Goal: Task Accomplishment & Management: Complete application form

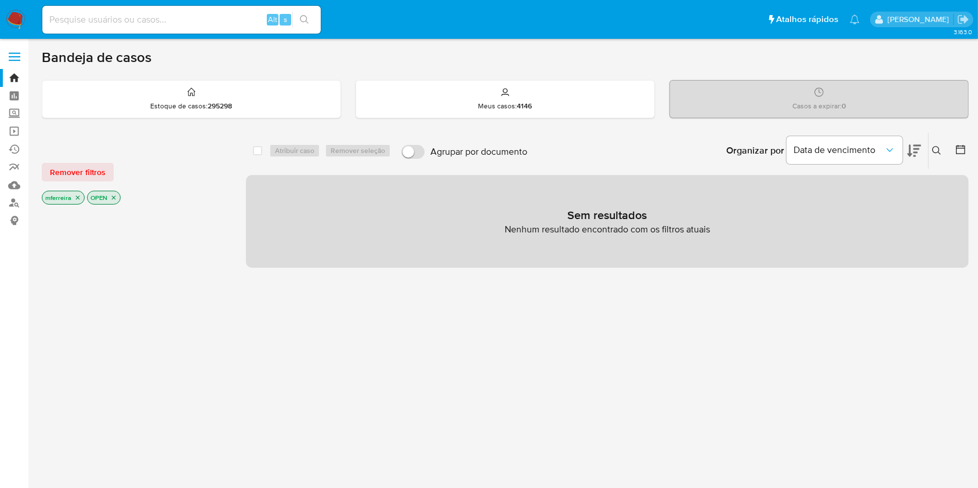
click at [211, 21] on input at bounding box center [181, 19] width 278 height 15
paste input "1371104575"
type input "1371104575"
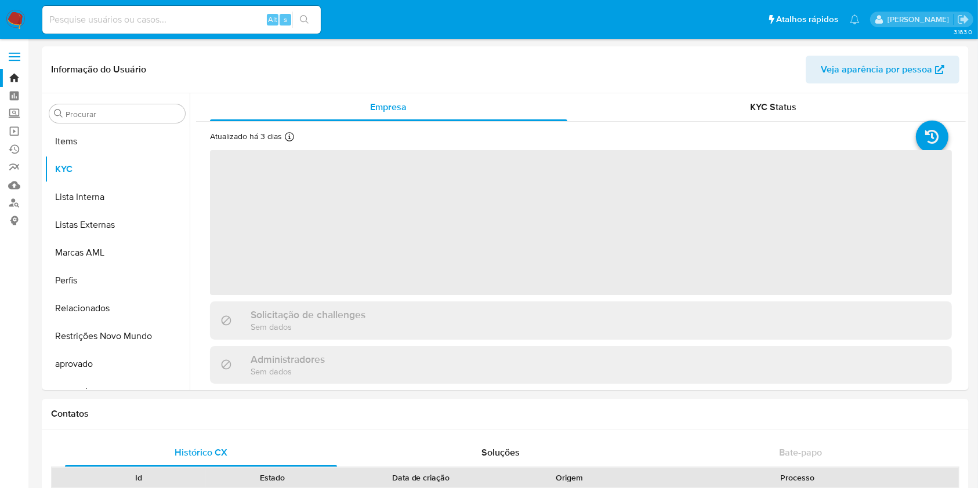
scroll to position [629, 0]
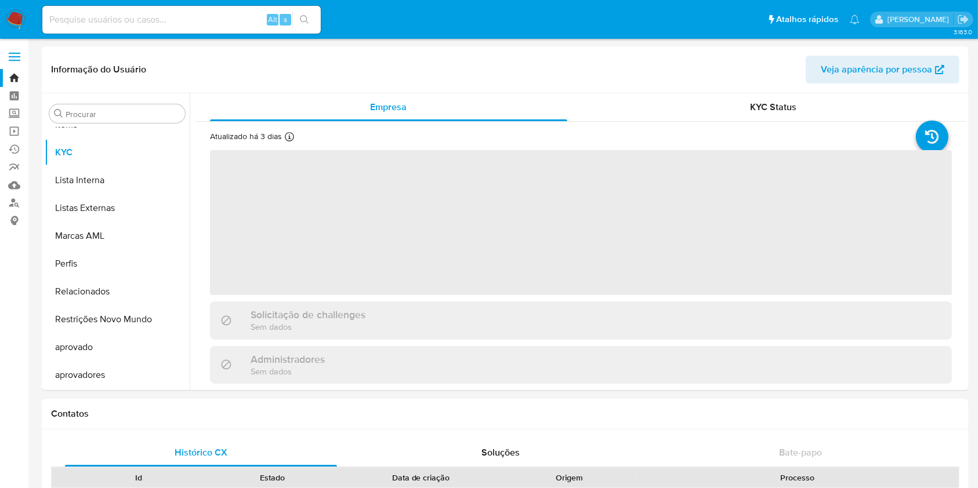
select select "10"
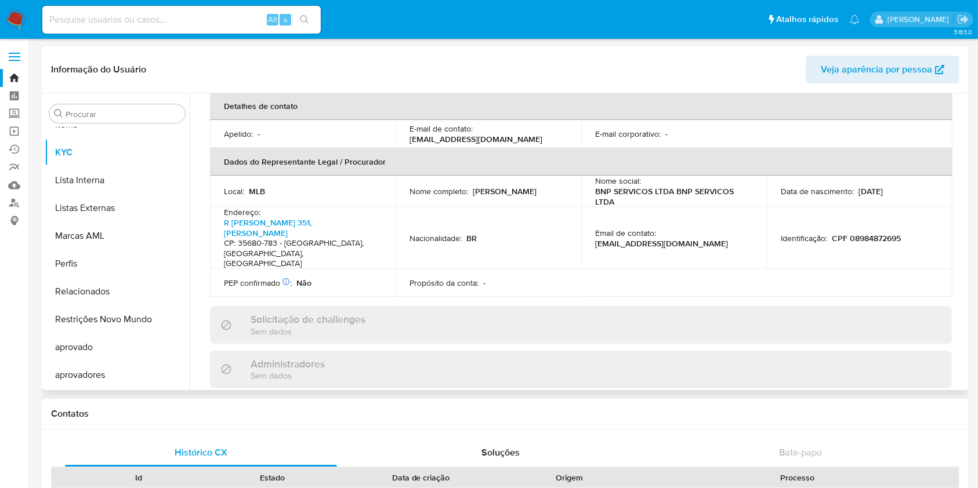
scroll to position [464, 0]
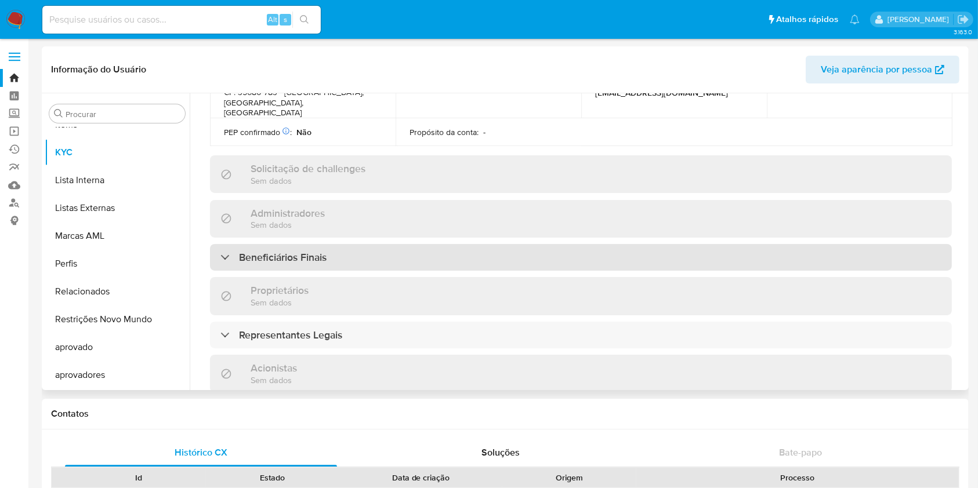
click at [296, 251] on h3 "Beneficiários Finais" at bounding box center [283, 257] width 88 height 13
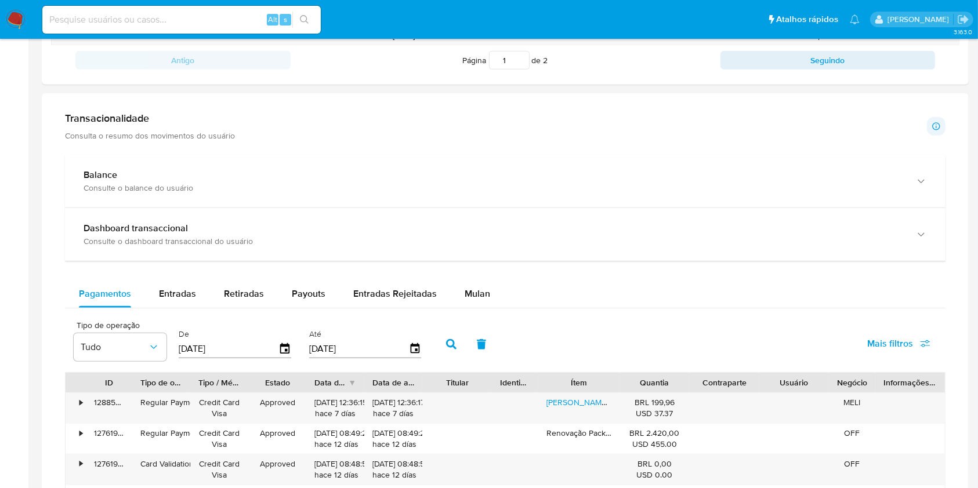
scroll to position [773, 0]
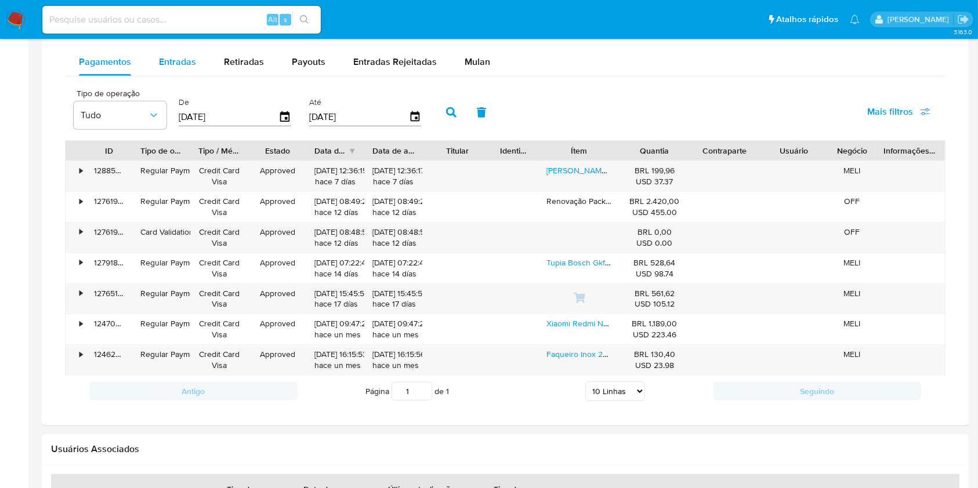
click at [174, 66] on span "Entradas" at bounding box center [177, 61] width 37 height 13
select select "10"
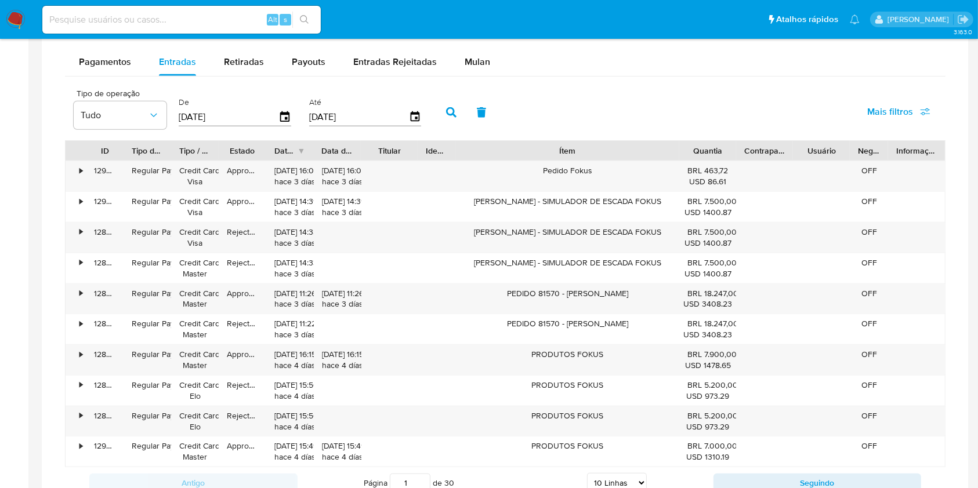
drag, startPoint x: 625, startPoint y: 146, endPoint x: 767, endPoint y: 149, distance: 142.1
click at [767, 149] on div "ID Tipo de operação Tipo / Método Estado Data de criação Data de aprovação Titu…" at bounding box center [505, 151] width 879 height 20
click at [589, 411] on div "PRODUTOS FOKUS" at bounding box center [567, 422] width 223 height 30
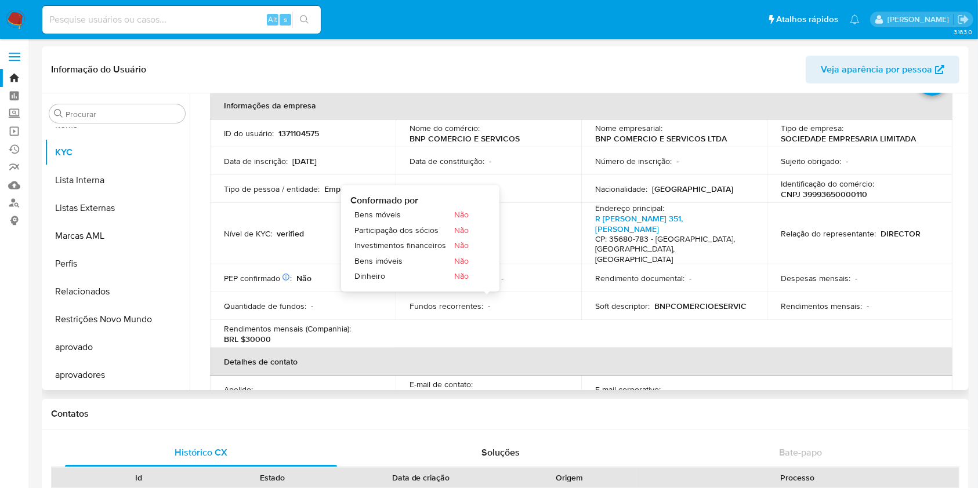
scroll to position [0, 0]
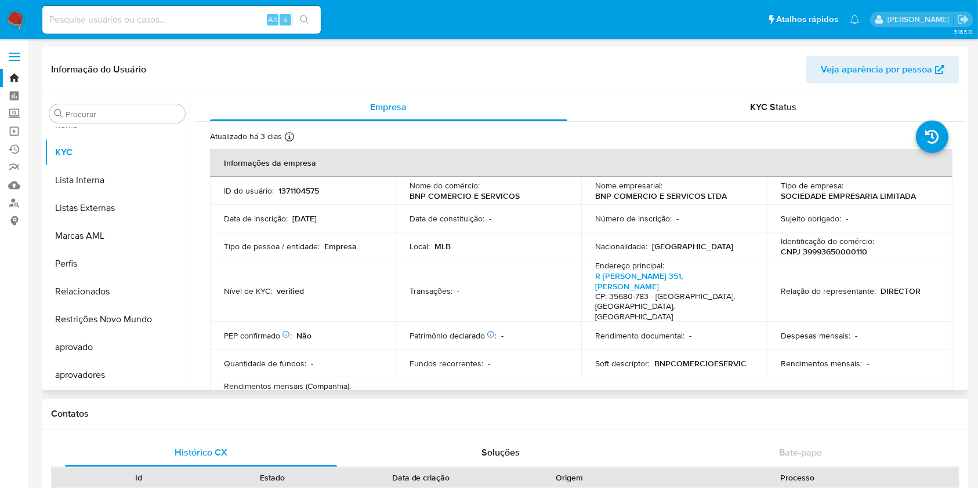
click at [817, 250] on p "CNPJ 39993650000110" at bounding box center [824, 252] width 86 height 10
copy p "39993650000110"
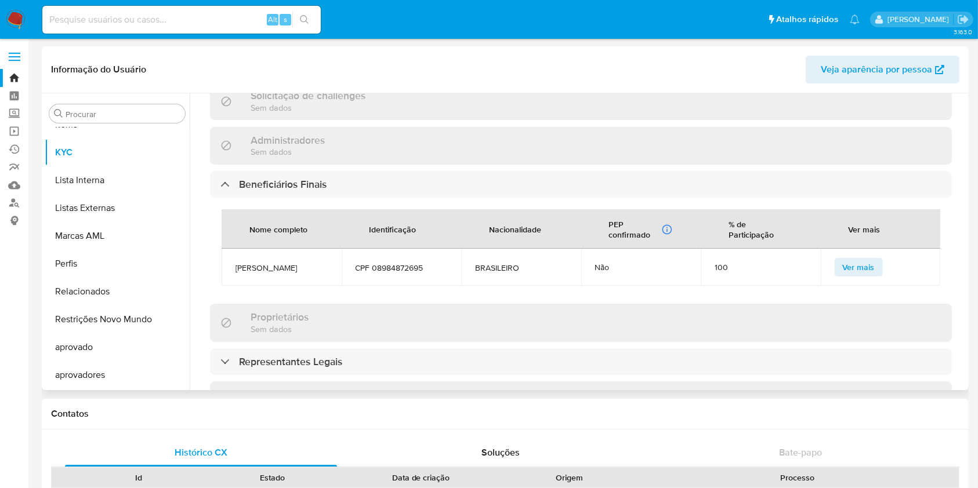
scroll to position [541, 0]
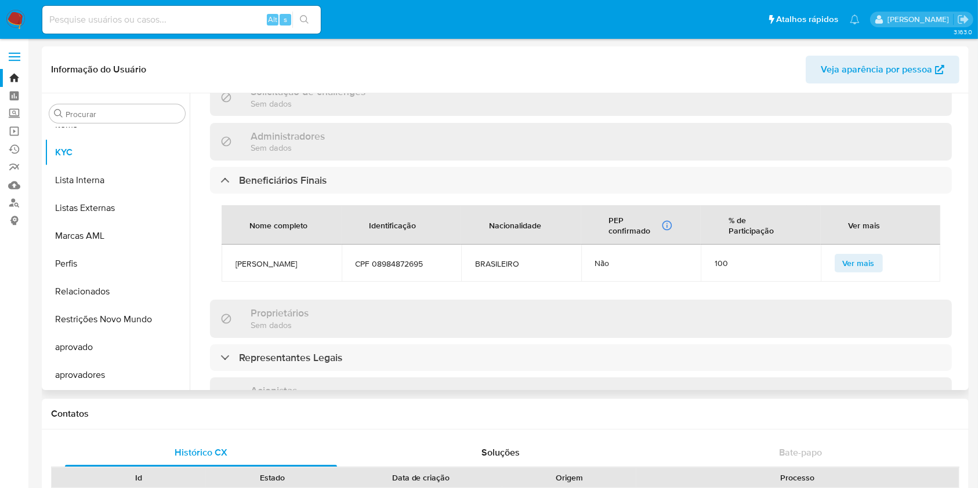
click at [254, 245] on td "BRENO NOGUEIRA DE PAULA" at bounding box center [282, 263] width 120 height 37
click at [248, 259] on span "BRENO NOGUEIRA DE PAULA" at bounding box center [282, 264] width 92 height 10
copy span "BRENO NOGUEIRA DE PAULA"
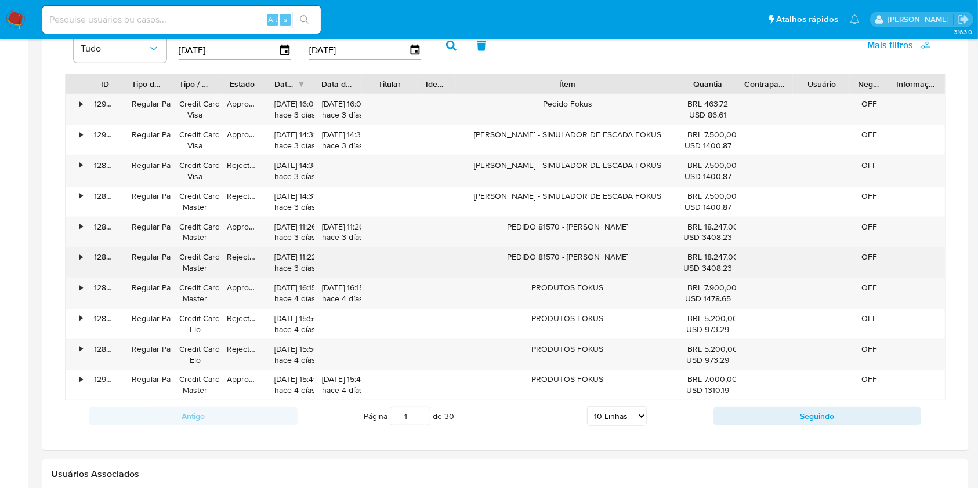
scroll to position [846, 0]
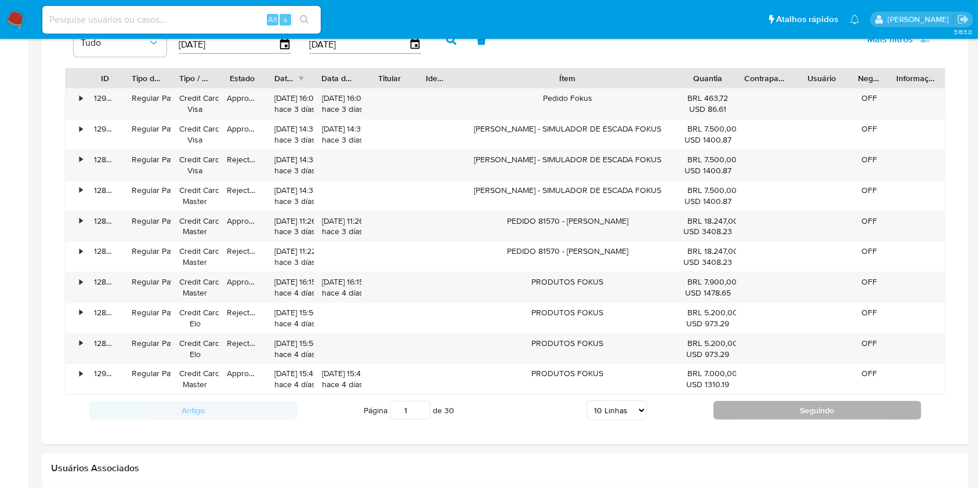
click at [790, 403] on button "Seguindo" at bounding box center [818, 410] width 208 height 19
type input "2"
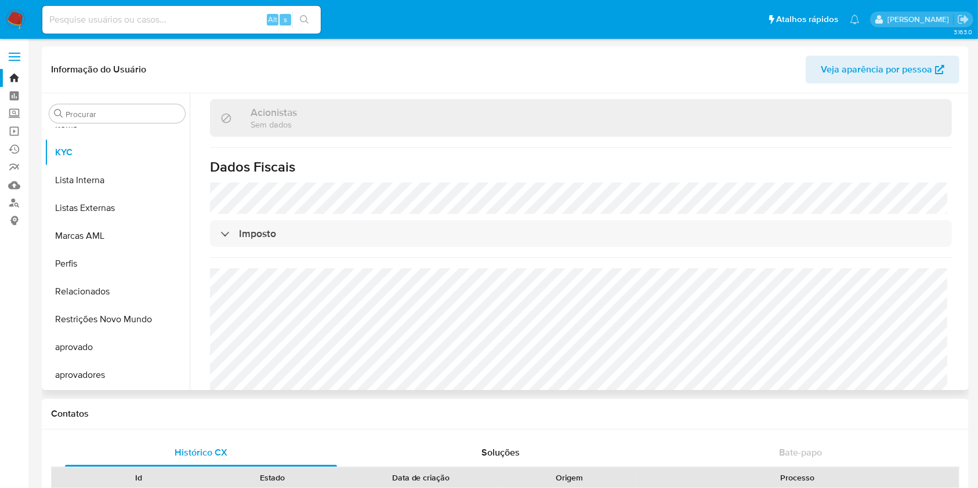
scroll to position [320, 0]
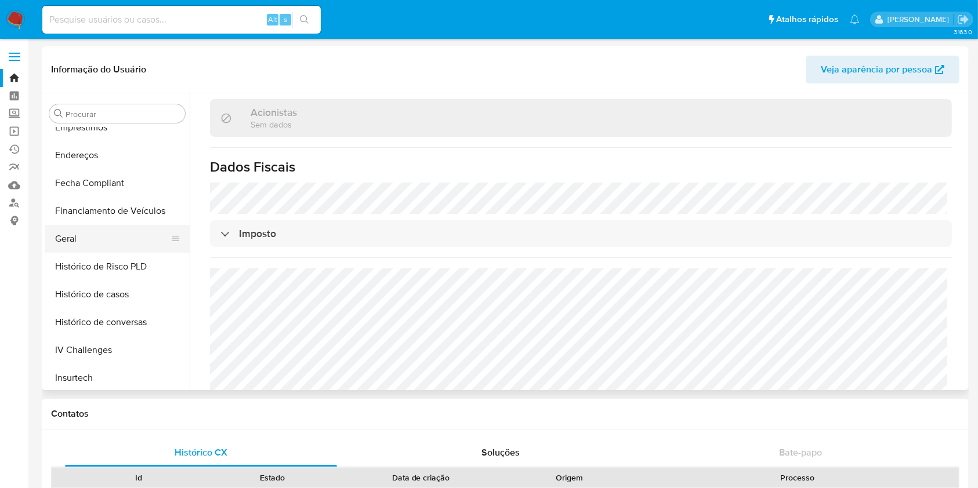
click at [85, 227] on button "Geral" at bounding box center [113, 239] width 136 height 28
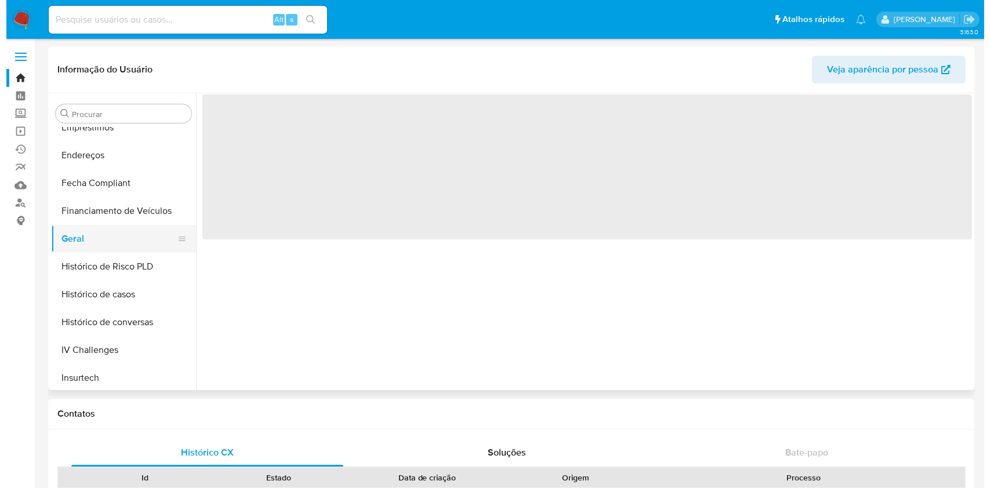
scroll to position [0, 0]
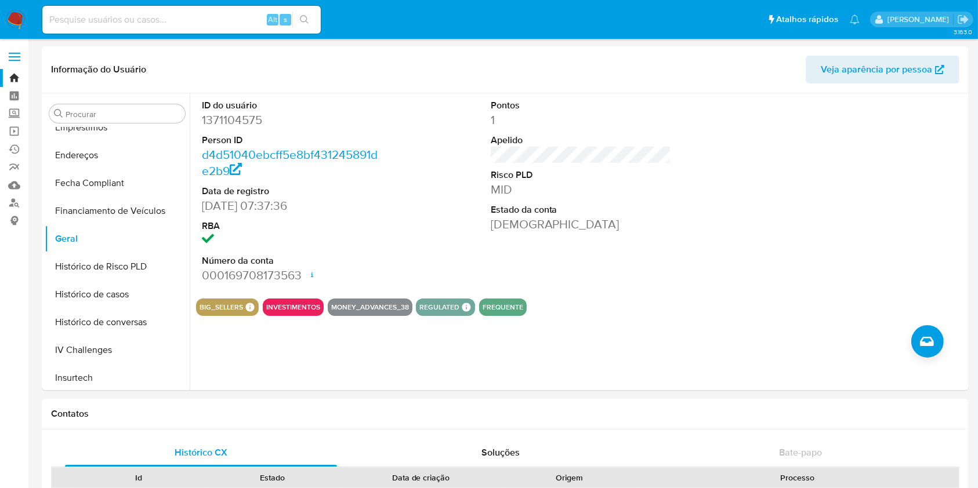
click at [15, 10] on img at bounding box center [16, 20] width 20 height 20
click at [946, 352] on div "ID do usuário 1371104575 Person ID d4d51040ebcff5e8bf431245891de2b9 Data de reg…" at bounding box center [578, 241] width 776 height 297
click at [930, 340] on icon "Criar caso manual" at bounding box center [927, 342] width 14 height 14
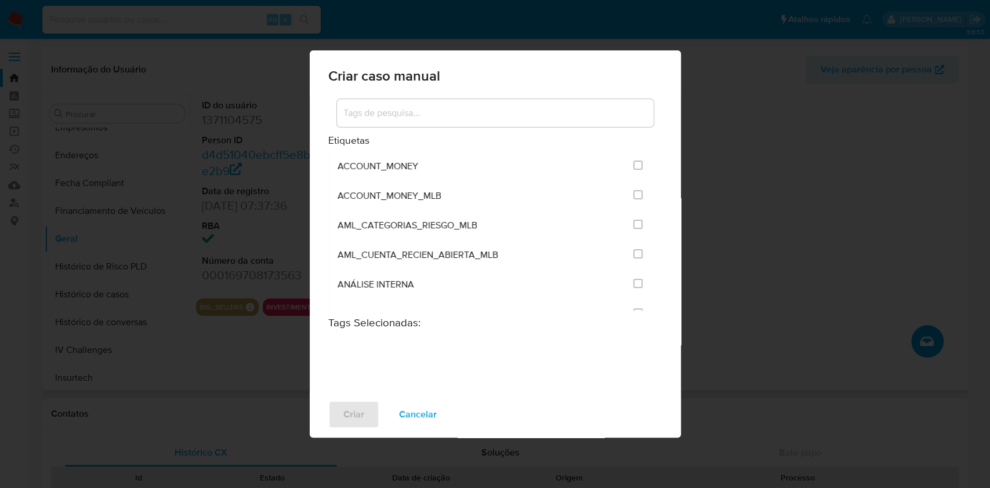
click at [486, 118] on input at bounding box center [495, 113] width 317 height 15
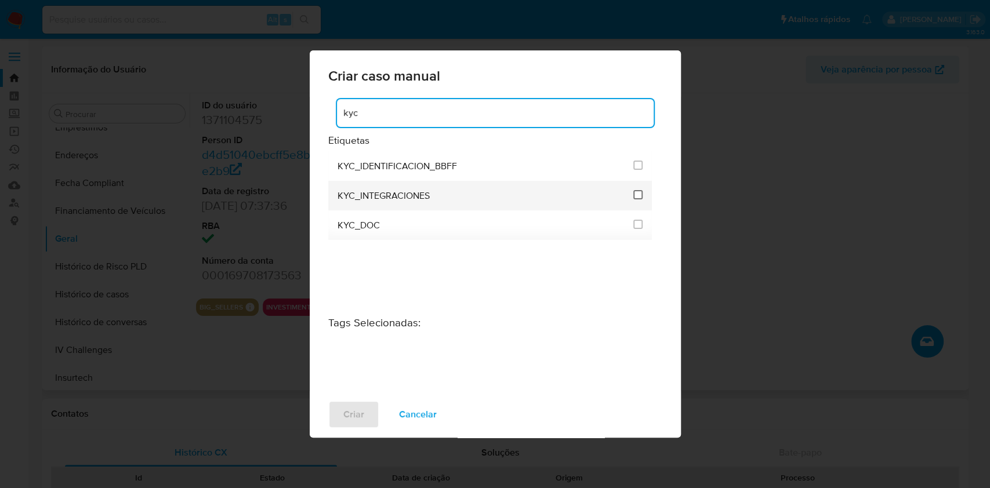
type input "kyc"
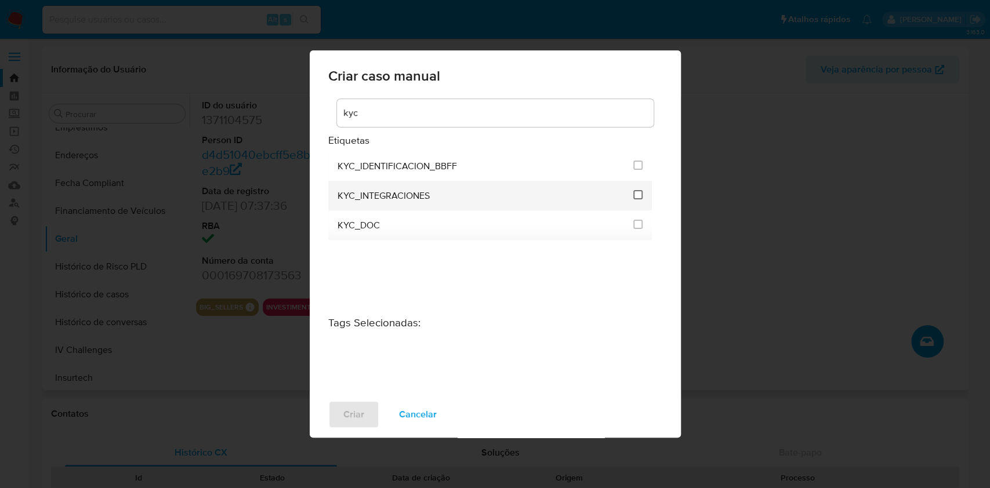
click at [641, 194] on input "2093" at bounding box center [637, 194] width 9 height 9
checkbox input "true"
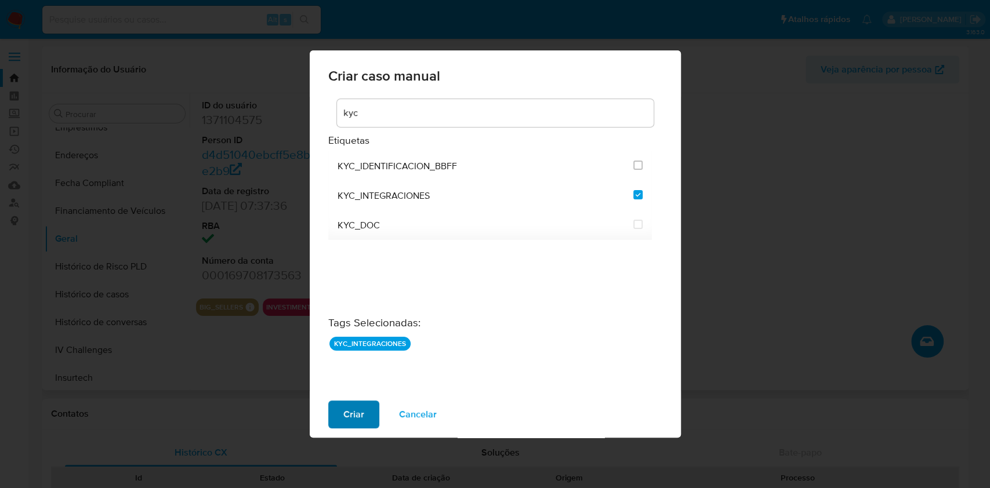
click at [346, 423] on span "Criar" at bounding box center [353, 415] width 21 height 26
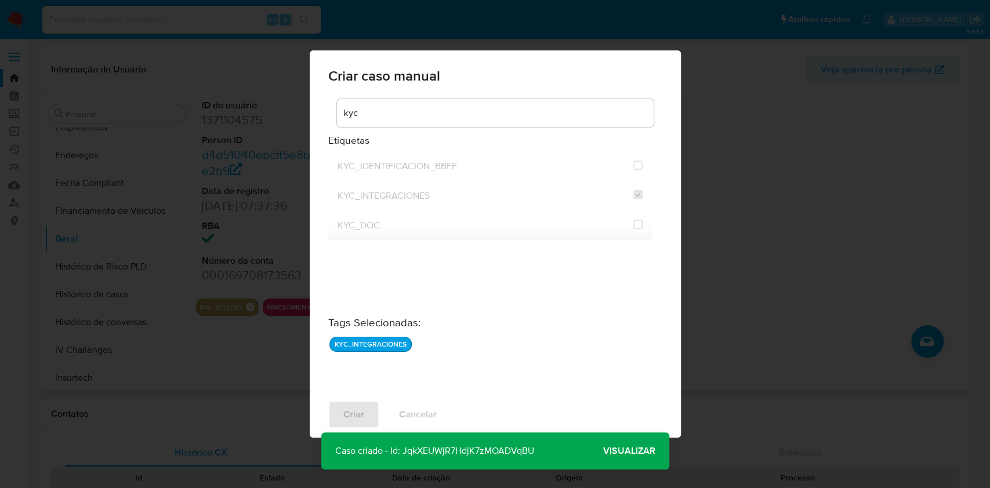
click at [629, 451] on span "Visualizar" at bounding box center [629, 451] width 52 height 0
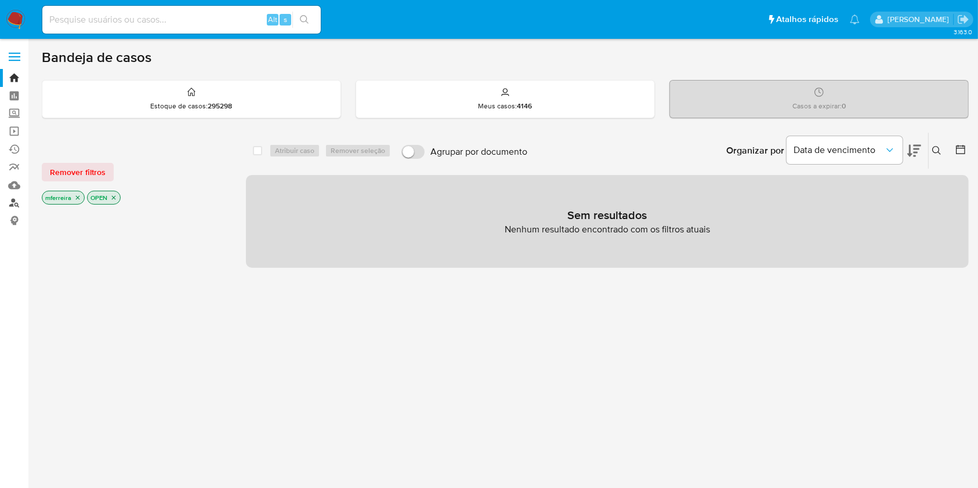
click at [8, 203] on link "Localizador de pessoas" at bounding box center [69, 203] width 138 height 18
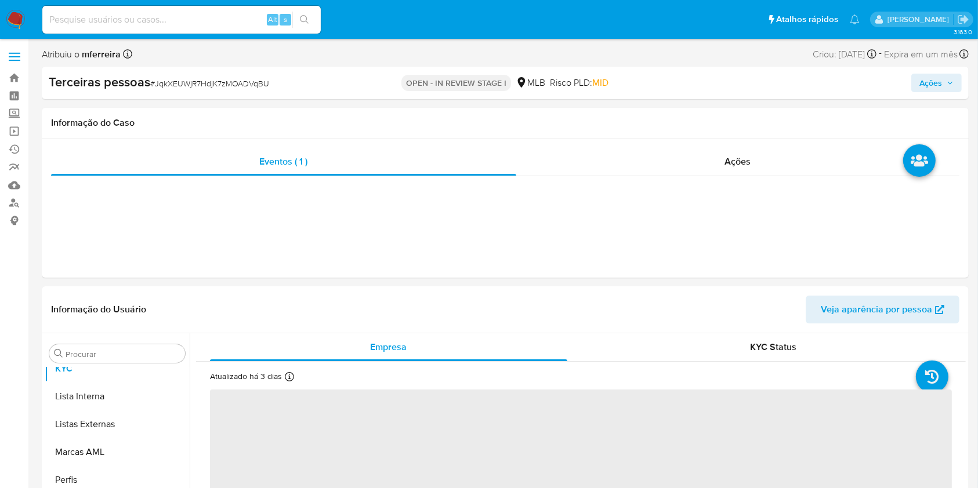
scroll to position [657, 0]
select select "10"
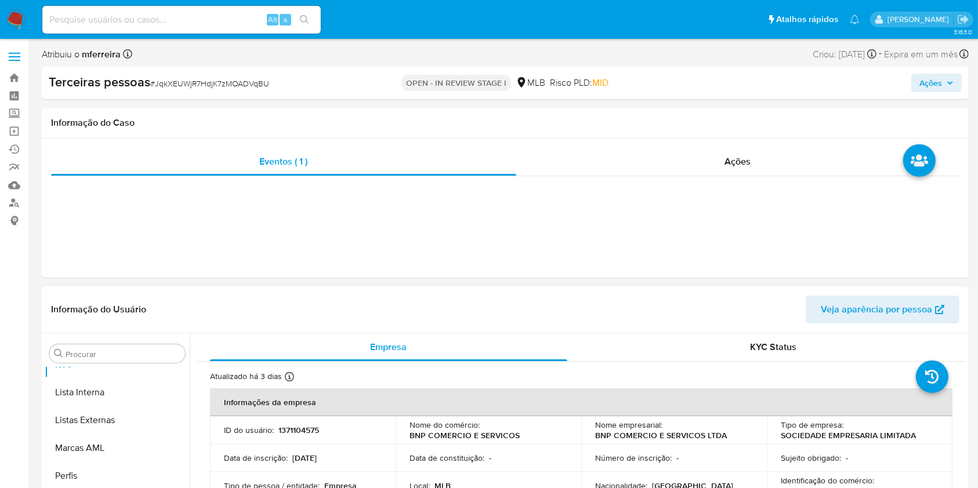
click at [281, 323] on header "Informação do Usuário Veja aparência por pessoa" at bounding box center [505, 310] width 908 height 28
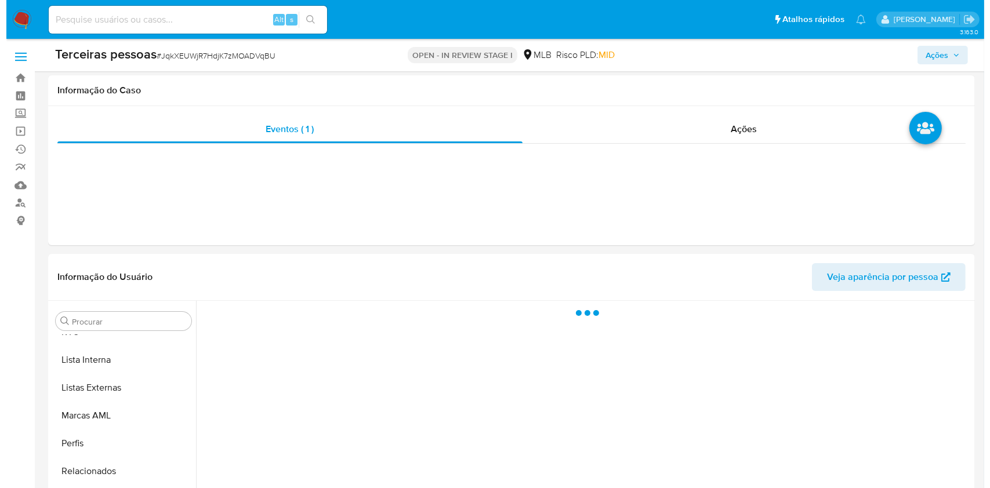
scroll to position [213, 0]
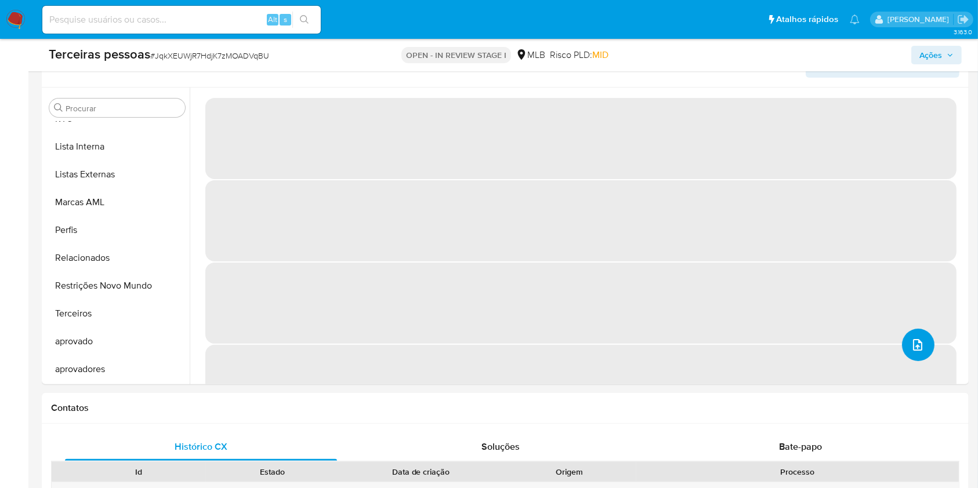
click at [924, 343] on button "upload-file" at bounding box center [918, 345] width 32 height 32
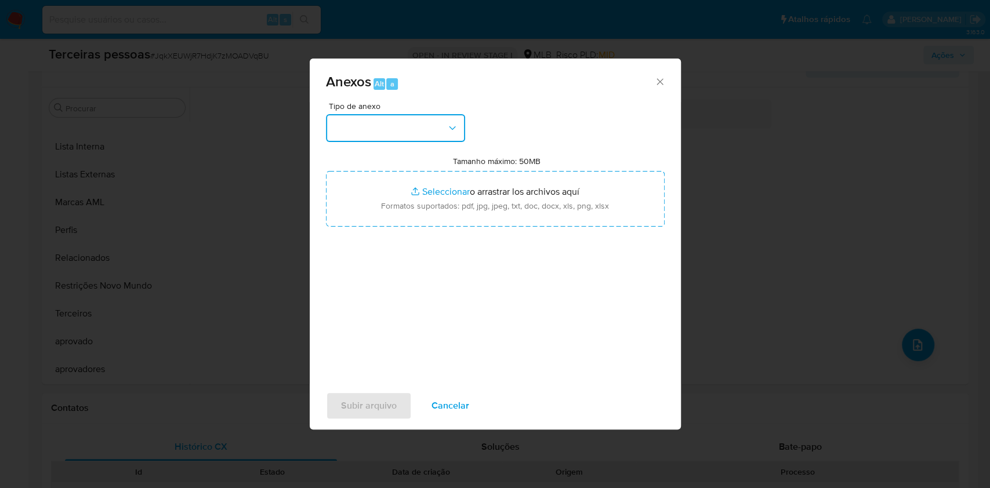
click at [394, 128] on button "button" at bounding box center [395, 128] width 139 height 28
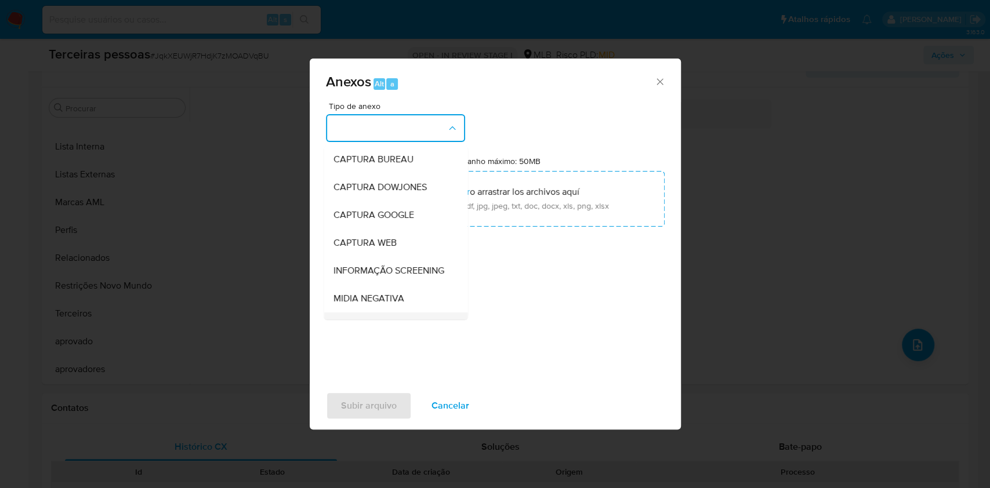
scroll to position [178, 0]
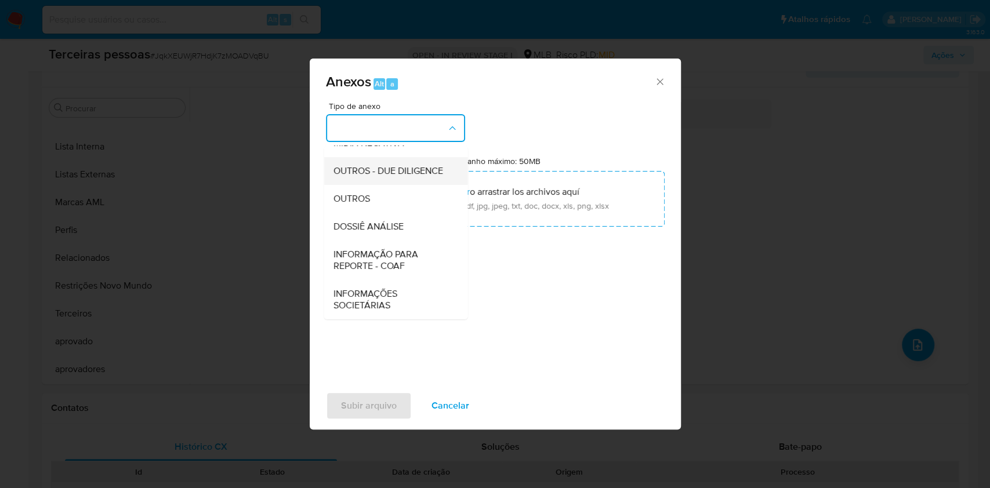
click at [375, 165] on span "OUTROS - DUE DILIGENCE" at bounding box center [388, 171] width 110 height 12
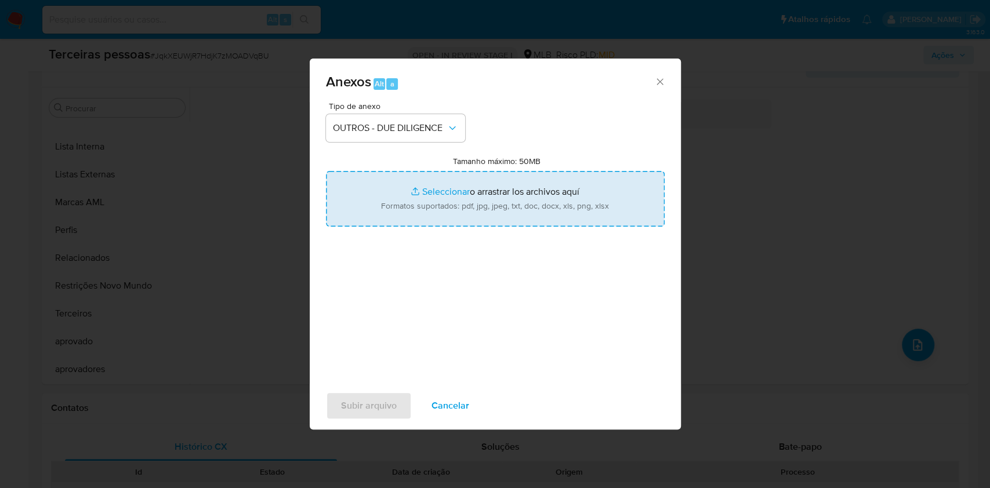
click at [446, 198] on input "Tamanho máximo: 50MB Seleccionar archivos" at bounding box center [495, 199] width 339 height 56
type input "C:\fakepath\s-BRENO NOGUEIRA DE PAULA.pdf"
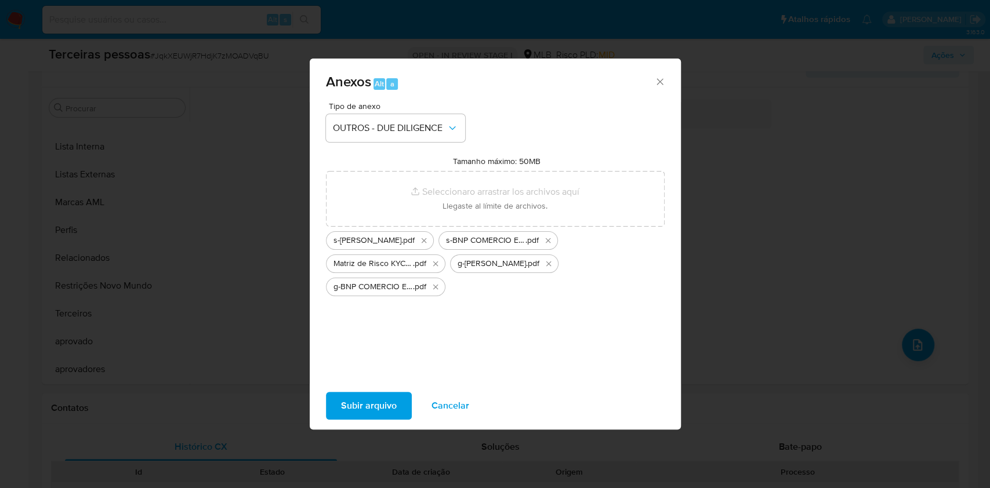
click at [368, 408] on span "Subir arquivo" at bounding box center [369, 406] width 56 height 26
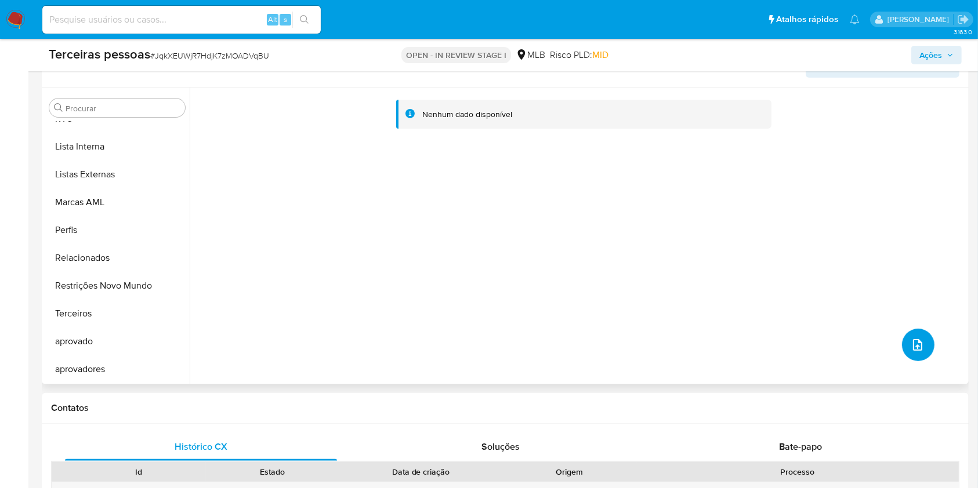
click at [916, 342] on icon "upload-file" at bounding box center [918, 345] width 14 height 14
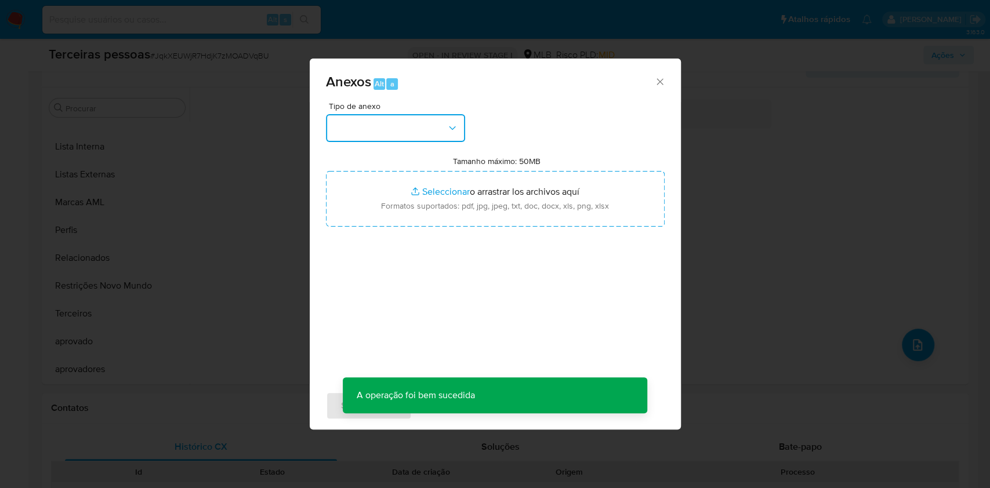
click at [386, 128] on button "button" at bounding box center [395, 128] width 139 height 28
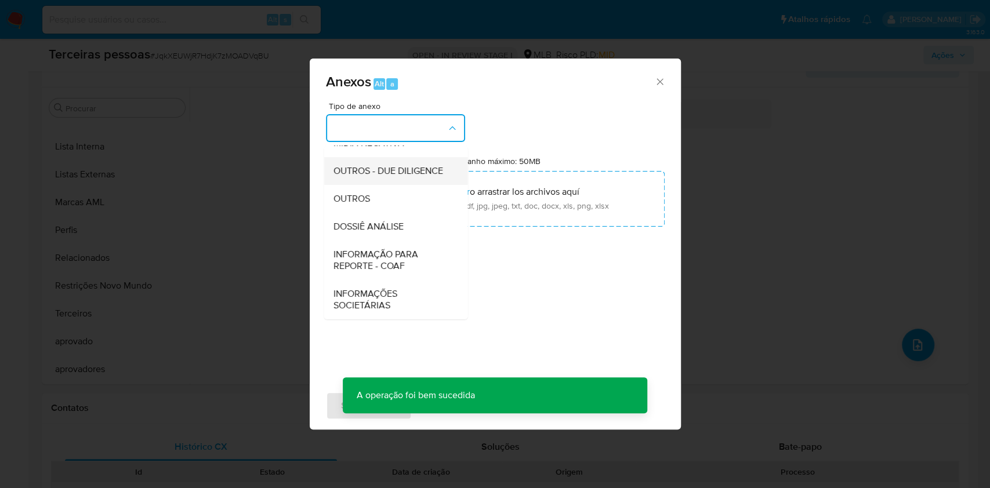
click at [368, 165] on span "OUTROS - DUE DILIGENCE" at bounding box center [388, 171] width 110 height 12
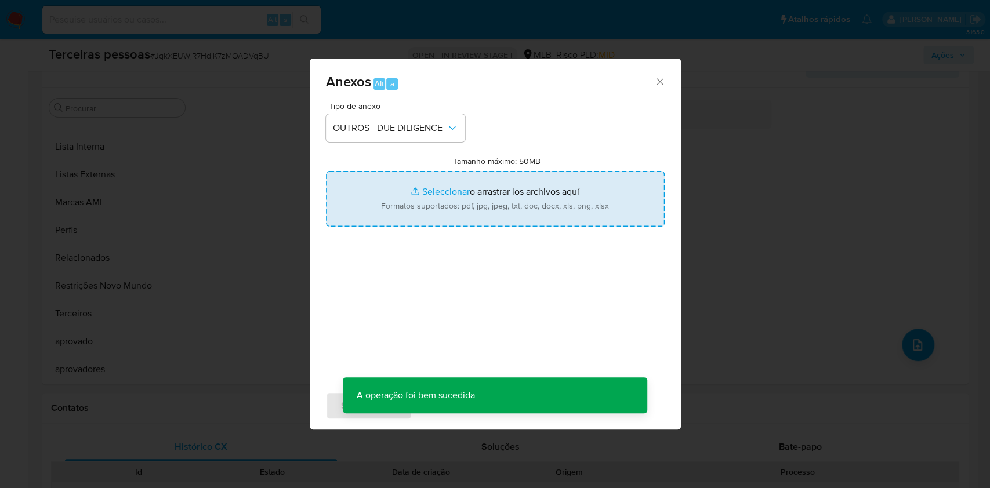
click at [411, 184] on input "Tamanho máximo: 50MB Seleccionar archivos" at bounding box center [495, 199] width 339 height 56
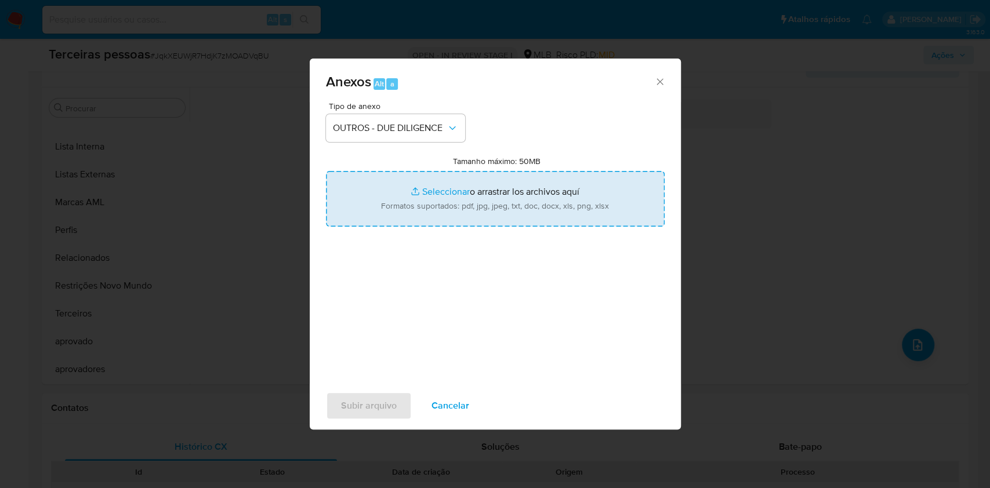
type input "C:\fakepath\Comprovante de Inscrição e de Situação Cadastral.pdf"
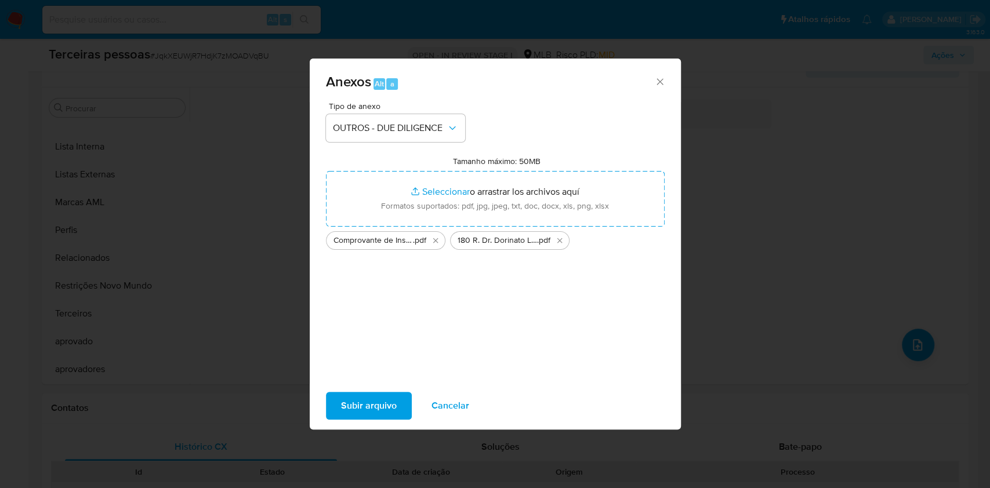
click at [462, 300] on div "Tipo de anexo OUTROS - DUE DILIGENCE Tamanho máximo: 50MB Seleccionar archivos …" at bounding box center [495, 239] width 339 height 274
click at [393, 401] on span "Subir arquivo" at bounding box center [369, 406] width 56 height 26
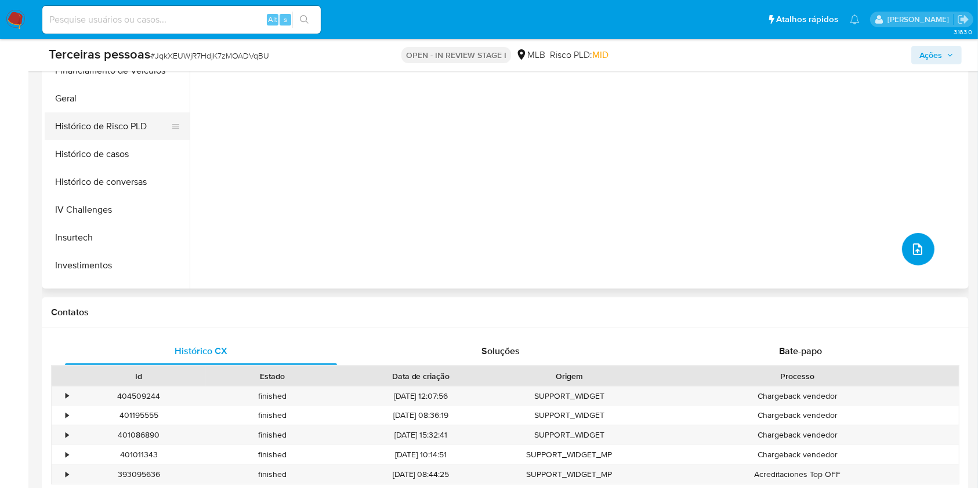
scroll to position [464, 0]
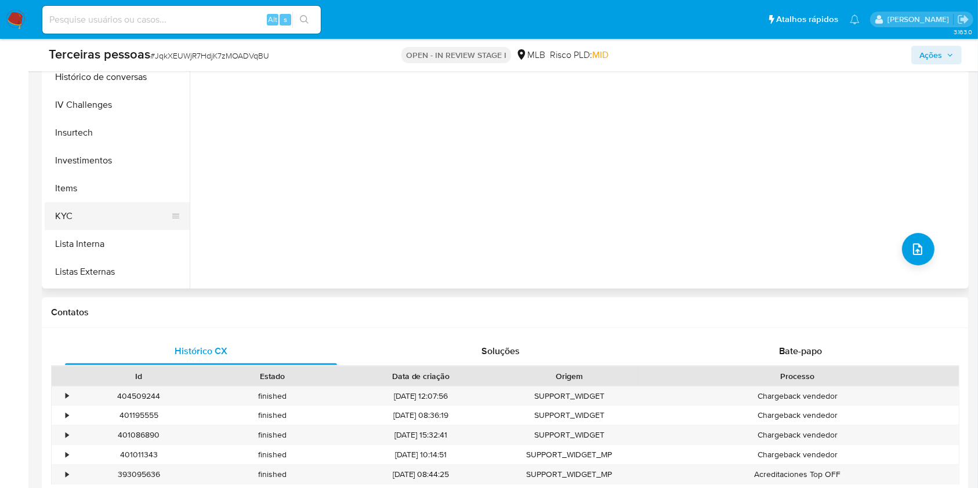
click at [124, 213] on button "KYC" at bounding box center [113, 216] width 136 height 28
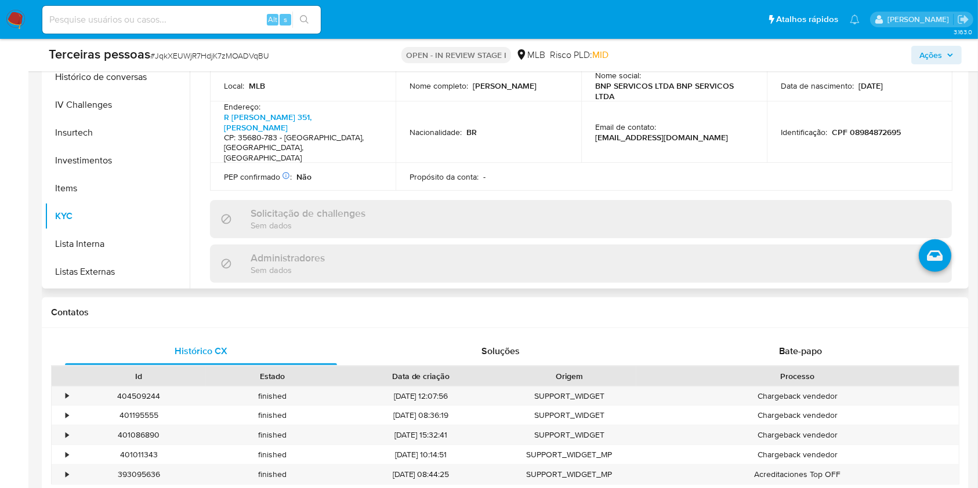
scroll to position [386, 0]
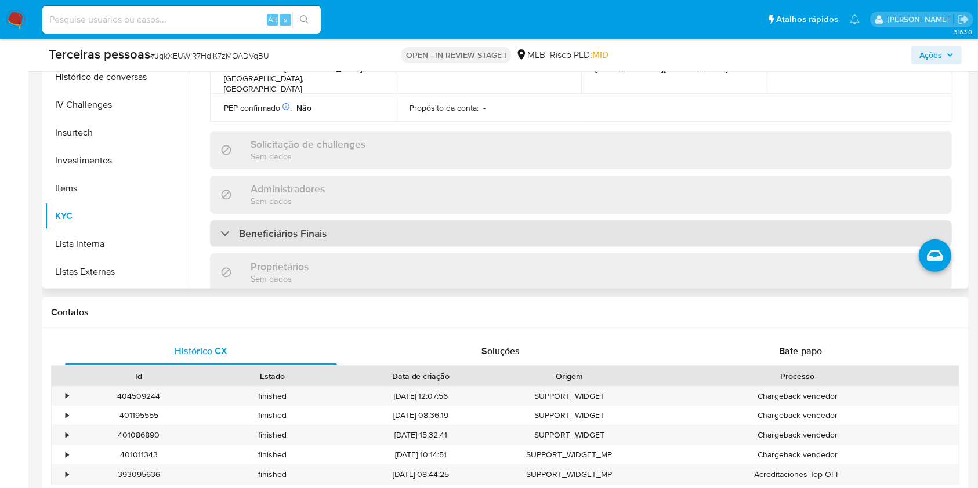
drag, startPoint x: 303, startPoint y: 174, endPoint x: 308, endPoint y: 191, distance: 17.5
click at [305, 180] on div "Informações da empresa ID do usuário : 1371104575 Nome do comércio : BNP COMERC…" at bounding box center [581, 152] width 742 height 982
click at [309, 227] on h3 "Beneficiários Finais" at bounding box center [283, 233] width 88 height 13
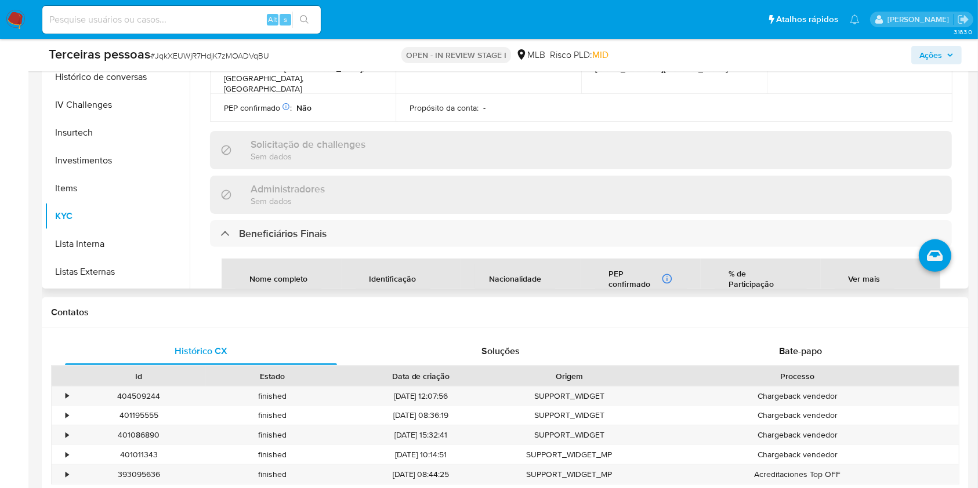
click at [413, 298] on td "CPF 08984872695" at bounding box center [402, 316] width 120 height 37
click at [410, 312] on span "CPF 08984872695" at bounding box center [402, 317] width 92 height 10
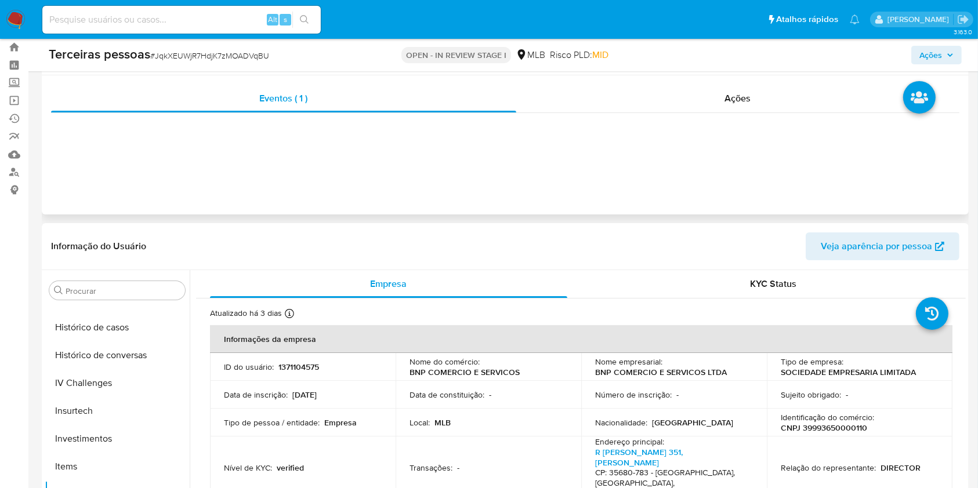
scroll to position [0, 0]
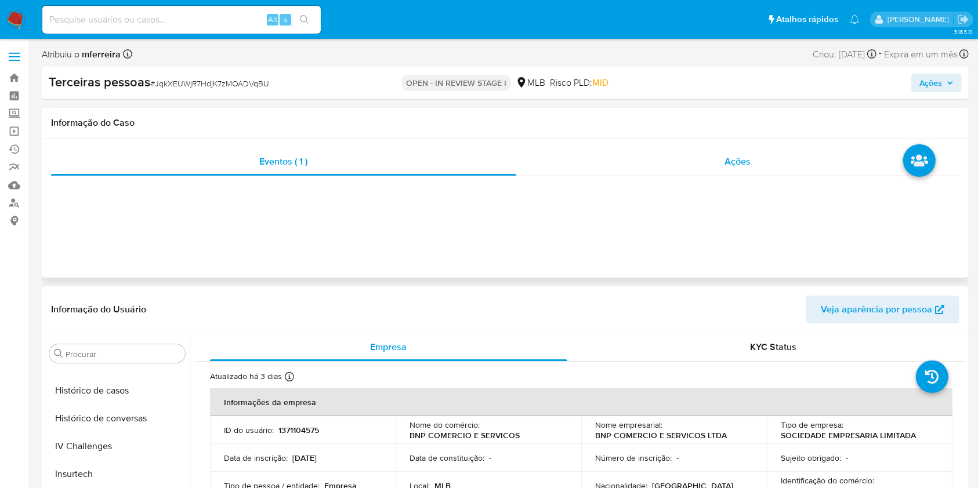
click at [660, 161] on div "Ações" at bounding box center [737, 162] width 443 height 28
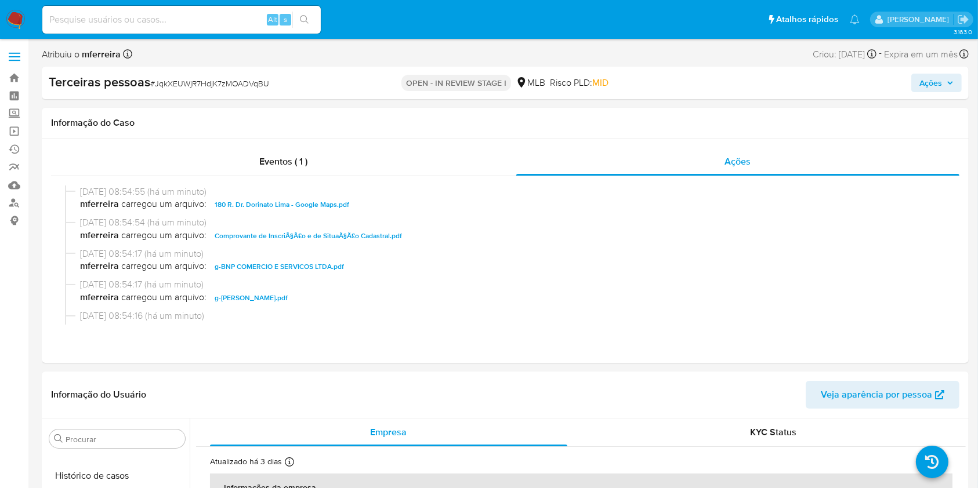
click at [942, 81] on span "Ações" at bounding box center [936, 83] width 34 height 16
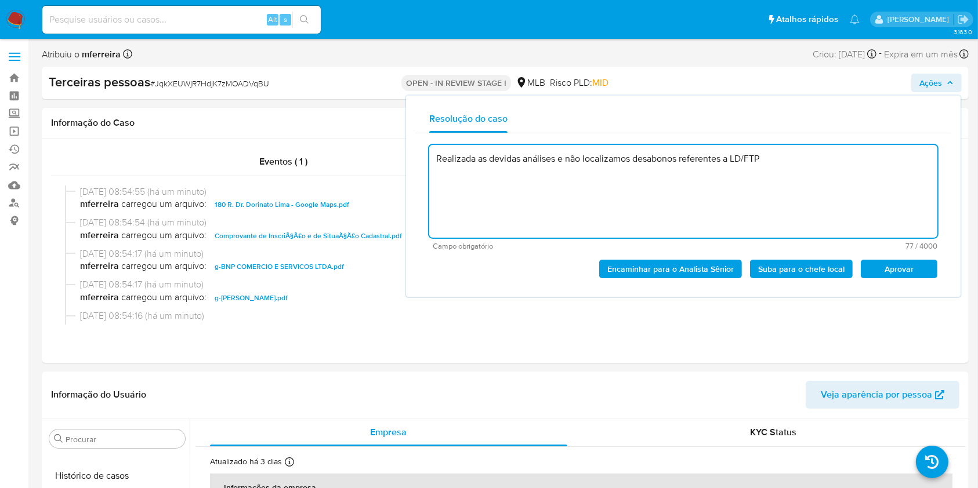
click at [879, 262] on span "Aprovar" at bounding box center [899, 269] width 60 height 16
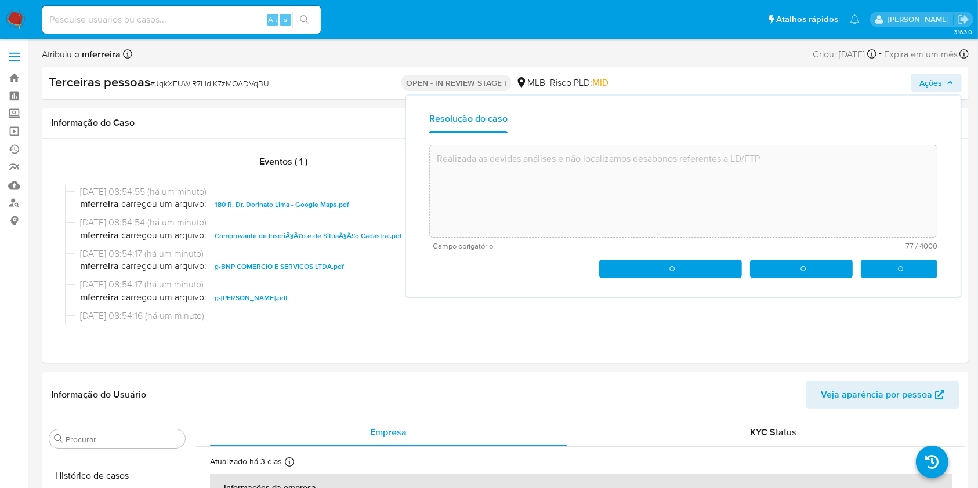
type textarea "Realizada as devidas análises e não localizamos desabonos referentes a LD/FTP"
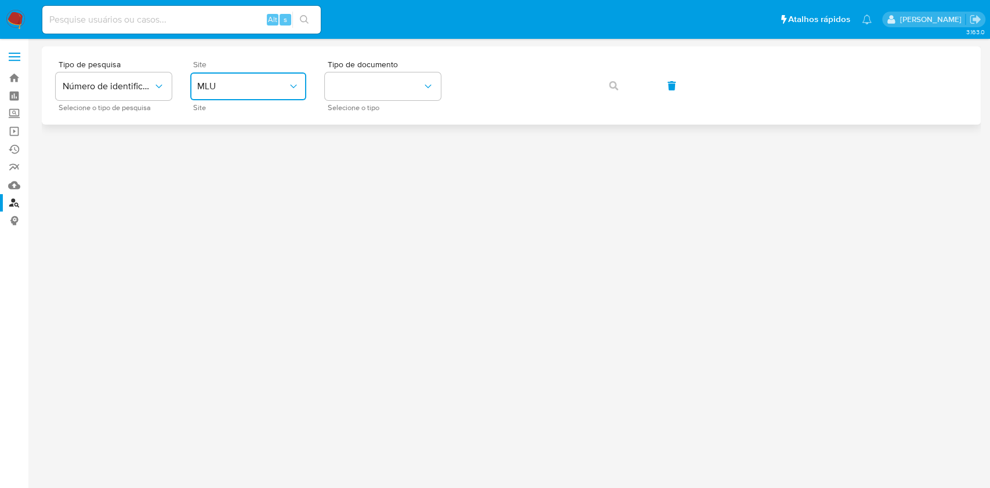
click at [219, 91] on button "MLU" at bounding box center [248, 87] width 116 height 28
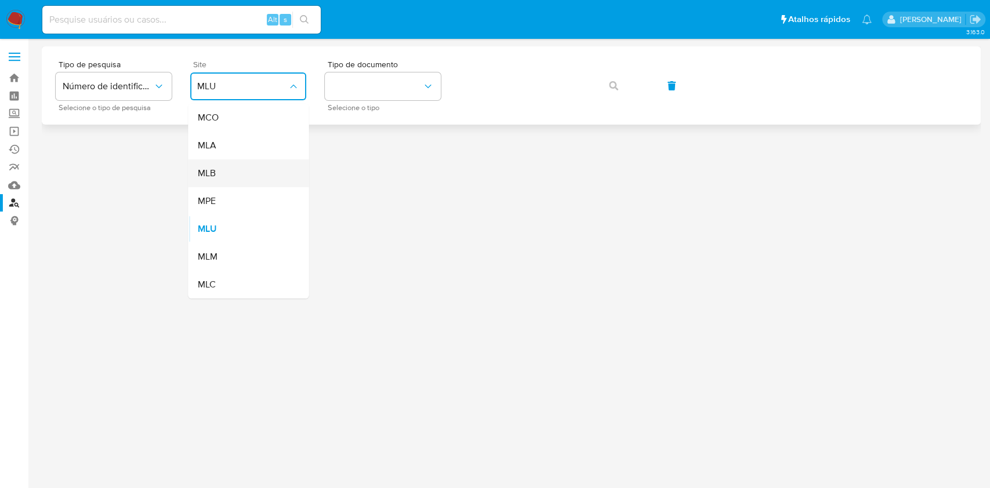
click at [238, 175] on div "MLB" at bounding box center [244, 174] width 95 height 28
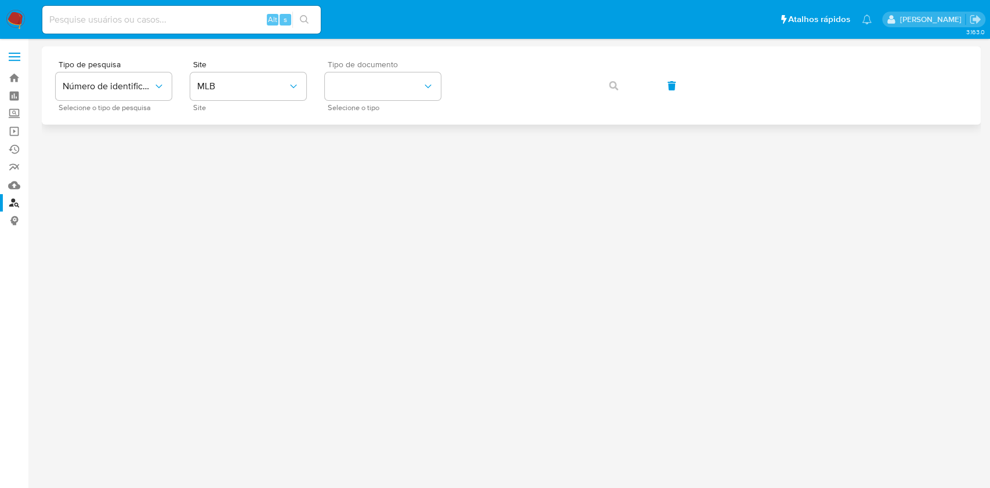
click at [395, 67] on span "Tipo de documento" at bounding box center [386, 64] width 116 height 8
click at [391, 91] on button "identificationType" at bounding box center [383, 87] width 116 height 28
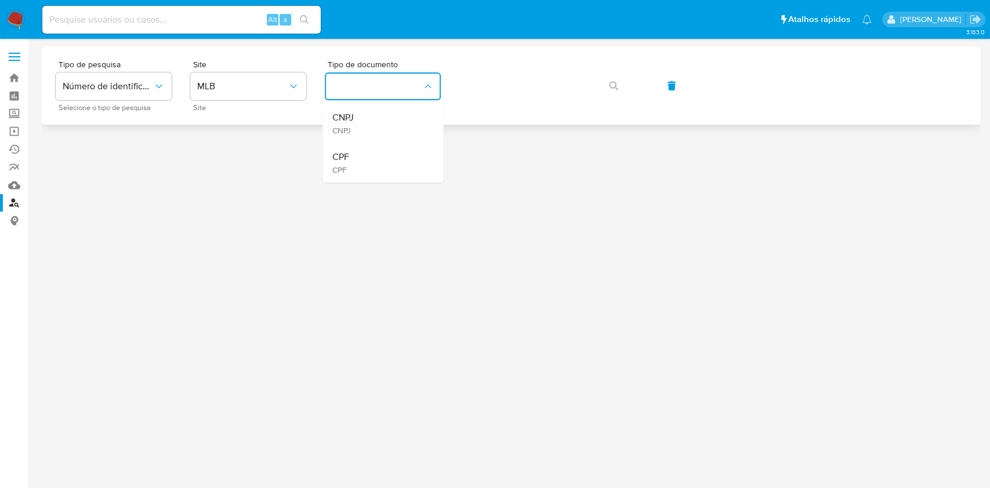
drag, startPoint x: 388, startPoint y: 155, endPoint x: 495, endPoint y: 108, distance: 117.2
click at [389, 155] on div "CPF CPF" at bounding box center [379, 162] width 95 height 39
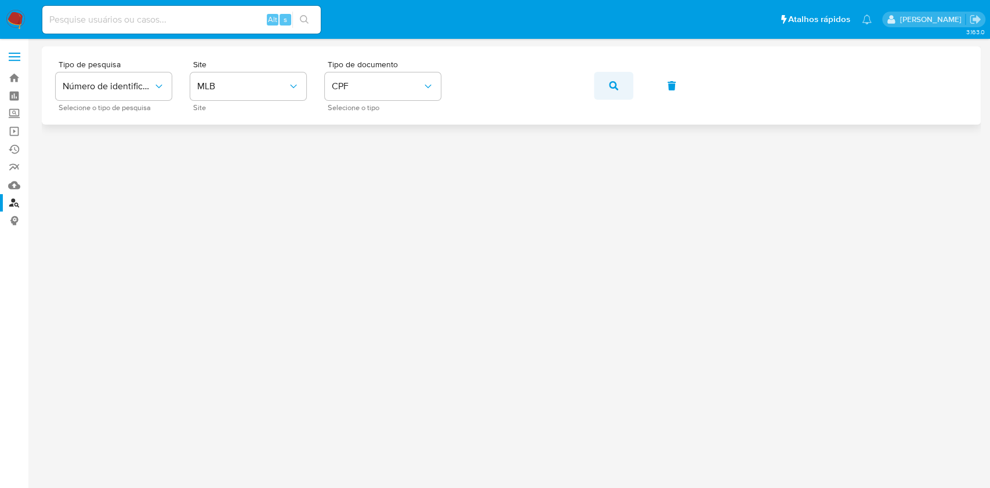
click at [613, 89] on icon "button" at bounding box center [613, 85] width 9 height 9
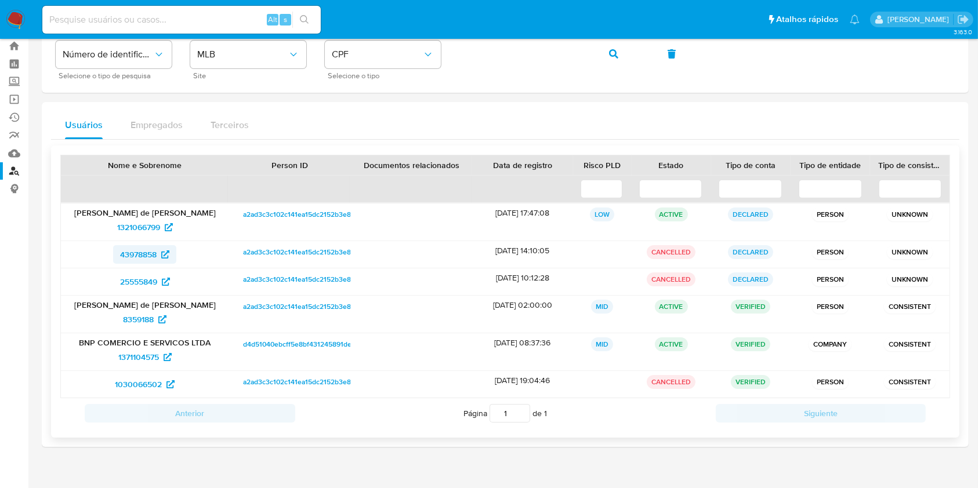
scroll to position [49, 0]
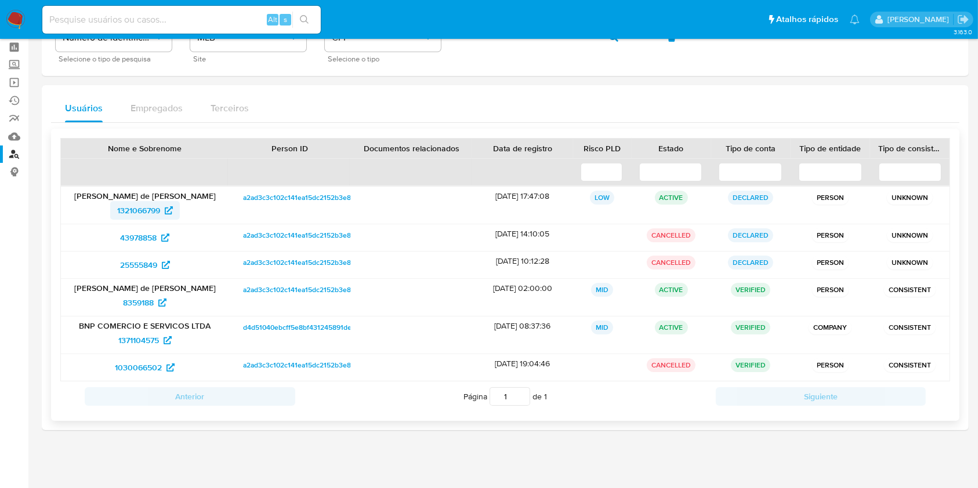
click at [135, 207] on span "1321066799" at bounding box center [138, 210] width 43 height 19
click at [144, 298] on span "8359188" at bounding box center [138, 303] width 31 height 19
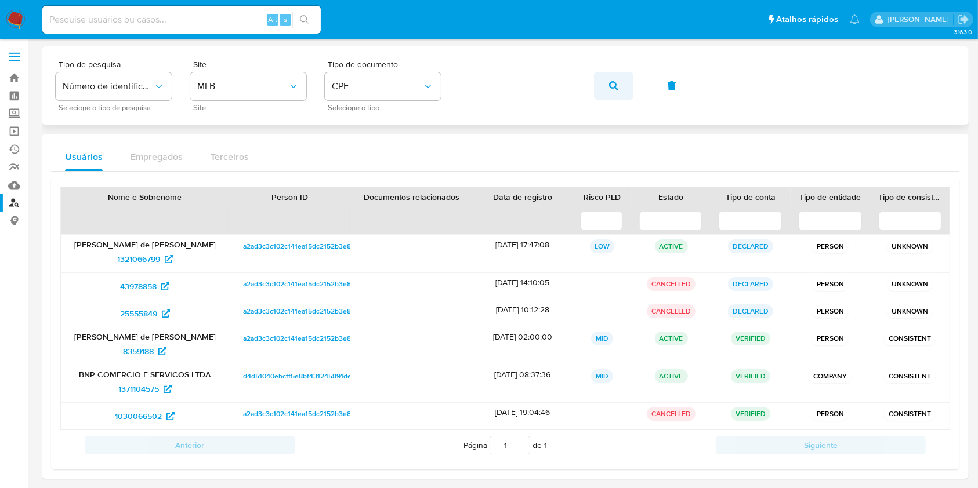
click at [615, 84] on icon "button" at bounding box center [613, 85] width 9 height 9
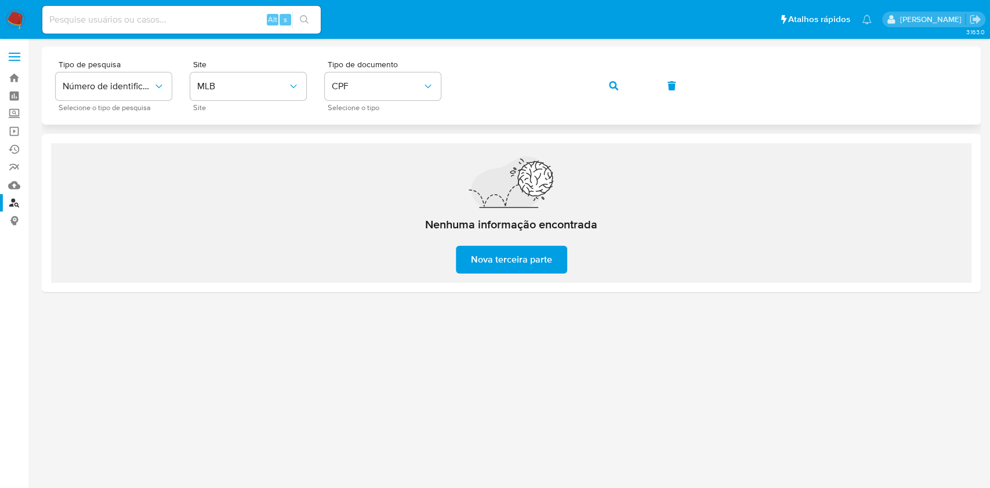
click at [594, 72] on button "button" at bounding box center [613, 86] width 39 height 28
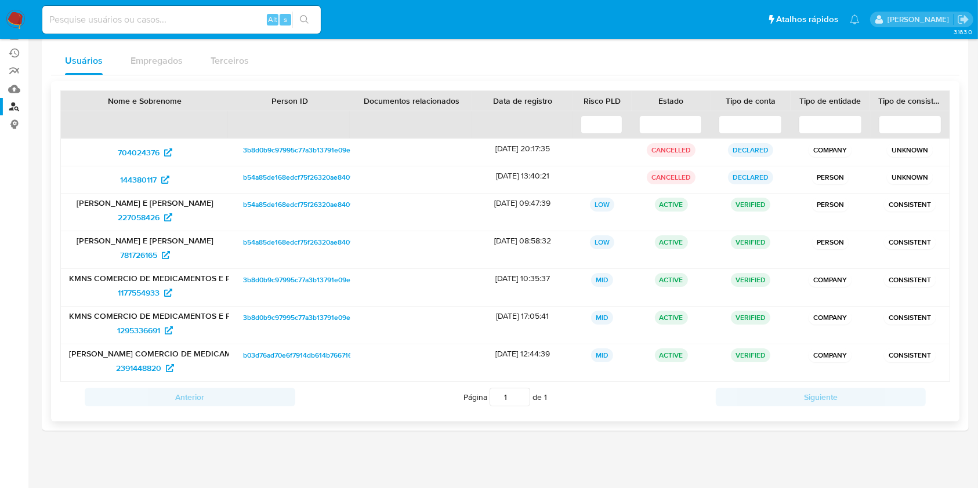
scroll to position [97, 0]
click at [136, 251] on span "781726165" at bounding box center [138, 254] width 37 height 19
click at [144, 219] on span "227058426" at bounding box center [139, 216] width 42 height 19
click at [194, 15] on input at bounding box center [181, 19] width 278 height 15
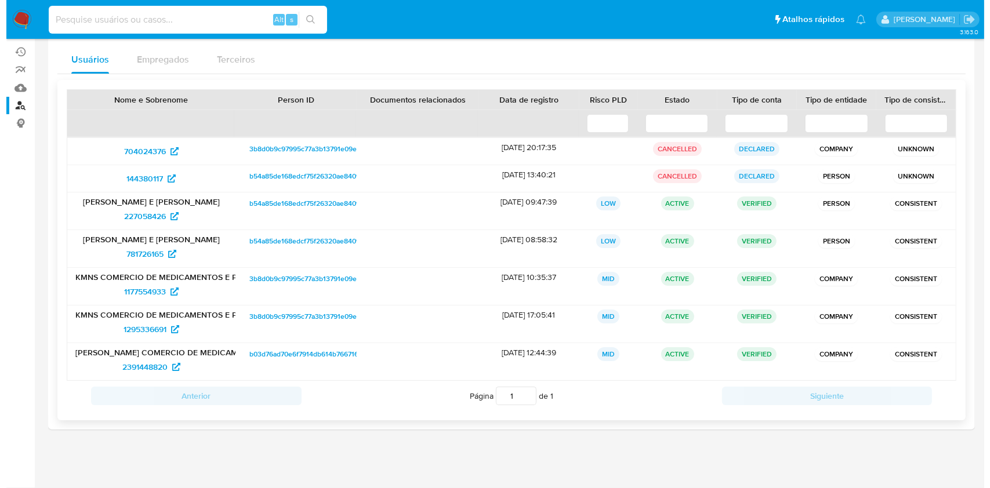
scroll to position [0, 0]
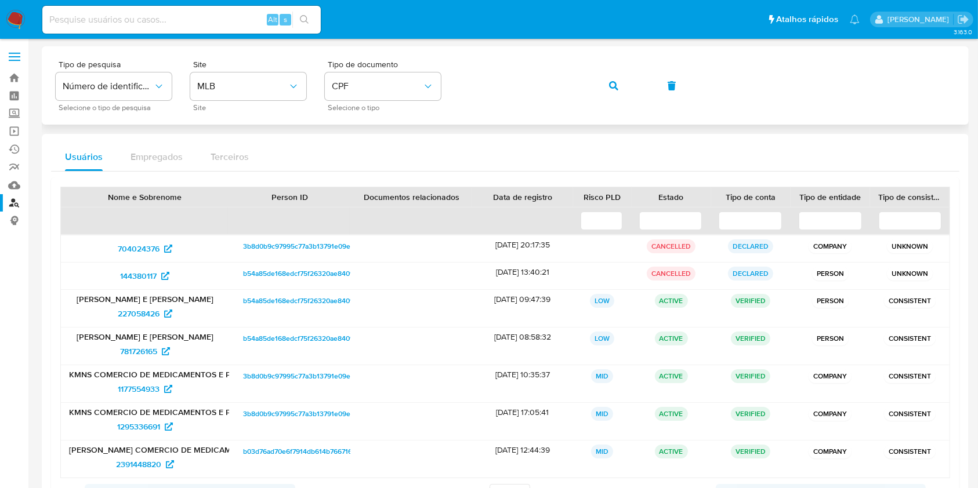
click at [594, 72] on button "button" at bounding box center [613, 86] width 39 height 28
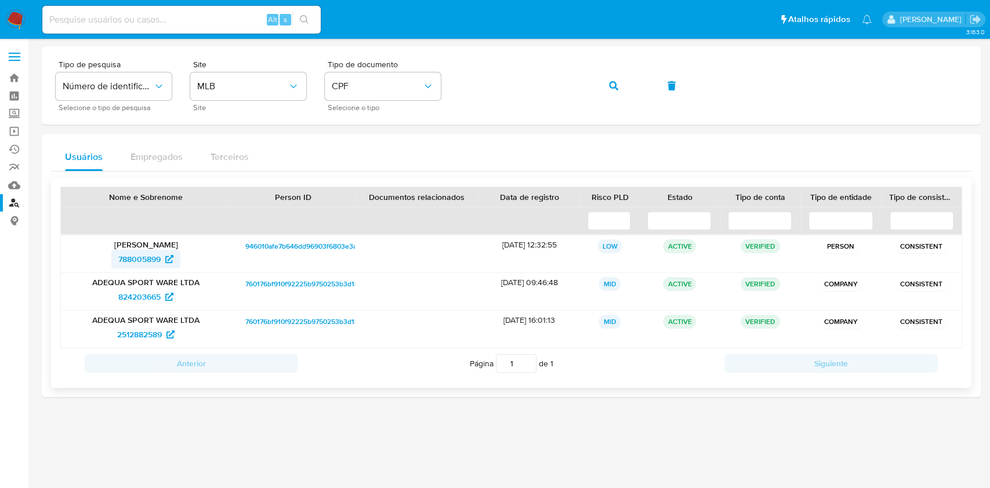
click at [144, 257] on span "788005899" at bounding box center [139, 259] width 42 height 19
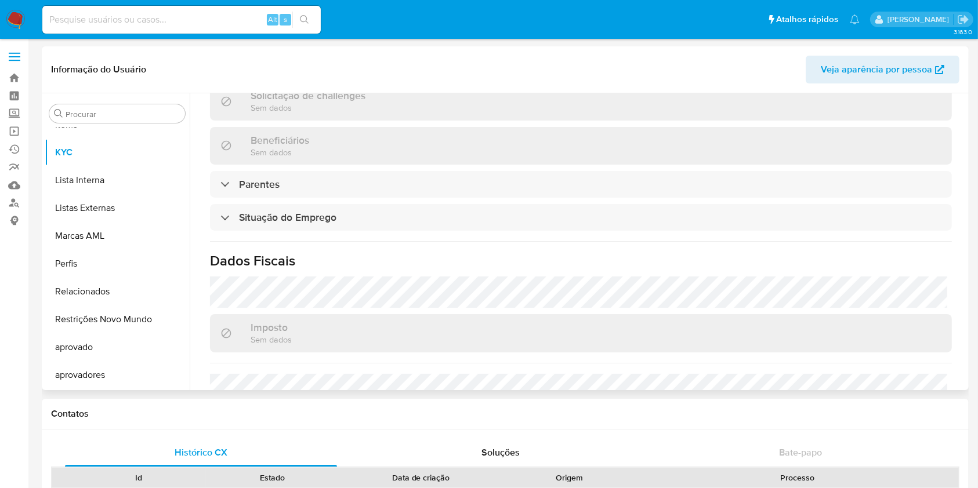
scroll to position [314, 0]
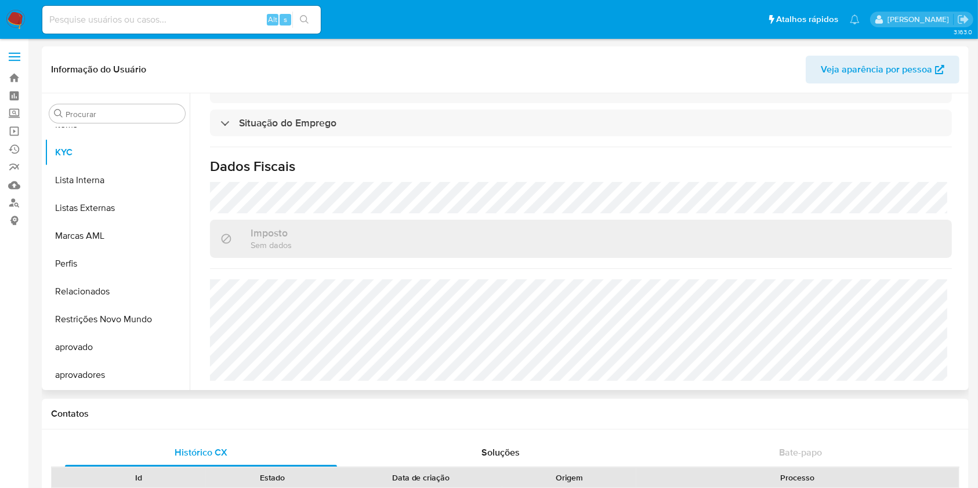
select select "10"
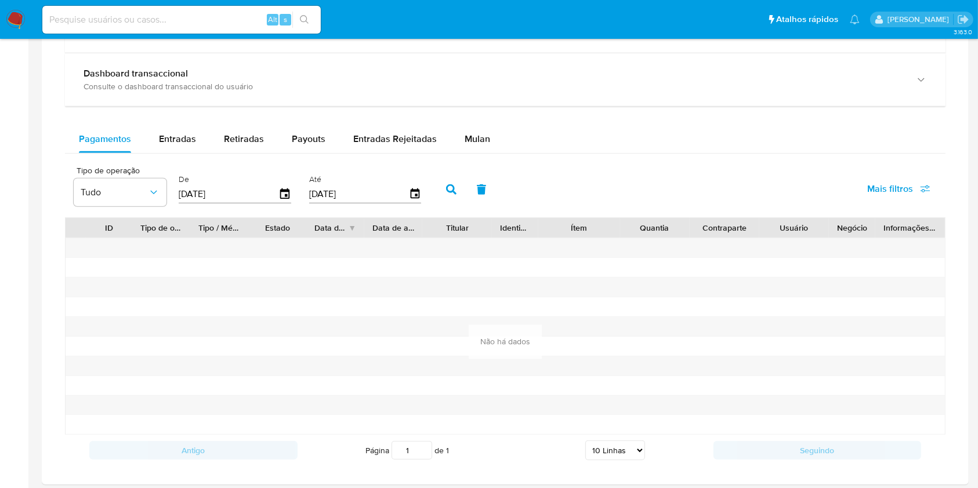
scroll to position [154, 0]
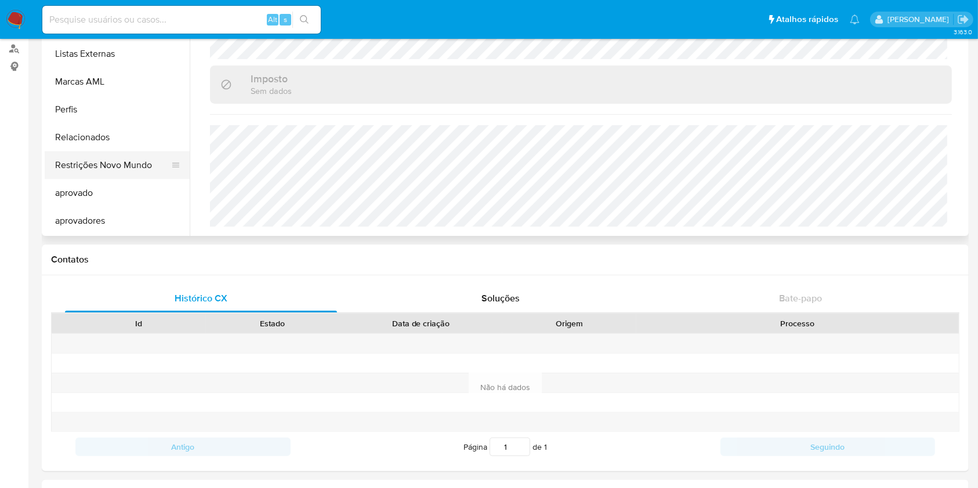
click at [114, 169] on button "Restrições Novo Mundo" at bounding box center [113, 165] width 136 height 28
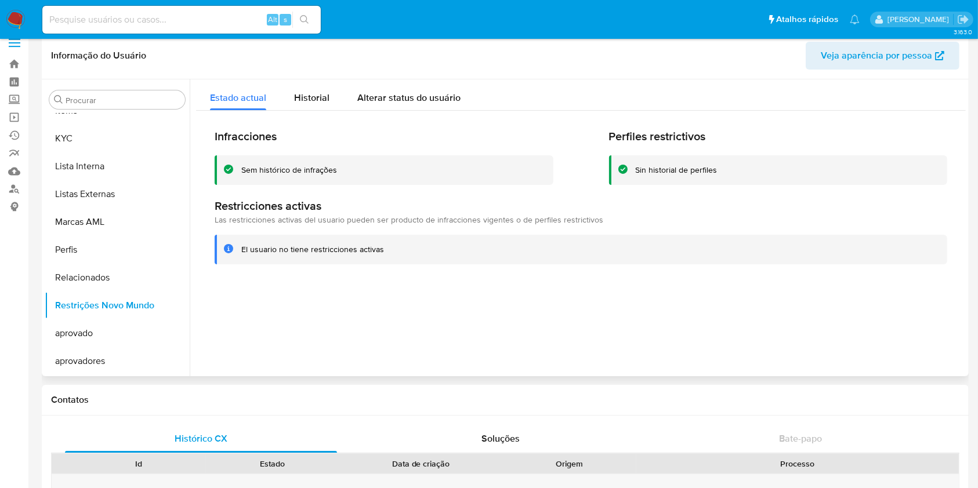
scroll to position [0, 0]
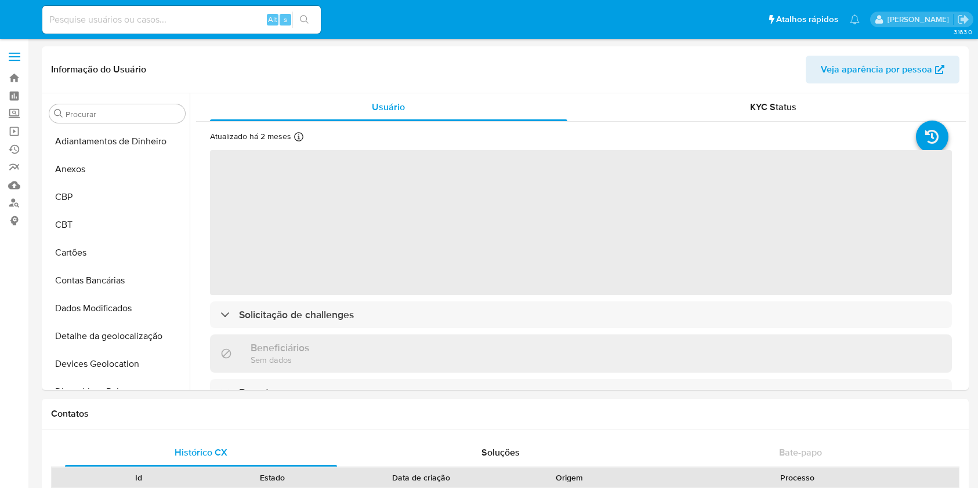
select select "10"
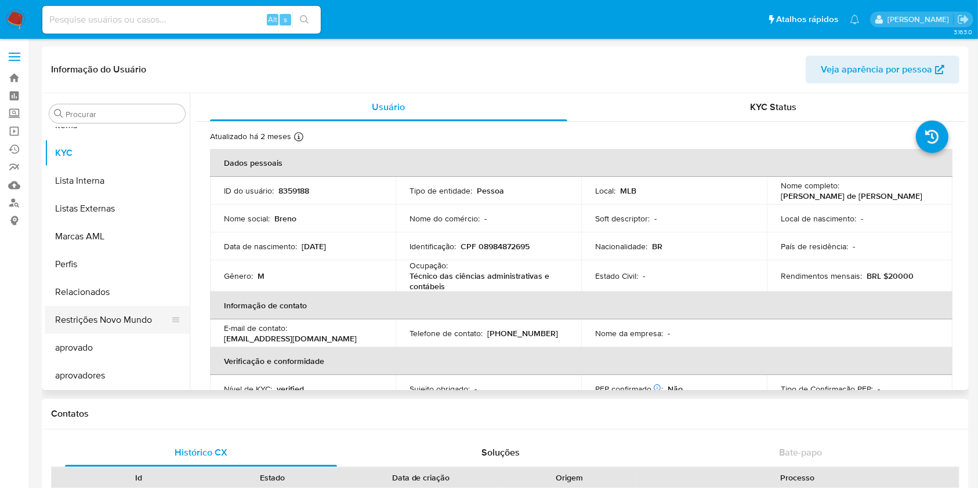
scroll to position [629, 0]
click at [88, 324] on button "Restrições Novo Mundo" at bounding box center [113, 320] width 136 height 28
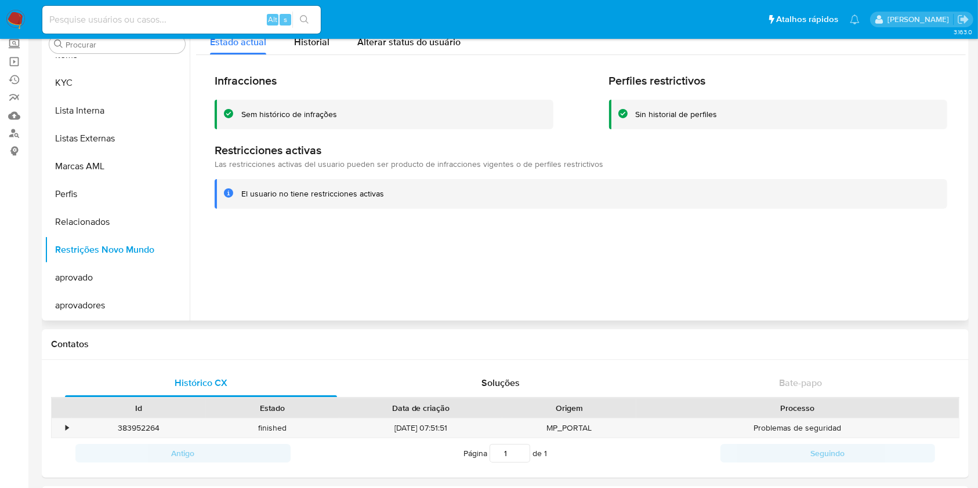
scroll to position [0, 0]
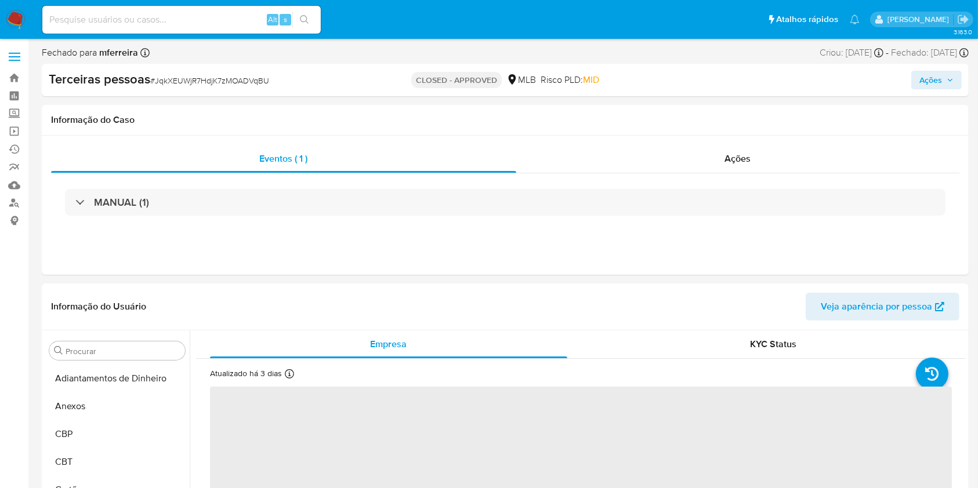
select select "10"
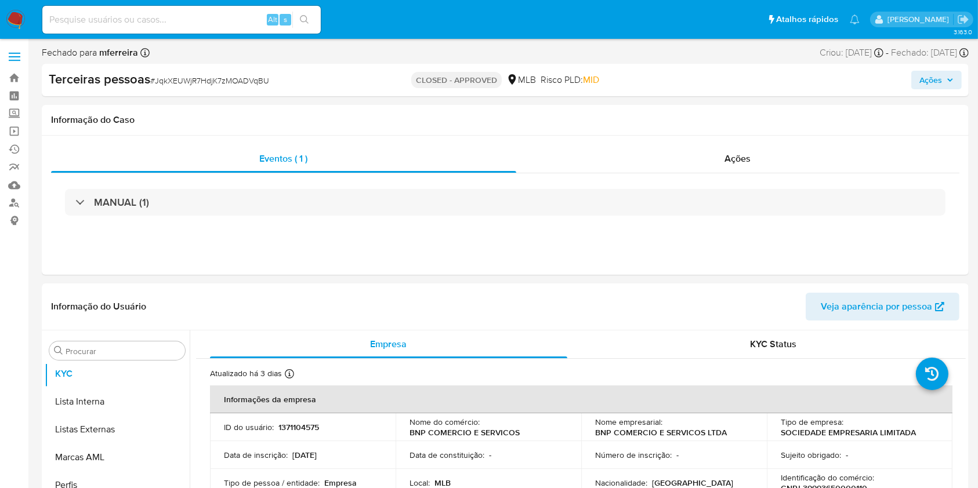
scroll to position [657, 0]
click at [226, 19] on input at bounding box center [181, 19] width 278 height 15
paste input "1048591924"
type input "1048591924"
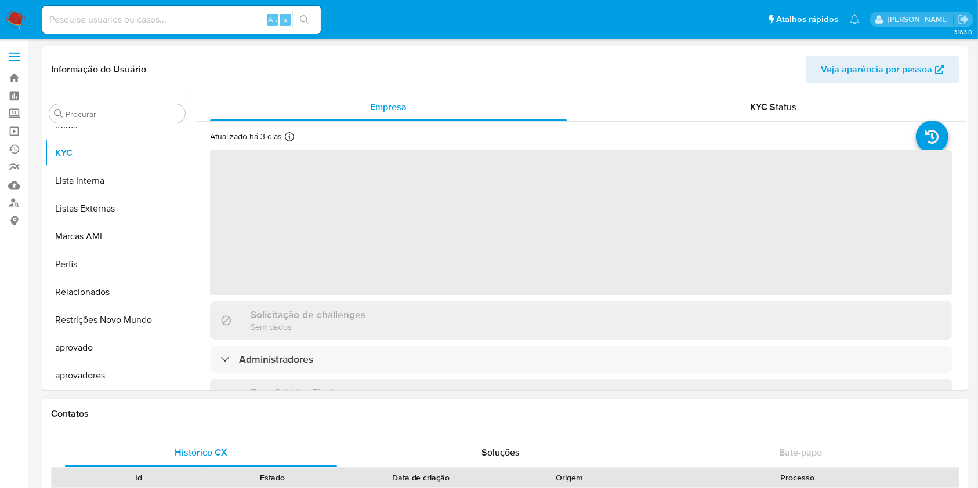
scroll to position [629, 0]
select select "10"
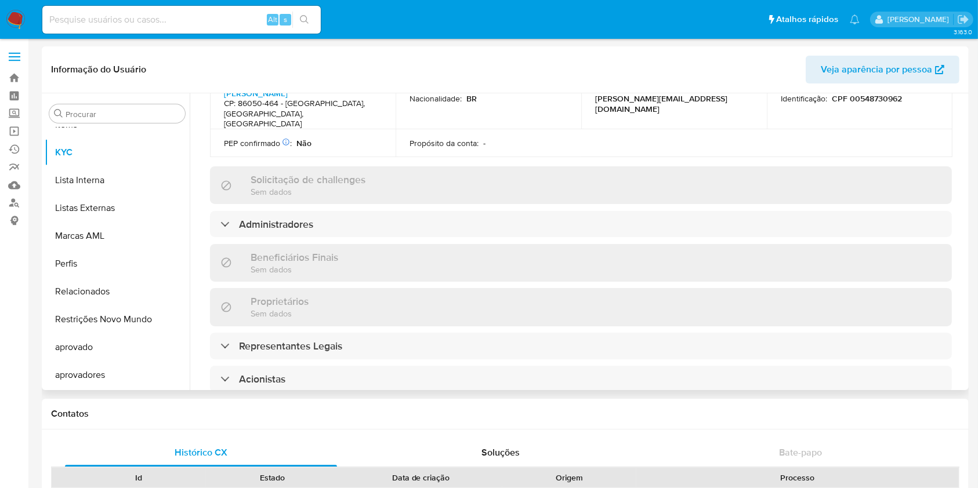
scroll to position [464, 0]
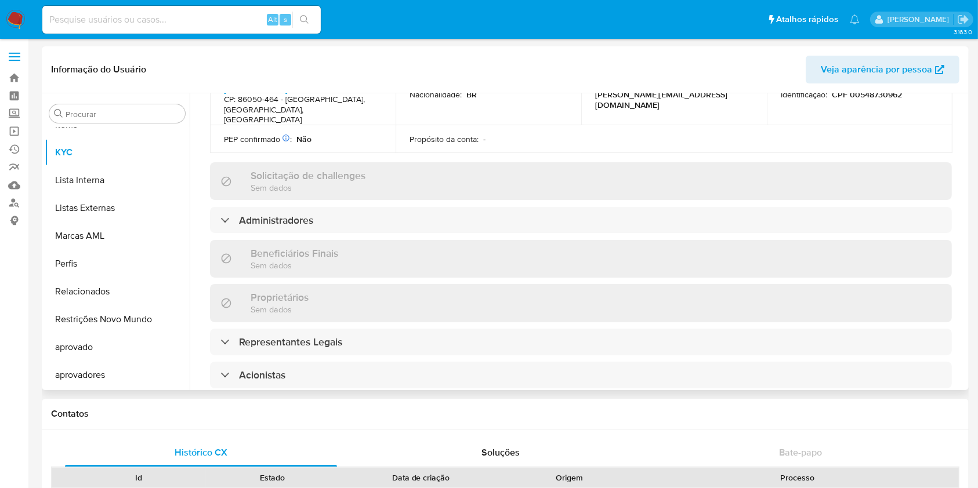
click at [281, 317] on div "Informações da empresa ID do usuário : 1048591924 Nome do comércio : PIETRASANT…" at bounding box center [581, 172] width 742 height 974
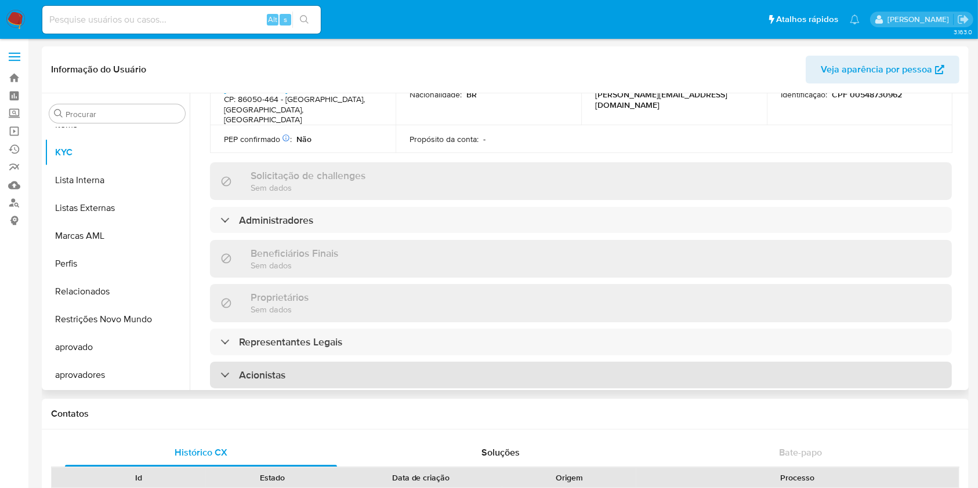
click at [288, 362] on div "Acionistas" at bounding box center [581, 375] width 742 height 27
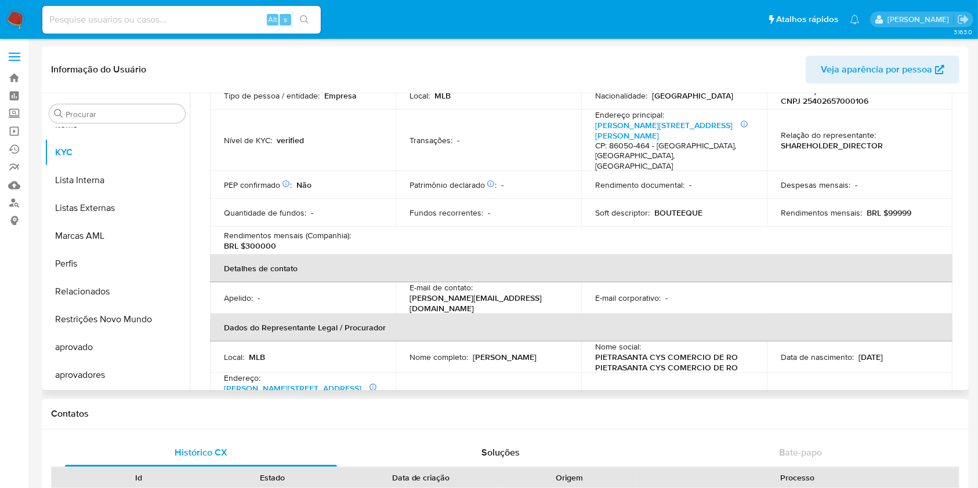
scroll to position [77, 0]
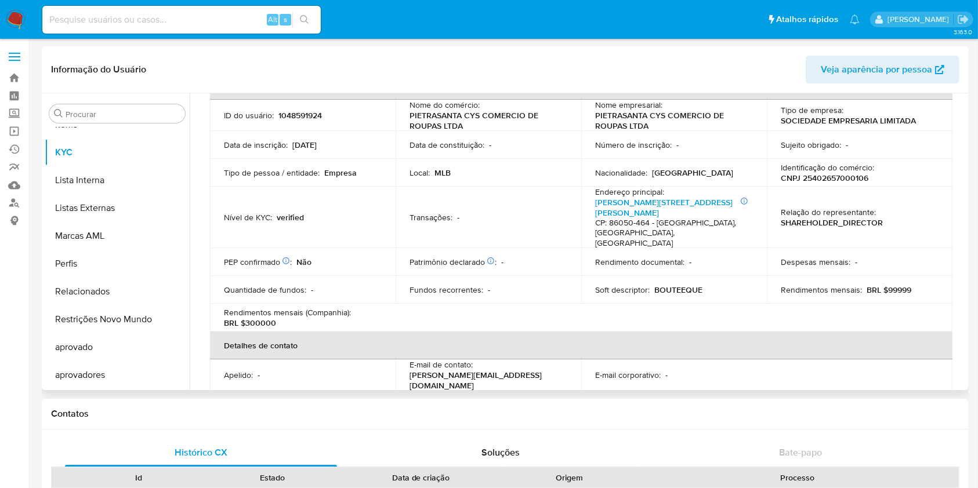
click at [836, 173] on p "CNPJ 25402657000106" at bounding box center [825, 178] width 88 height 10
click at [846, 180] on p "CNPJ 25402657000106" at bounding box center [825, 178] width 88 height 10
copy p "25402657000106"
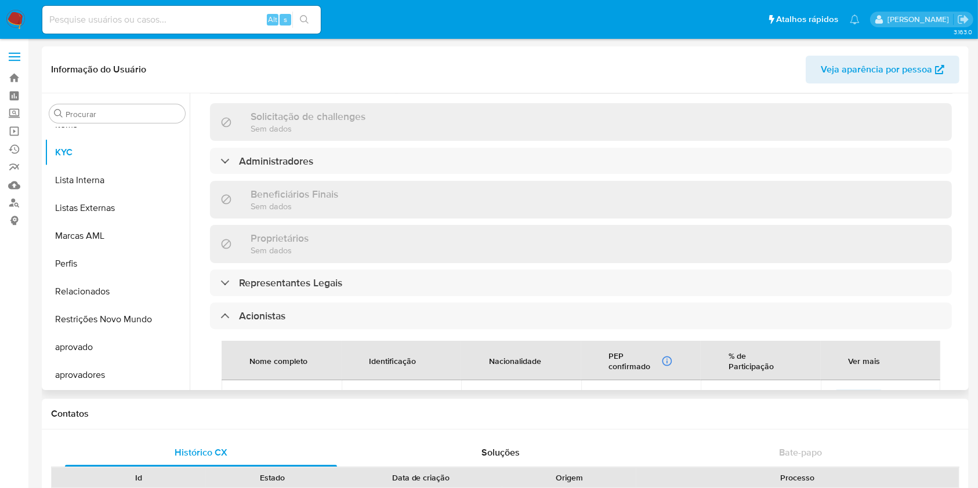
scroll to position [618, 0]
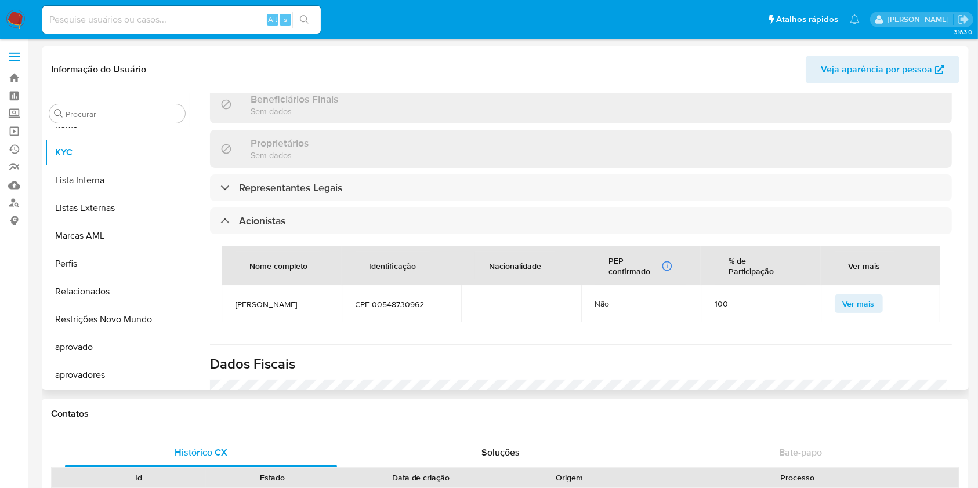
click at [263, 299] on span "[PERSON_NAME]" at bounding box center [282, 304] width 92 height 10
copy span "[PERSON_NAME]"
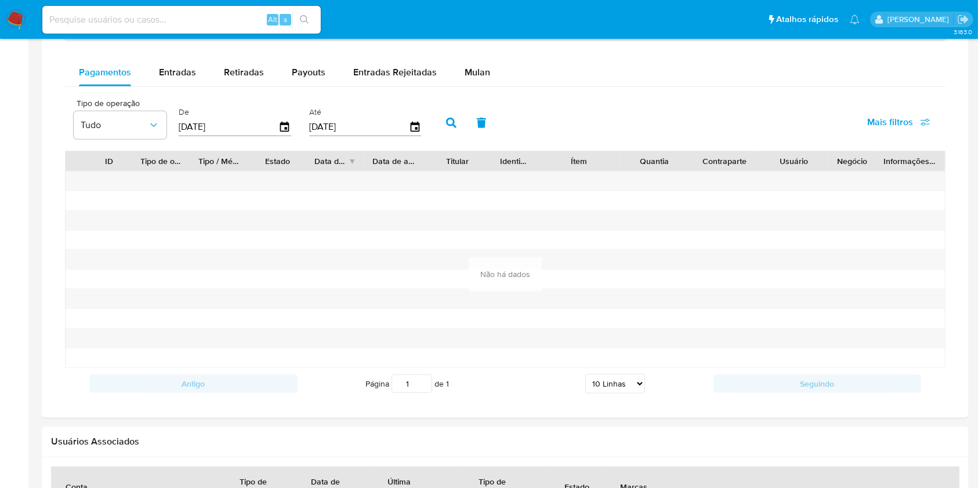
scroll to position [676, 0]
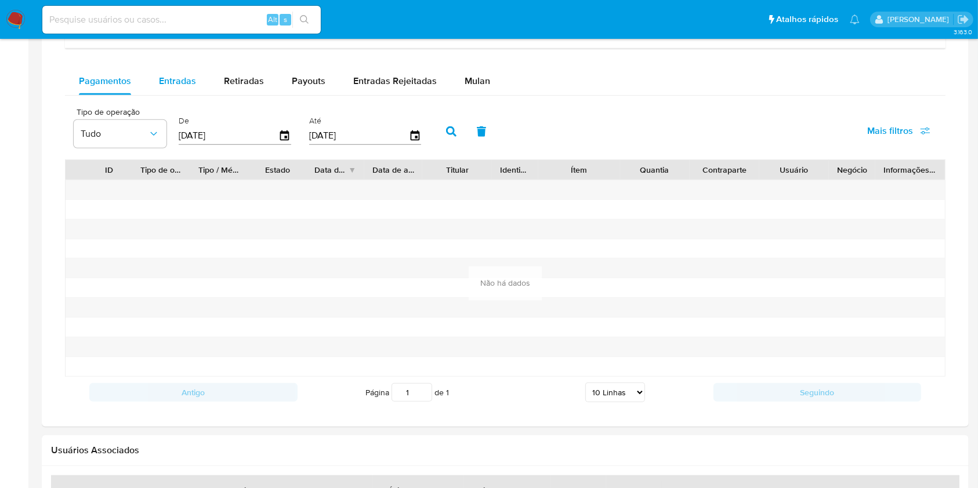
click at [186, 73] on div "Entradas" at bounding box center [177, 81] width 37 height 28
select select "10"
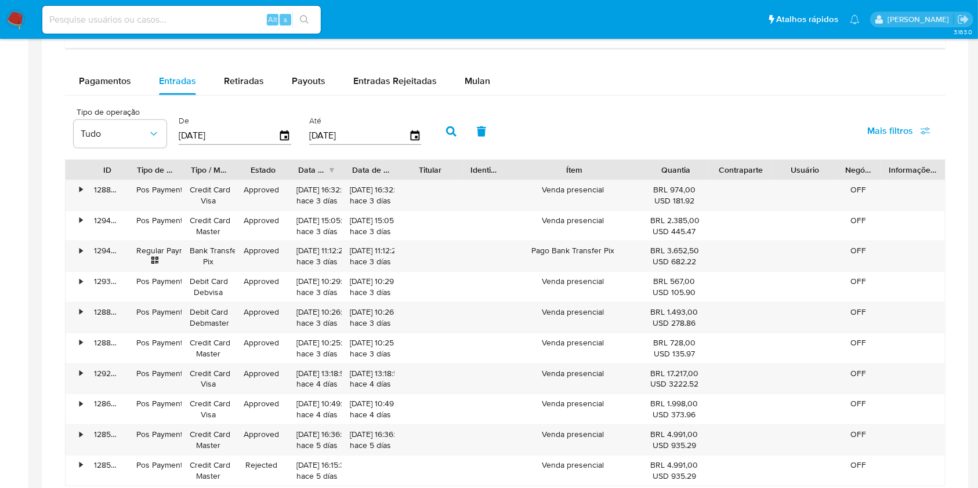
drag, startPoint x: 625, startPoint y: 171, endPoint x: 706, endPoint y: 177, distance: 80.9
click at [706, 177] on div "ID Tipo de operação Tipo / Método Estado Data de criação Data de aprovação Titu…" at bounding box center [505, 170] width 879 height 20
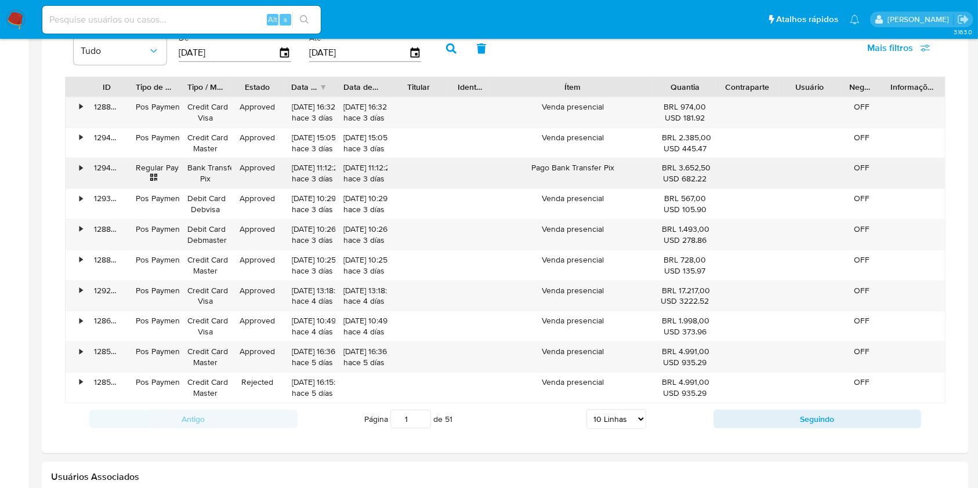
scroll to position [758, 0]
click at [807, 415] on button "Seguindo" at bounding box center [818, 420] width 208 height 19
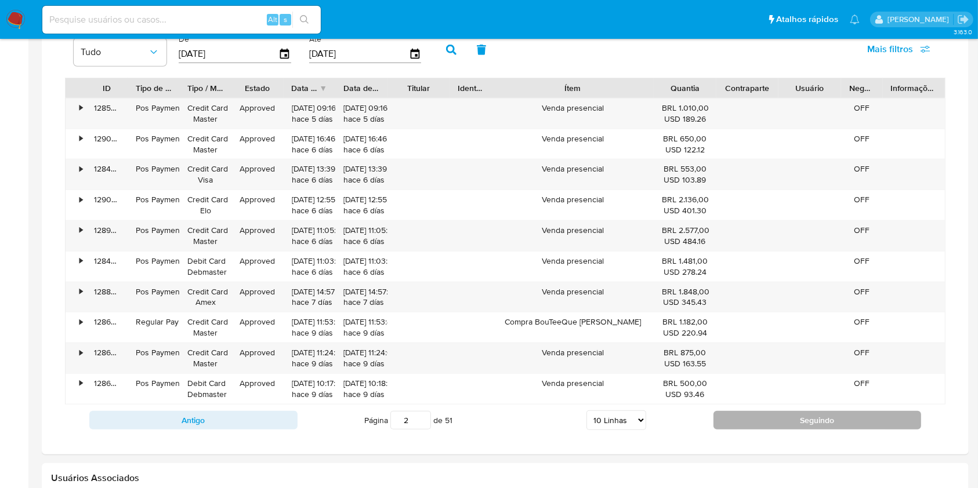
click at [807, 415] on button "Seguindo" at bounding box center [818, 420] width 208 height 19
type input "3"
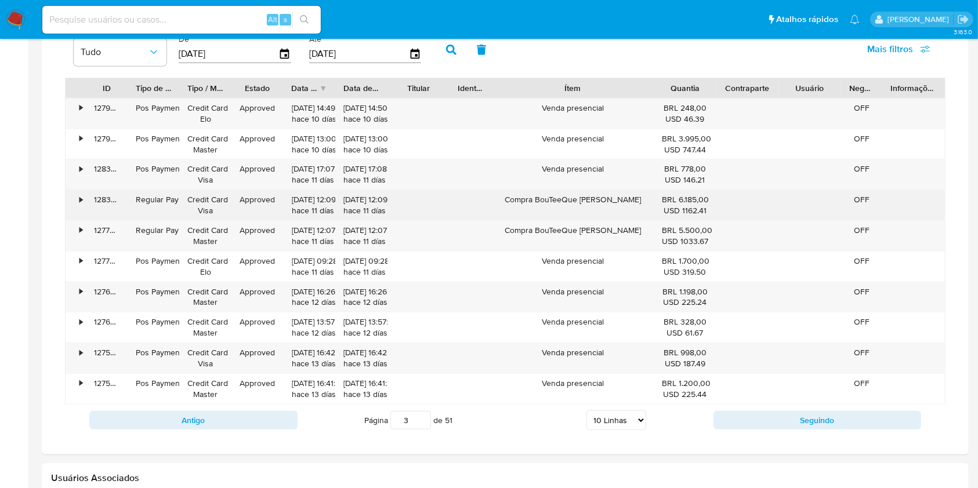
drag, startPoint x: 539, startPoint y: 201, endPoint x: 632, endPoint y: 197, distance: 92.3
click at [632, 197] on div "Compra BouTeeQue Agda Bressan" at bounding box center [572, 205] width 162 height 30
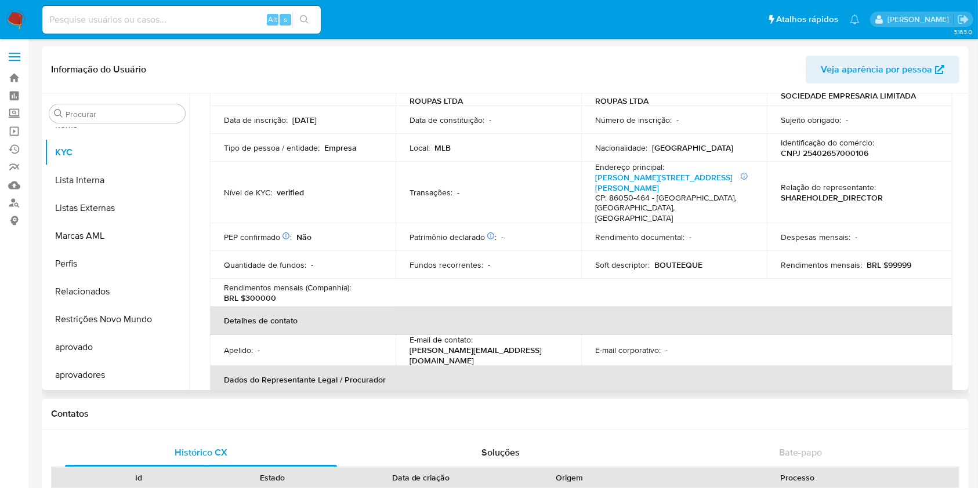
scroll to position [35, 0]
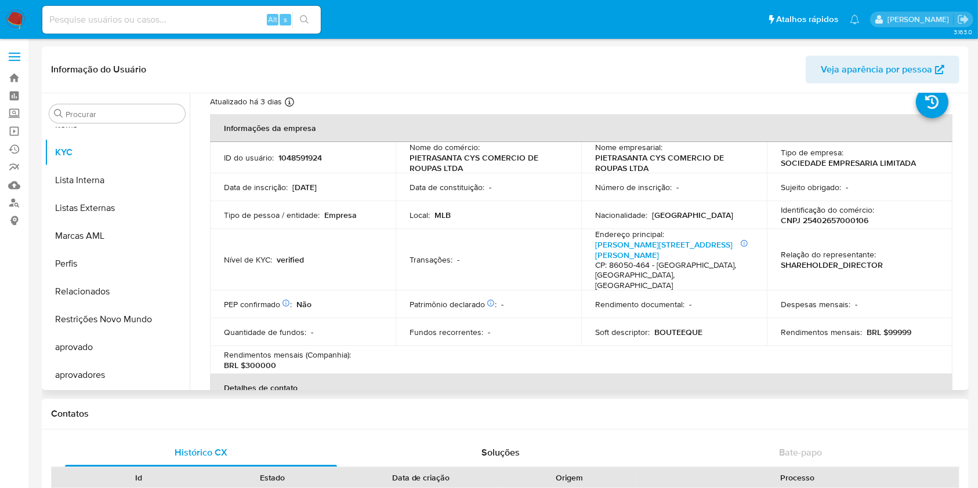
click at [657, 327] on p "BOUTEEQUE" at bounding box center [678, 332] width 48 height 10
copy p "BOUTEEQUE"
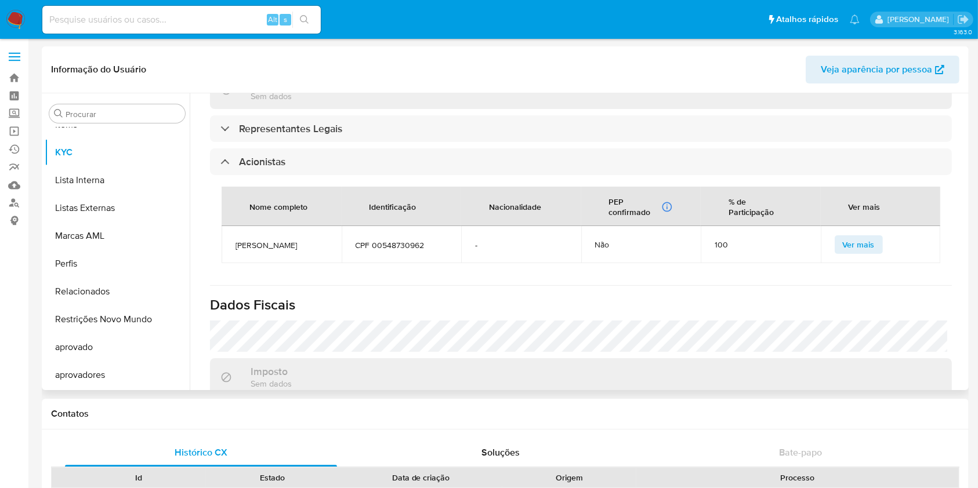
scroll to position [808, 0]
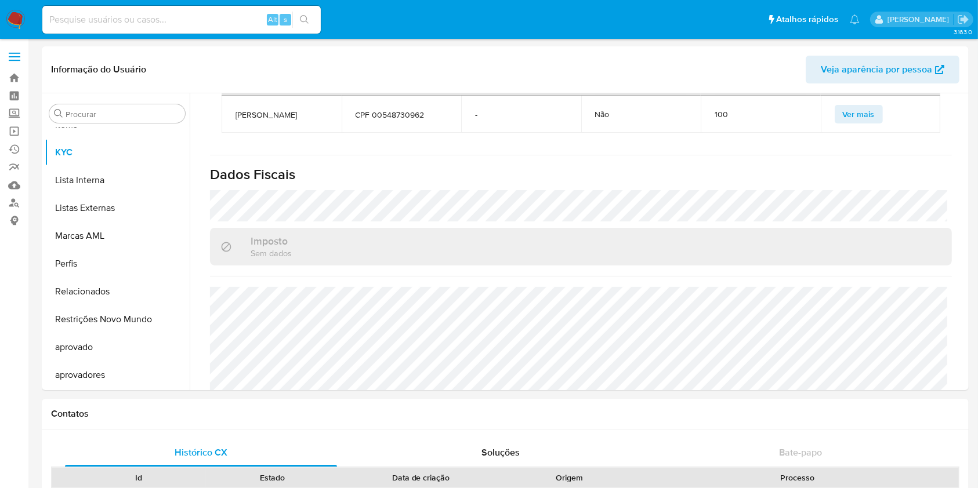
drag, startPoint x: 15, startPoint y: 334, endPoint x: 41, endPoint y: 301, distance: 41.7
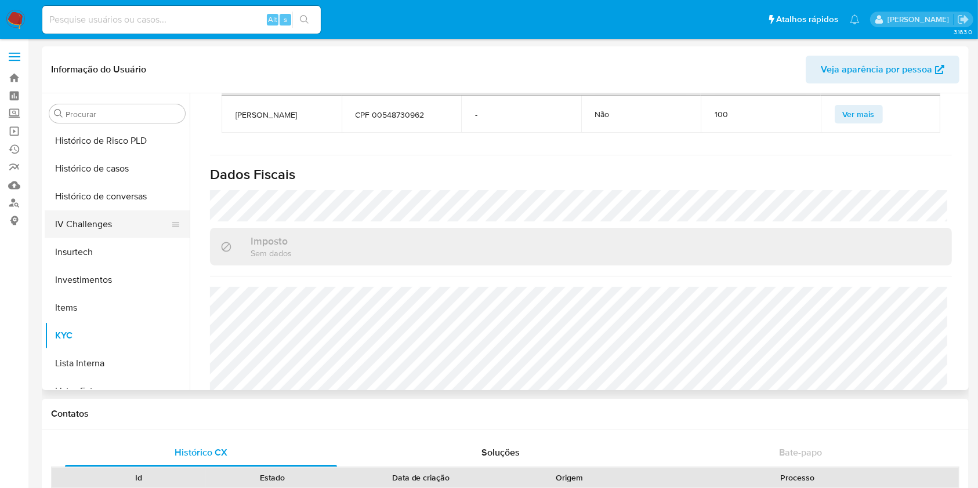
scroll to position [397, 0]
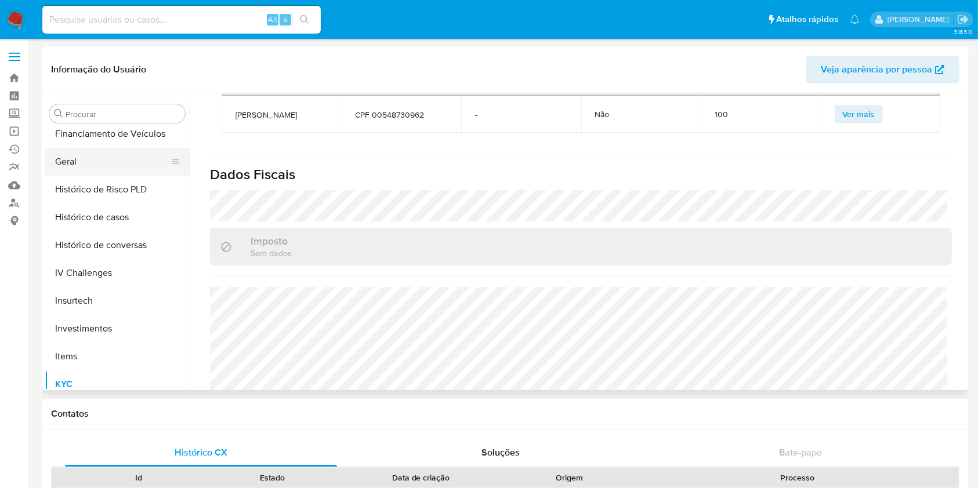
click at [87, 158] on button "Geral" at bounding box center [113, 162] width 136 height 28
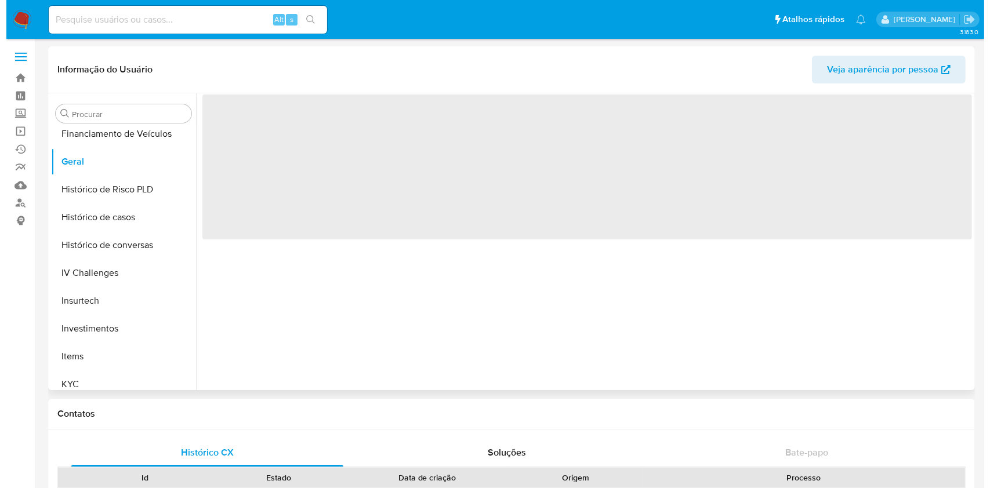
scroll to position [0, 0]
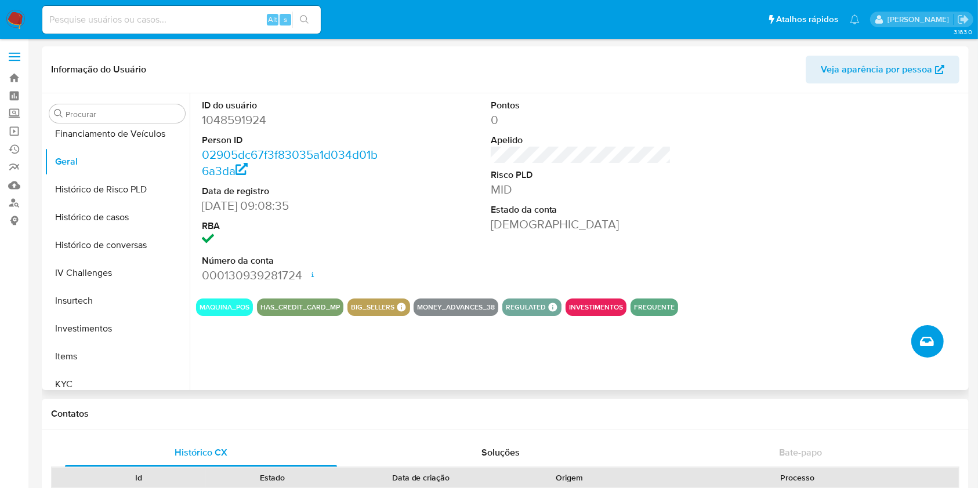
click at [923, 346] on icon "Criar caso manual" at bounding box center [927, 342] width 14 height 14
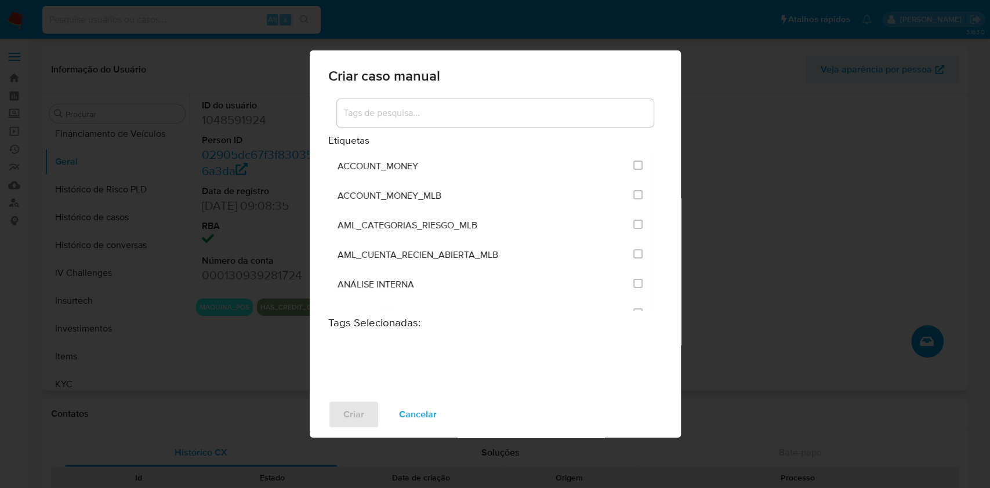
click at [499, 126] on div at bounding box center [495, 113] width 317 height 28
click at [494, 117] on input at bounding box center [495, 113] width 317 height 15
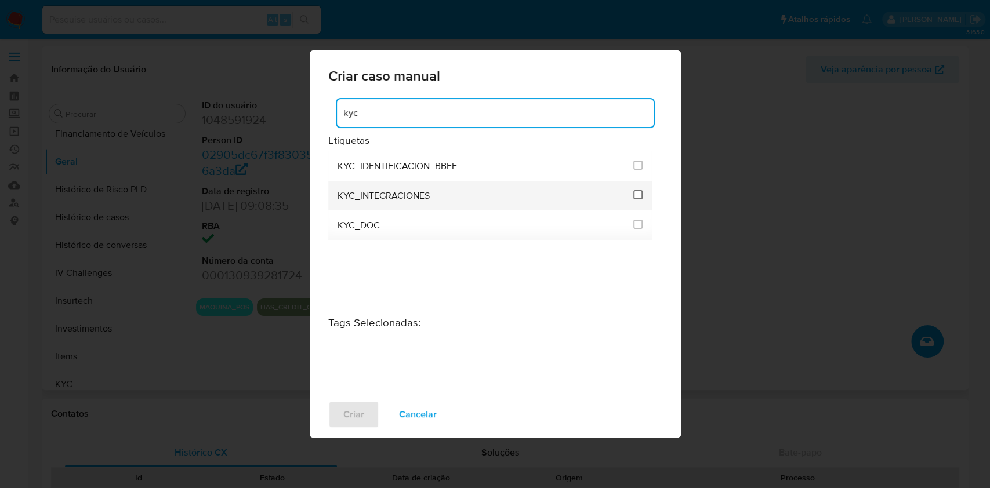
type input "kyc"
click at [635, 194] on input "2093" at bounding box center [637, 194] width 9 height 9
checkbox input "true"
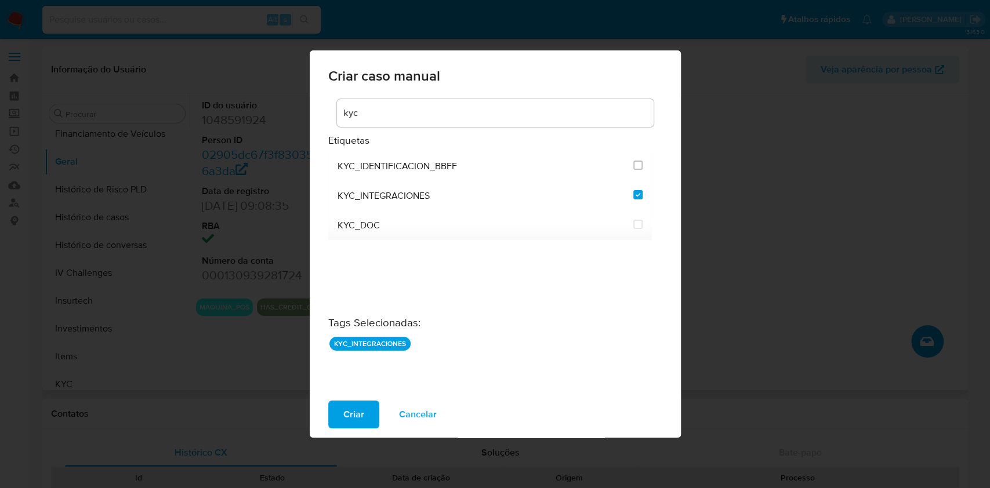
click at [371, 399] on div "Criar Cancelar" at bounding box center [495, 415] width 371 height 46
click at [370, 408] on button "Criar" at bounding box center [353, 415] width 51 height 28
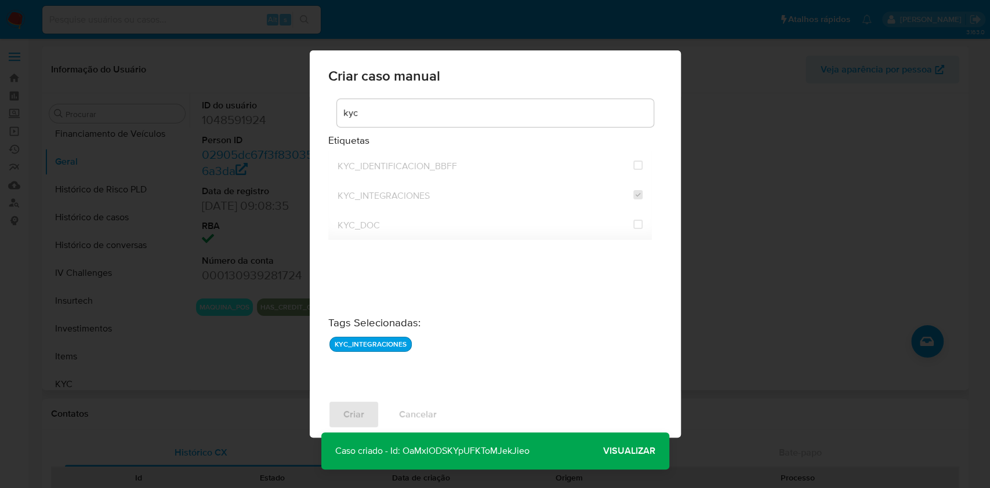
click at [617, 451] on span "Visualizar" at bounding box center [629, 451] width 52 height 0
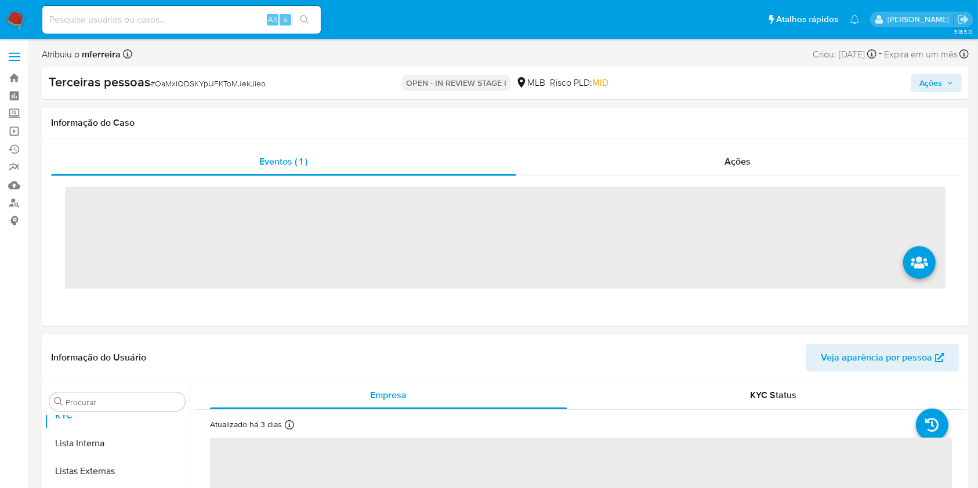
scroll to position [657, 0]
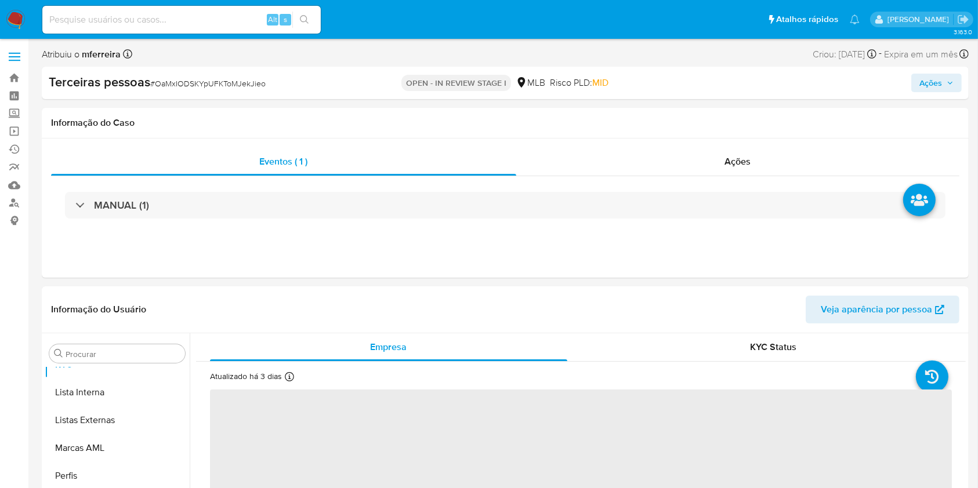
select select "10"
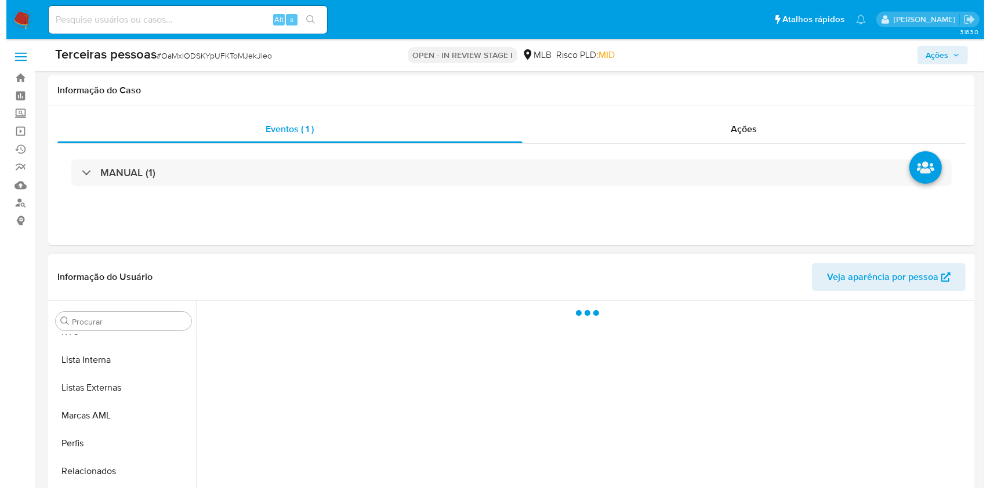
scroll to position [213, 0]
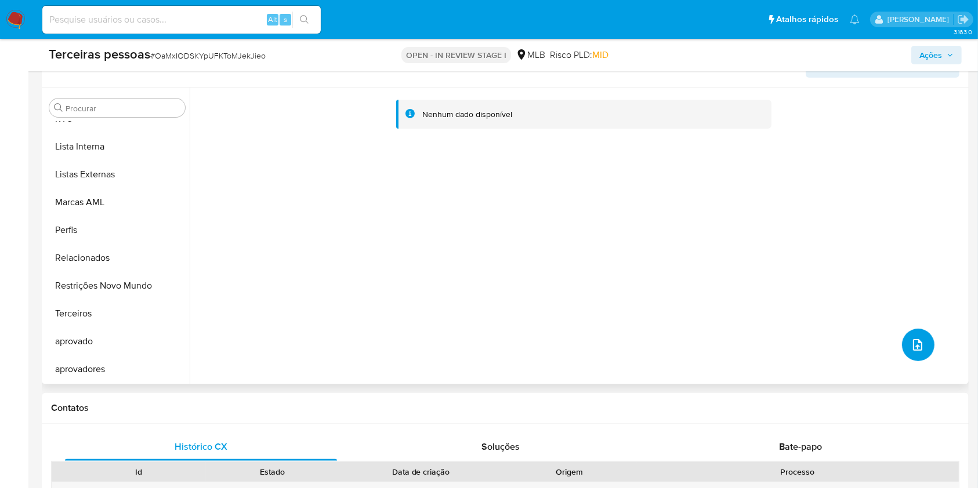
click at [912, 358] on button "upload-file" at bounding box center [918, 345] width 32 height 32
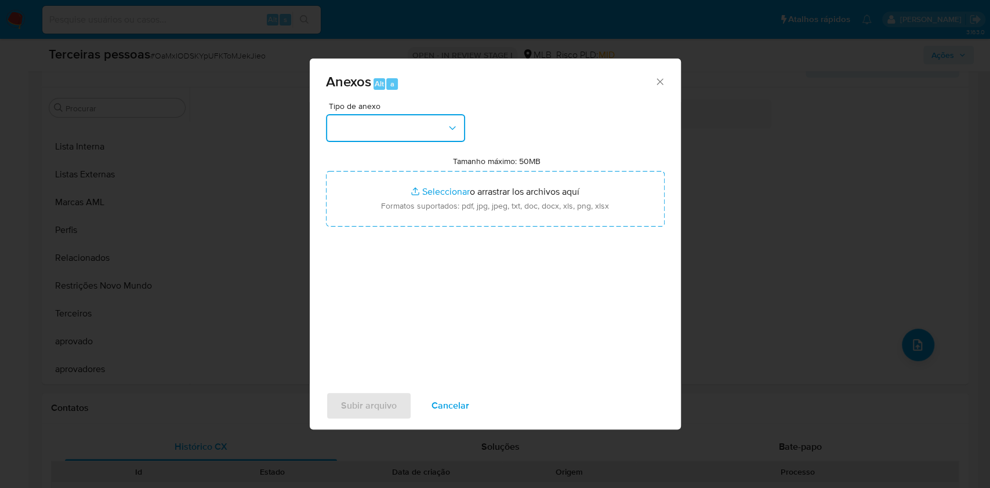
click at [408, 128] on button "button" at bounding box center [395, 128] width 139 height 28
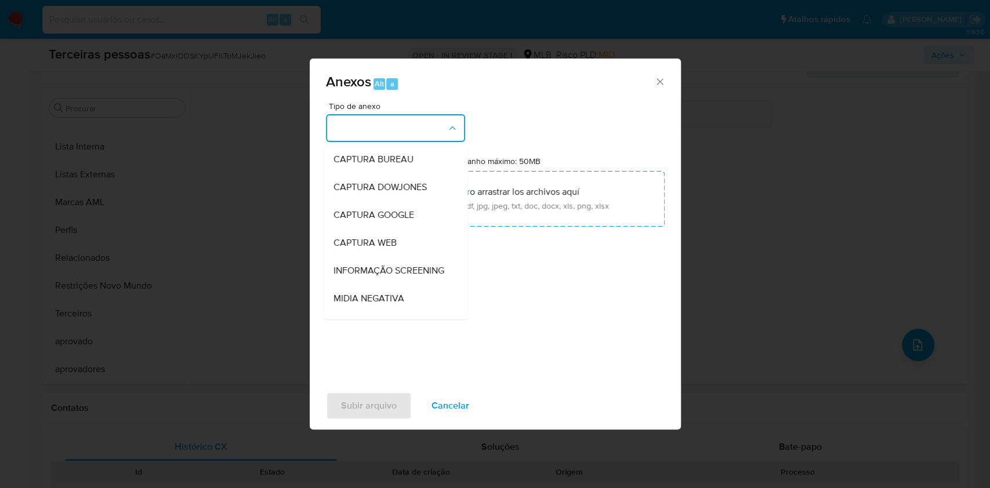
scroll to position [178, 0]
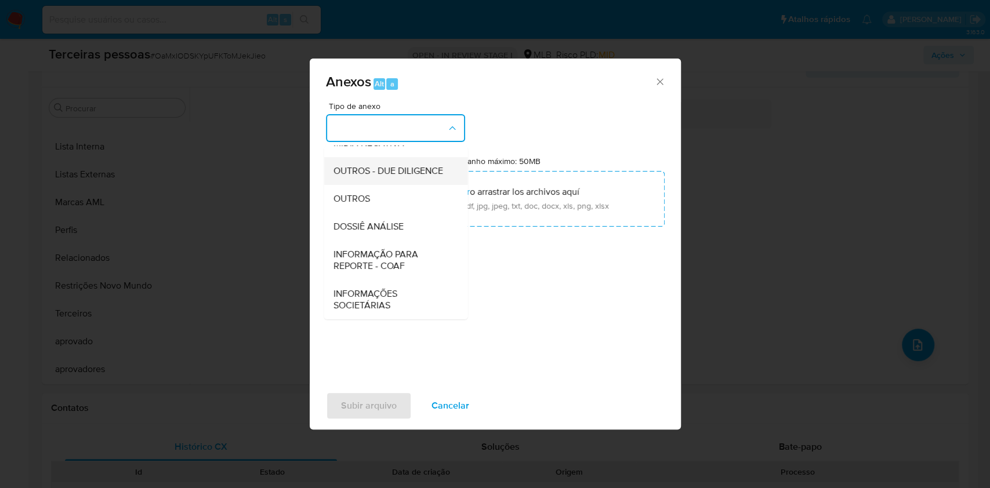
click at [385, 178] on div "OUTROS - DUE DILIGENCE" at bounding box center [392, 171] width 118 height 28
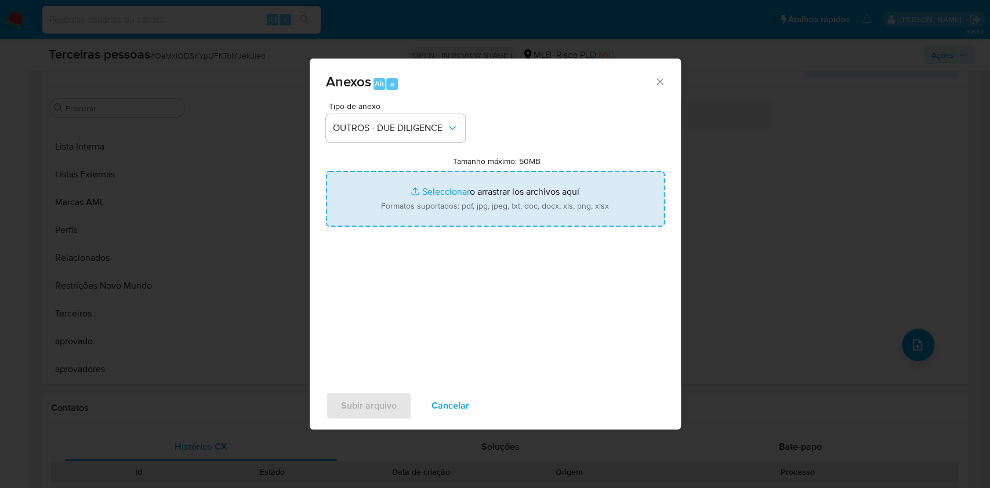
click at [417, 203] on input "Tamanho máximo: 50MB Seleccionar archivos" at bounding box center [495, 199] width 339 height 56
type input "C:\fakepath\s-PIETRASANTA CYS COMERCIO DE ROUPAS LTDA.pdf"
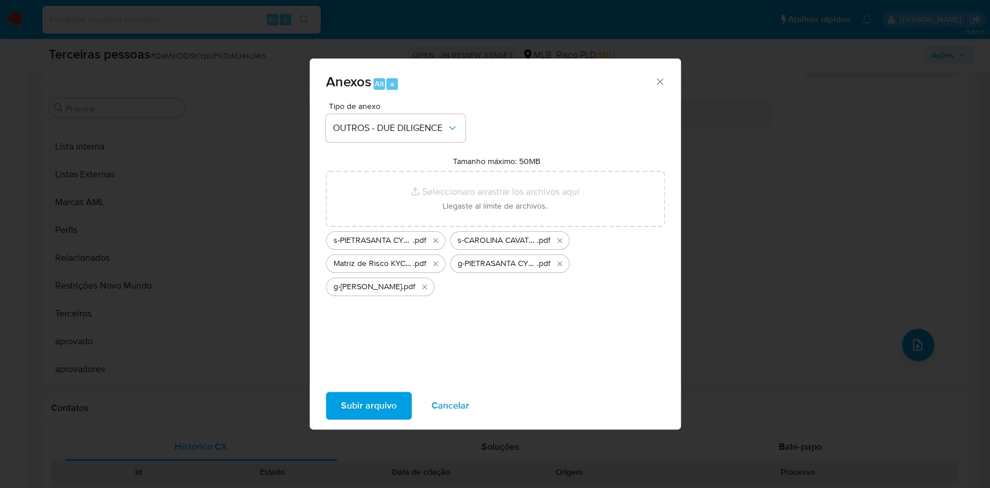
click at [385, 407] on span "Subir arquivo" at bounding box center [369, 406] width 56 height 26
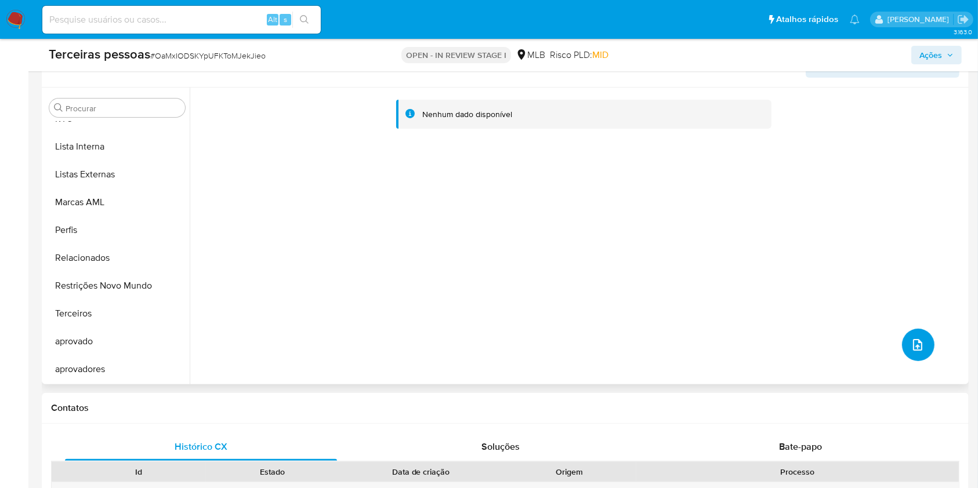
click at [912, 356] on button "upload-file" at bounding box center [918, 345] width 32 height 32
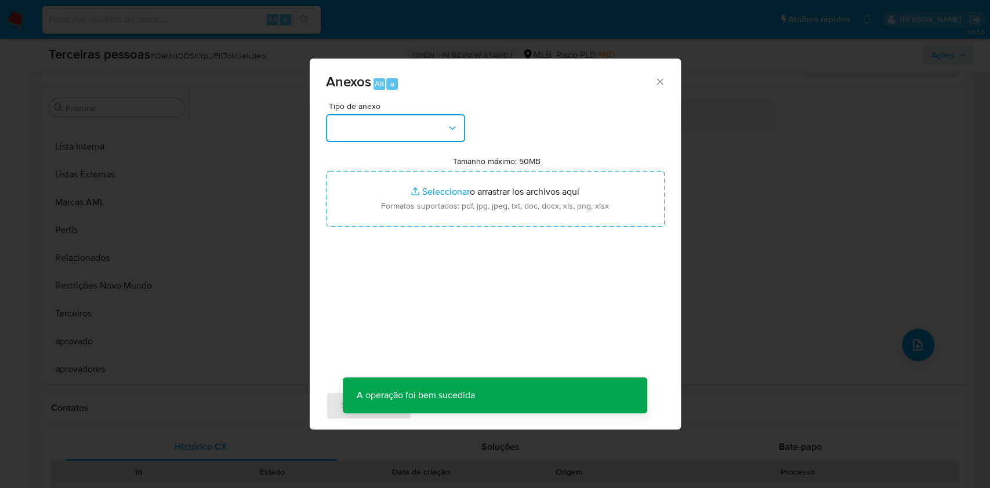
click at [385, 130] on button "button" at bounding box center [395, 128] width 139 height 28
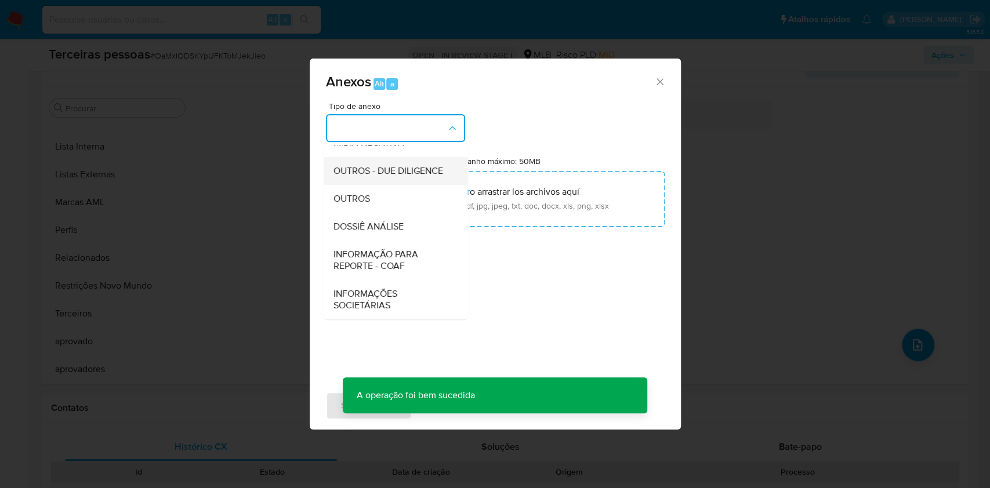
click at [368, 173] on span "OUTROS - DUE DILIGENCE" at bounding box center [388, 171] width 110 height 12
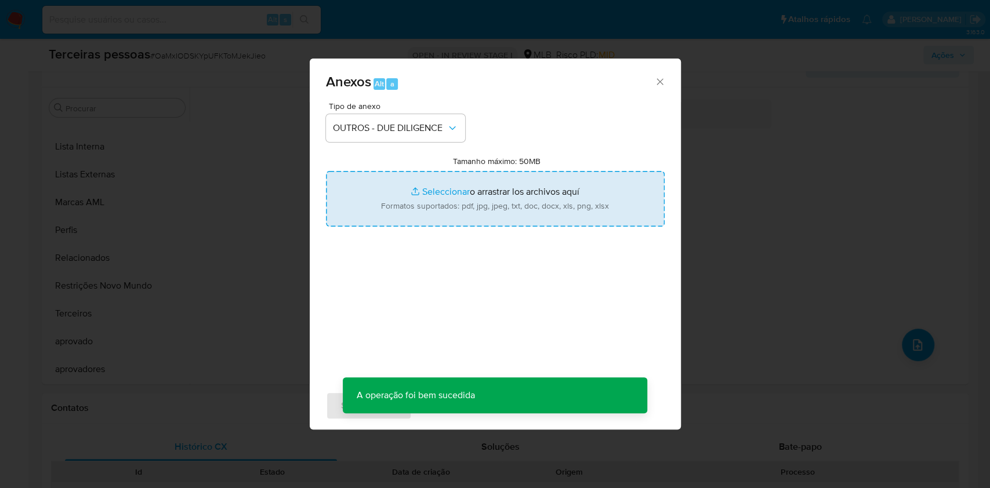
click at [389, 190] on input "Tamanho máximo: 50MB Seleccionar archivos" at bounding box center [495, 199] width 339 height 56
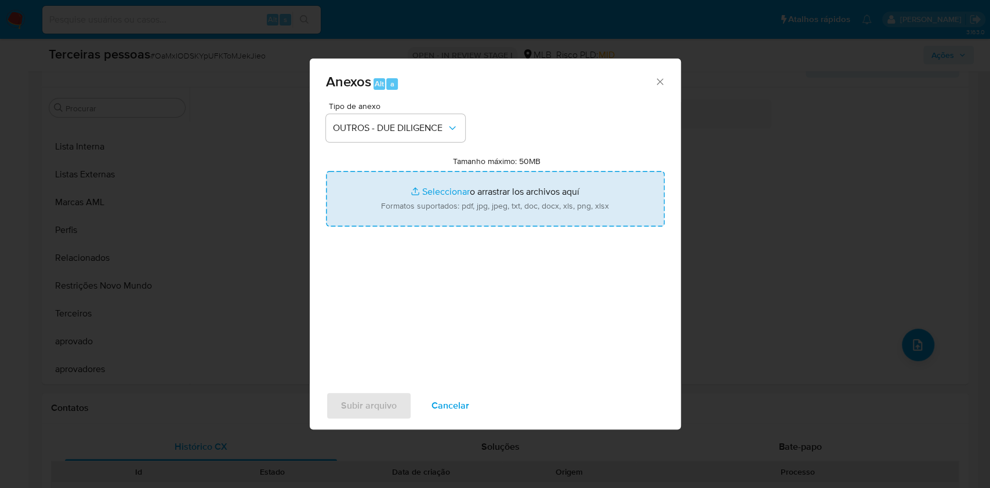
type input "C:\fakepath\Comprovante de Inscrição e de Situação Cadastral.pdf"
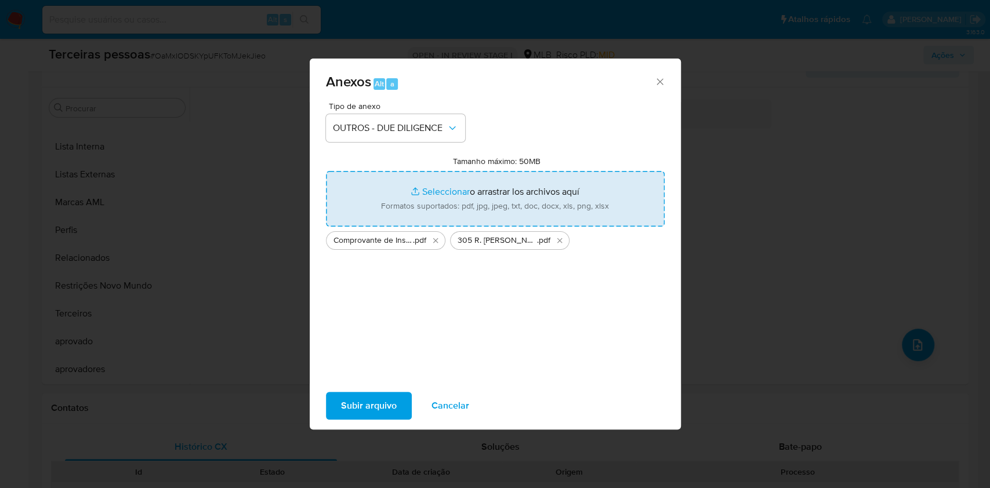
click at [393, 400] on span "Subir arquivo" at bounding box center [369, 406] width 56 height 26
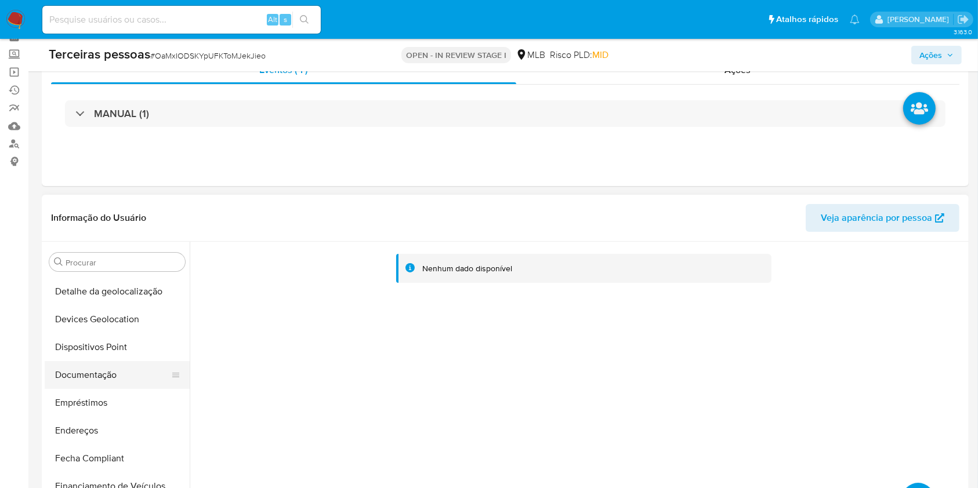
scroll to position [580, 0]
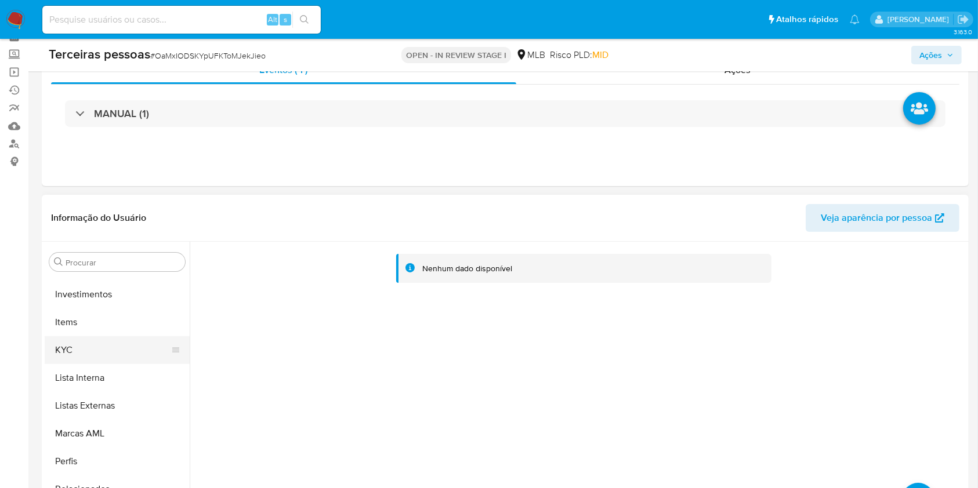
click at [83, 359] on button "KYC" at bounding box center [113, 350] width 136 height 28
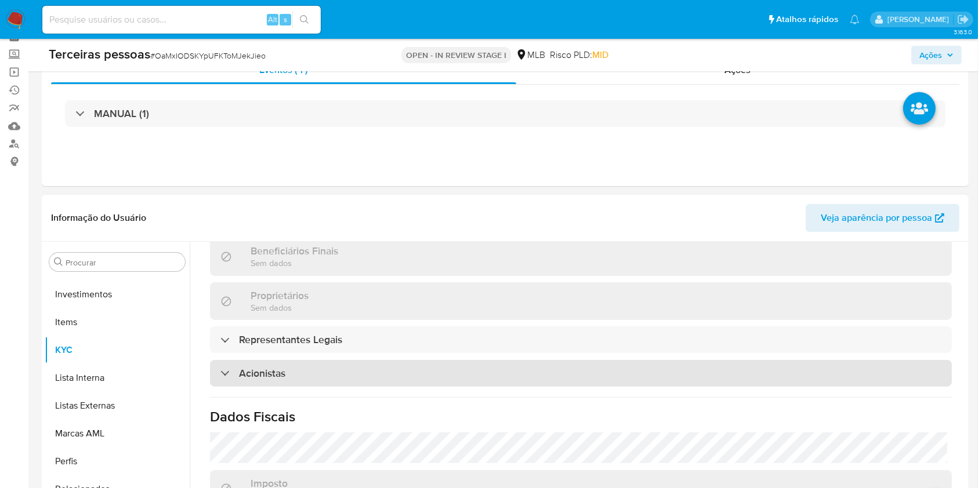
click at [273, 367] on h3 "Acionistas" at bounding box center [262, 373] width 46 height 13
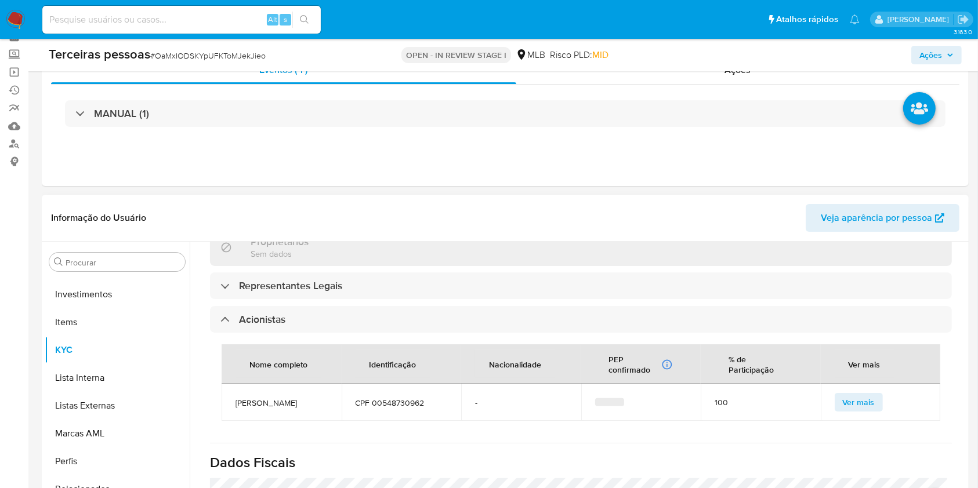
scroll to position [668, 0]
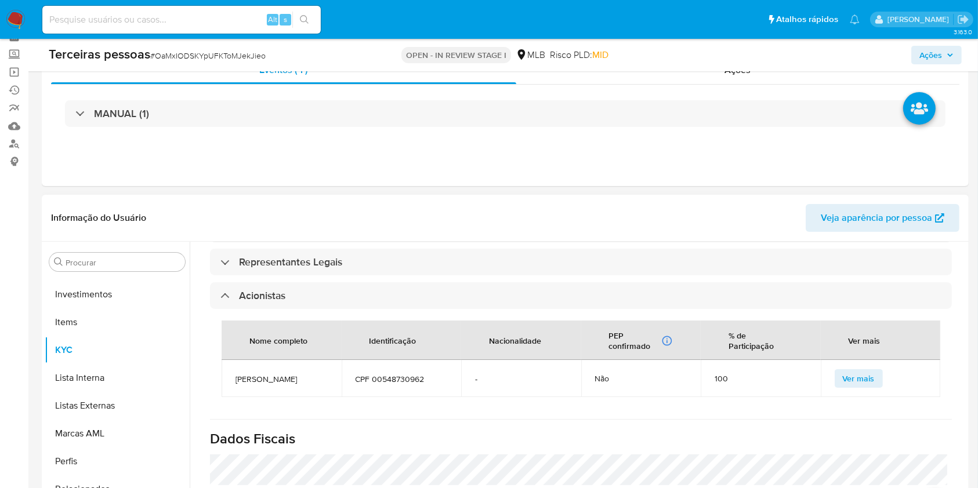
click at [400, 374] on span "CPF 00548730962" at bounding box center [402, 379] width 92 height 10
copy span "00548730962"
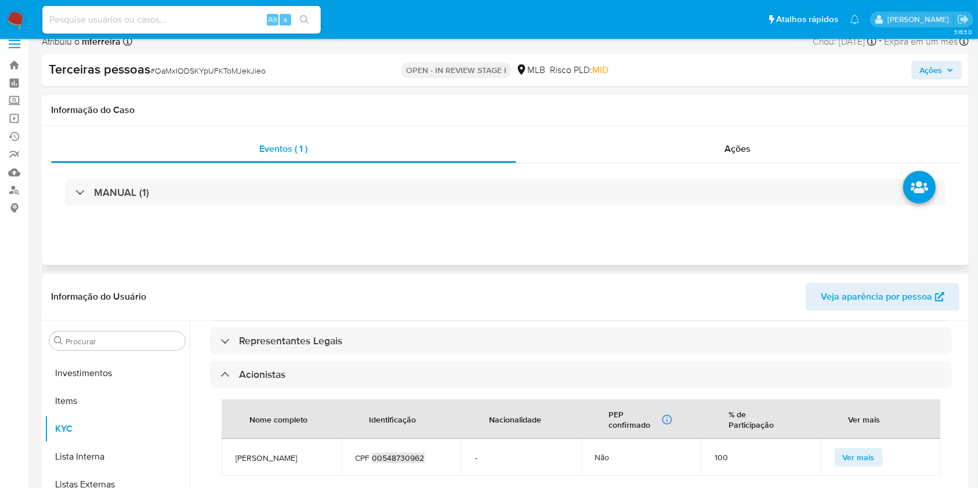
scroll to position [0, 0]
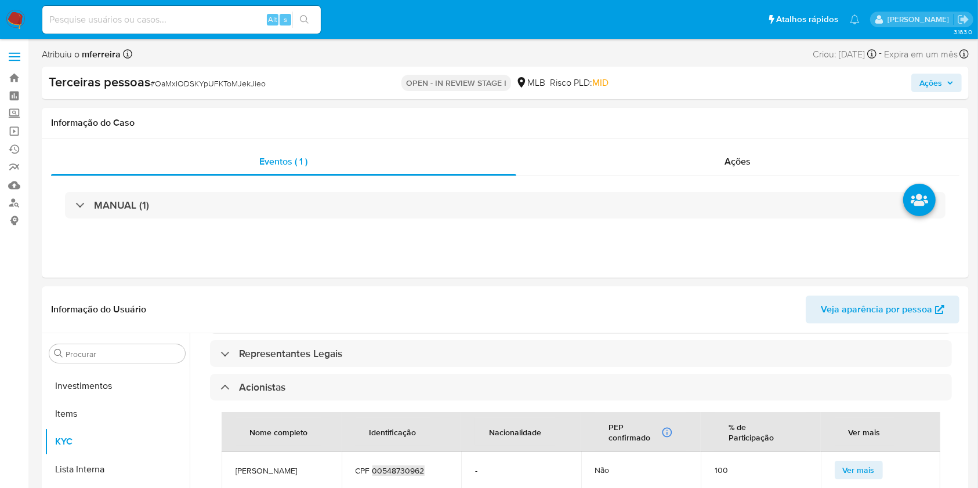
click at [920, 90] on span "Ações" at bounding box center [930, 83] width 23 height 19
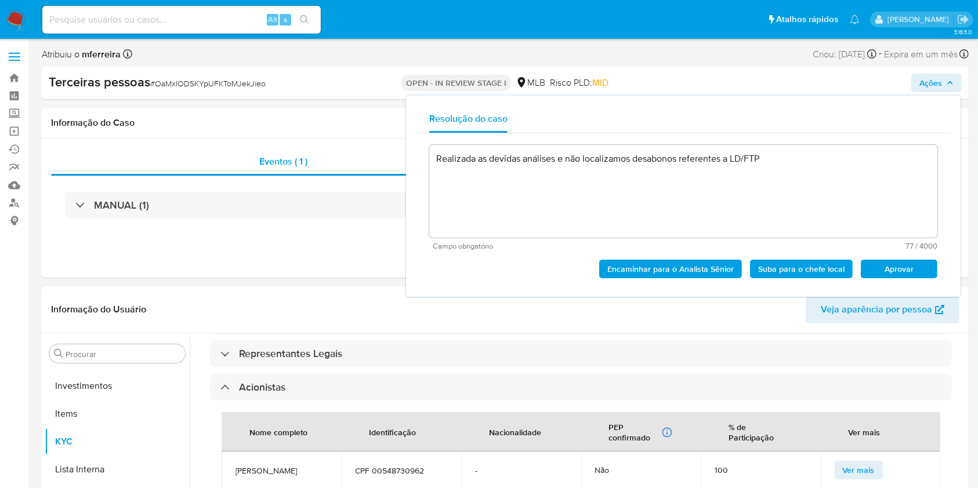
click at [886, 267] on span "Aprovar" at bounding box center [899, 269] width 60 height 16
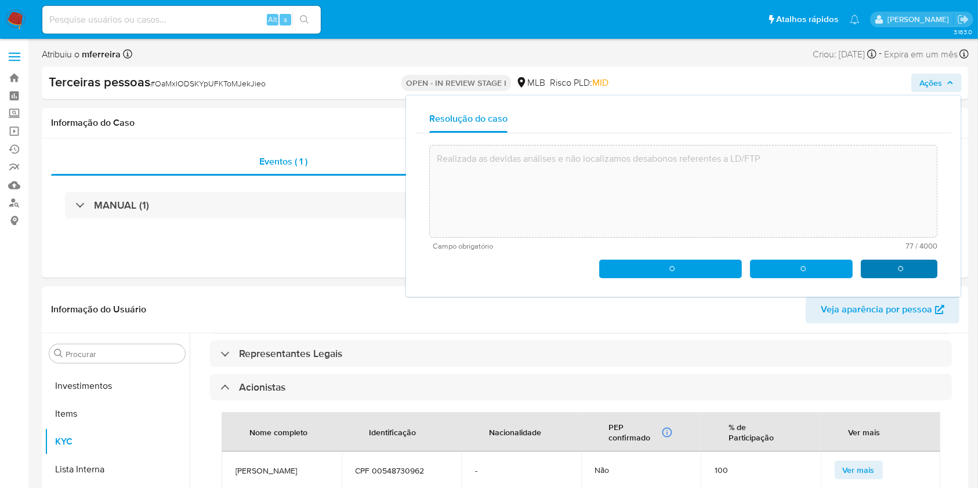
type textarea "Realizada as devidas análises e não localizamos desabonos referentes a LD/FTP"
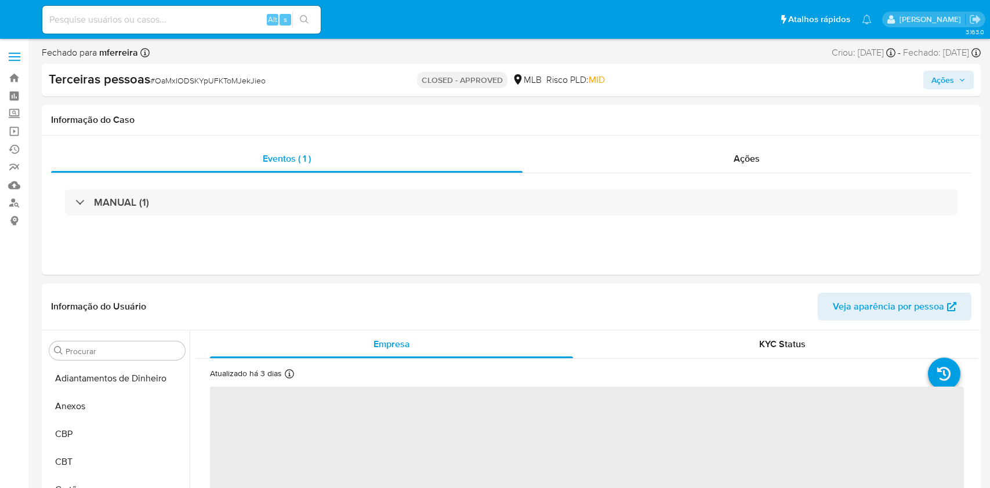
select select "10"
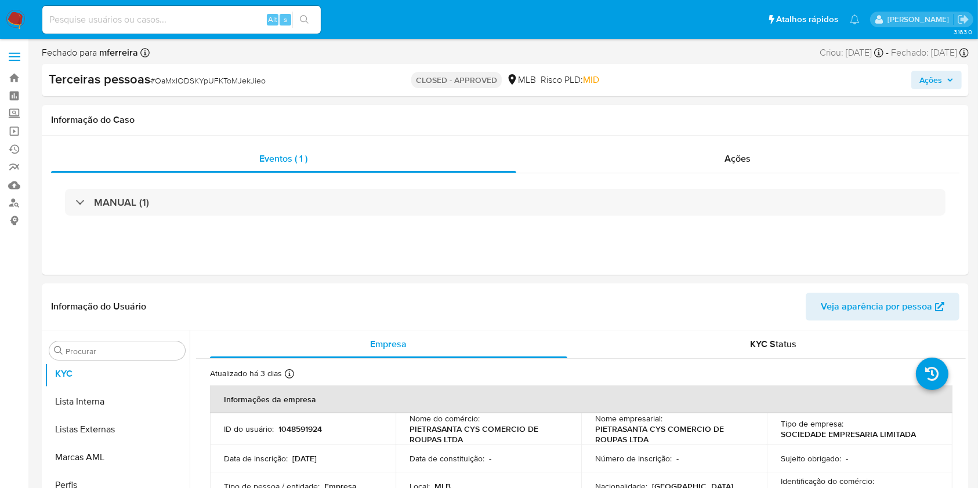
scroll to position [657, 0]
click at [169, 22] on input at bounding box center [181, 19] width 278 height 15
paste input "1177554933"
type input "1177554933"
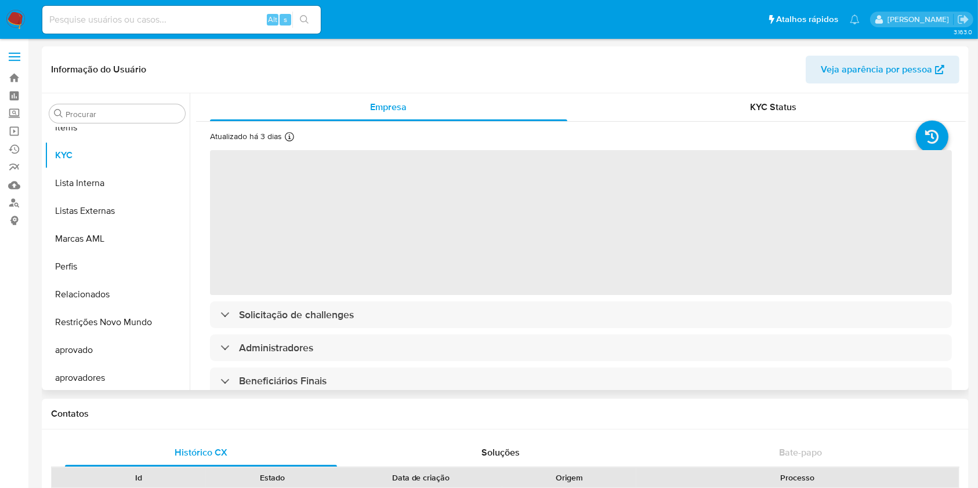
scroll to position [629, 0]
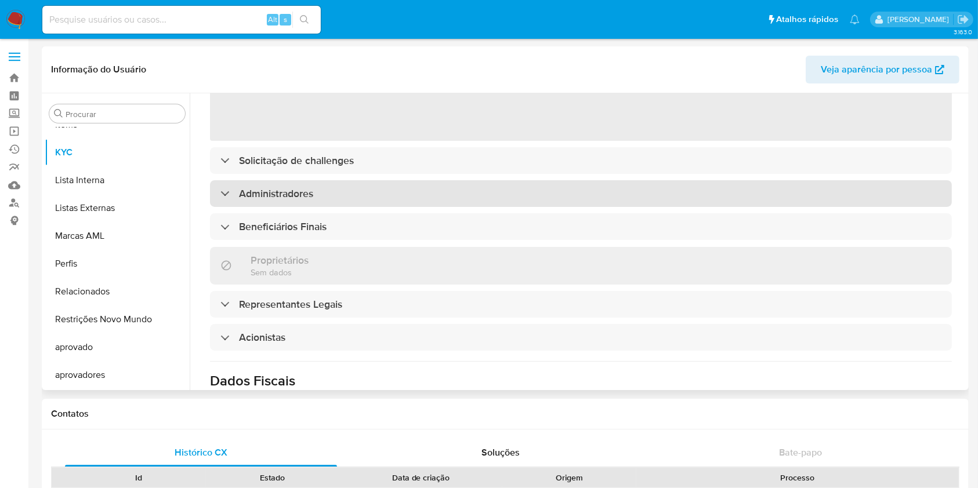
select select "10"
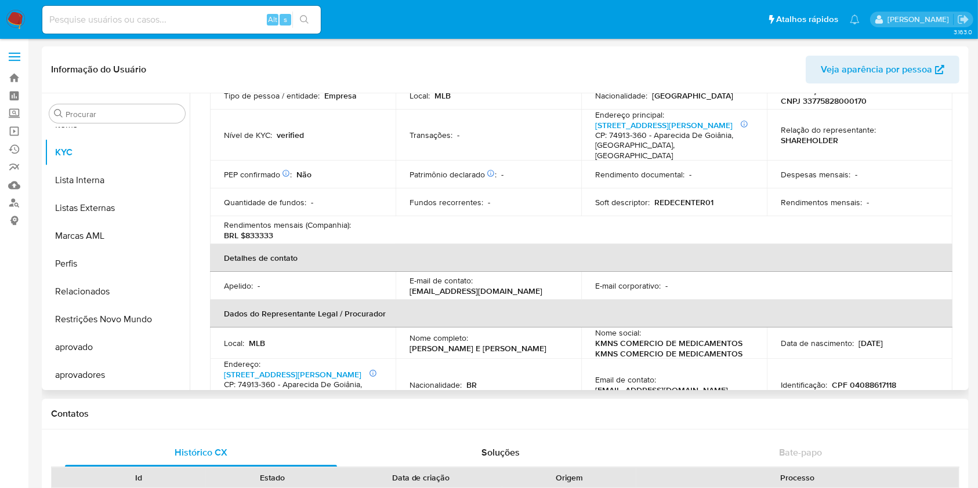
scroll to position [386, 0]
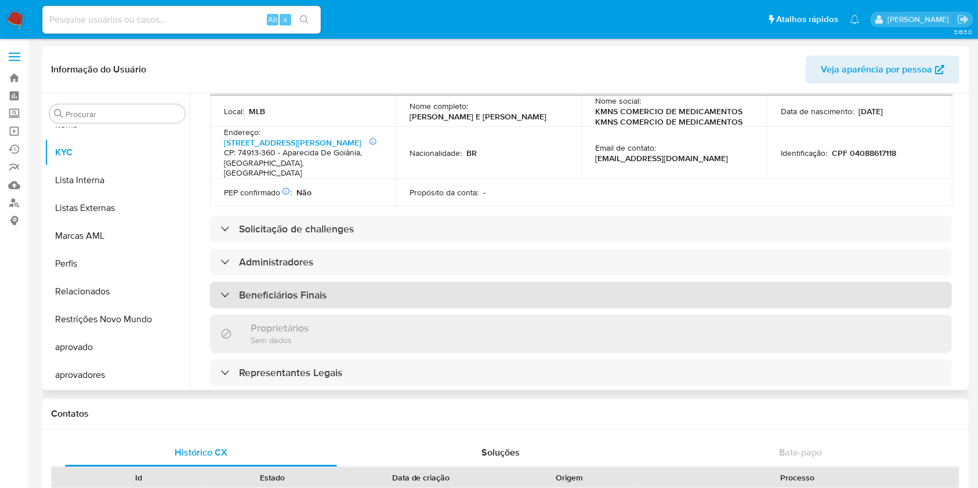
click at [296, 287] on div "Beneficiários Finais" at bounding box center [581, 295] width 742 height 27
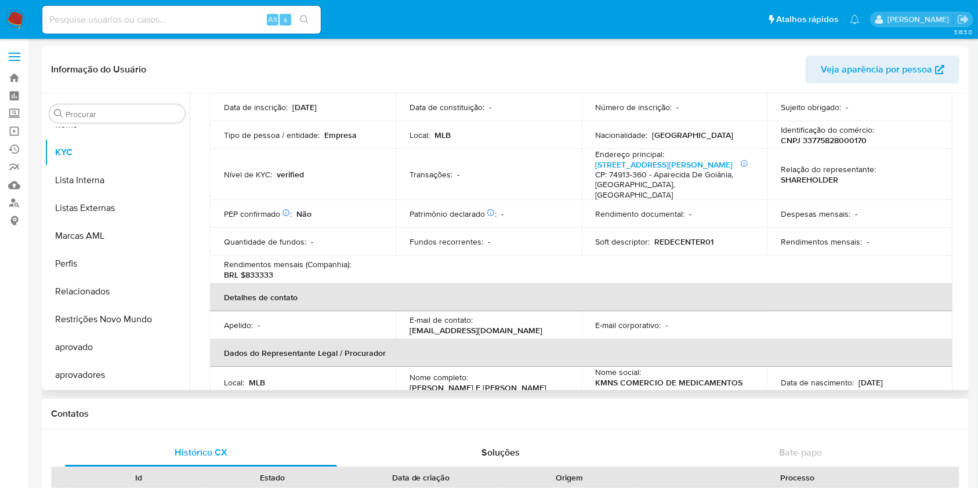
scroll to position [0, 0]
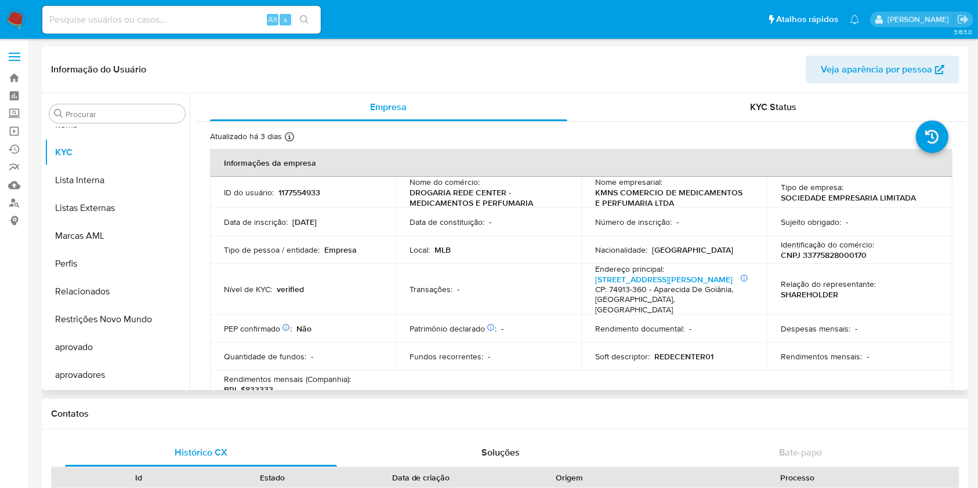
click at [820, 250] on p "CNPJ 33775828000170" at bounding box center [824, 255] width 86 height 10
click at [820, 255] on p "CNPJ 33775828000170" at bounding box center [824, 255] width 86 height 10
copy p "33775828000170"
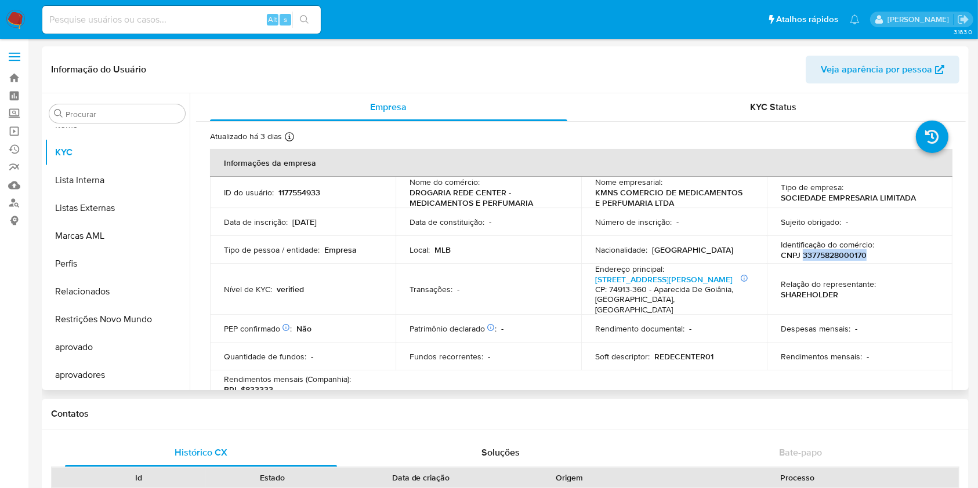
click at [823, 251] on p "CNPJ 33775828000170" at bounding box center [824, 255] width 86 height 10
copy p "33775828000170"
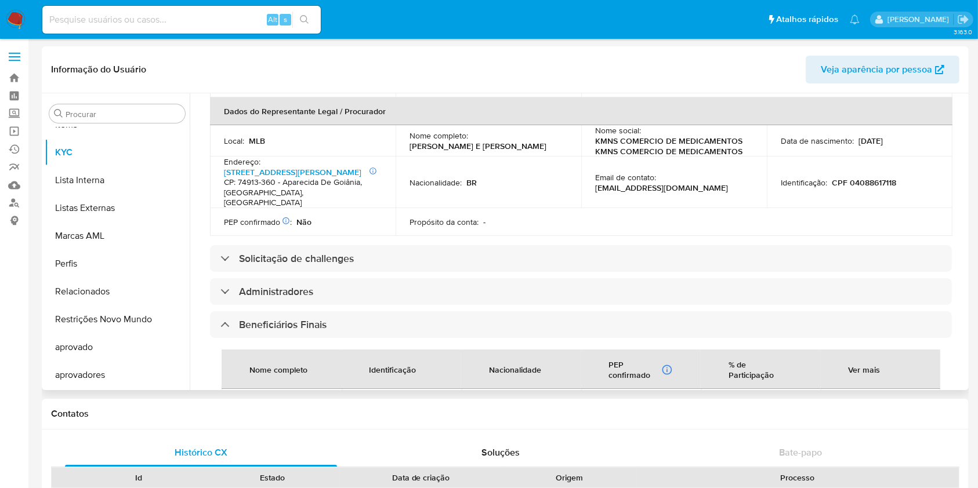
scroll to position [464, 0]
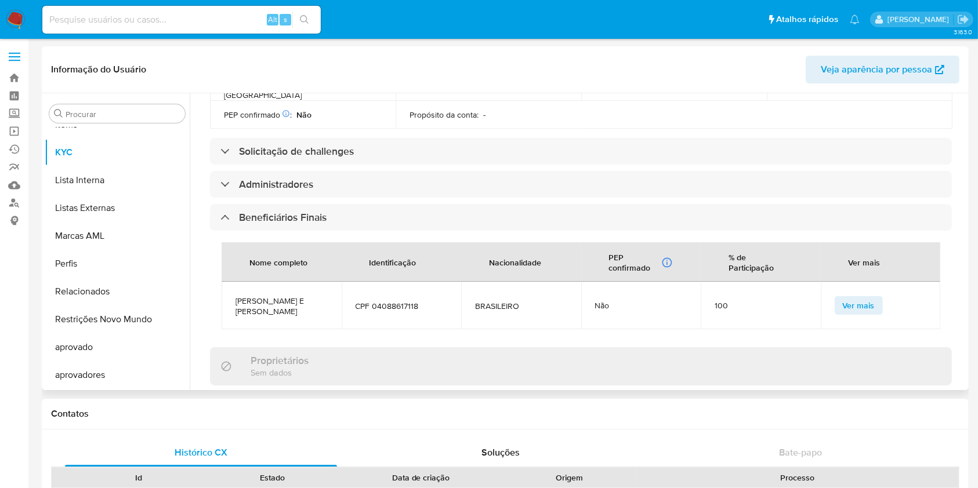
click at [265, 296] on span "KASSIO MATHEUS NEVES E SILVA" at bounding box center [282, 306] width 92 height 21
copy span "KASSIO MATHEUS NEVES E SILVA"
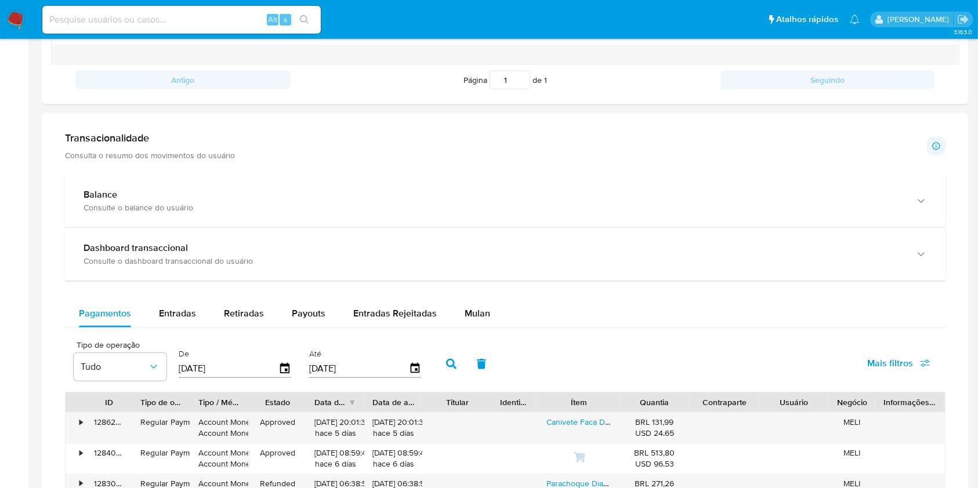
scroll to position [618, 0]
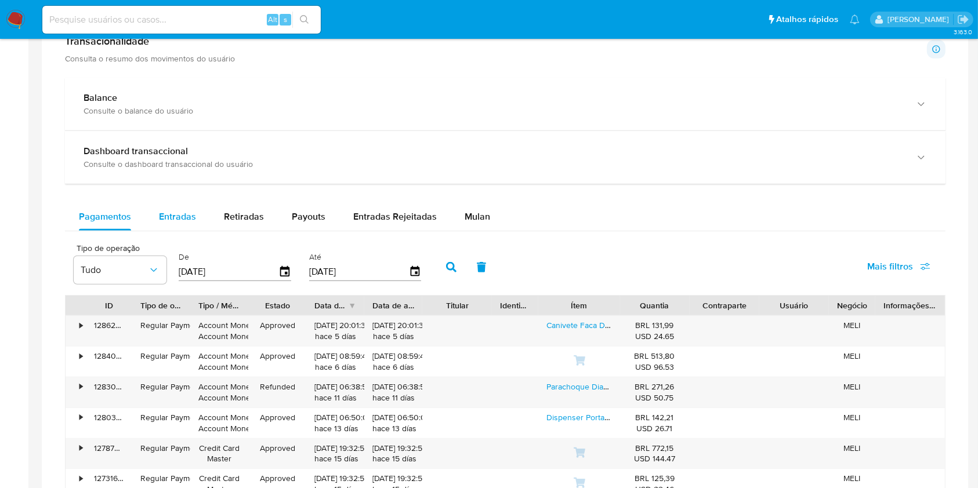
click at [201, 209] on button "Entradas" at bounding box center [177, 217] width 65 height 28
select select "10"
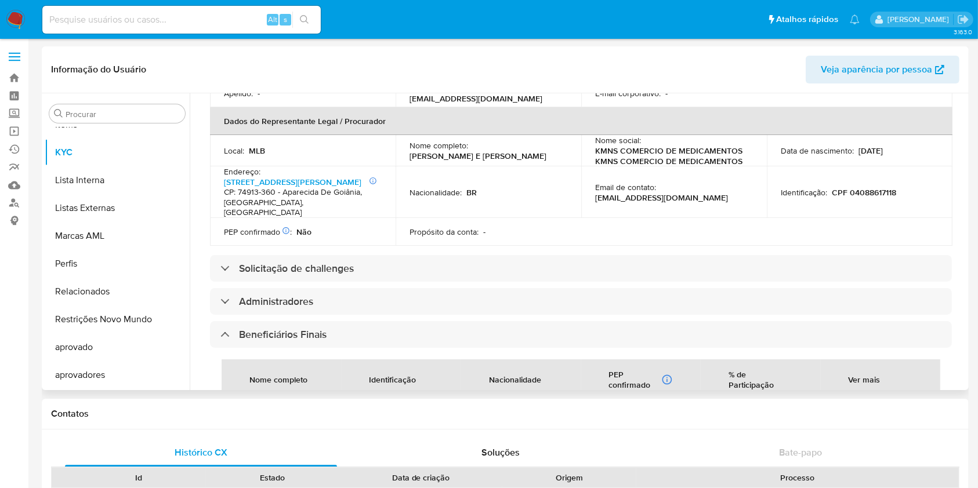
scroll to position [541, 0]
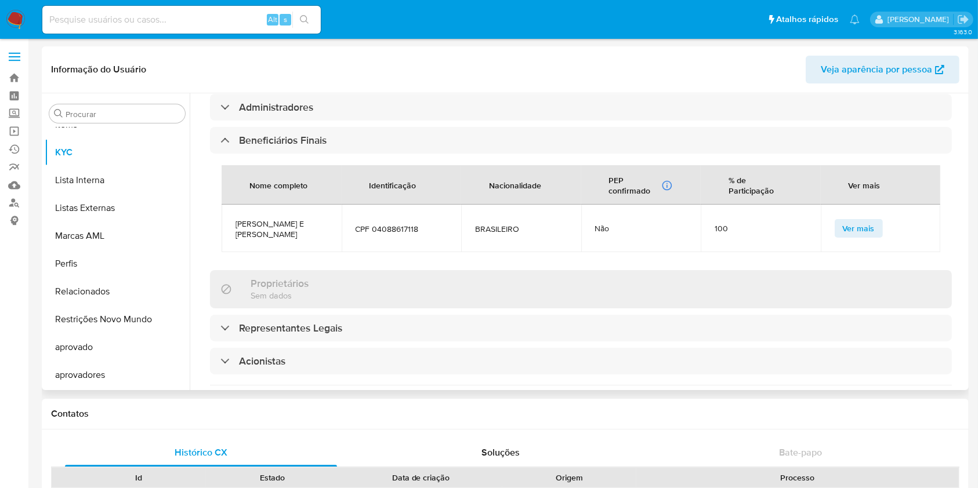
click at [390, 205] on td "CPF 04088617118" at bounding box center [402, 229] width 120 height 48
copy span "04088617118"
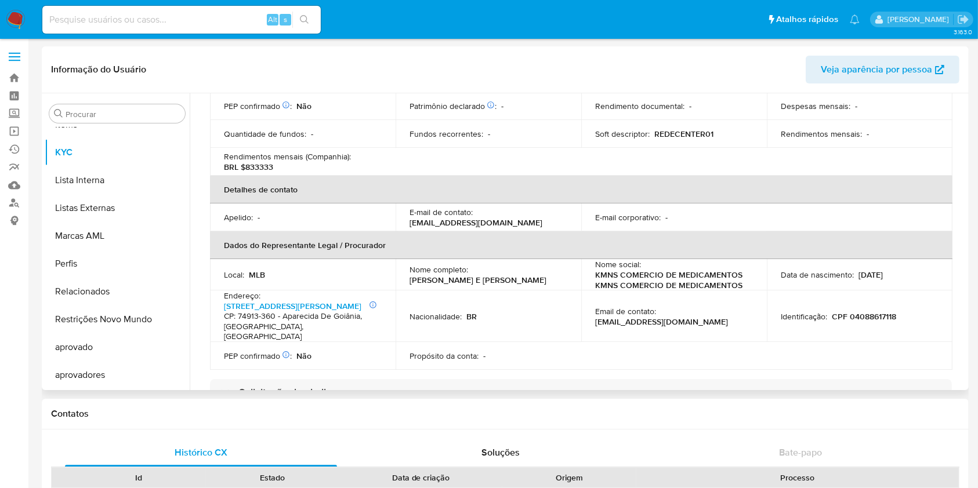
scroll to position [0, 0]
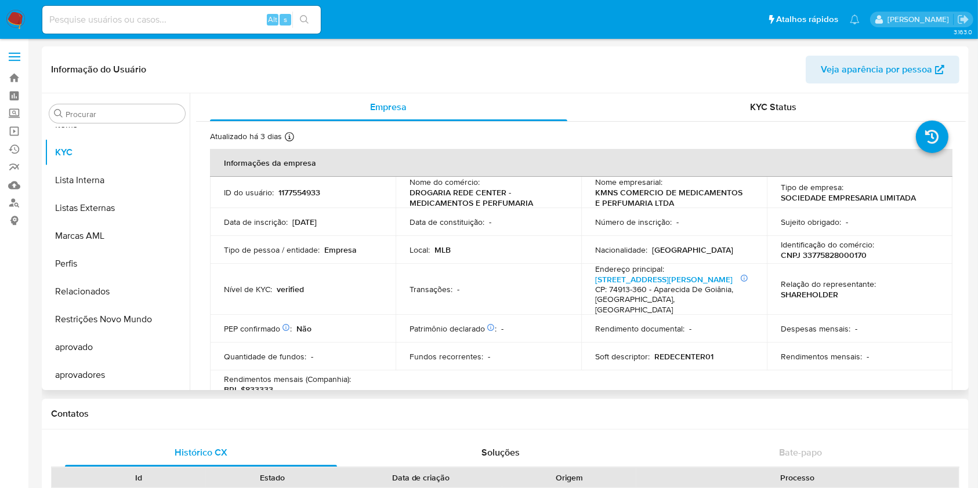
click at [831, 253] on p "CNPJ 33775828000170" at bounding box center [824, 255] width 86 height 10
copy p "33775828000170"
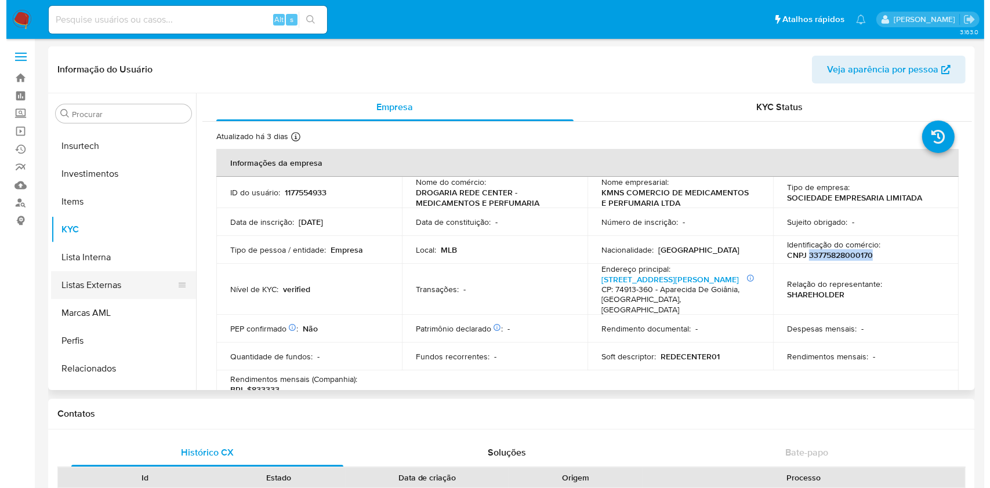
scroll to position [320, 0]
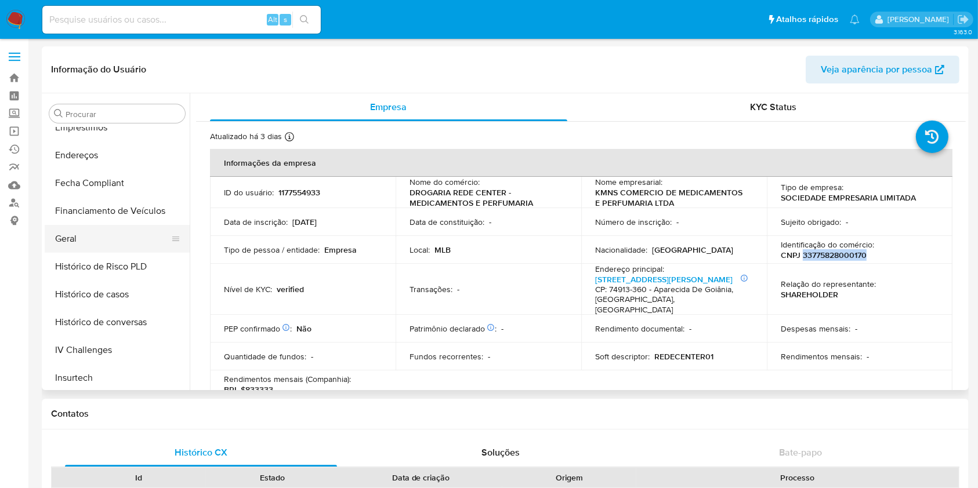
click at [102, 241] on button "Geral" at bounding box center [113, 239] width 136 height 28
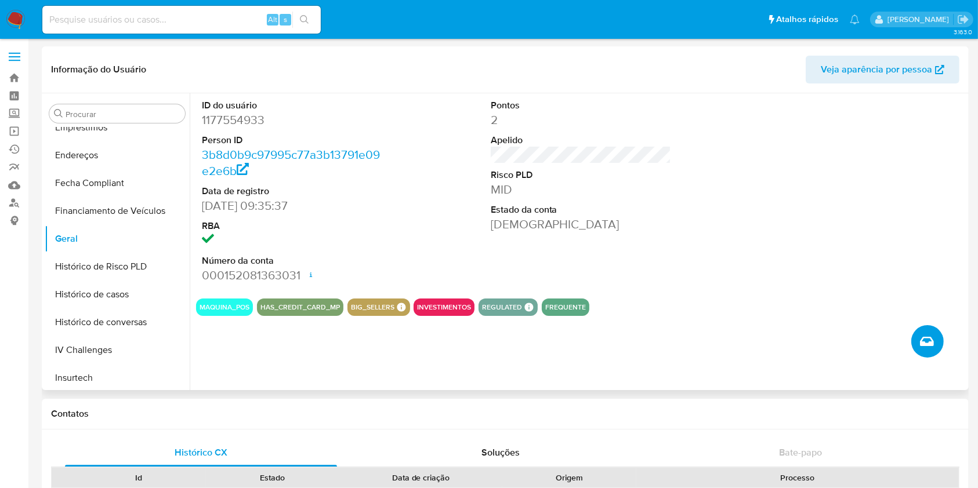
click at [922, 346] on icon "Criar caso manual" at bounding box center [927, 342] width 14 height 14
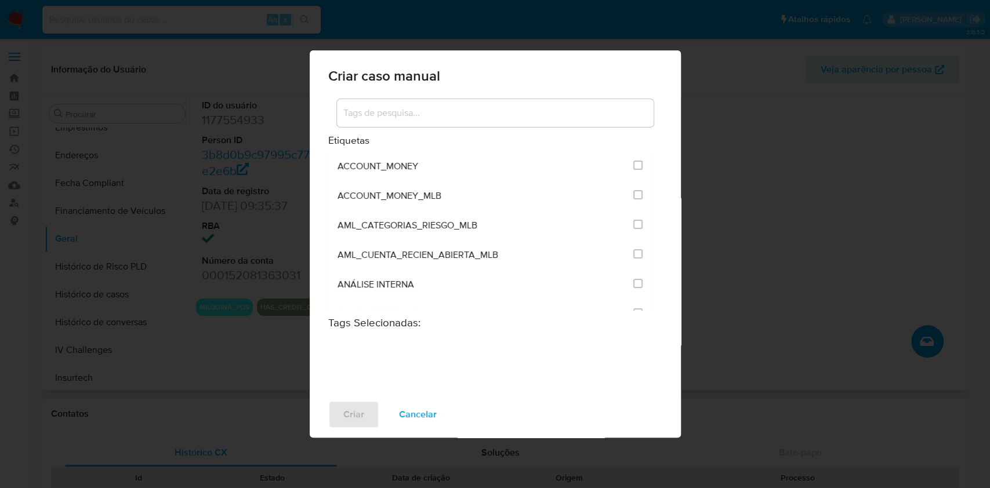
click at [441, 111] on input at bounding box center [495, 113] width 317 height 15
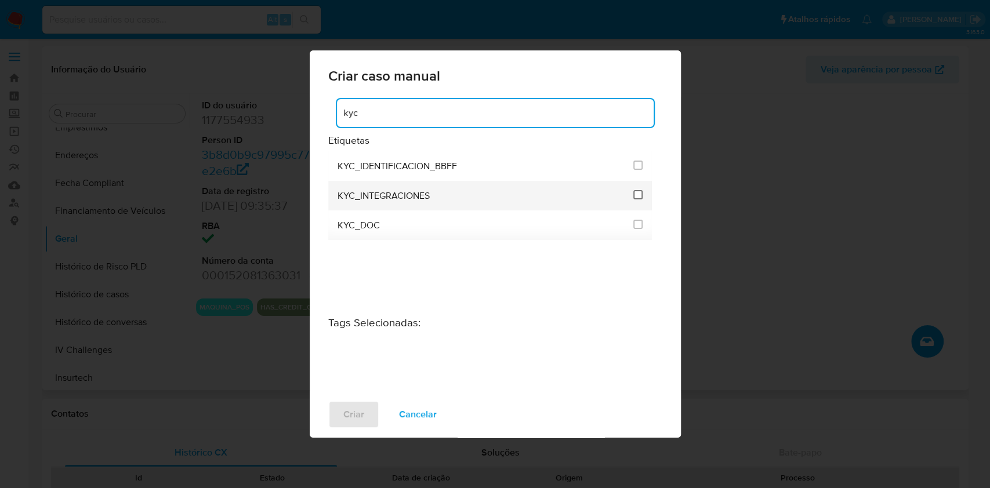
type input "kyc"
click at [636, 196] on input "2093" at bounding box center [637, 194] width 9 height 9
checkbox input "true"
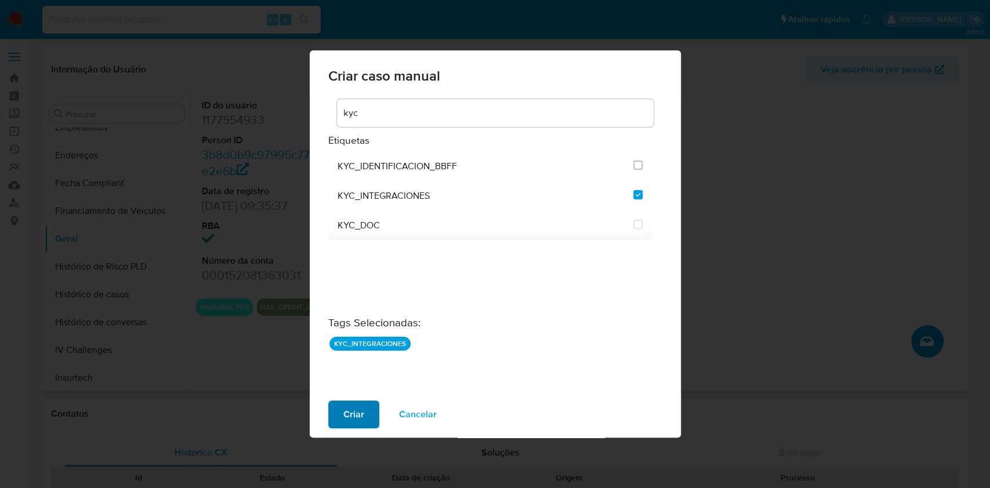
click at [359, 415] on span "Criar" at bounding box center [353, 415] width 21 height 26
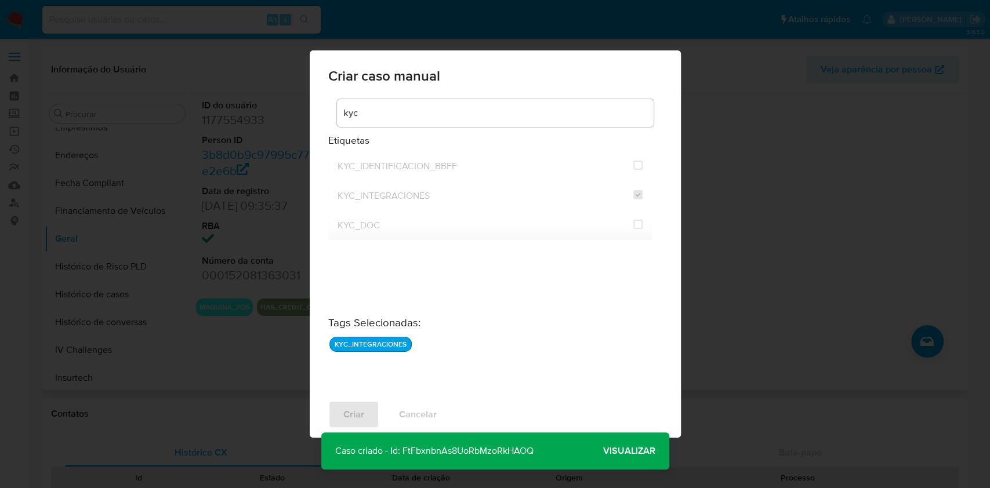
click at [638, 451] on span "Visualizar" at bounding box center [629, 451] width 52 height 0
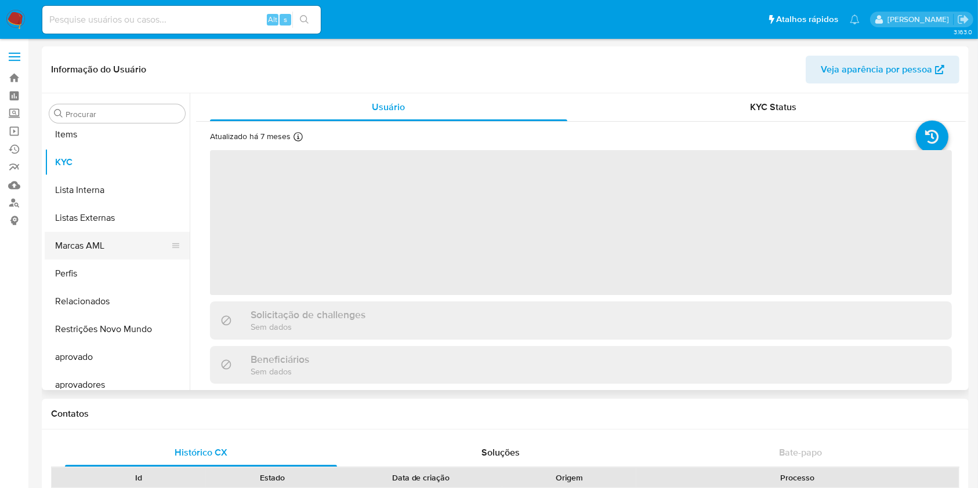
scroll to position [629, 0]
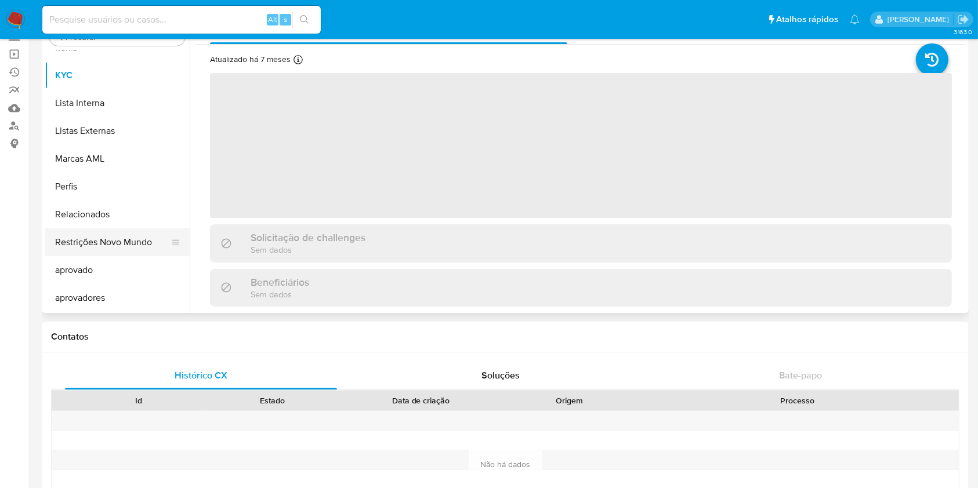
select select "10"
click at [121, 248] on button "Restrições Novo Mundo" at bounding box center [113, 243] width 136 height 28
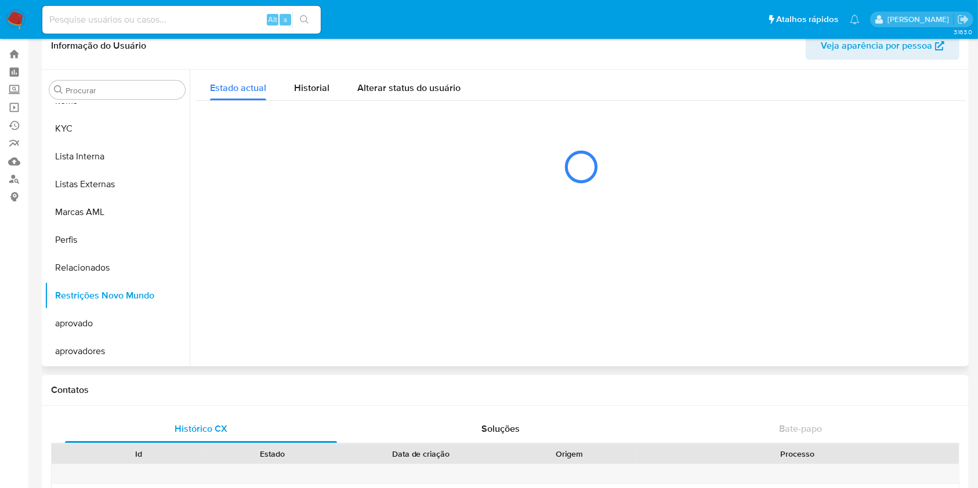
scroll to position [0, 0]
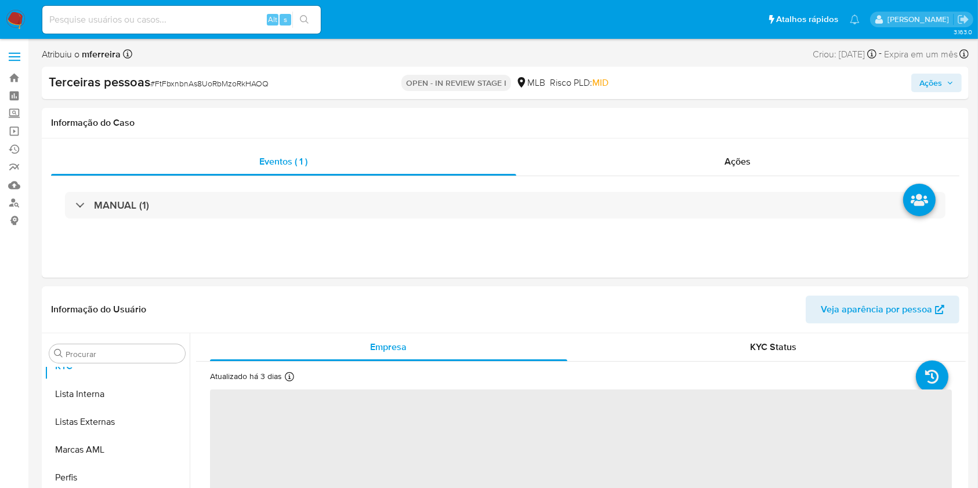
scroll to position [657, 0]
select select "10"
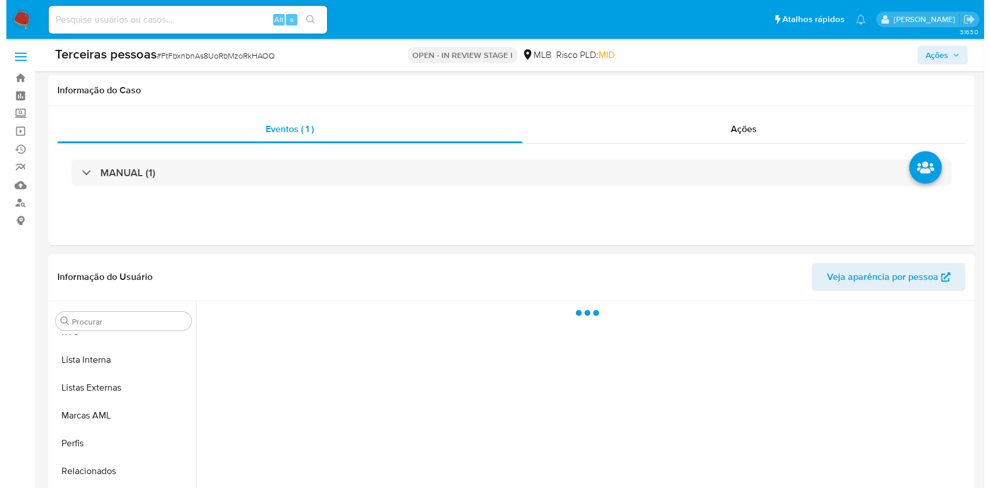
scroll to position [213, 0]
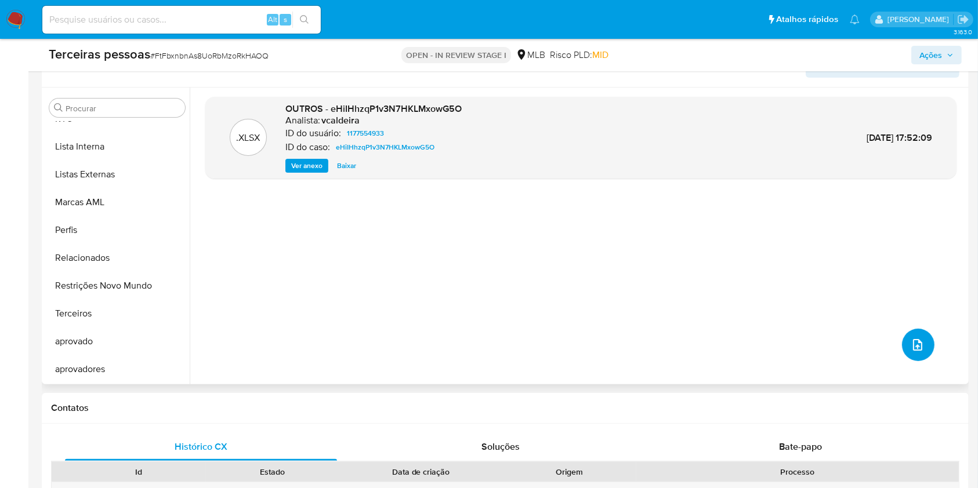
click at [911, 340] on icon "upload-file" at bounding box center [918, 345] width 14 height 14
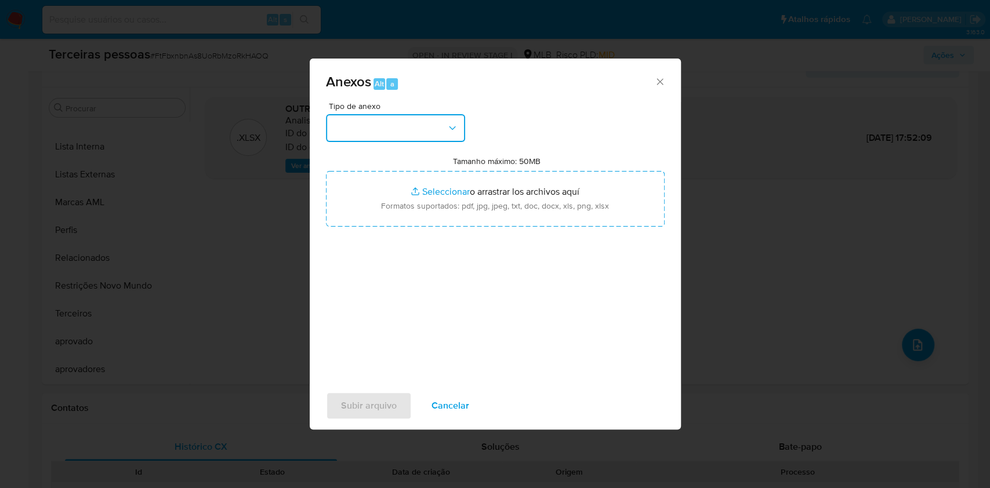
click at [422, 126] on button "button" at bounding box center [395, 128] width 139 height 28
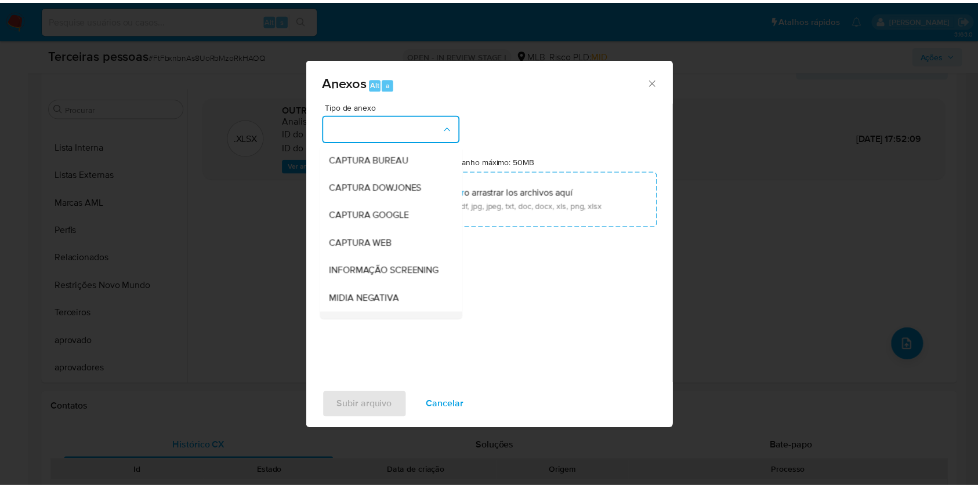
scroll to position [178, 0]
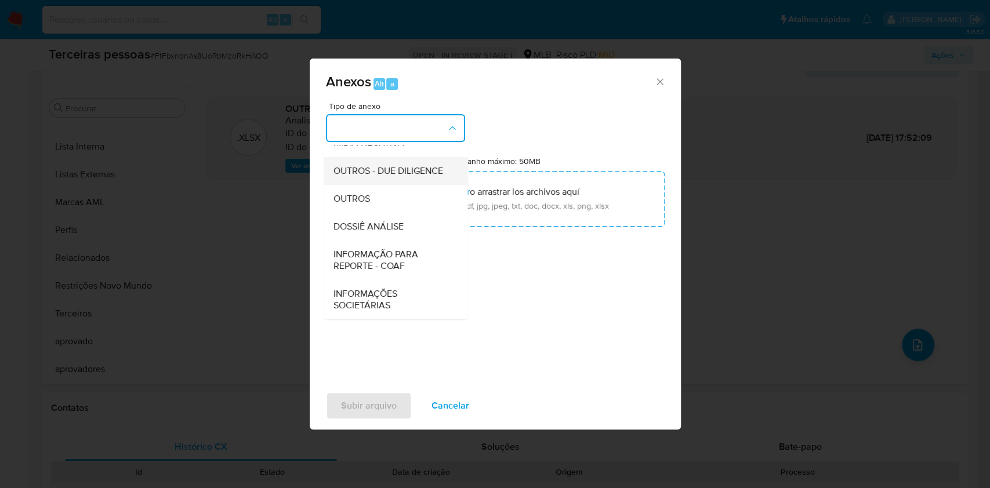
click at [399, 165] on span "OUTROS - DUE DILIGENCE" at bounding box center [388, 171] width 110 height 12
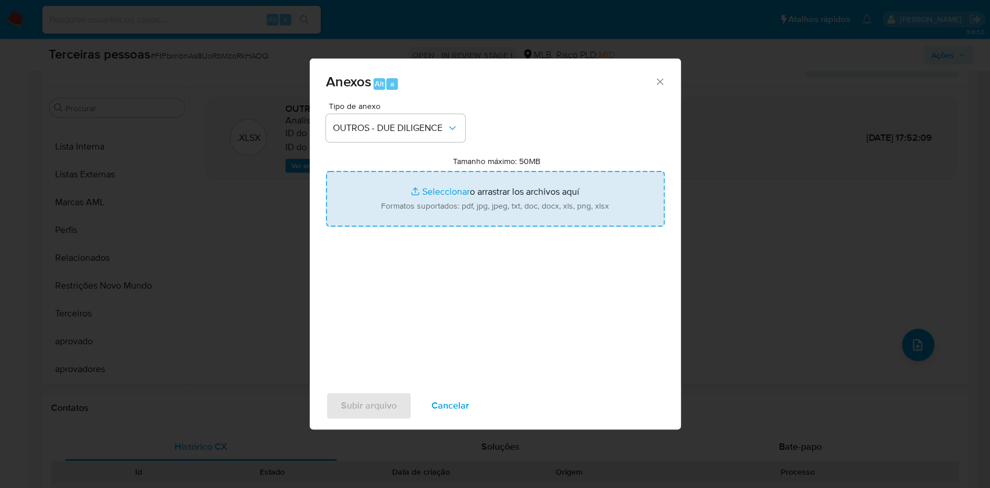
click at [408, 199] on input "Tamanho máximo: 50MB Seleccionar archivos" at bounding box center [495, 199] width 339 height 56
type input "C:\fakepath\s-KMNS COMERCIO DE MEDICAMENTOS E PERFUMARIA LTDA.pdf"
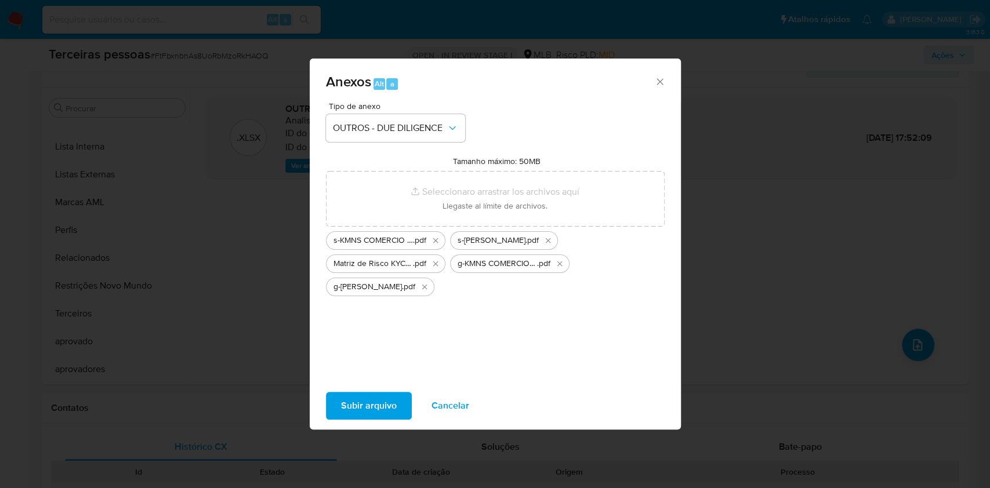
click at [379, 406] on span "Subir arquivo" at bounding box center [369, 406] width 56 height 26
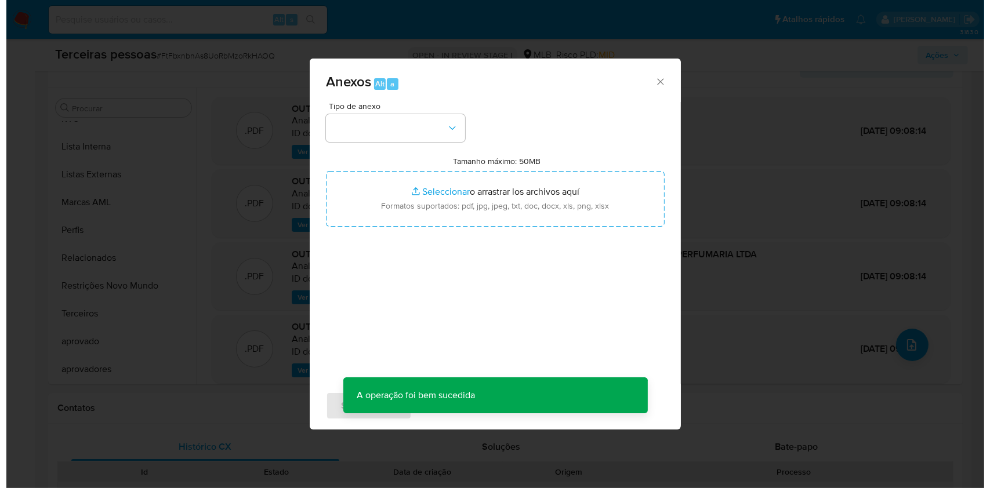
scroll to position [181, 0]
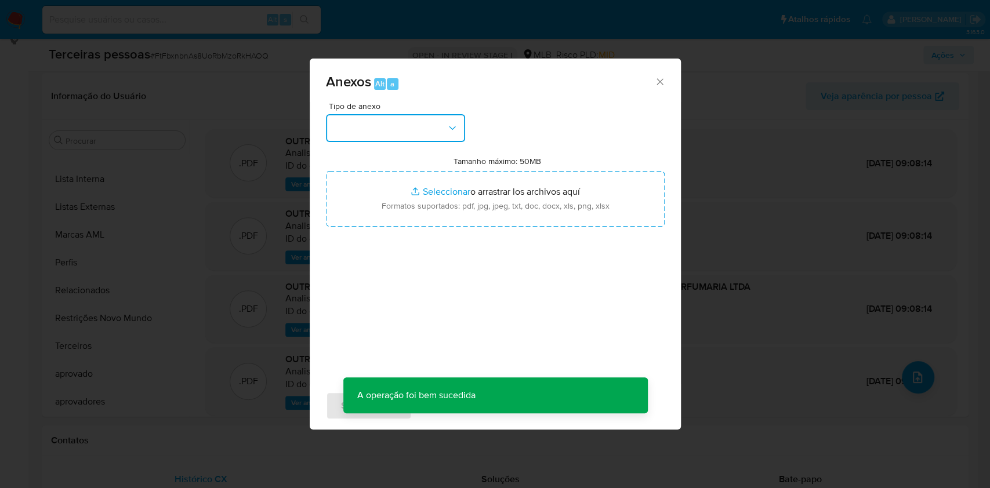
click at [416, 137] on button "button" at bounding box center [395, 128] width 139 height 28
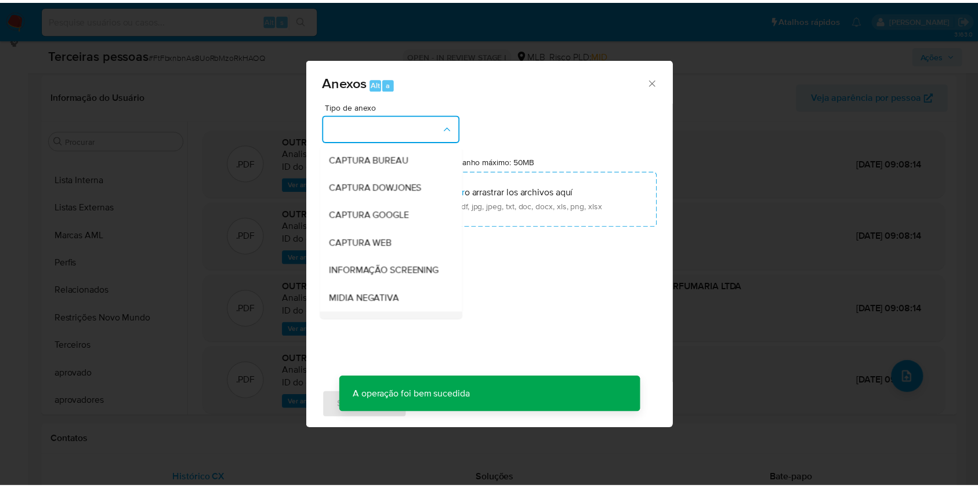
scroll to position [178, 0]
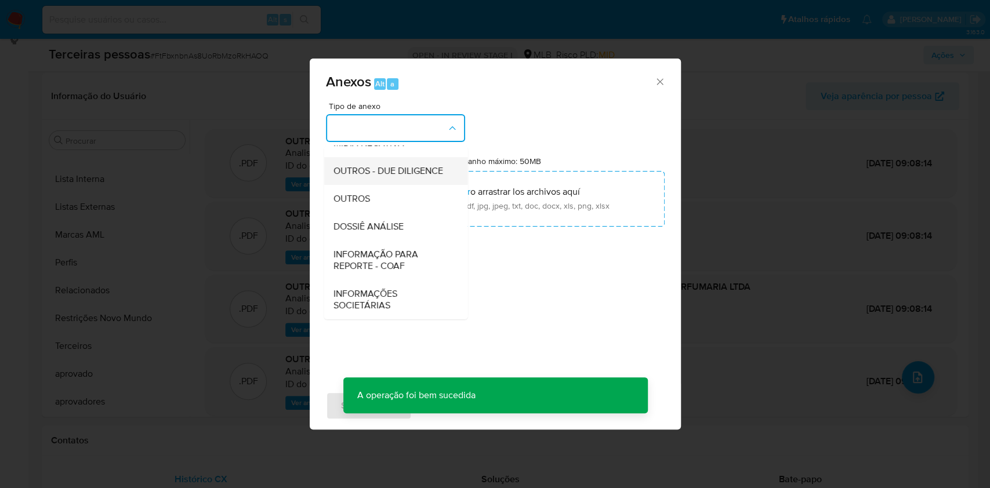
click at [366, 171] on span "OUTROS - DUE DILIGENCE" at bounding box center [388, 171] width 110 height 12
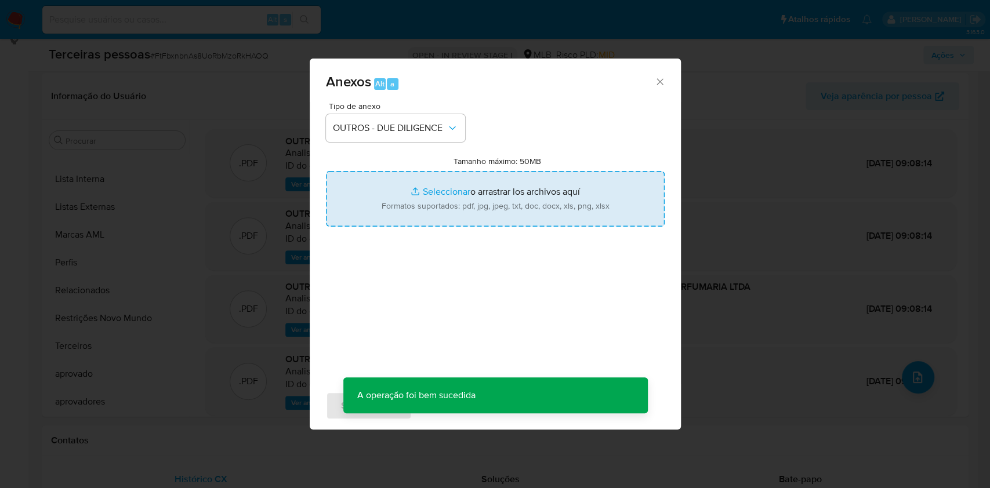
click at [407, 204] on input "Tamanho máximo: 50MB Seleccionar archivos" at bounding box center [495, 199] width 339 height 56
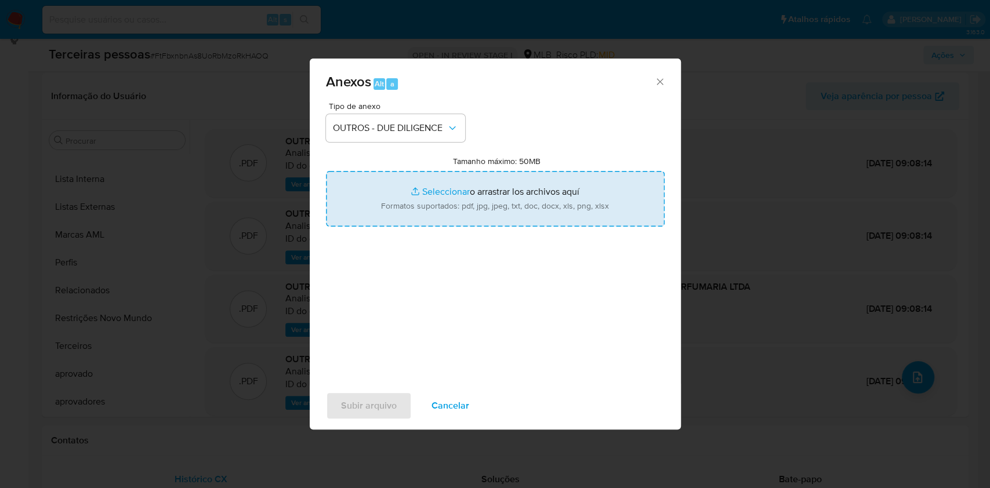
type input "C:\fakepath\Drogaria Rede Center.pdf"
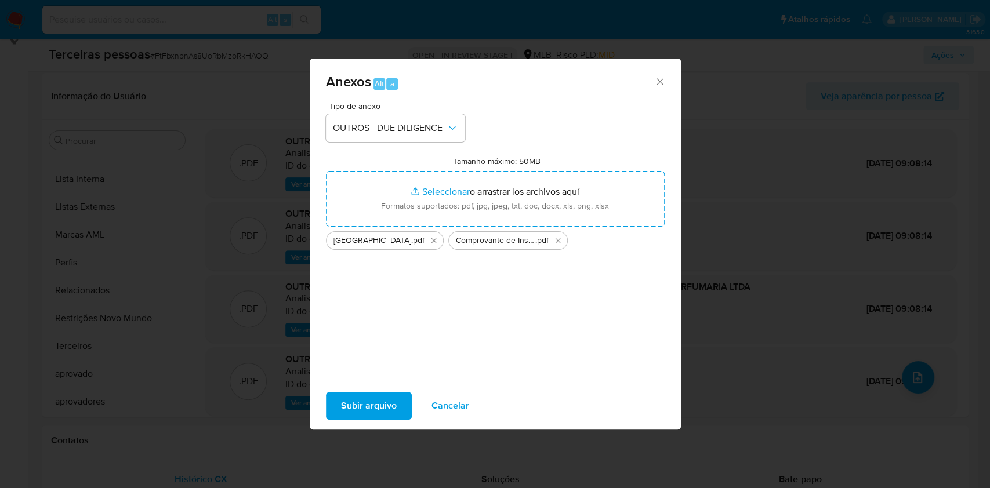
drag, startPoint x: 407, startPoint y: 204, endPoint x: 367, endPoint y: 411, distance: 211.0
click at [367, 411] on span "Subir arquivo" at bounding box center [369, 406] width 56 height 26
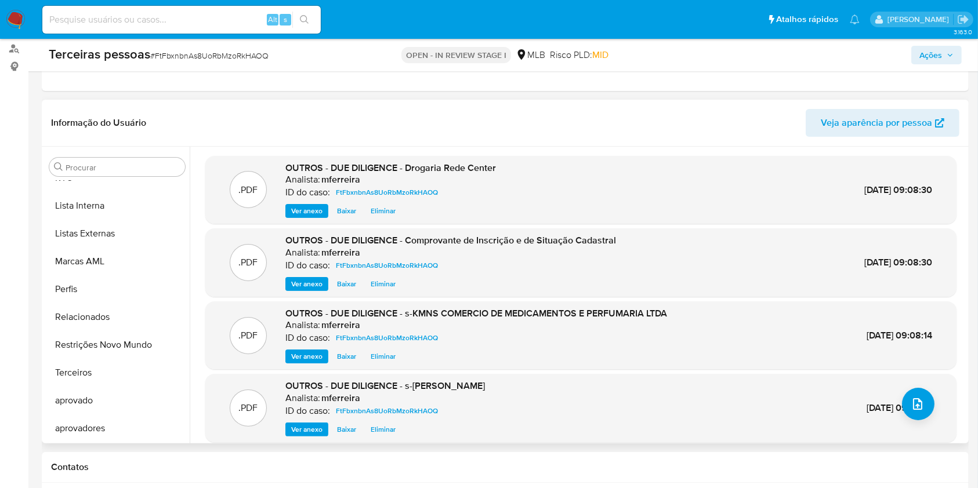
scroll to position [425, 0]
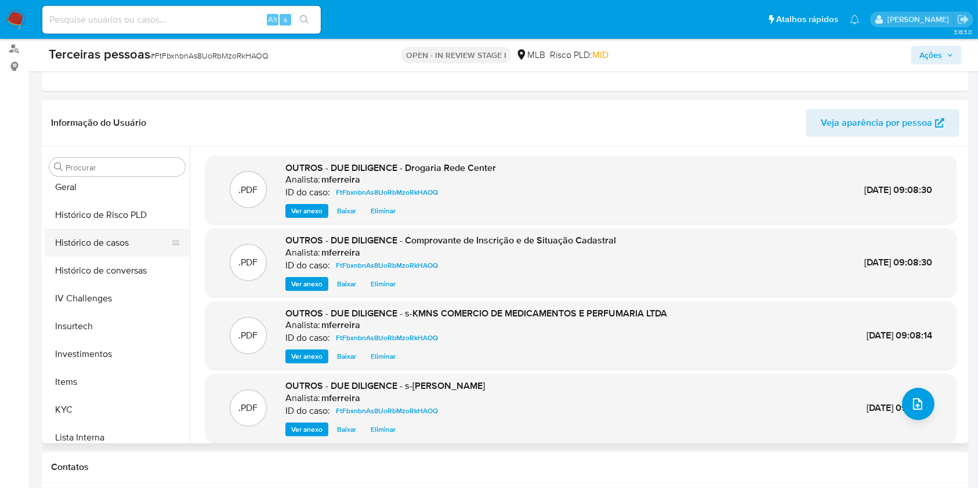
click at [110, 252] on button "Histórico de casos" at bounding box center [113, 243] width 136 height 28
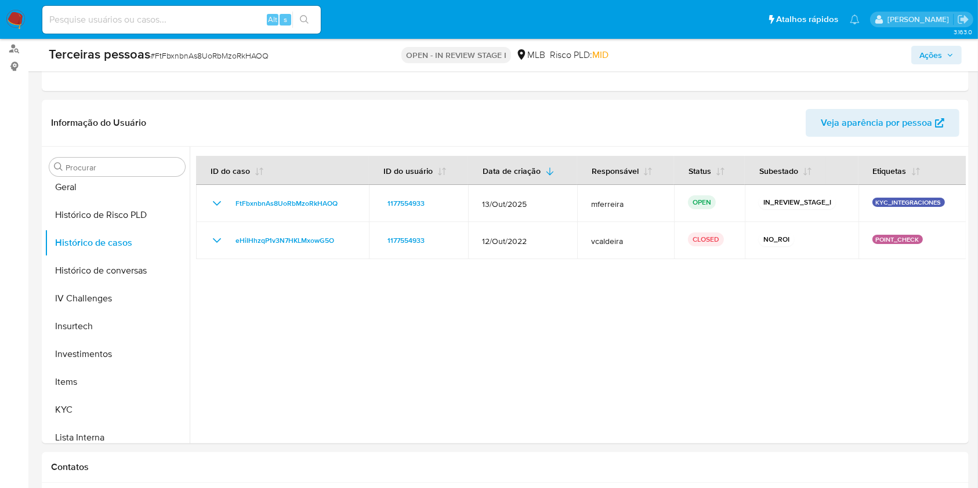
click at [929, 60] on span "Ações" at bounding box center [930, 55] width 23 height 19
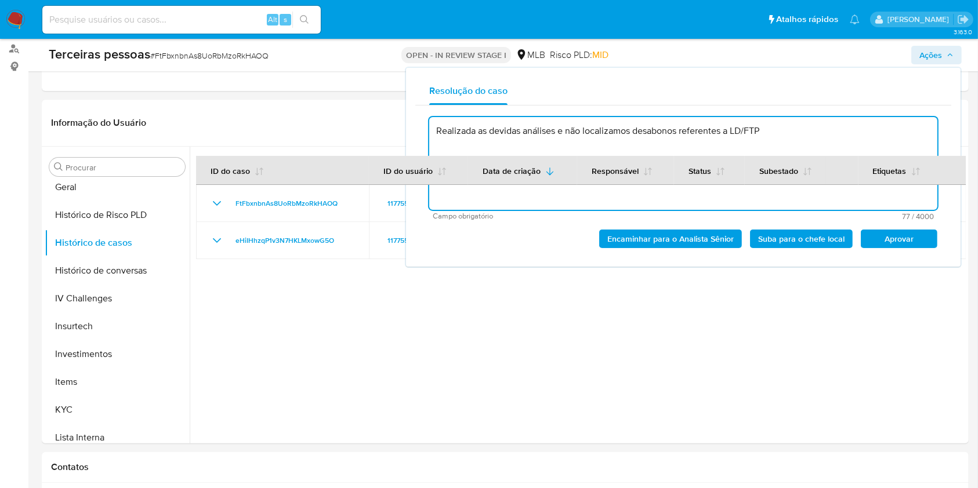
click at [924, 245] on span "Aprovar" at bounding box center [899, 239] width 60 height 16
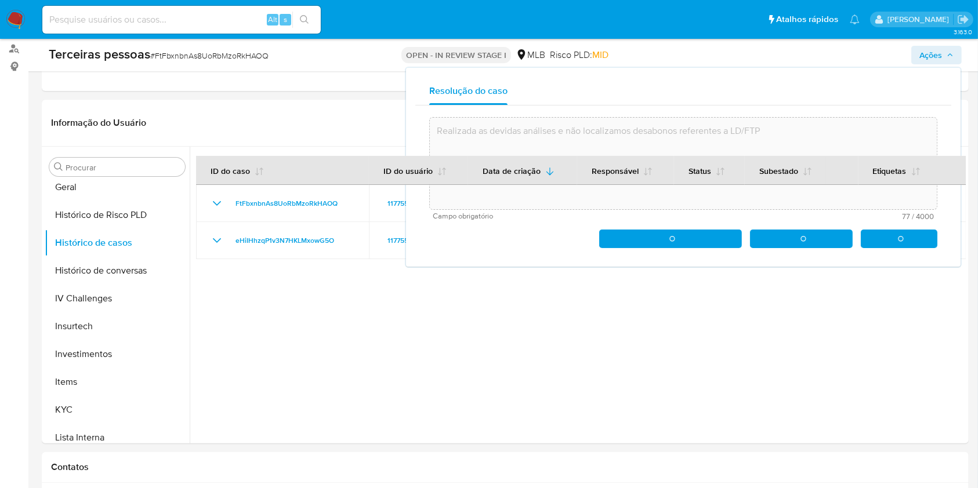
type textarea "Realizada as devidas análises e não localizamos desabonos referentes a LD/FTP"
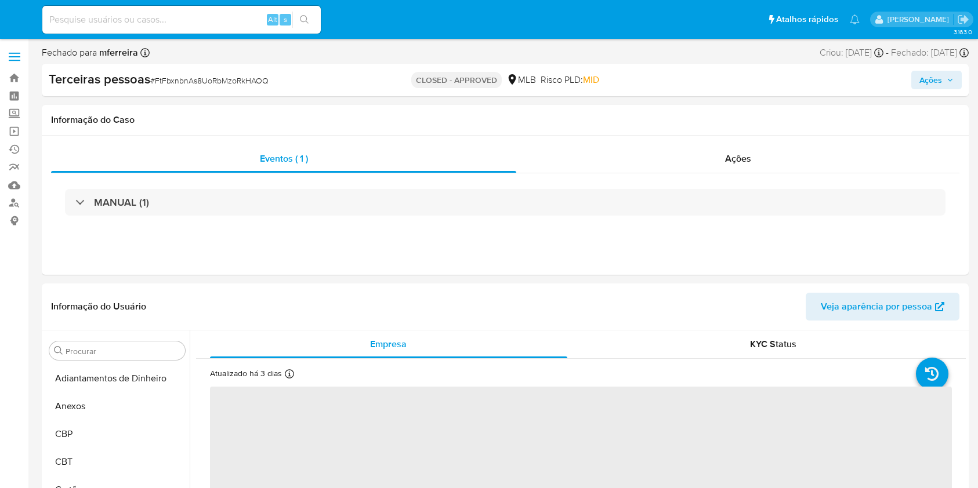
select select "10"
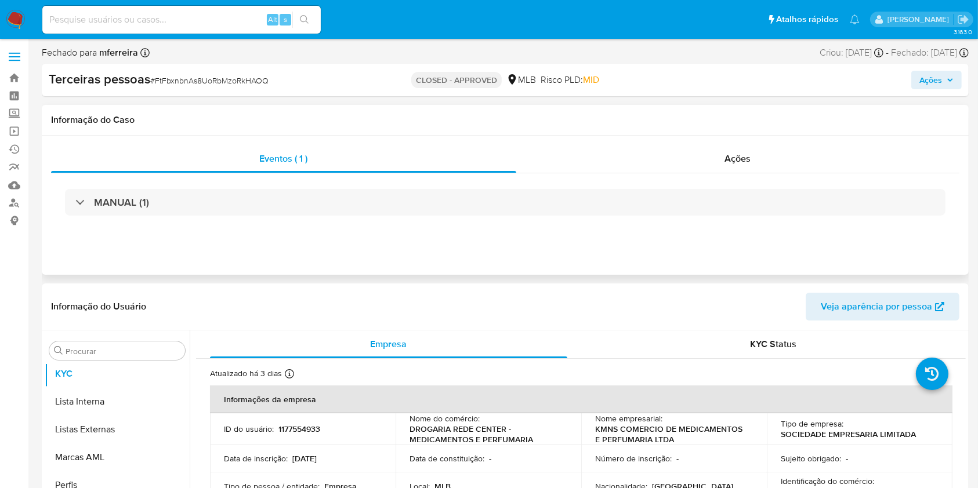
scroll to position [657, 0]
click at [197, 15] on input at bounding box center [181, 19] width 278 height 15
paste input "173857562"
type input "173857562"
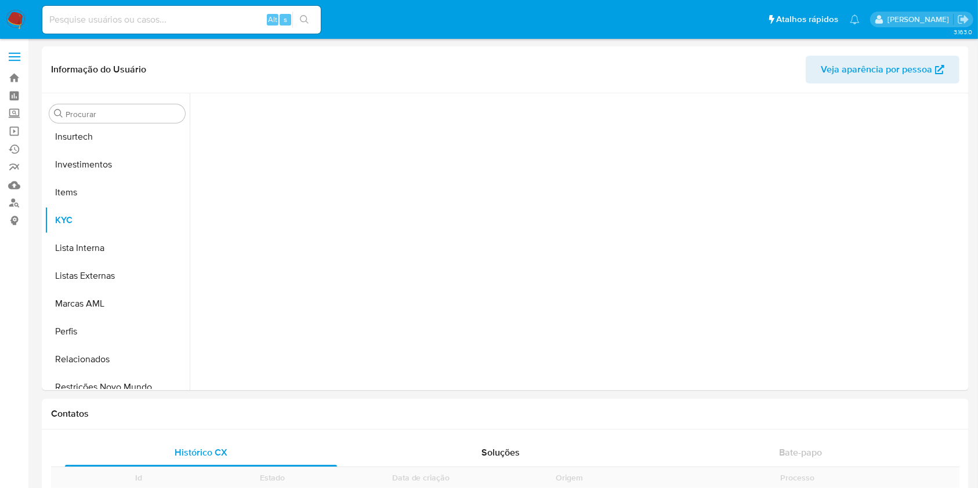
scroll to position [629, 0]
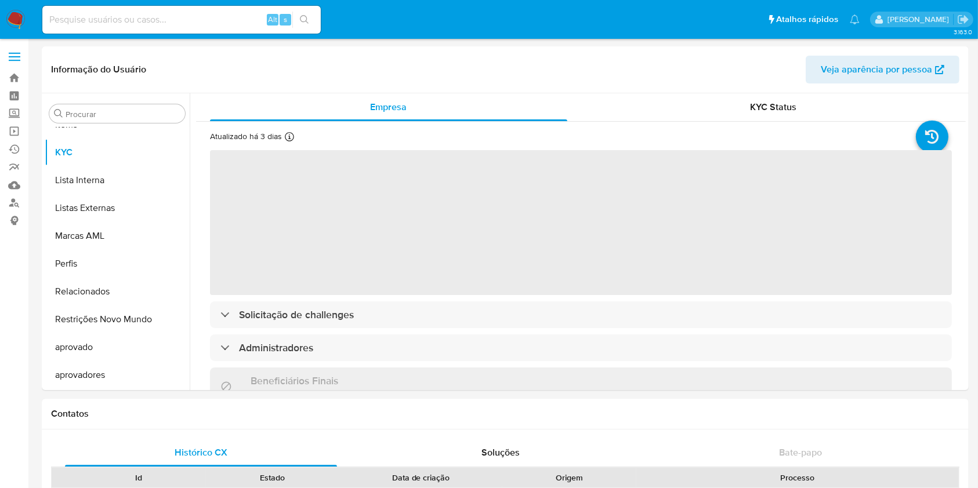
select select "10"
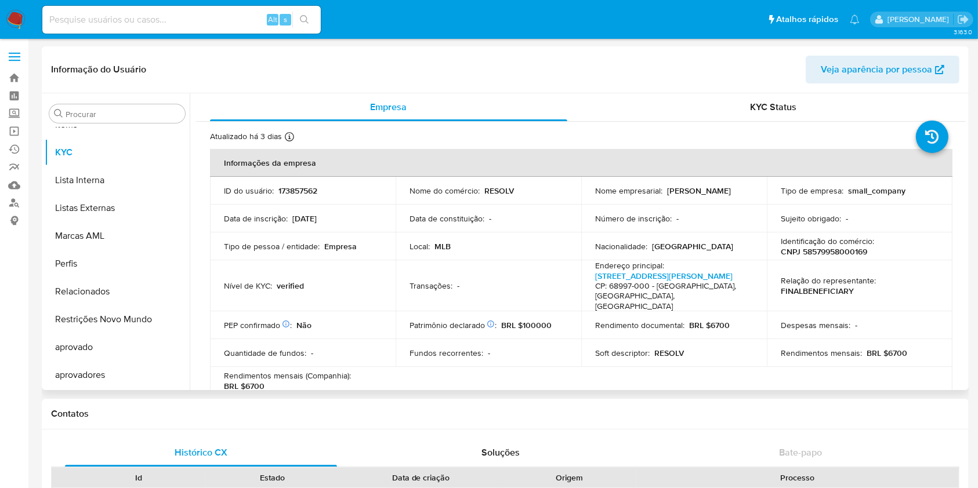
click at [847, 255] on p "CNPJ 58579958000169" at bounding box center [824, 252] width 86 height 10
copy p "58579958000169"
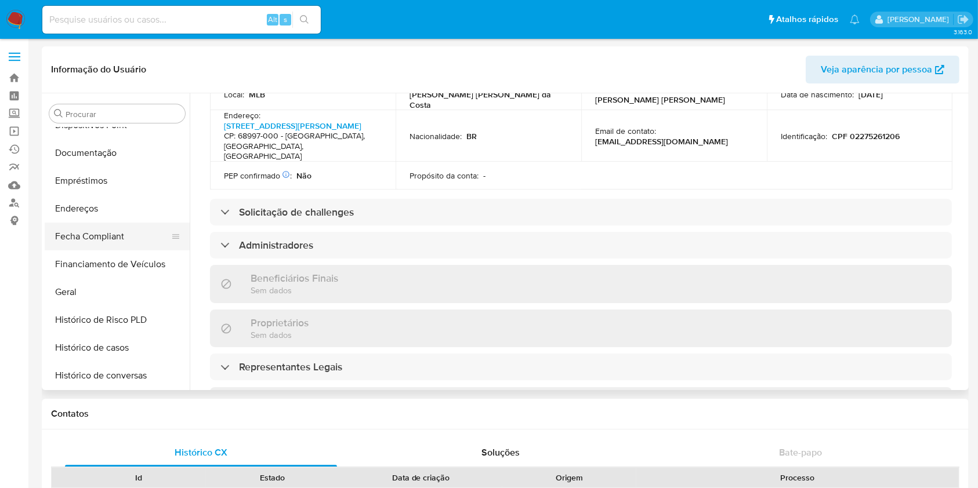
scroll to position [242, 0]
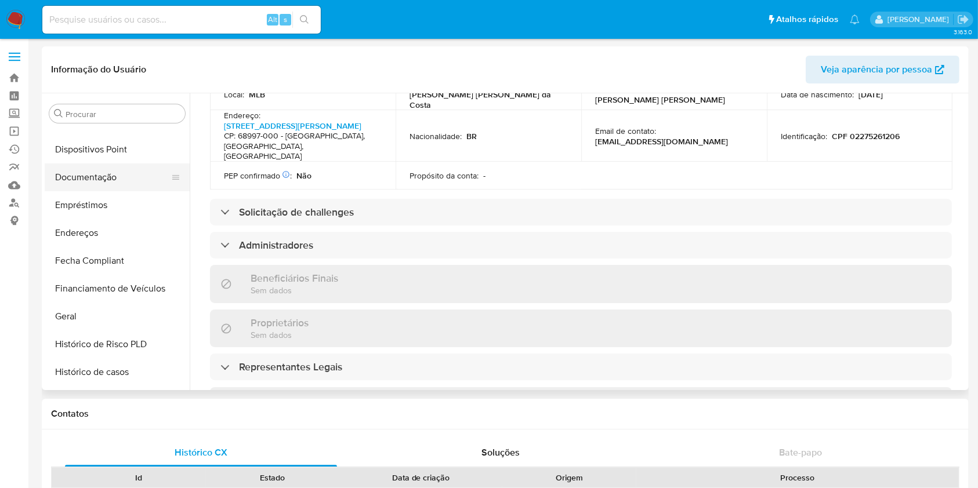
click at [110, 180] on button "Documentação" at bounding box center [113, 178] width 136 height 28
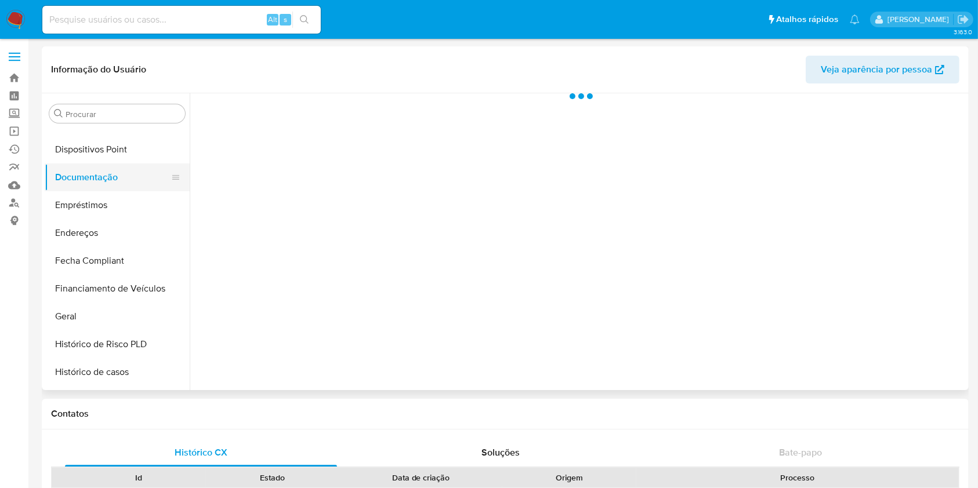
scroll to position [0, 0]
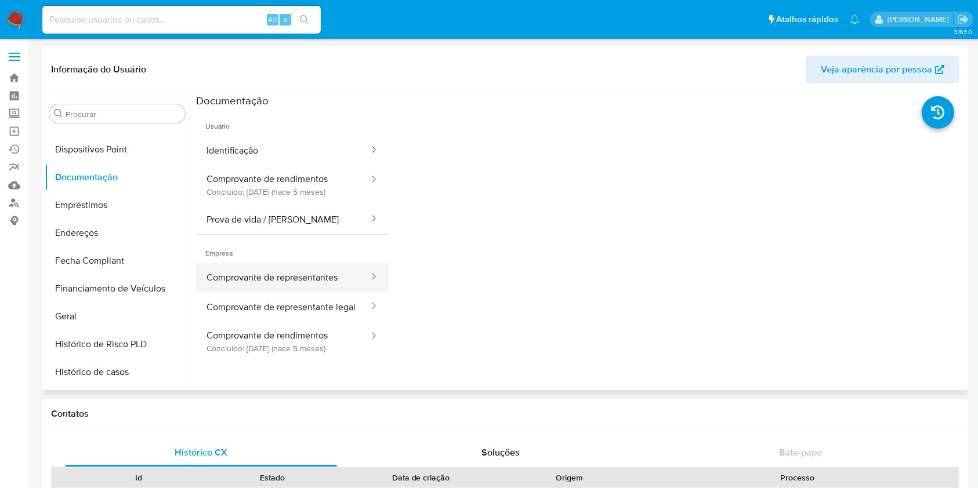
click at [300, 280] on button "Comprovante de representantes" at bounding box center [283, 278] width 174 height 30
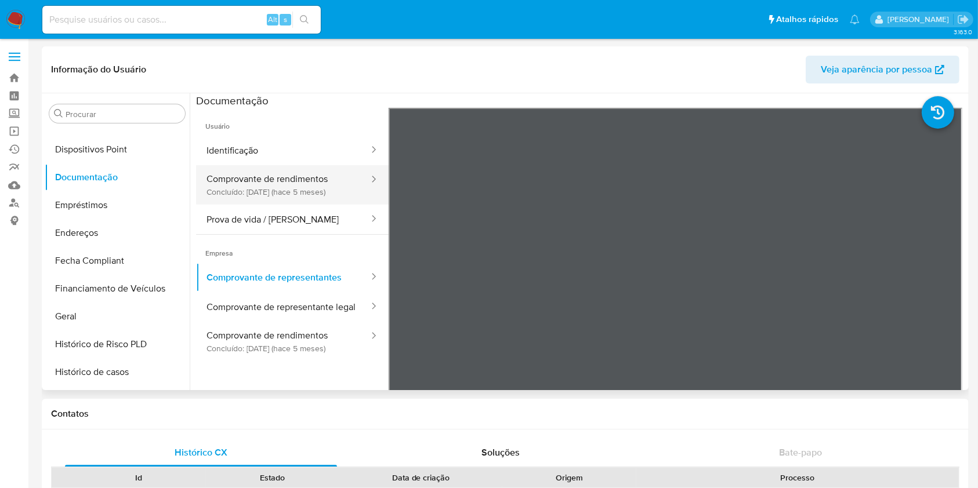
click at [255, 191] on button "Comprovante de rendimentos Concluído: 14/05/2025 (hace 5 meses)" at bounding box center [283, 184] width 174 height 39
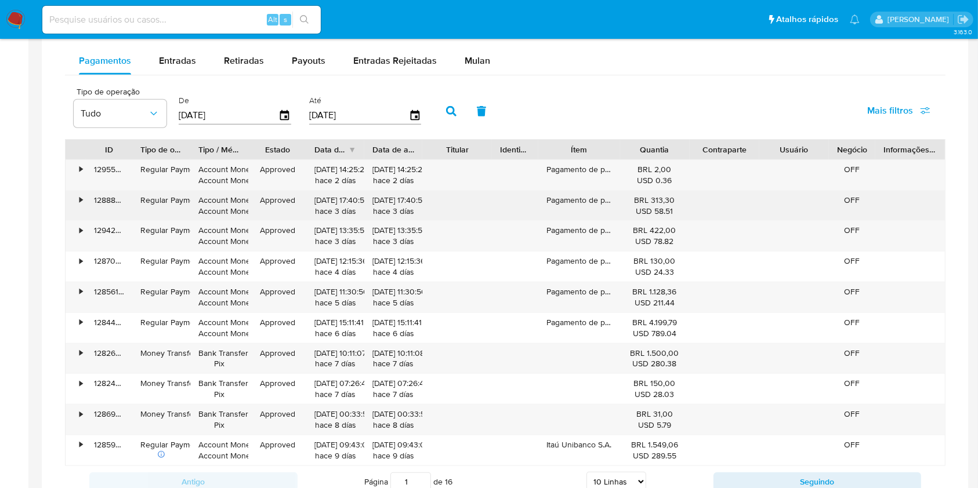
scroll to position [541, 0]
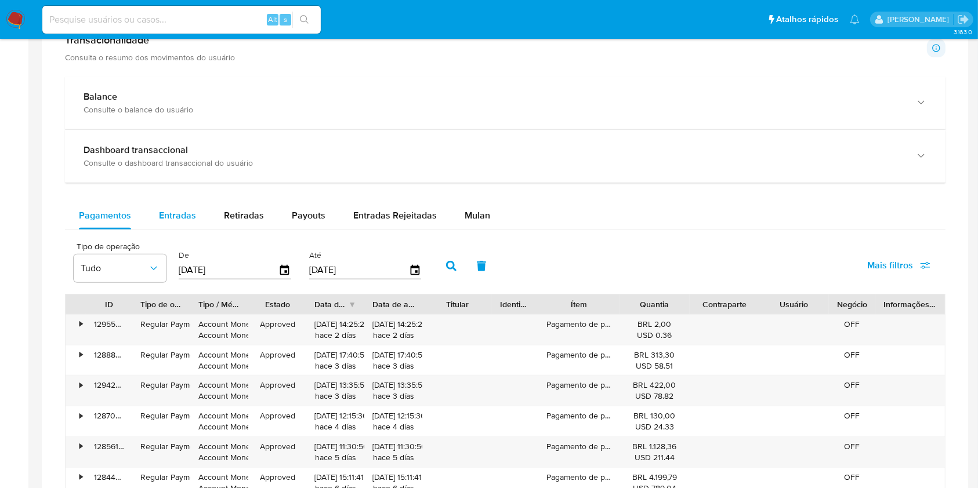
click at [158, 215] on button "Entradas" at bounding box center [177, 216] width 65 height 28
select select "10"
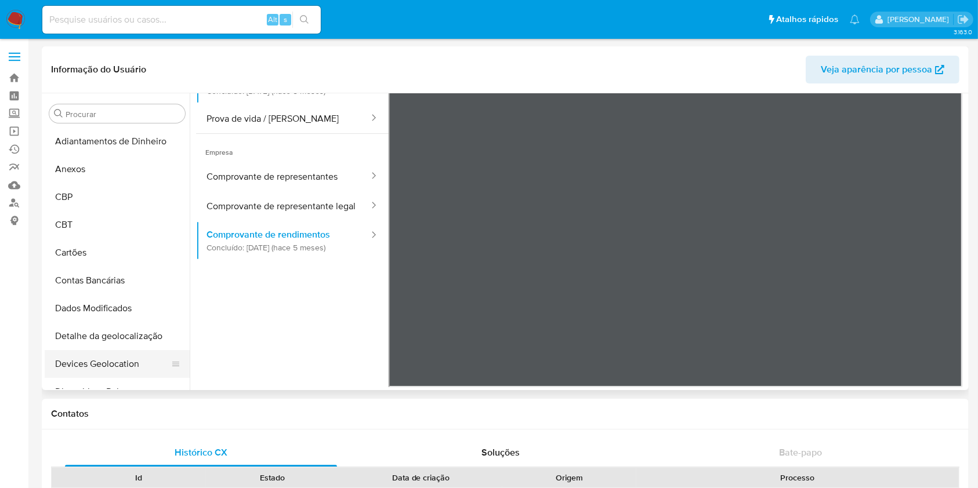
scroll to position [309, 0]
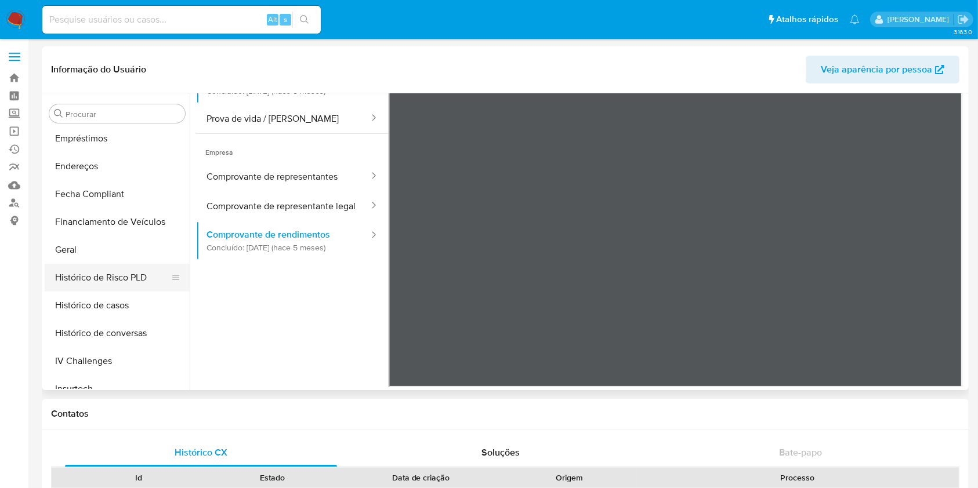
click at [116, 284] on button "Histórico de Risco PLD" at bounding box center [113, 278] width 136 height 28
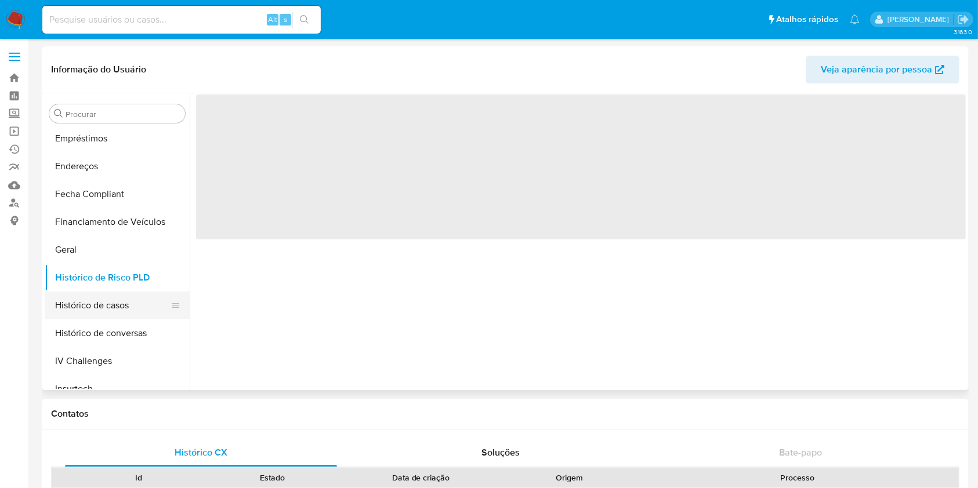
scroll to position [0, 0]
click at [126, 297] on button "Histórico de casos" at bounding box center [113, 306] width 136 height 28
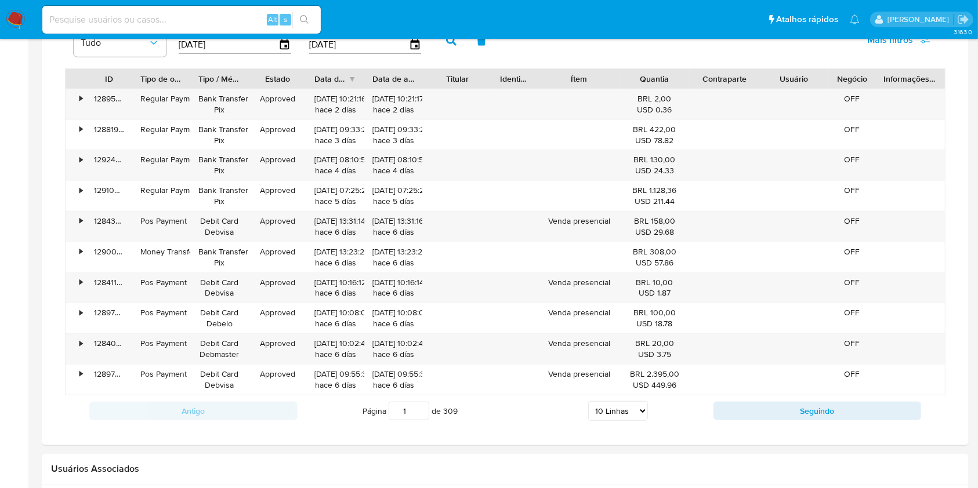
scroll to position [928, 0]
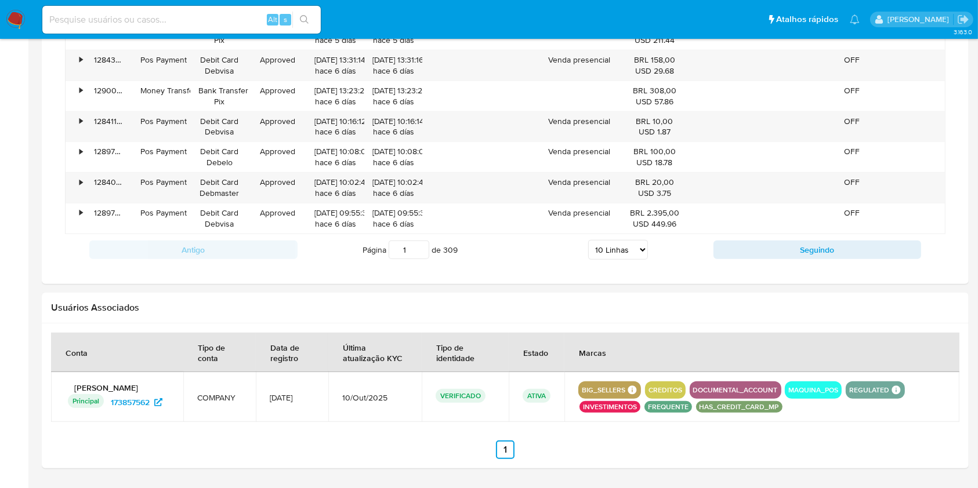
click at [803, 237] on div "Antigo Página 1 de 309 5 Linhas 10 Linhas 20 Linhas 25 Linhas 50 Linhas 100 Lin…" at bounding box center [505, 249] width 881 height 31
click at [807, 251] on button "Seguindo" at bounding box center [818, 250] width 208 height 19
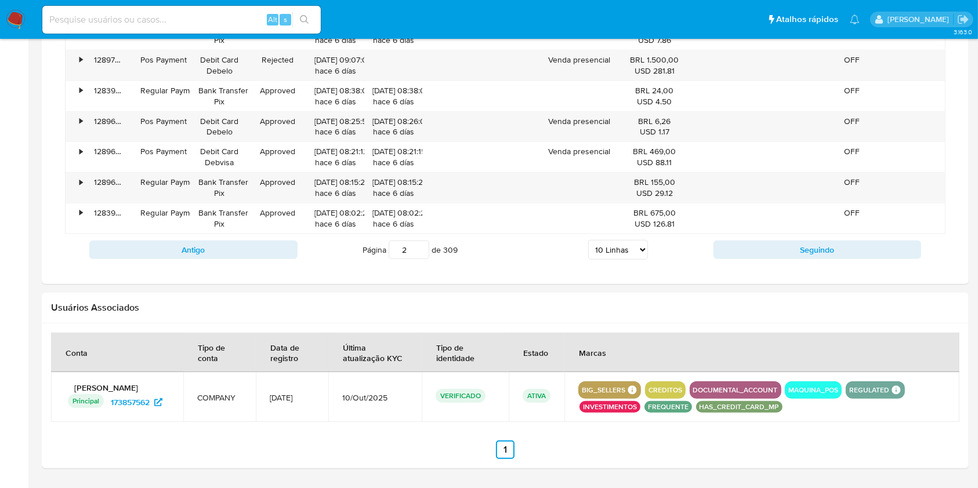
scroll to position [773, 0]
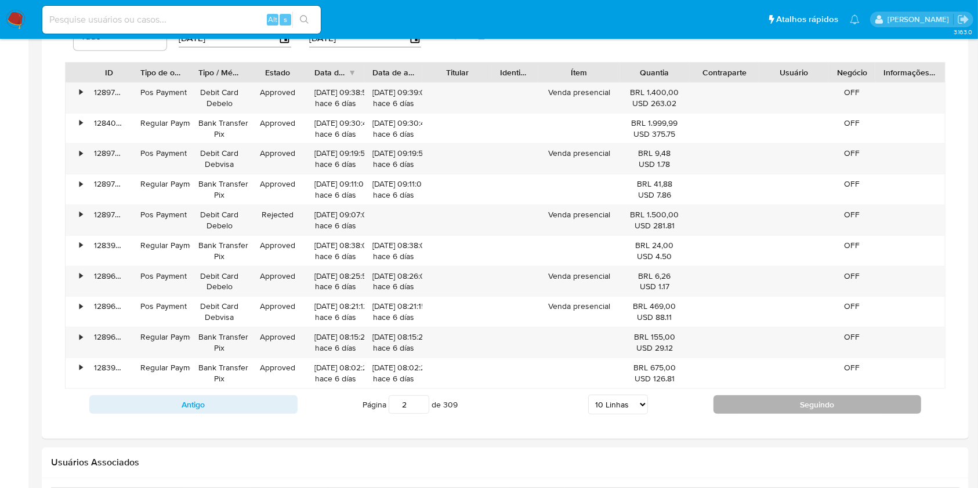
click at [821, 399] on button "Seguindo" at bounding box center [818, 405] width 208 height 19
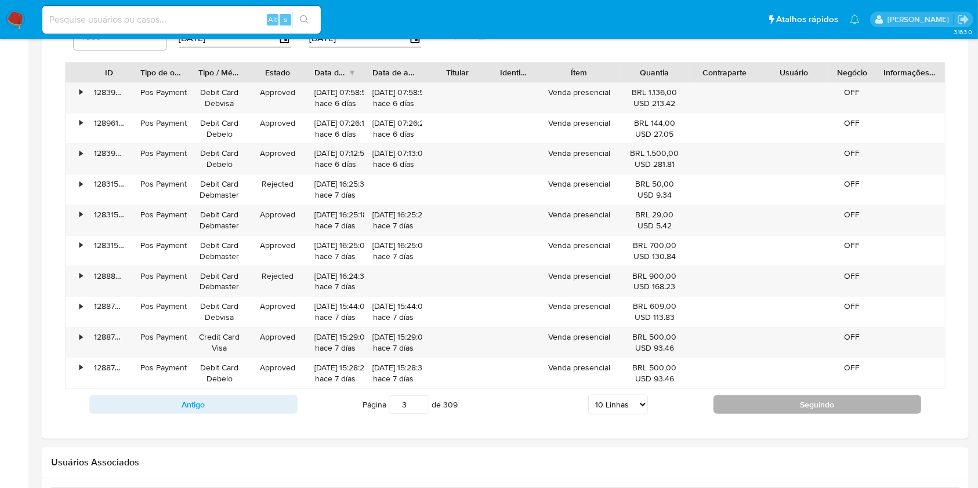
click at [803, 410] on button "Seguindo" at bounding box center [818, 405] width 208 height 19
type input "4"
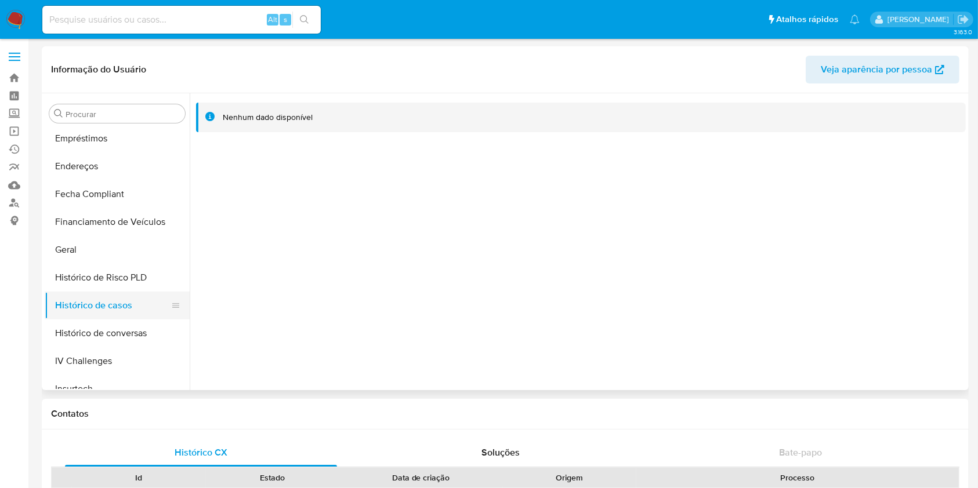
scroll to position [629, 0]
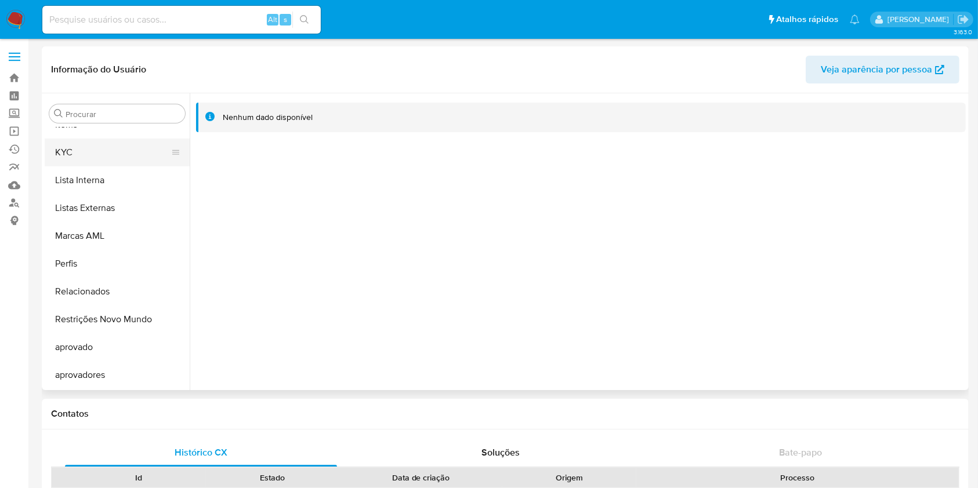
click at [84, 143] on button "KYC" at bounding box center [113, 153] width 136 height 28
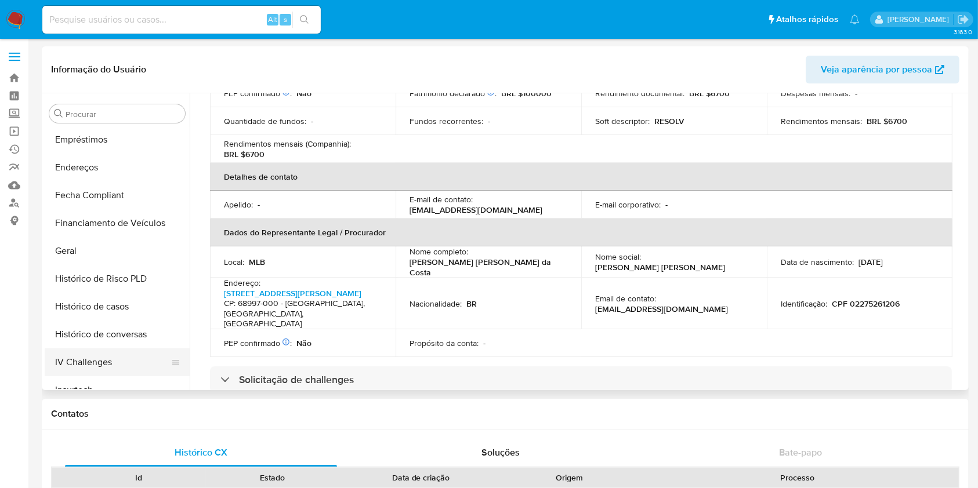
scroll to position [242, 0]
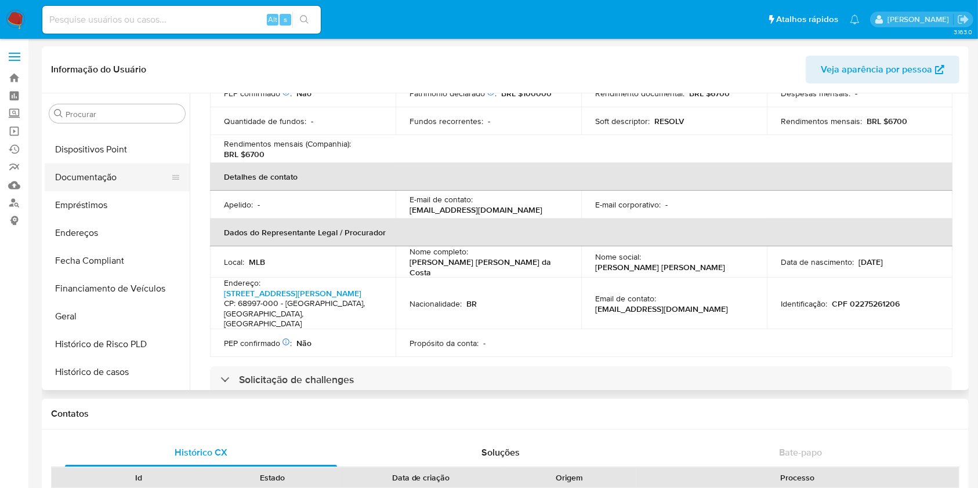
click at [101, 179] on button "Documentação" at bounding box center [113, 178] width 136 height 28
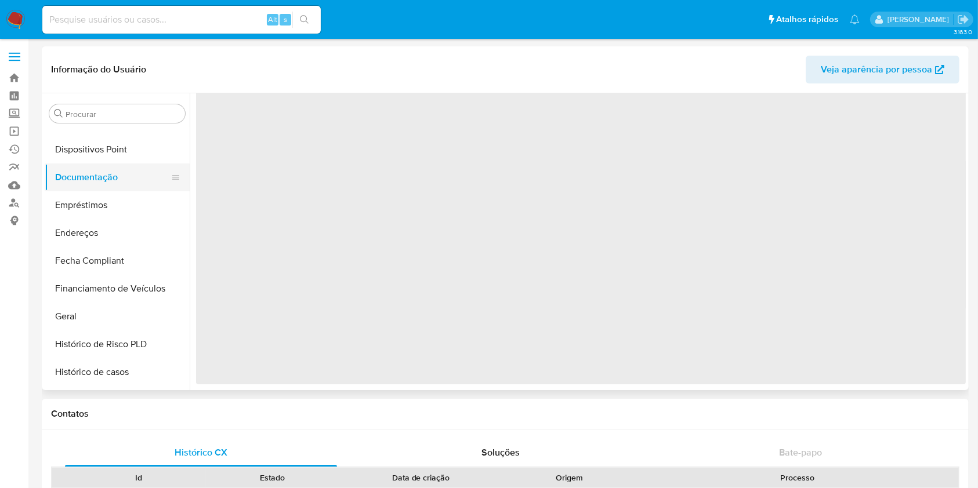
scroll to position [0, 0]
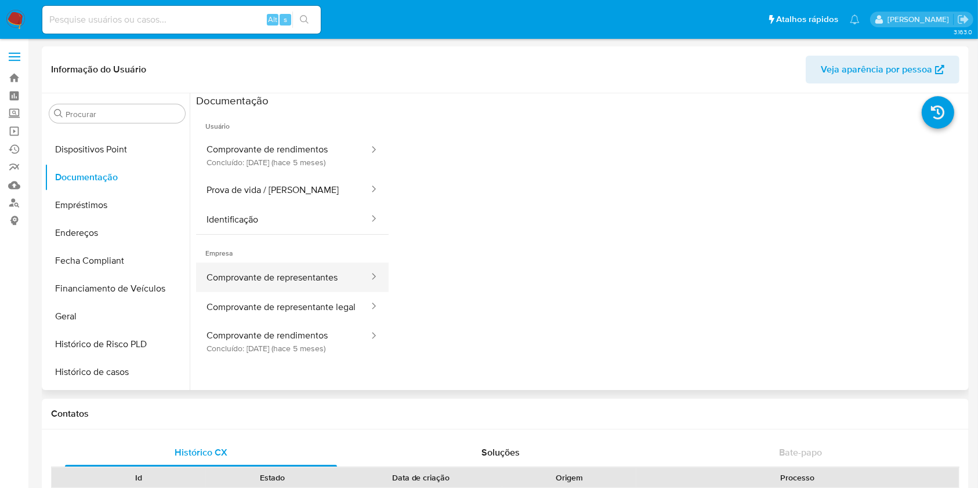
click at [260, 282] on button "Comprovante de representantes" at bounding box center [283, 278] width 174 height 30
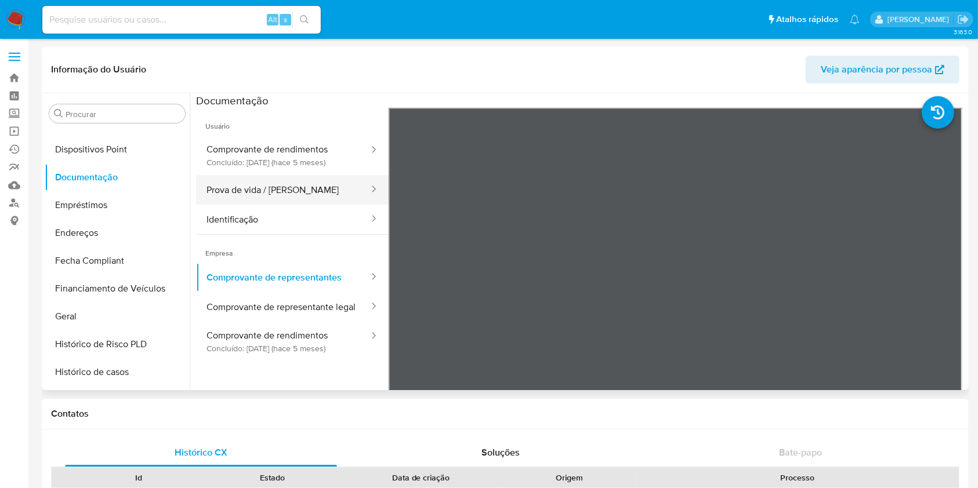
click at [282, 183] on button "Prova de vida / [PERSON_NAME]" at bounding box center [283, 190] width 174 height 30
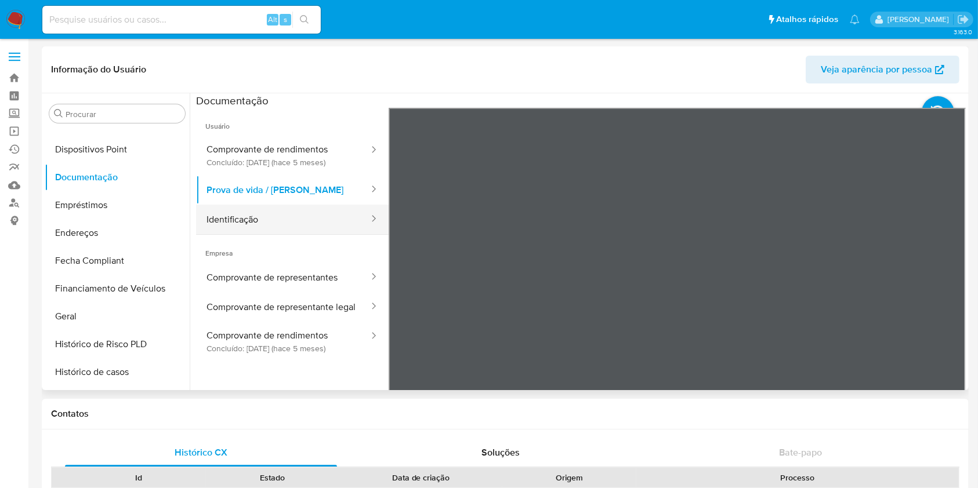
click at [245, 229] on button "Identificação" at bounding box center [283, 220] width 174 height 30
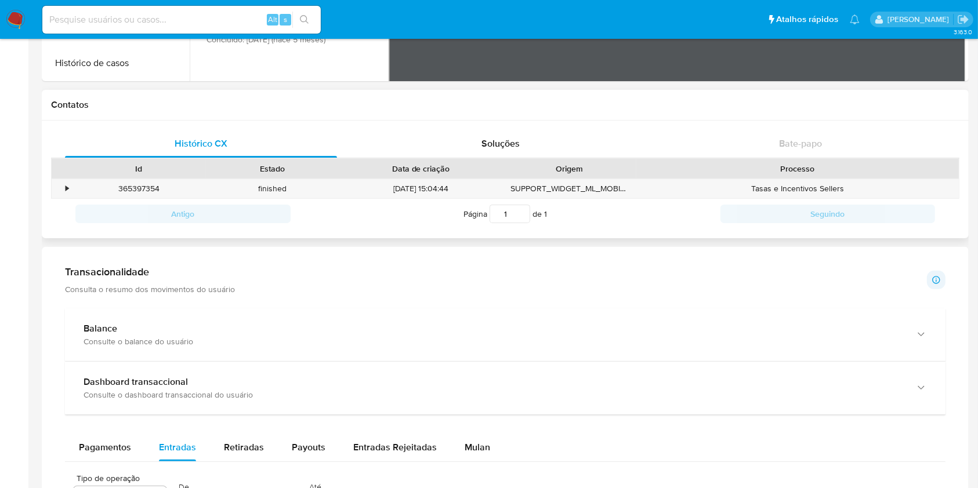
scroll to position [696, 0]
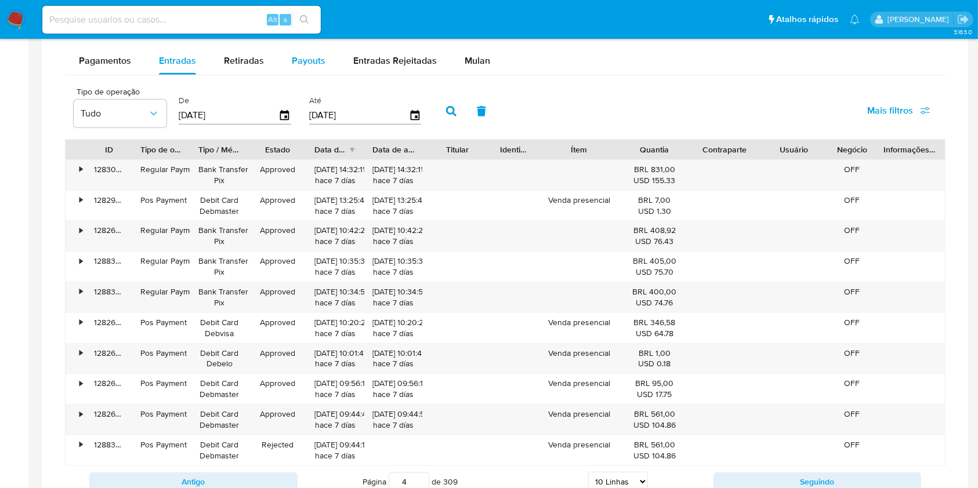
click at [327, 48] on button "Payouts" at bounding box center [308, 61] width 61 height 28
select select "10"
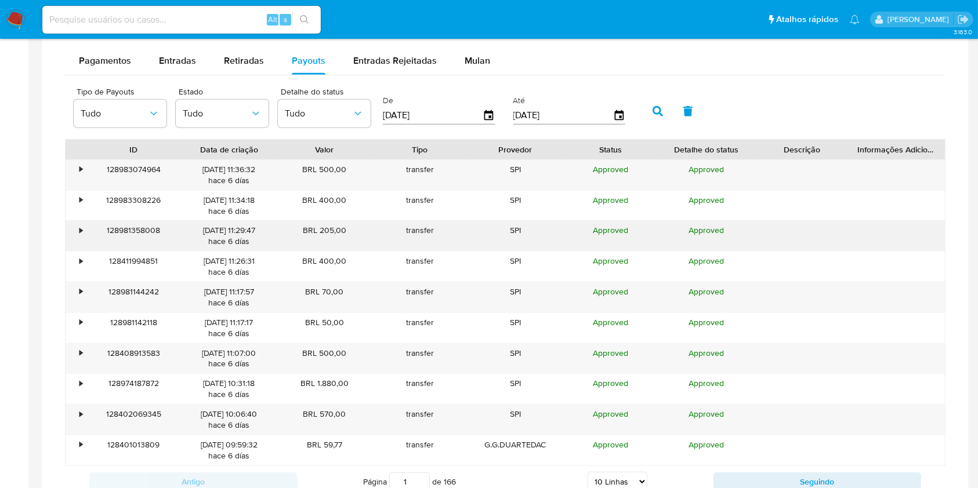
scroll to position [773, 0]
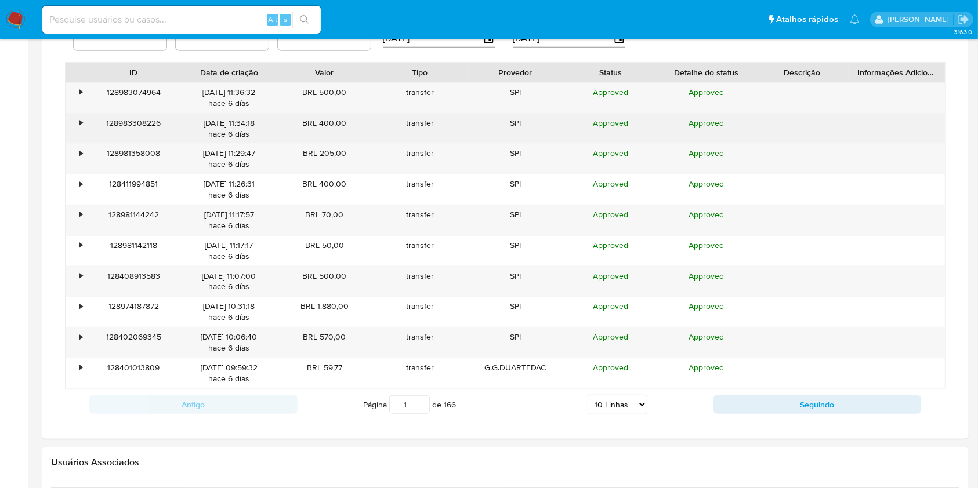
click at [70, 119] on div "•" at bounding box center [76, 129] width 20 height 30
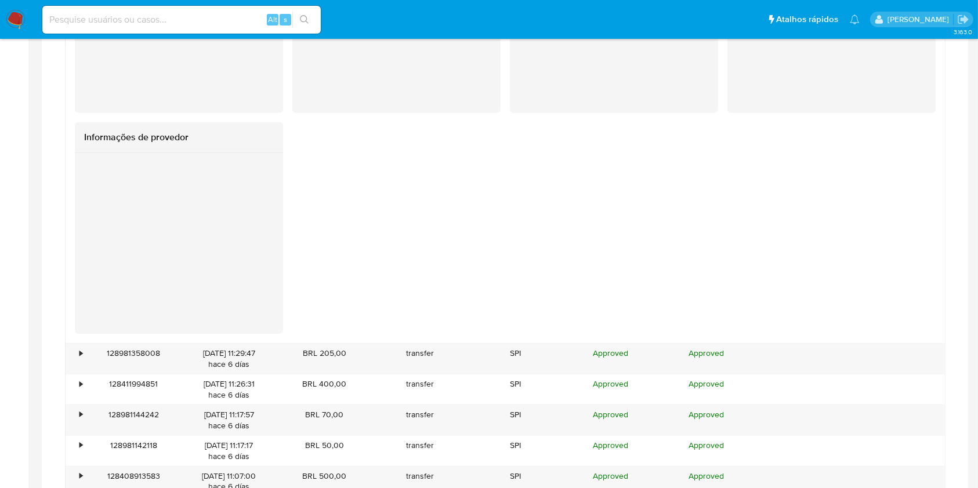
scroll to position [1237, 0]
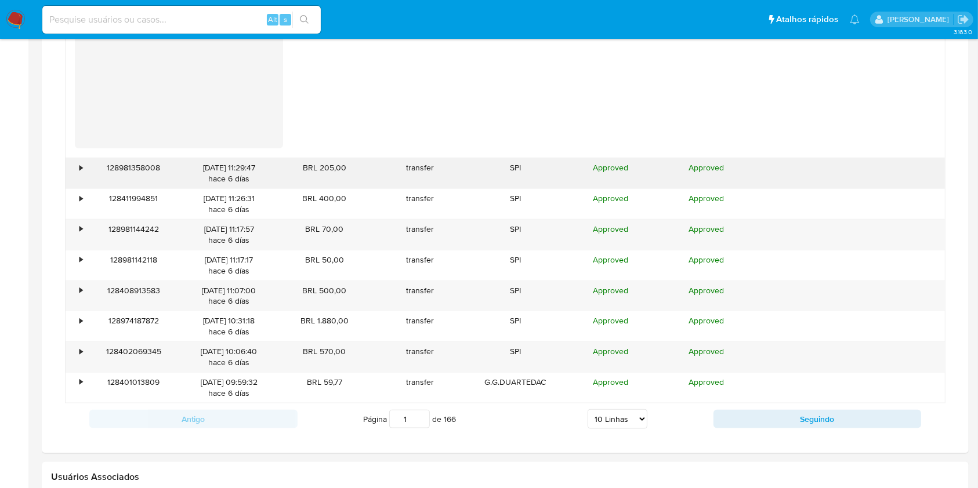
click at [82, 168] on div "•" at bounding box center [80, 167] width 3 height 11
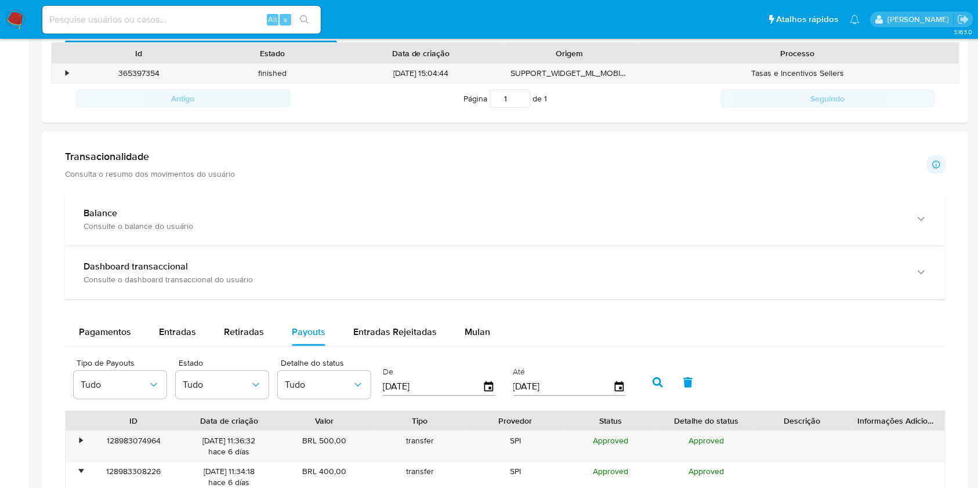
scroll to position [309, 0]
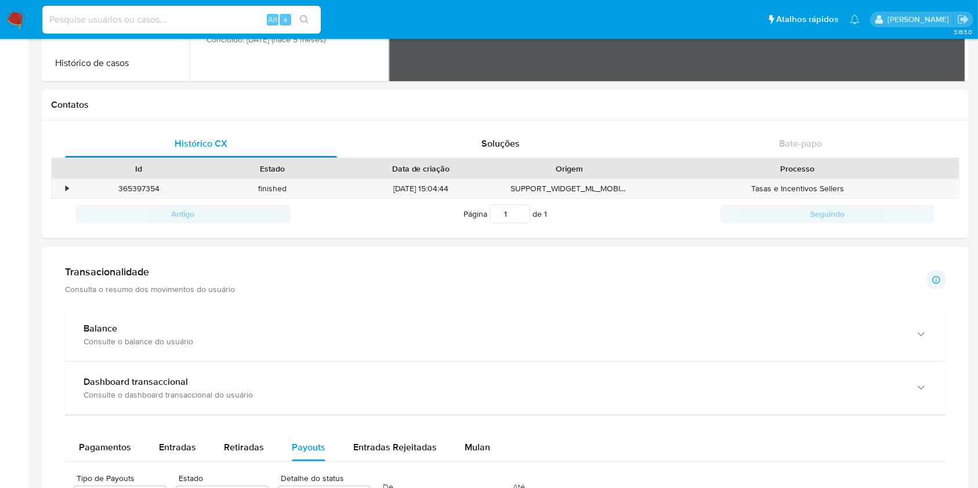
click at [186, 30] on div "Alt s" at bounding box center [181, 20] width 278 height 28
paste input "173813507"
type input "173813507"
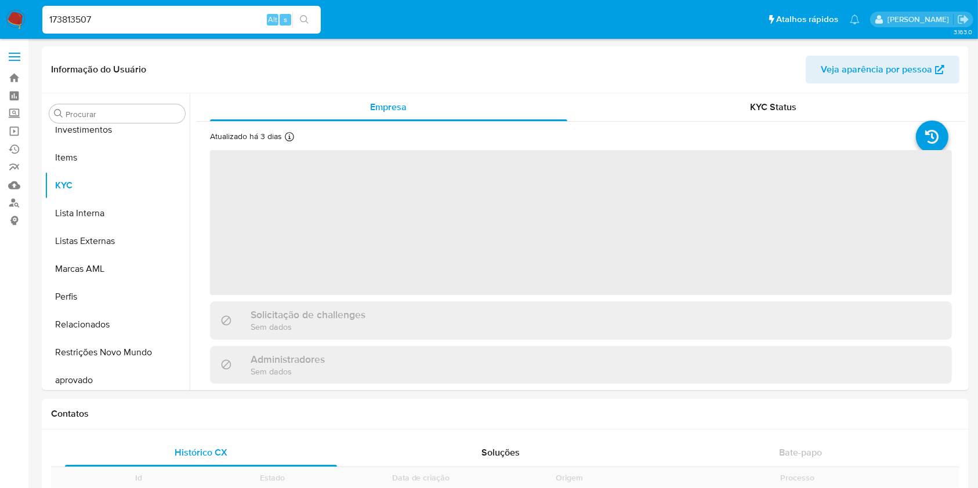
scroll to position [629, 0]
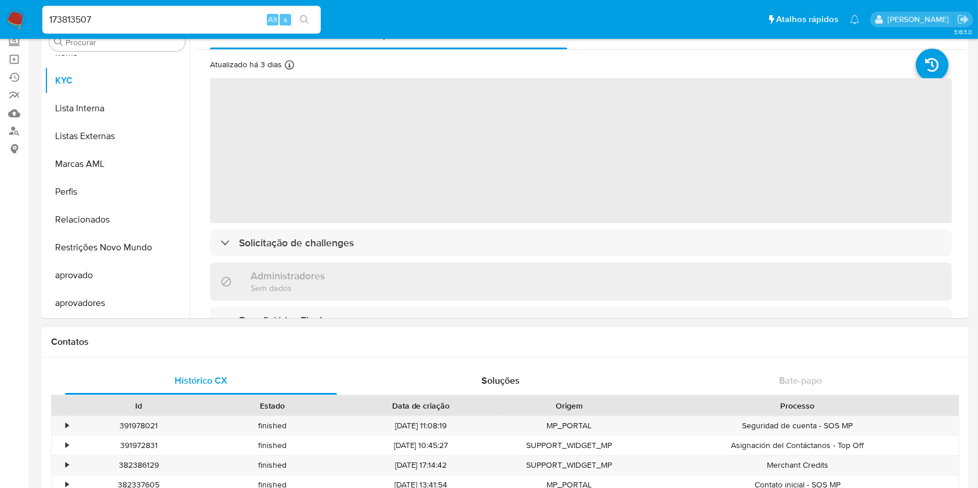
select select "10"
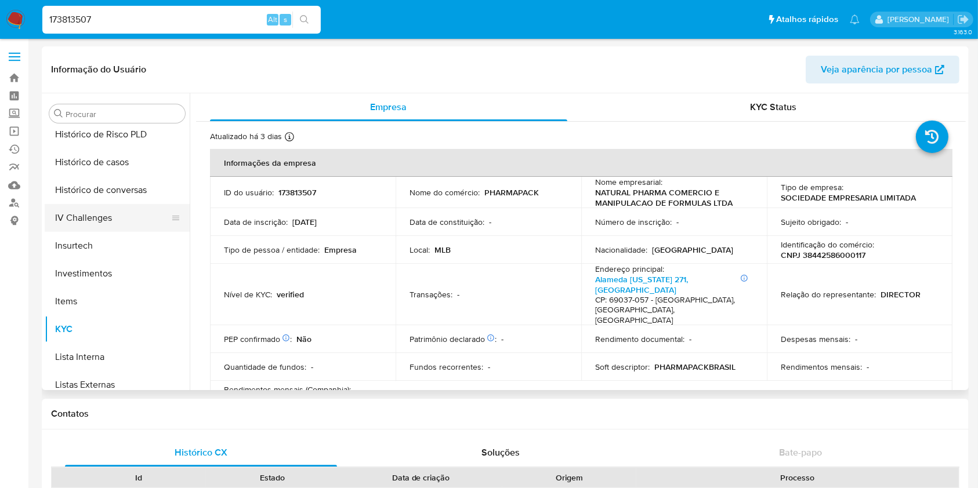
scroll to position [397, 0]
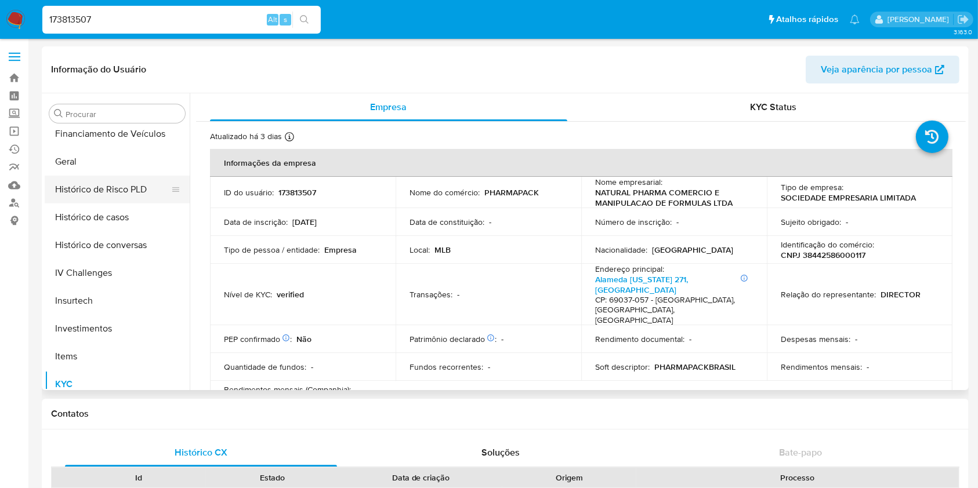
click at [103, 200] on button "Histórico de Risco PLD" at bounding box center [113, 190] width 136 height 28
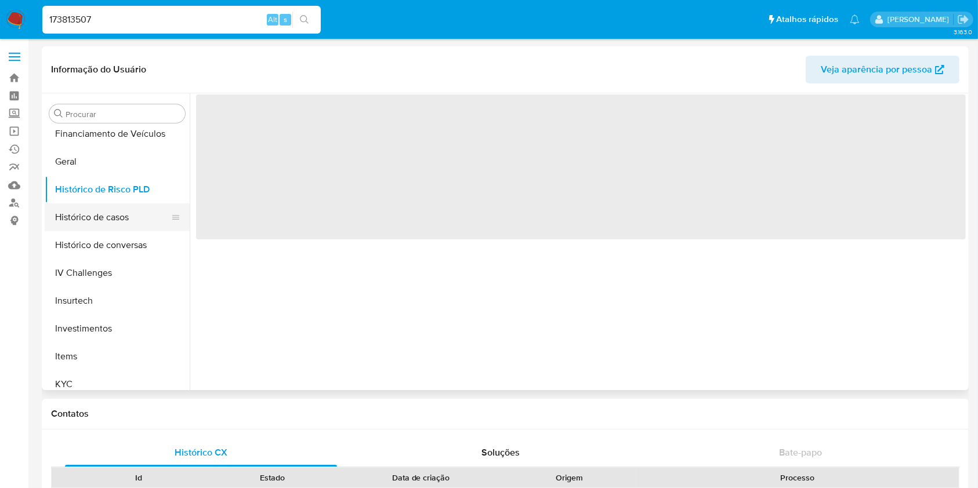
click at [116, 215] on button "Histórico de casos" at bounding box center [113, 218] width 136 height 28
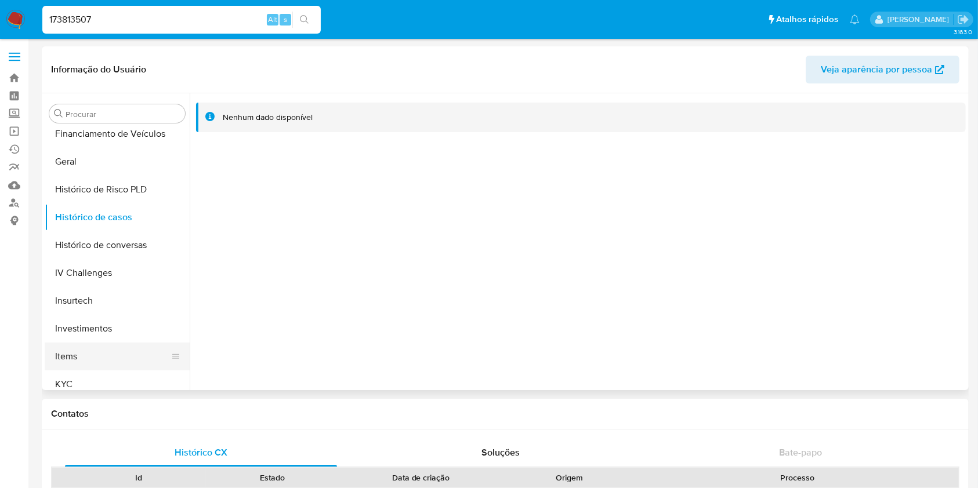
click at [124, 362] on button "Items" at bounding box center [113, 357] width 136 height 28
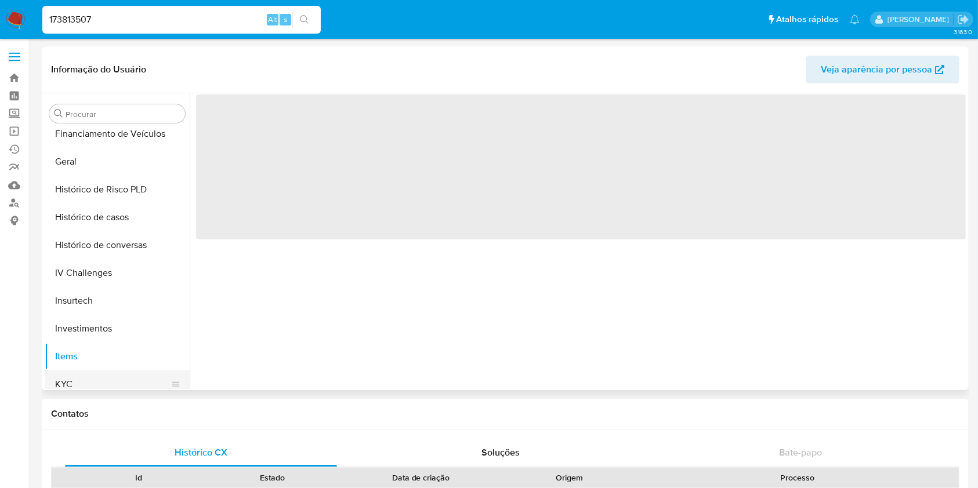
click at [133, 381] on button "KYC" at bounding box center [113, 385] width 136 height 28
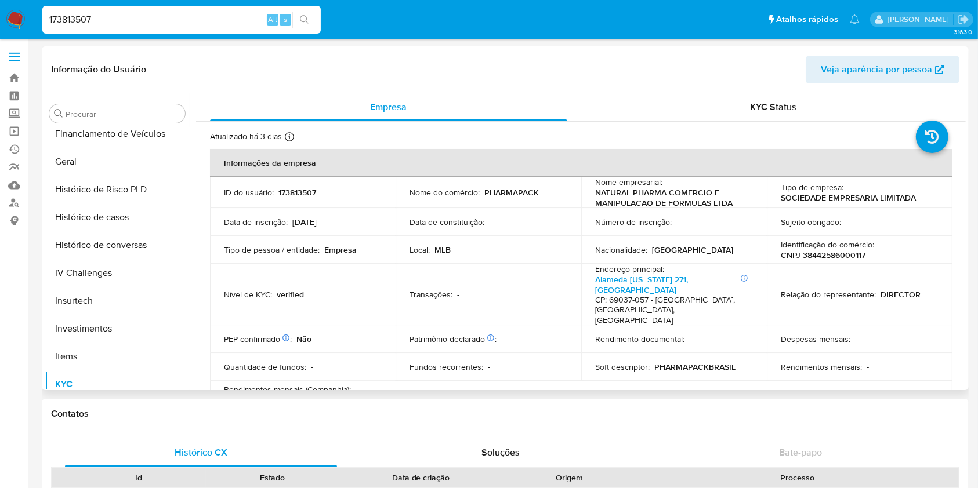
click at [805, 252] on p "CNPJ 38442586000117" at bounding box center [823, 255] width 85 height 10
copy p "38442586000117"
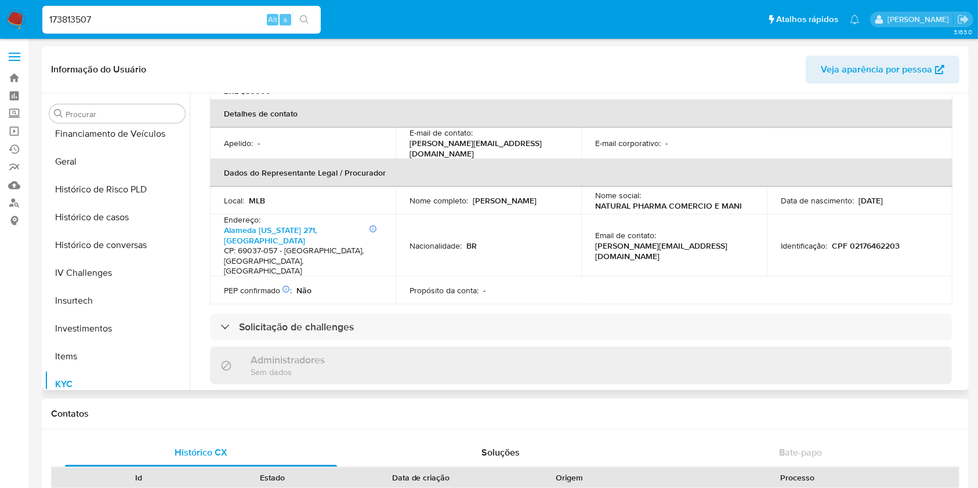
scroll to position [464, 0]
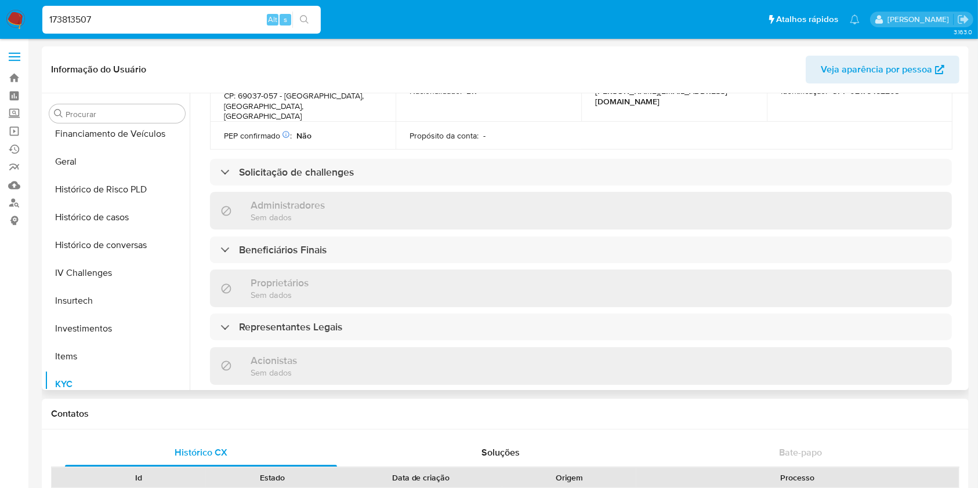
click at [294, 222] on div "Informações da empresa ID do usuário : 173813507 Nome do comércio : PHARMAPACK …" at bounding box center [581, 172] width 742 height 975
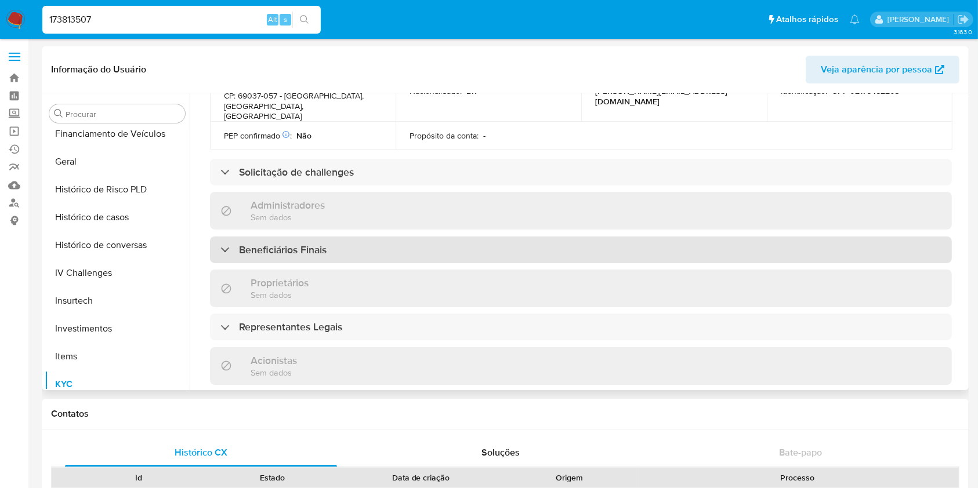
click at [294, 244] on h3 "Beneficiários Finais" at bounding box center [283, 250] width 88 height 13
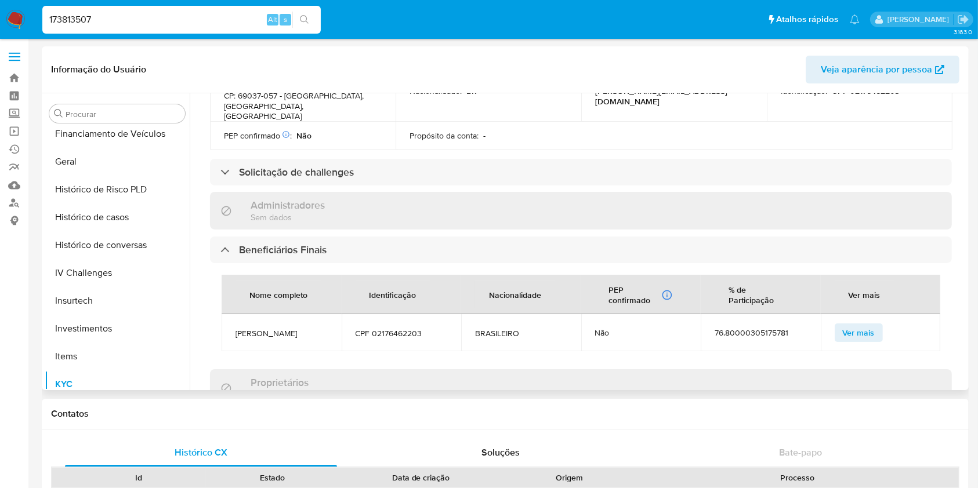
click at [274, 328] on span "FILIPE PARENTE CARVALHO" at bounding box center [282, 333] width 92 height 10
copy span "FILIPE PARENTE CARVALHO"
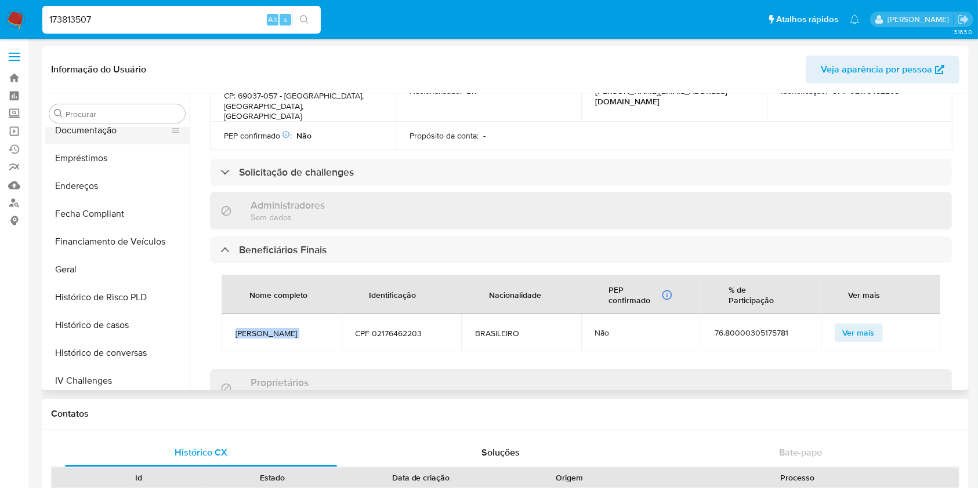
scroll to position [397, 0]
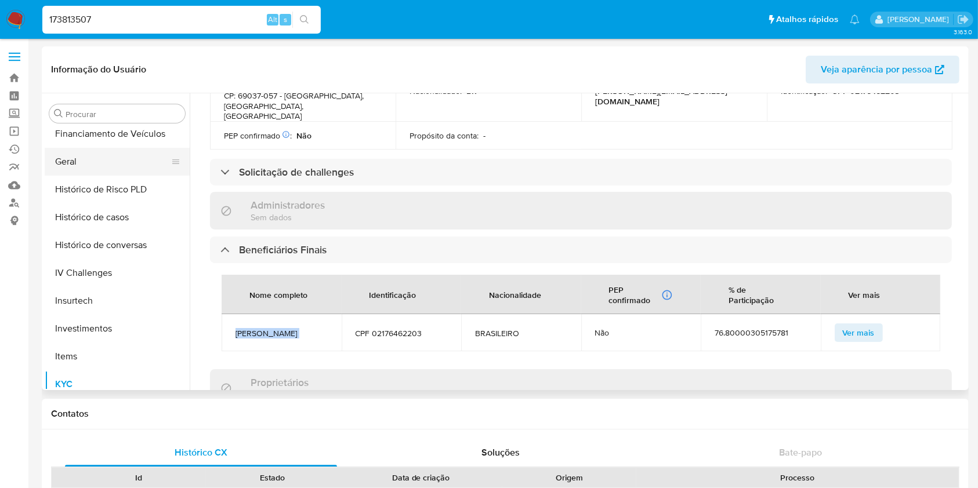
click at [95, 154] on button "Geral" at bounding box center [113, 162] width 136 height 28
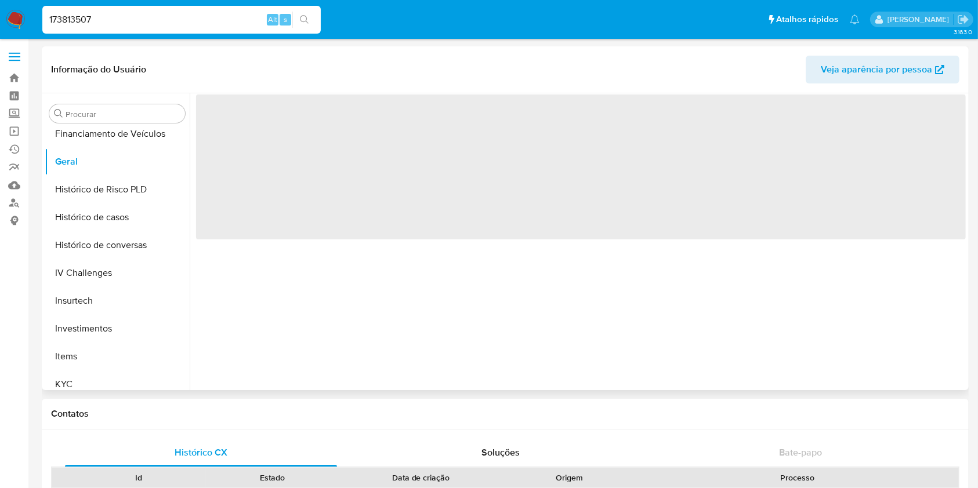
scroll to position [0, 0]
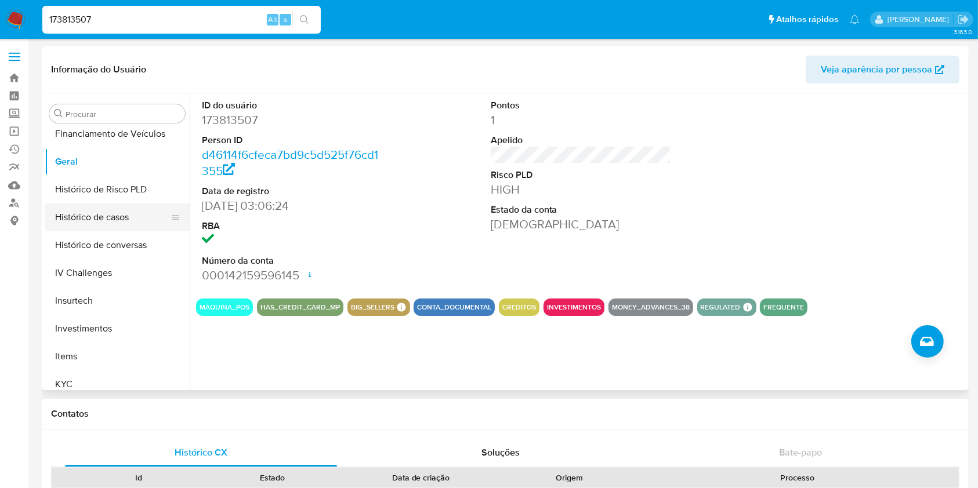
click at [93, 222] on button "Histórico de casos" at bounding box center [113, 218] width 136 height 28
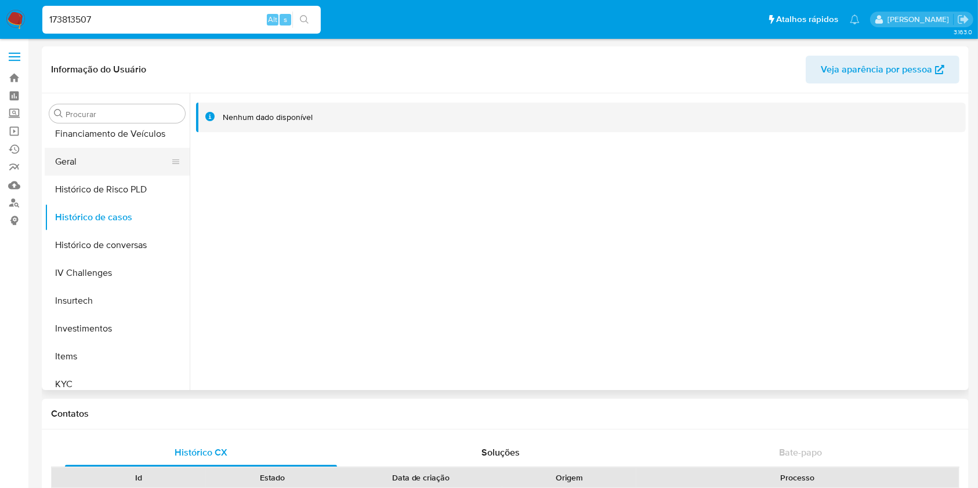
click at [93, 157] on button "Geral" at bounding box center [113, 162] width 136 height 28
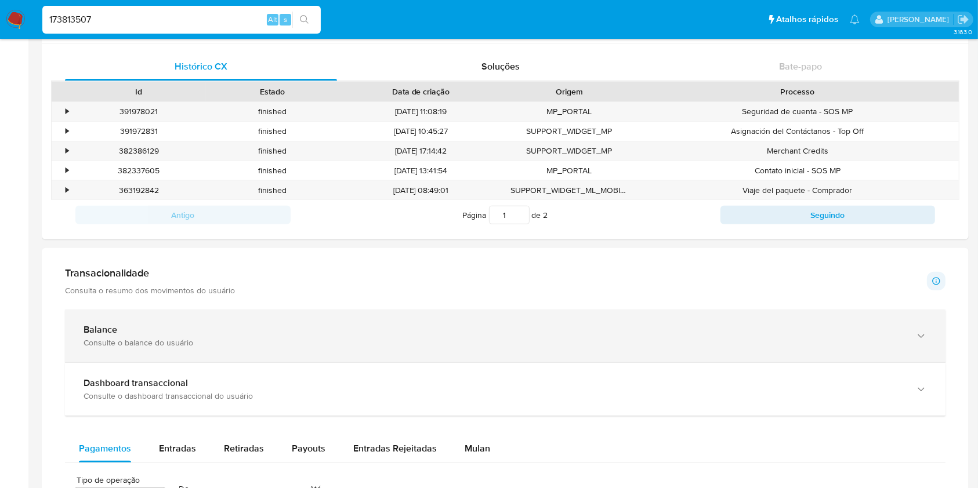
scroll to position [773, 0]
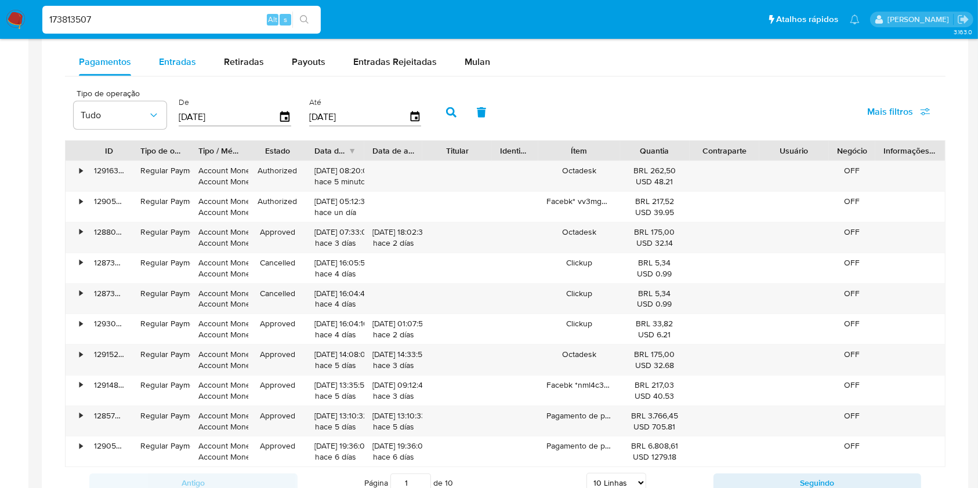
click at [172, 73] on div "Entradas" at bounding box center [177, 62] width 37 height 28
select select "10"
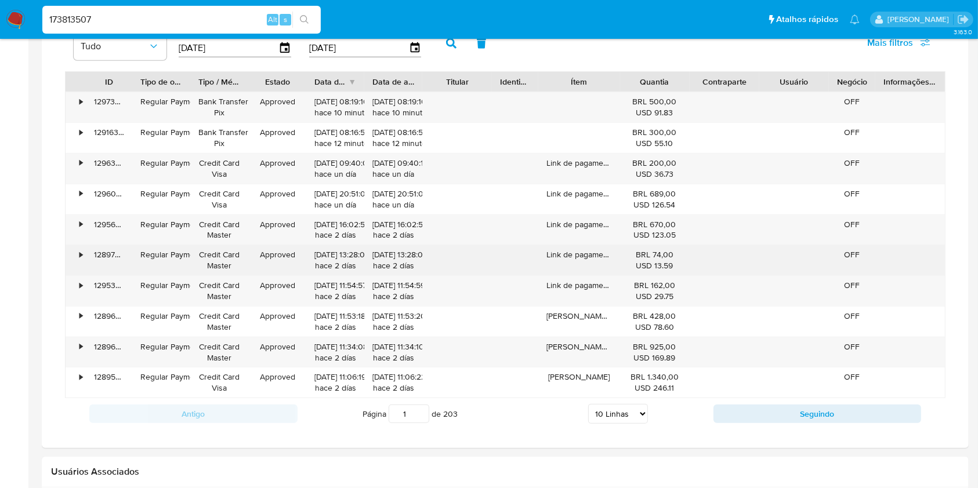
scroll to position [928, 0]
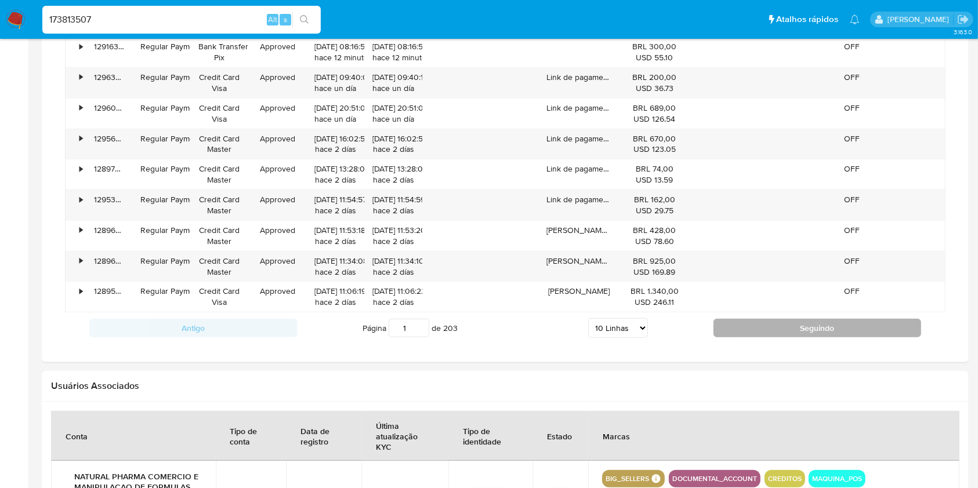
click at [835, 321] on button "Seguindo" at bounding box center [818, 328] width 208 height 19
type input "2"
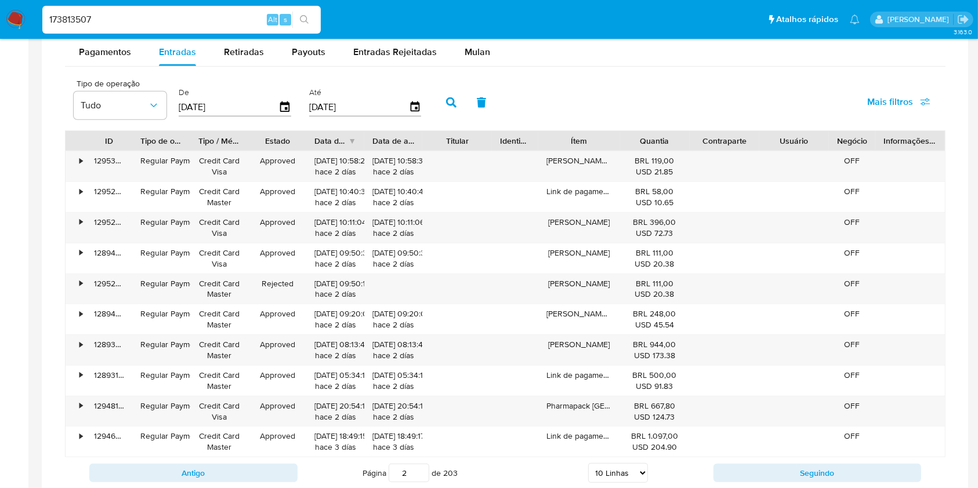
scroll to position [773, 0]
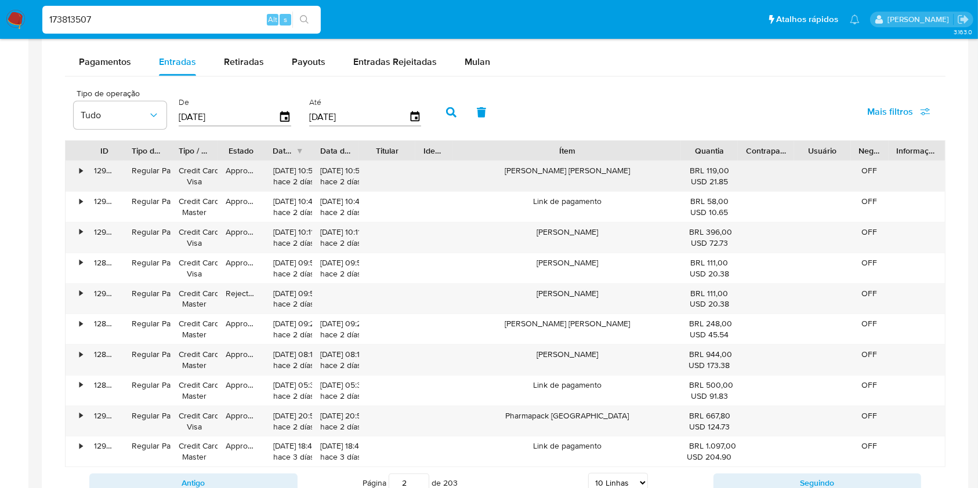
click at [770, 176] on div "ID Tipo de operação Tipo / Método Estado Data de criação Data de aprovação Titu…" at bounding box center [505, 303] width 881 height 327
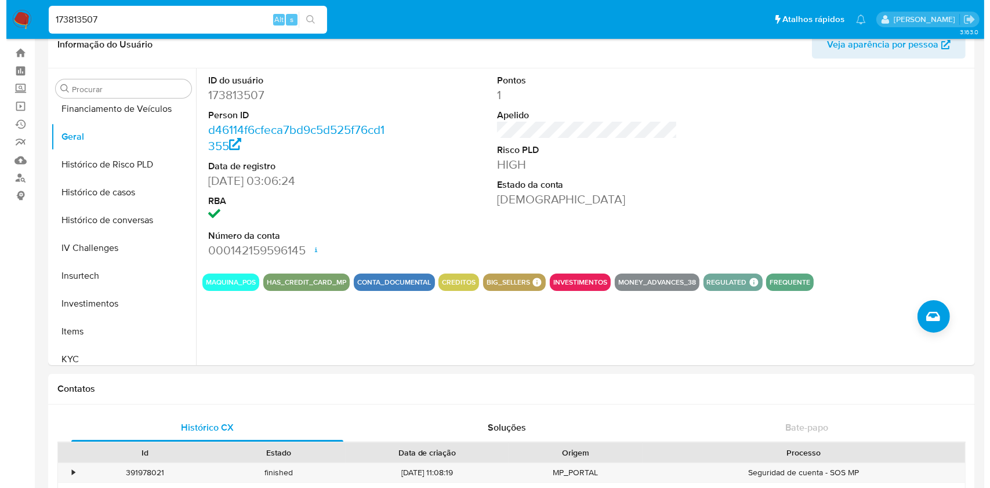
scroll to position [0, 0]
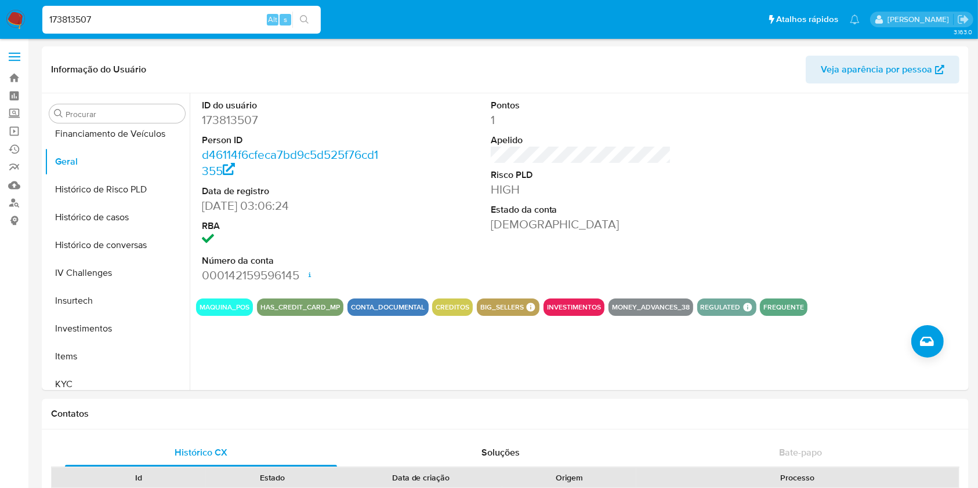
click at [946, 341] on div "ID do usuário 173813507 Person ID d46114f6cfeca7bd9c5d525f76cd1355 Data de regi…" at bounding box center [578, 241] width 776 height 297
click at [935, 338] on button "Criar caso manual" at bounding box center [927, 341] width 32 height 32
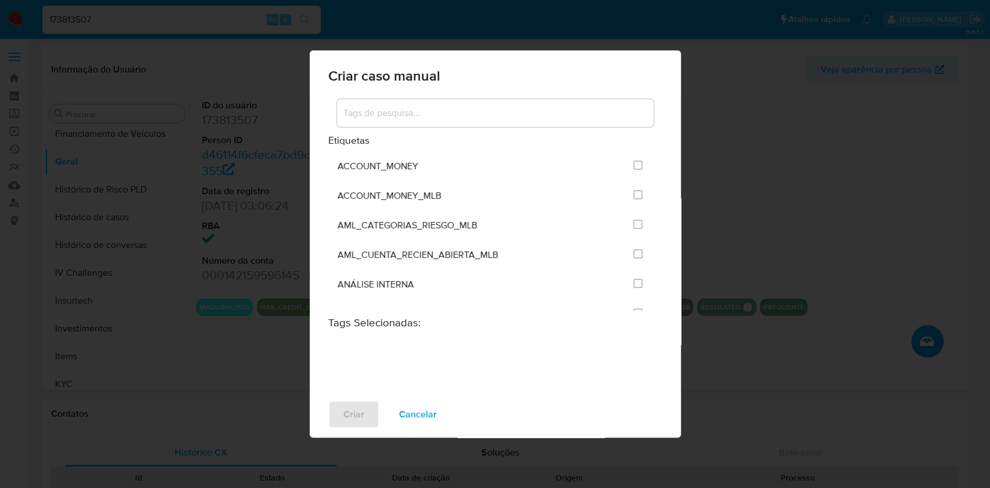
click at [447, 97] on div at bounding box center [495, 115] width 334 height 37
click at [451, 106] on input at bounding box center [495, 113] width 317 height 15
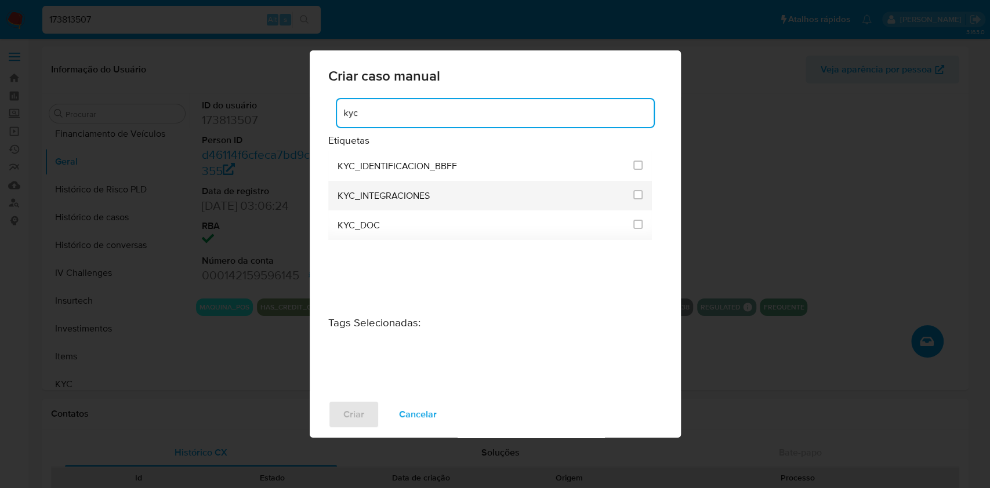
type input "kyc"
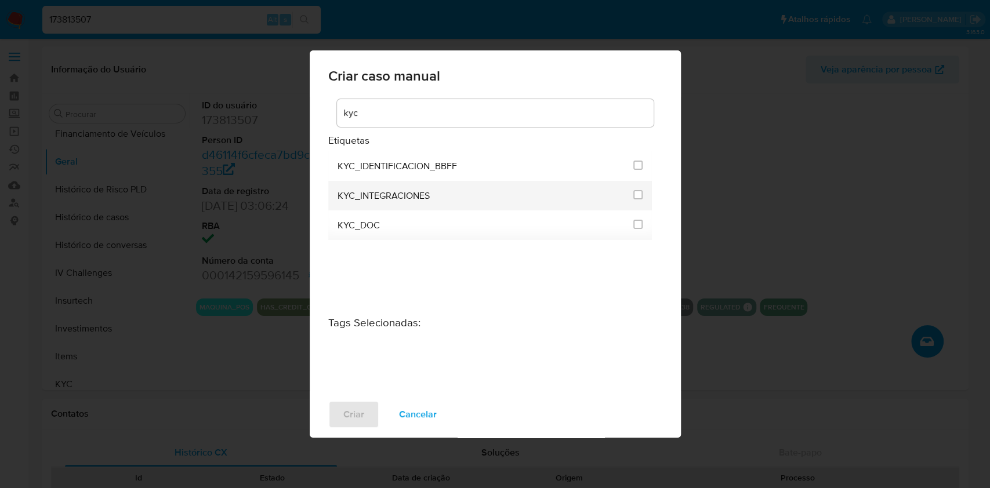
click at [642, 200] on div at bounding box center [637, 195] width 9 height 12
click at [636, 196] on input "2093" at bounding box center [637, 194] width 9 height 9
checkbox input "true"
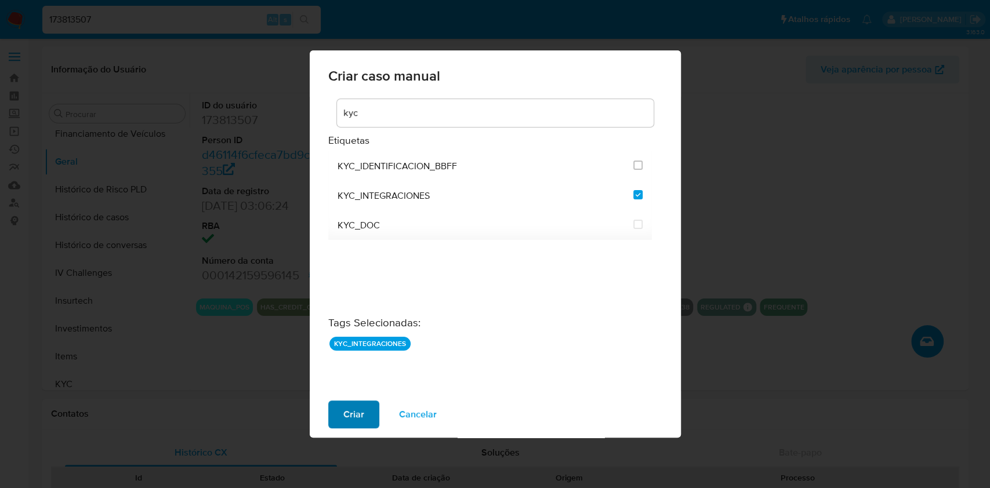
click at [367, 420] on button "Criar" at bounding box center [353, 415] width 51 height 28
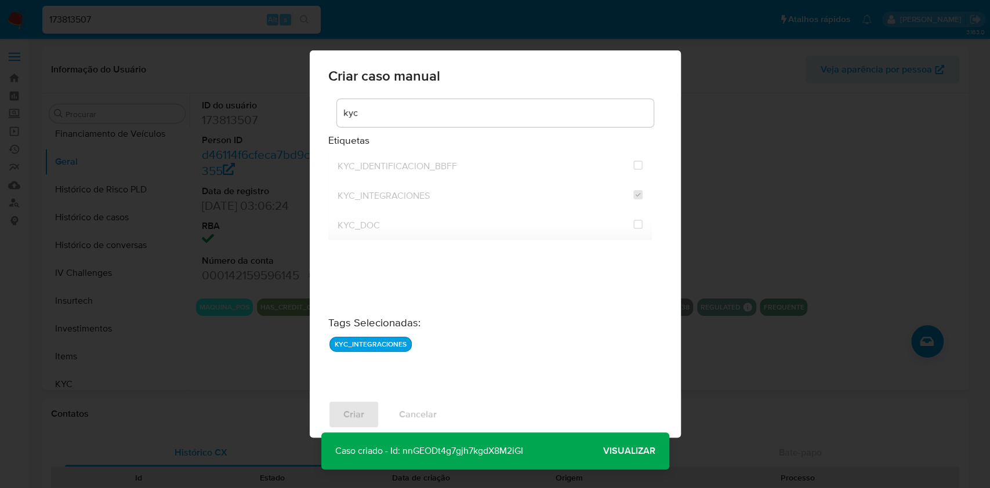
click at [622, 451] on span "Visualizar" at bounding box center [629, 451] width 52 height 0
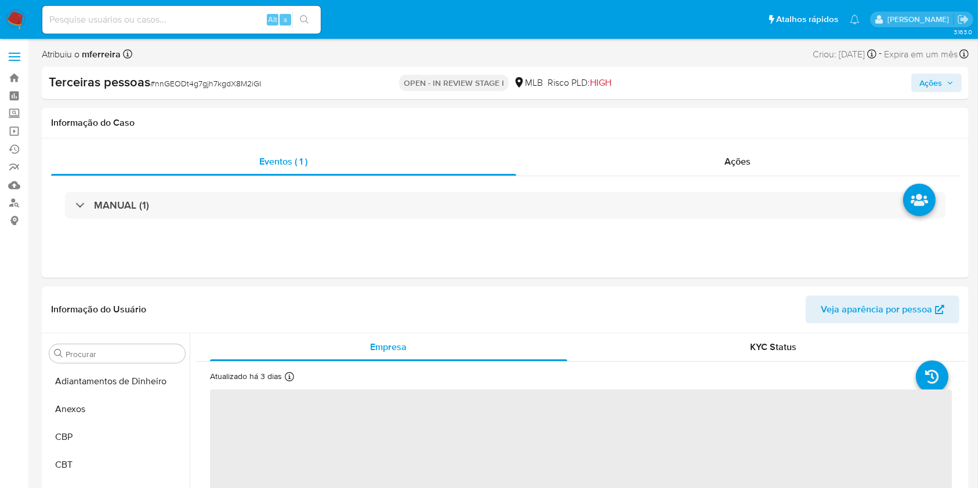
scroll to position [657, 0]
select select "10"
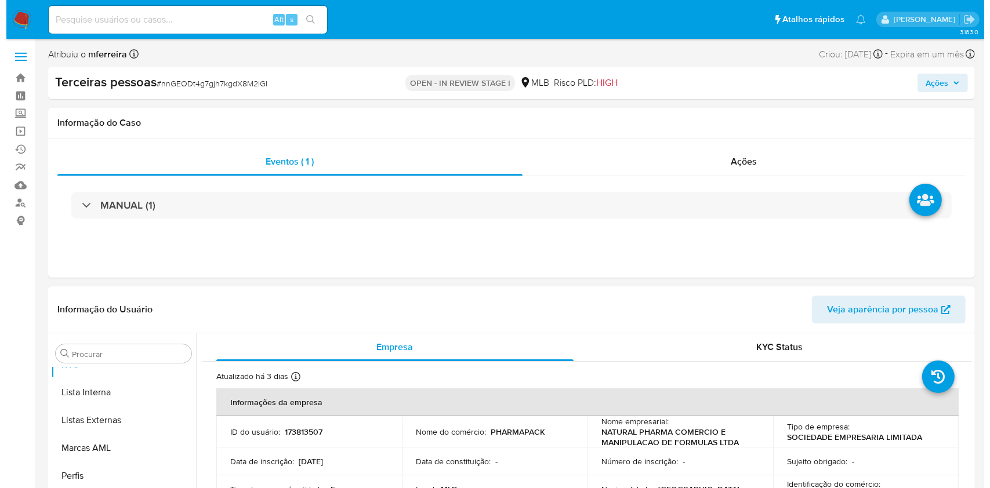
scroll to position [213, 0]
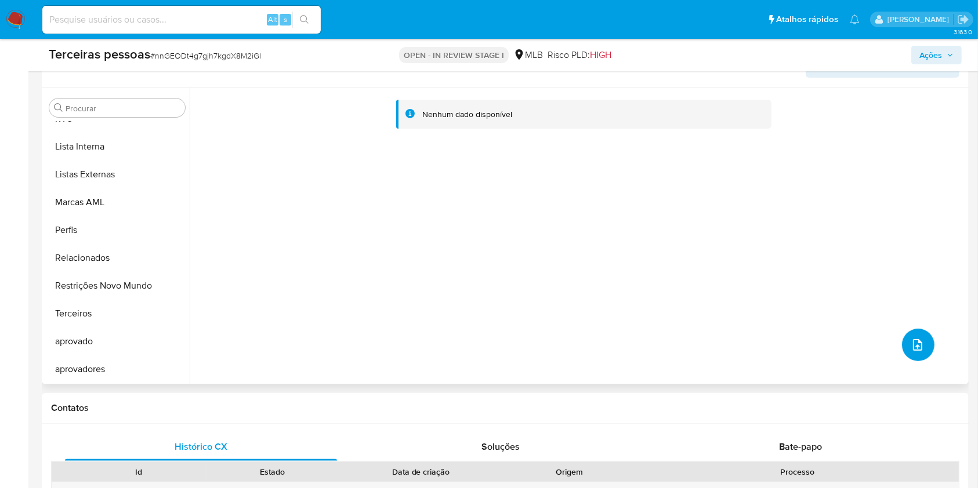
click at [925, 342] on button "upload-file" at bounding box center [918, 345] width 32 height 32
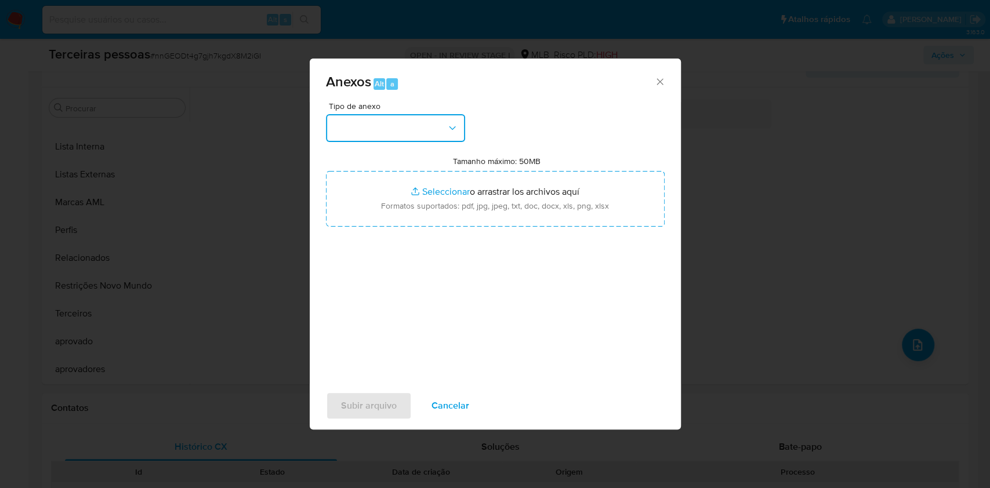
drag, startPoint x: 415, startPoint y: 121, endPoint x: 415, endPoint y: 142, distance: 20.9
click at [415, 121] on button "button" at bounding box center [395, 128] width 139 height 28
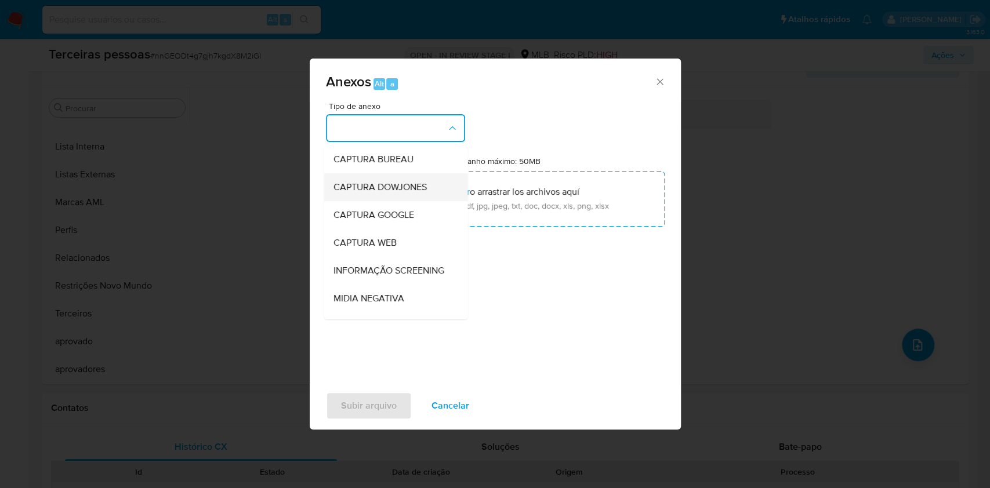
click at [374, 176] on div "CAPTURA DOWJONES" at bounding box center [392, 187] width 118 height 28
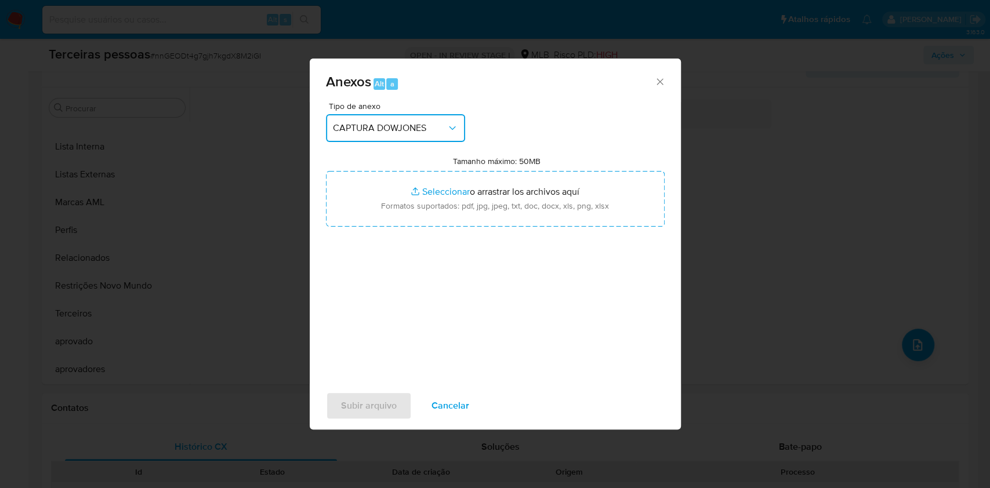
click at [384, 133] on button "CAPTURA DOWJONES" at bounding box center [395, 128] width 139 height 28
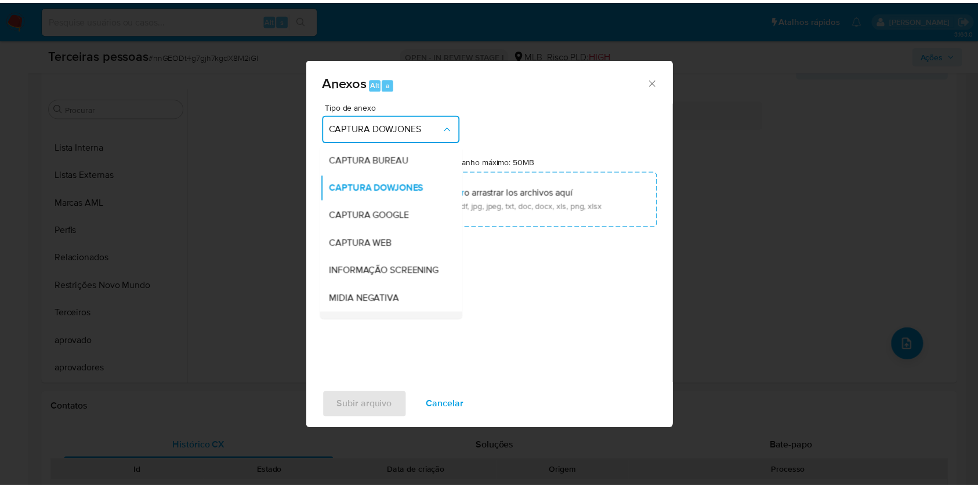
scroll to position [178, 0]
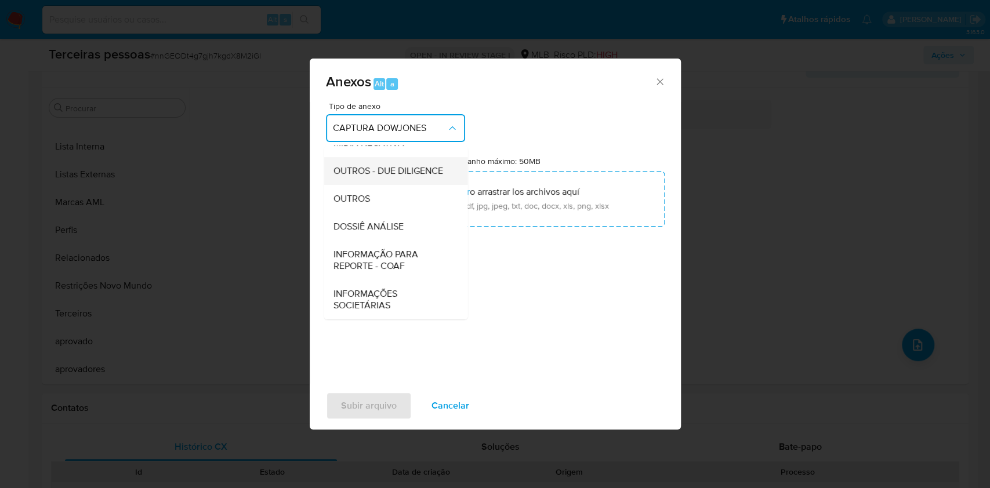
click at [368, 157] on div "OUTROS - DUE DILIGENCE" at bounding box center [392, 171] width 118 height 28
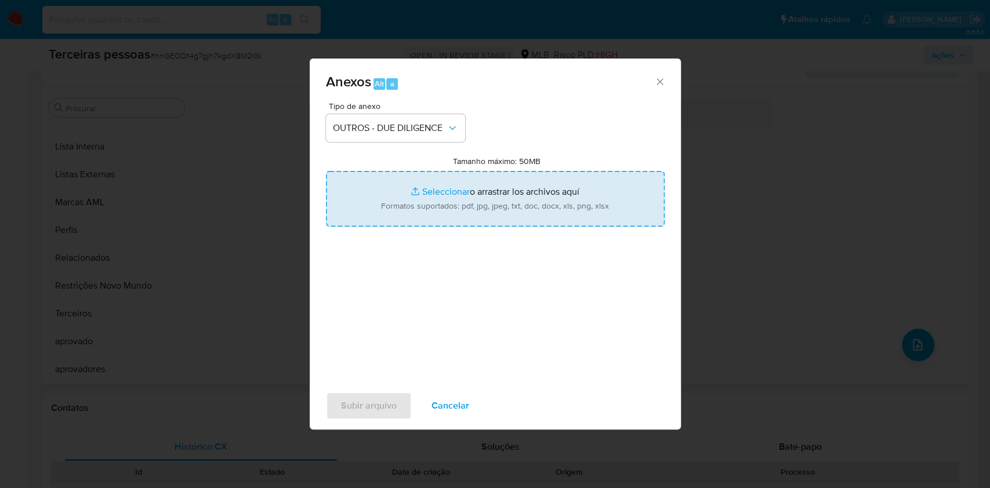
click at [410, 194] on input "Tamanho máximo: 50MB Seleccionar archivos" at bounding box center [495, 199] width 339 height 56
type input "C:\fakepath\s-NATURAL PHARMA COMERCIO E MANIPULACAO DE FORMULAS LTDA.pdf"
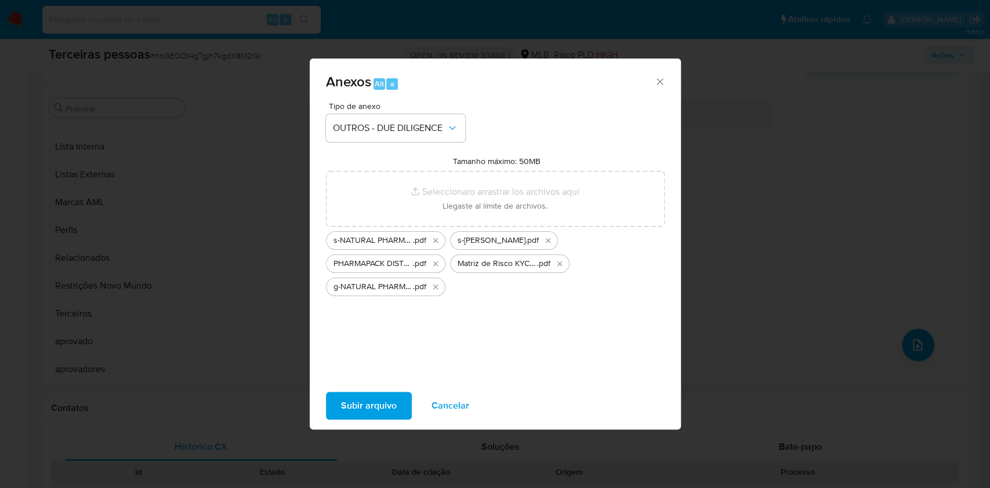
click at [377, 403] on span "Subir arquivo" at bounding box center [369, 406] width 56 height 26
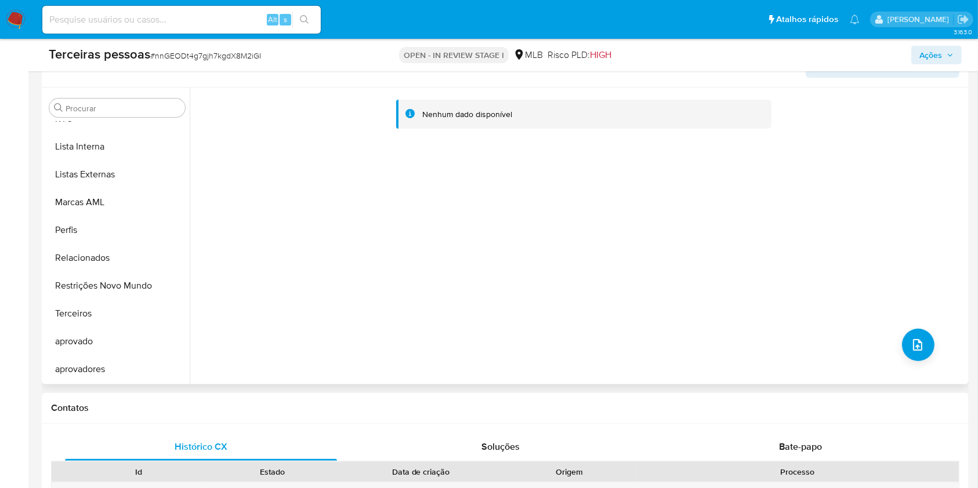
click at [251, 322] on div "Nenhum dado disponível" at bounding box center [578, 236] width 776 height 297
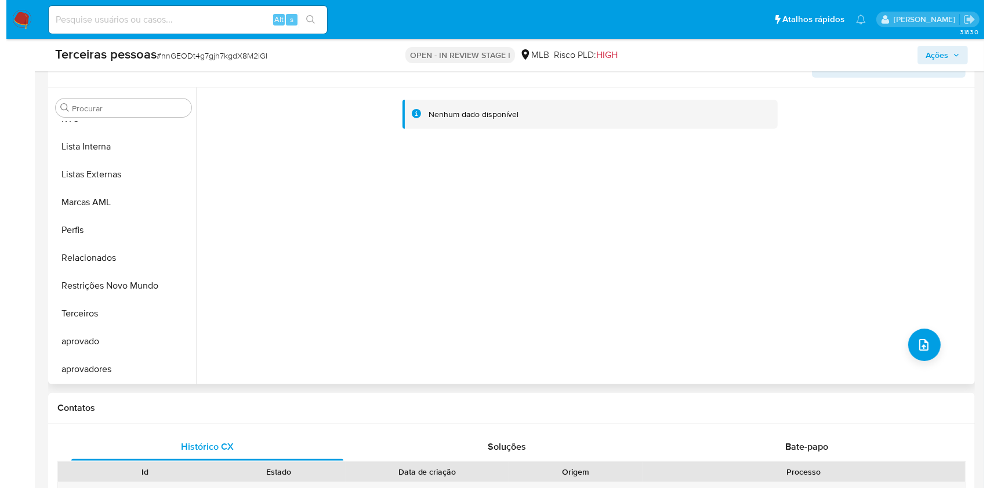
scroll to position [181, 0]
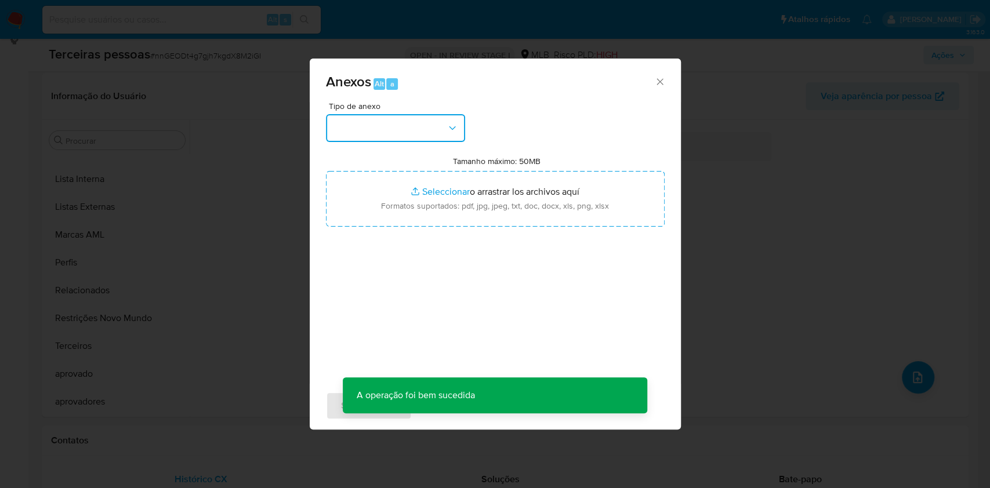
click at [396, 126] on button "button" at bounding box center [395, 128] width 139 height 28
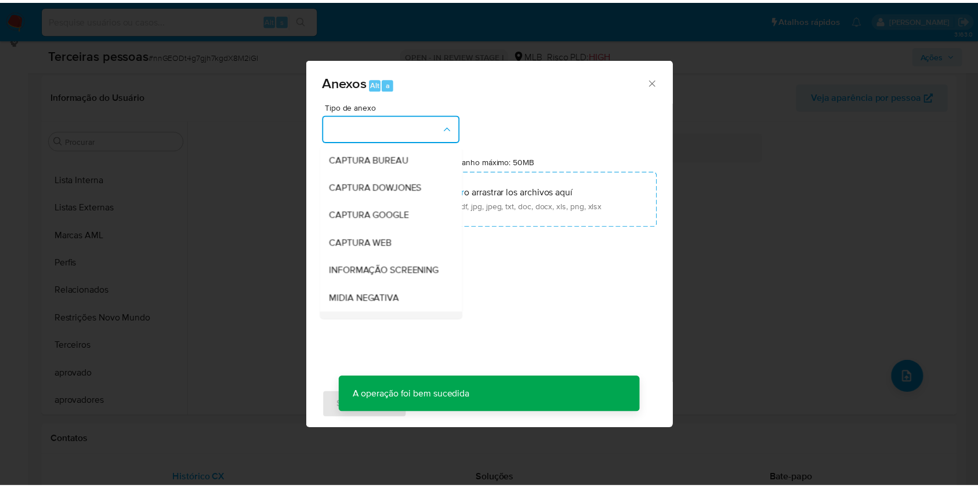
scroll to position [178, 0]
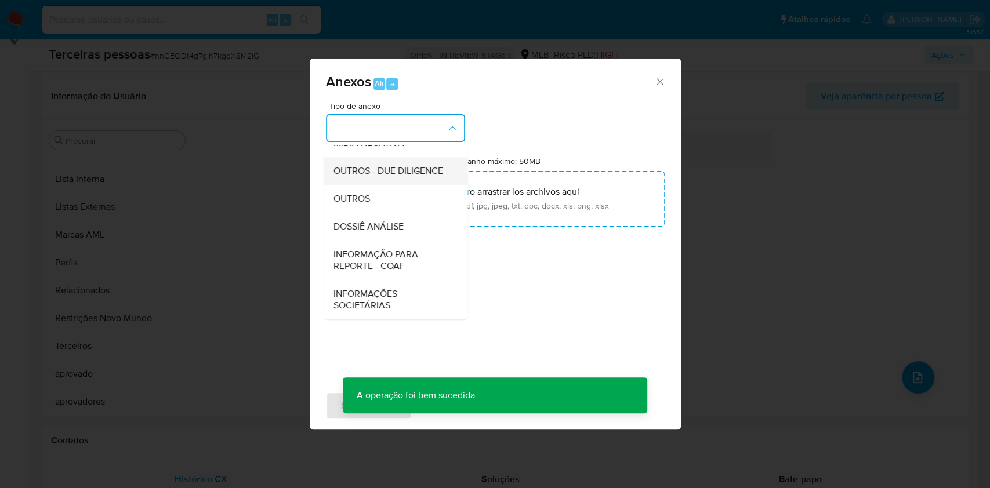
click at [381, 165] on span "OUTROS - DUE DILIGENCE" at bounding box center [388, 171] width 110 height 12
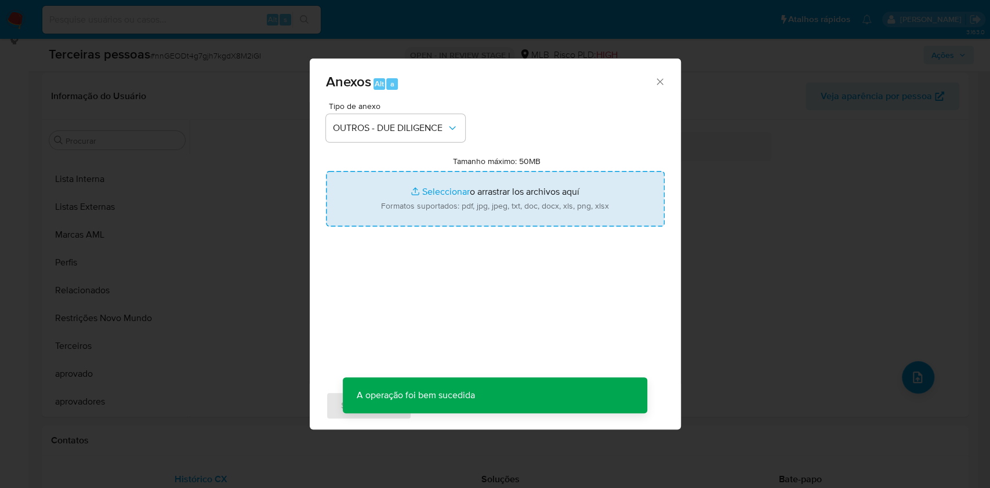
click at [567, 195] on input "Tamanho máximo: 50MB Seleccionar archivos" at bounding box center [495, 199] width 339 height 56
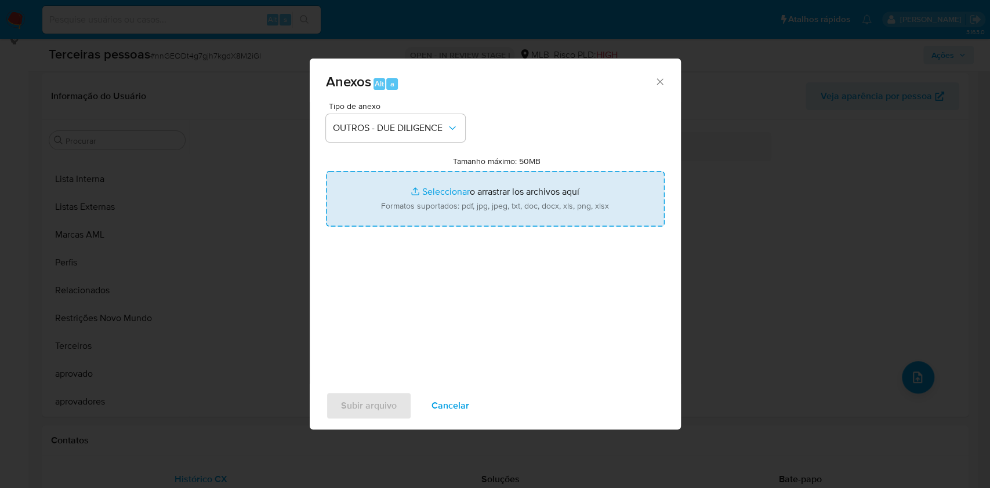
type input "C:\fakepath\g-FILIPE PARENTE CARVALHO.pdf"
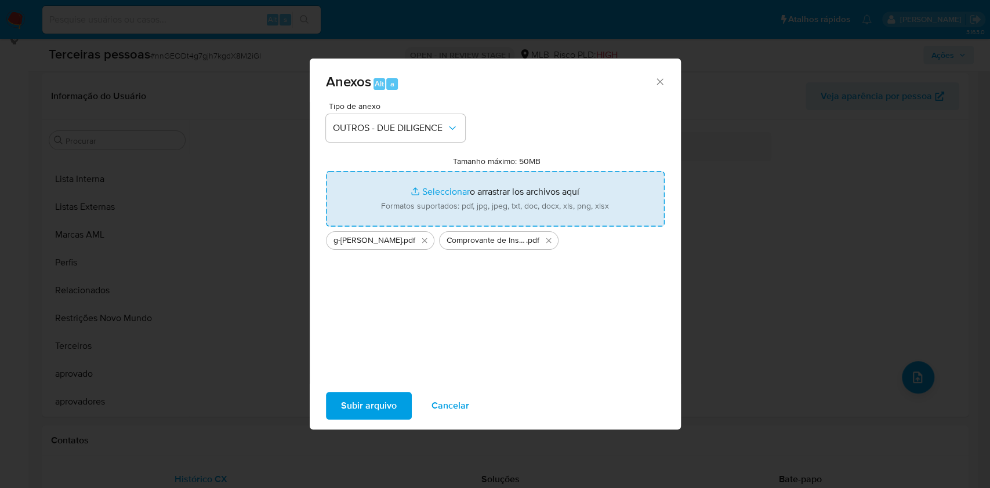
click at [367, 405] on span "Subir arquivo" at bounding box center [369, 406] width 56 height 26
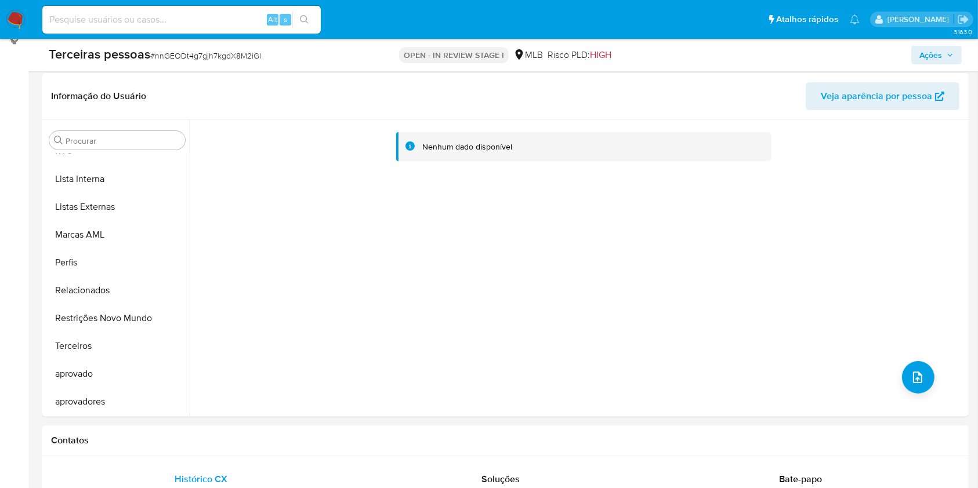
click at [939, 59] on span "Ações" at bounding box center [930, 55] width 23 height 19
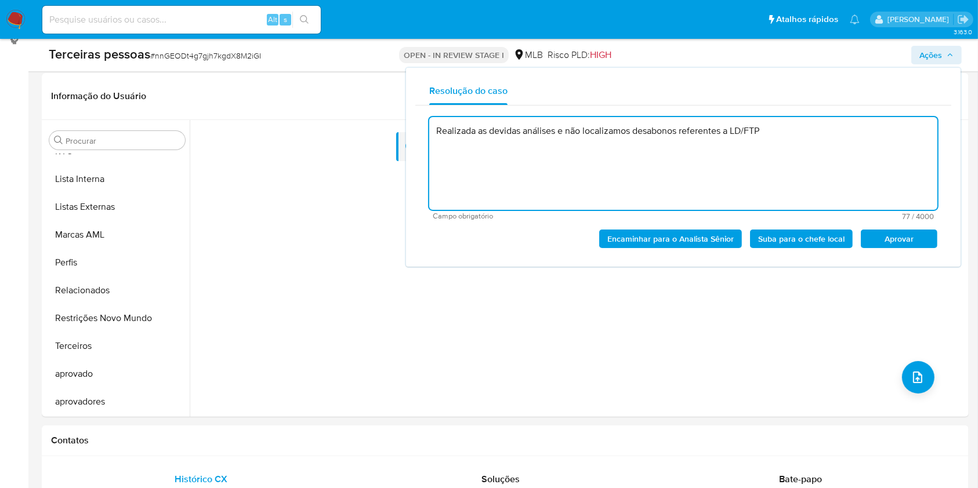
click at [908, 231] on span "Aprovar" at bounding box center [899, 239] width 60 height 16
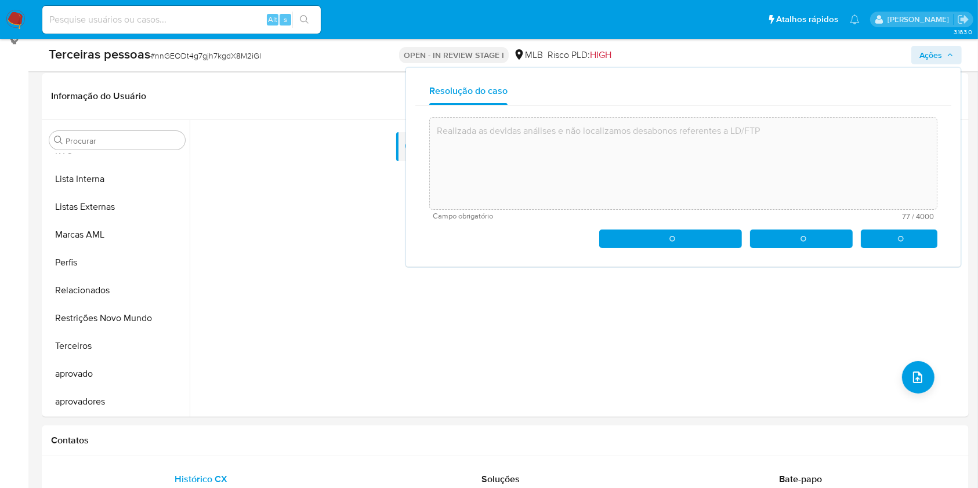
type textarea "Realizada as devidas análises e não localizamos desabonos referentes a LD/FTP"
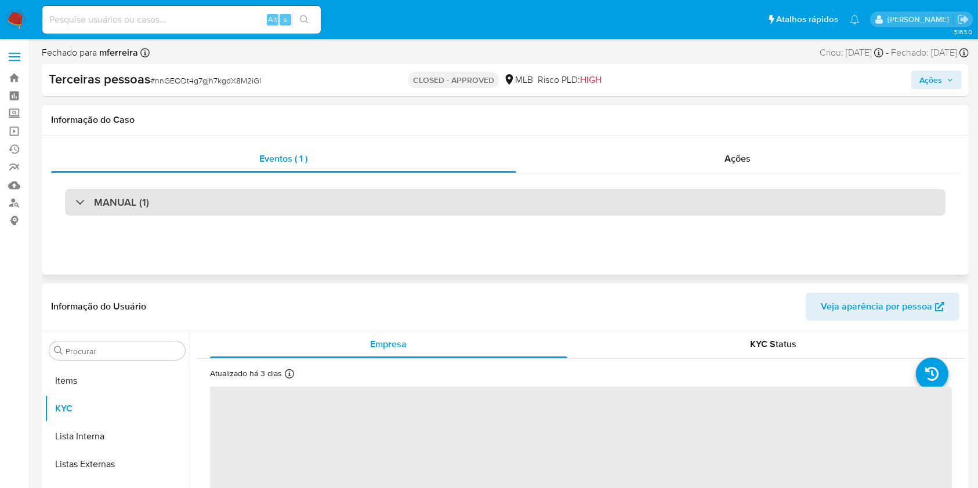
select select "10"
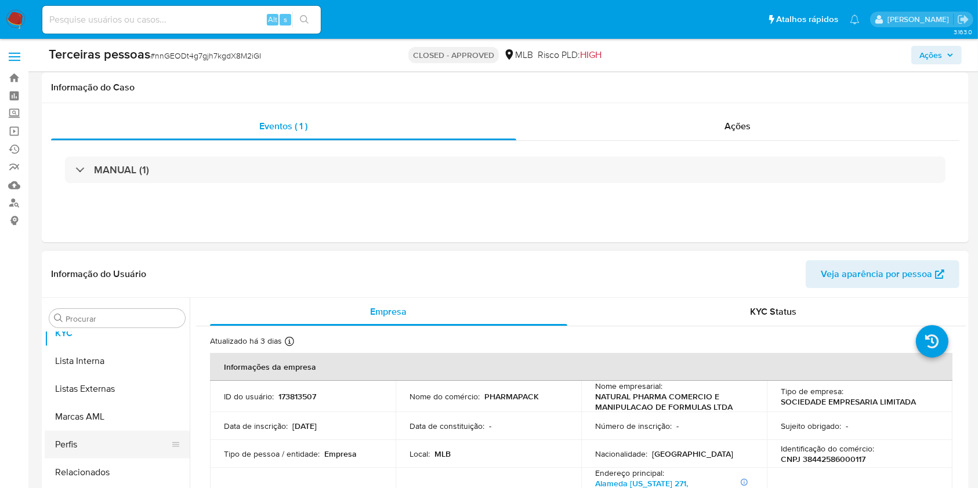
scroll to position [657, 0]
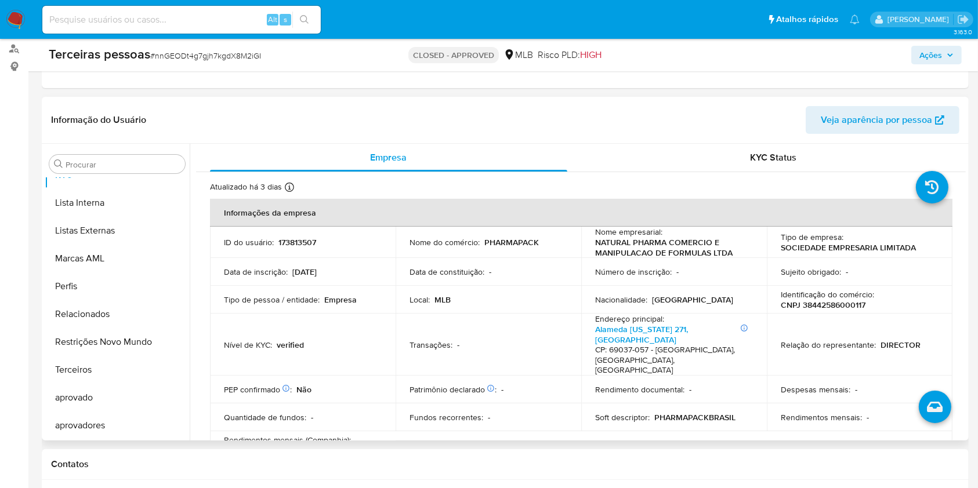
click at [849, 305] on p "CNPJ 38442586000117" at bounding box center [823, 305] width 85 height 10
copy p "38442586000117"
click at [194, 15] on input at bounding box center [181, 19] width 278 height 15
paste input "1703122748"
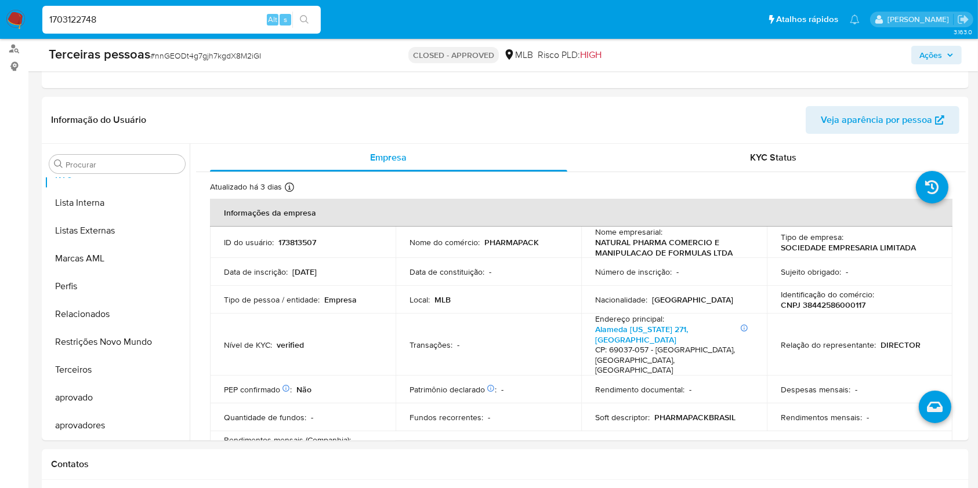
type input "1703122748"
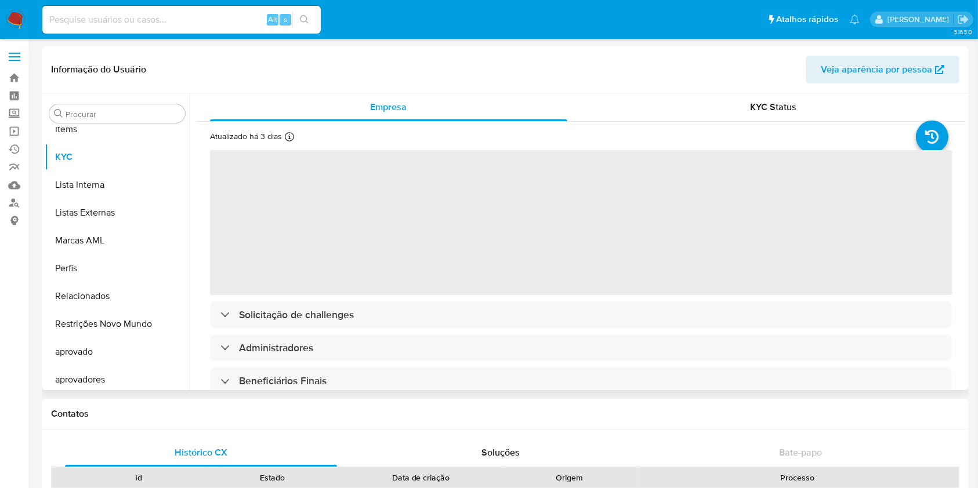
scroll to position [629, 0]
select select "10"
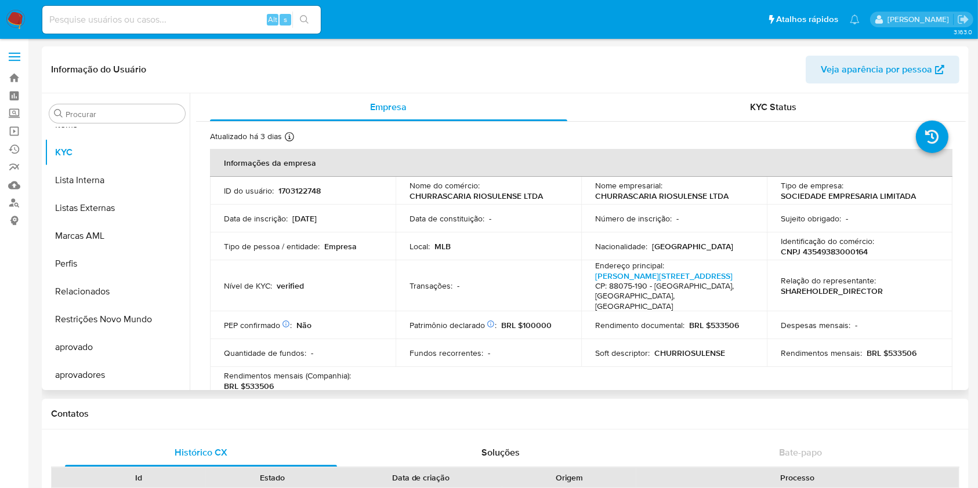
click at [852, 254] on p "CNPJ 43549383000164" at bounding box center [824, 252] width 87 height 10
copy p "43549383000164"
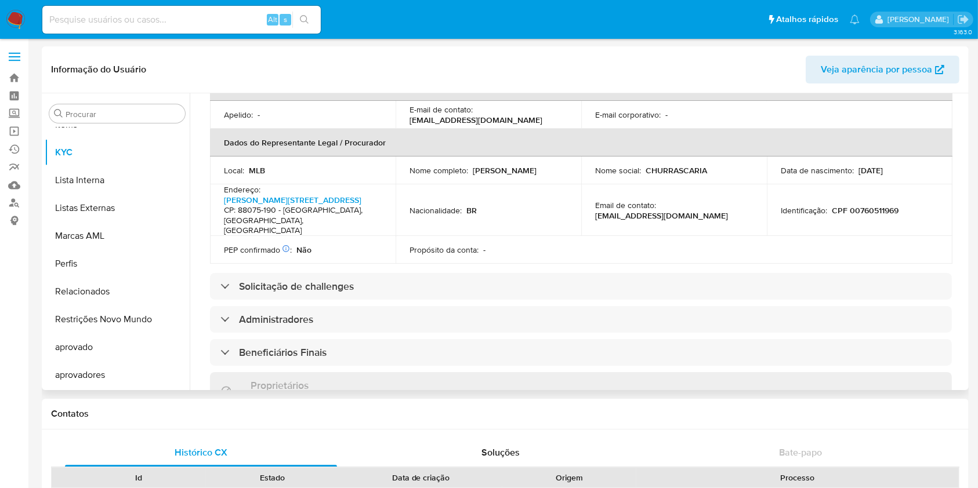
scroll to position [386, 0]
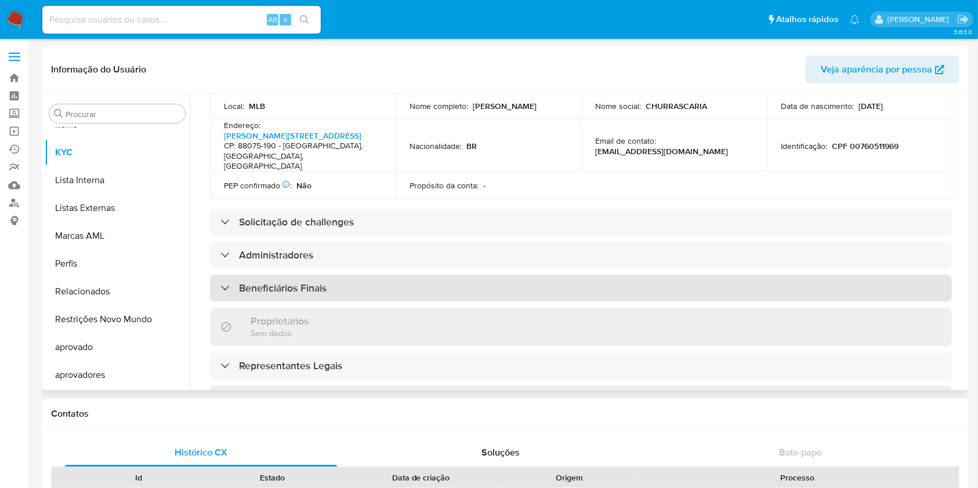
click at [320, 280] on div "Beneficiários Finais" at bounding box center [581, 288] width 742 height 27
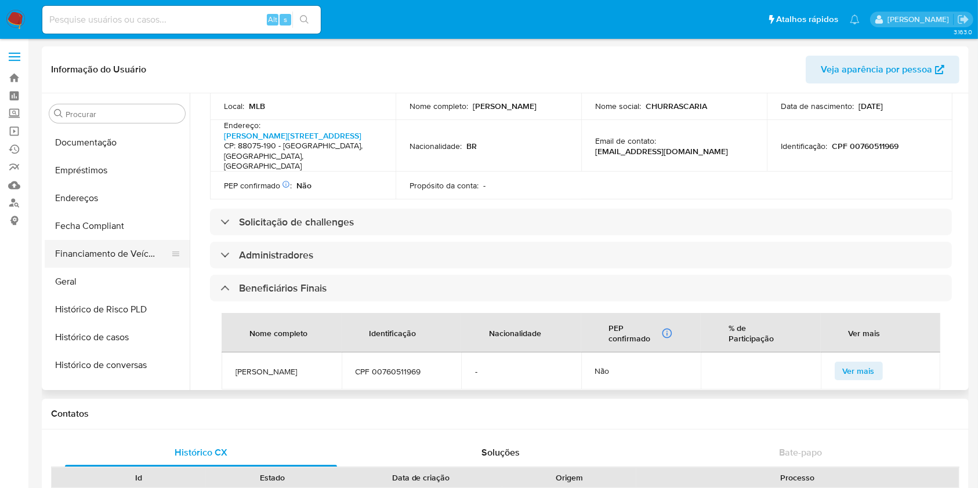
scroll to position [242, 0]
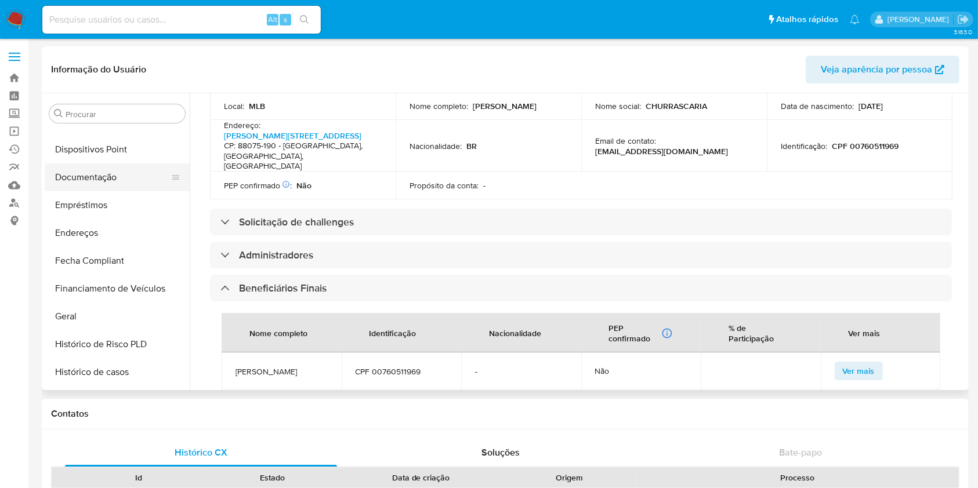
click at [82, 179] on button "Documentação" at bounding box center [113, 178] width 136 height 28
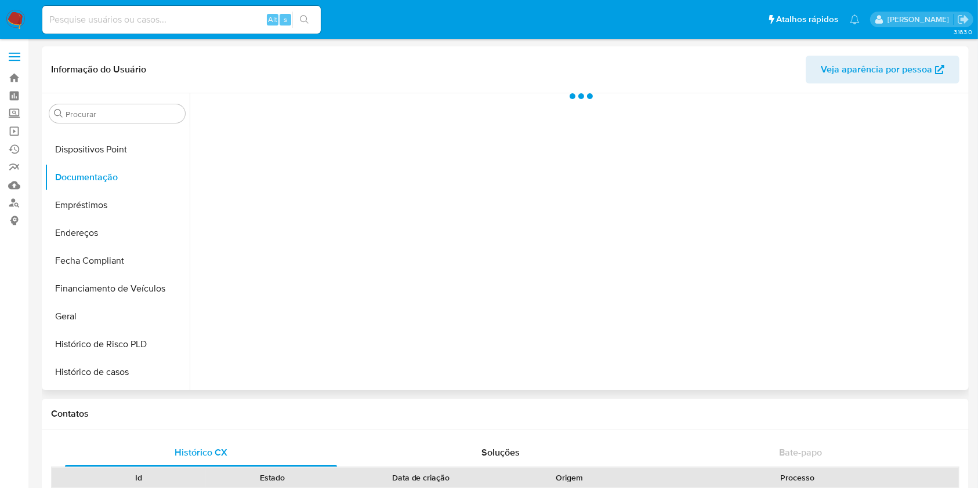
scroll to position [0, 0]
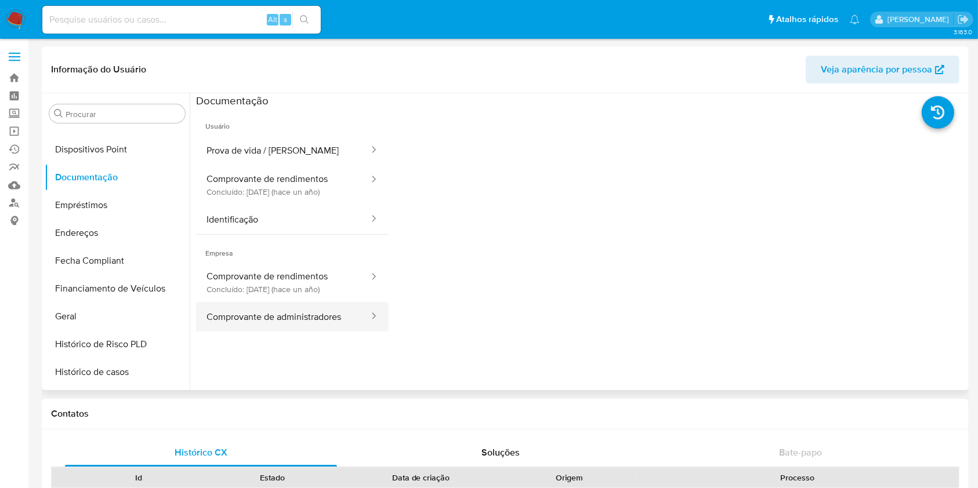
click at [321, 318] on button "Comprovante de administradores" at bounding box center [283, 317] width 174 height 30
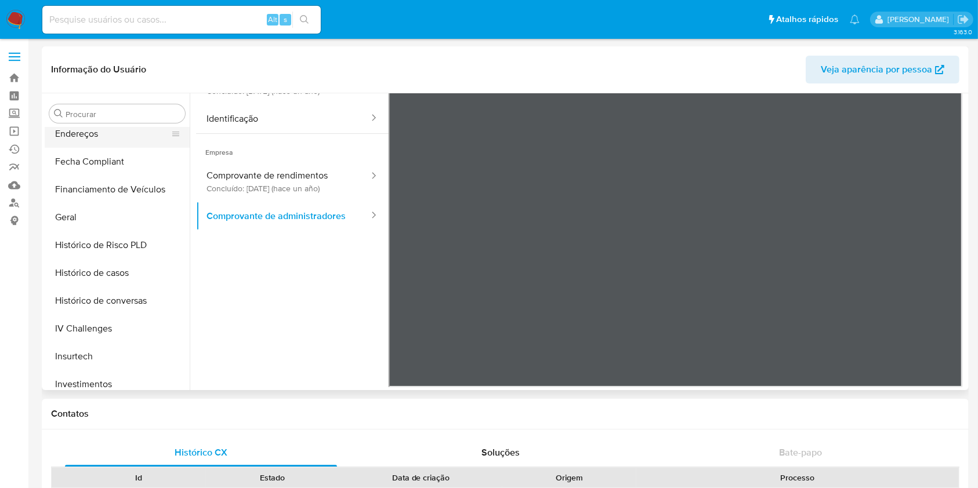
scroll to position [397, 0]
drag, startPoint x: 145, startPoint y: 360, endPoint x: 149, endPoint y: 368, distance: 9.1
click at [147, 362] on button "Items" at bounding box center [113, 357] width 136 height 28
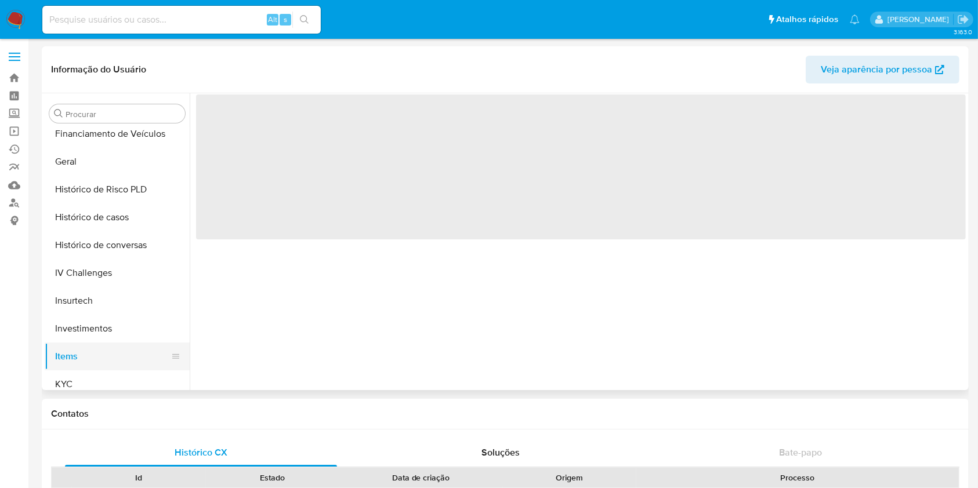
scroll to position [0, 0]
click at [151, 370] on ul "Adiantamentos de Dinheiro Anexos CBP CBT Cartões Contas Bancárias Dados Modific…" at bounding box center [117, 259] width 145 height 262
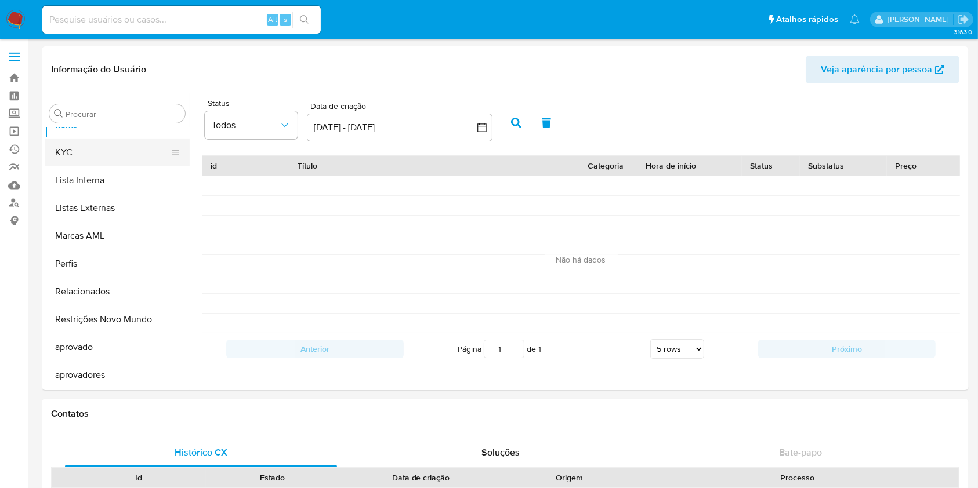
click at [86, 146] on button "KYC" at bounding box center [113, 153] width 136 height 28
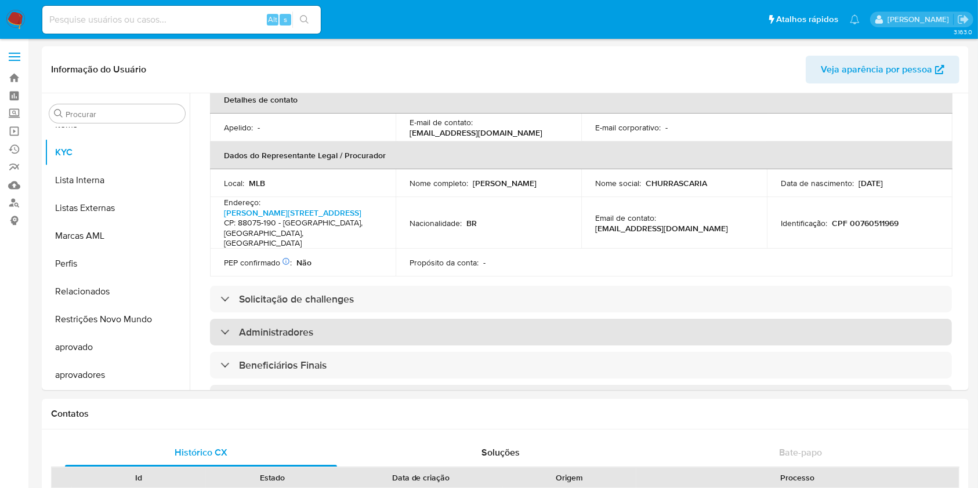
scroll to position [386, 0]
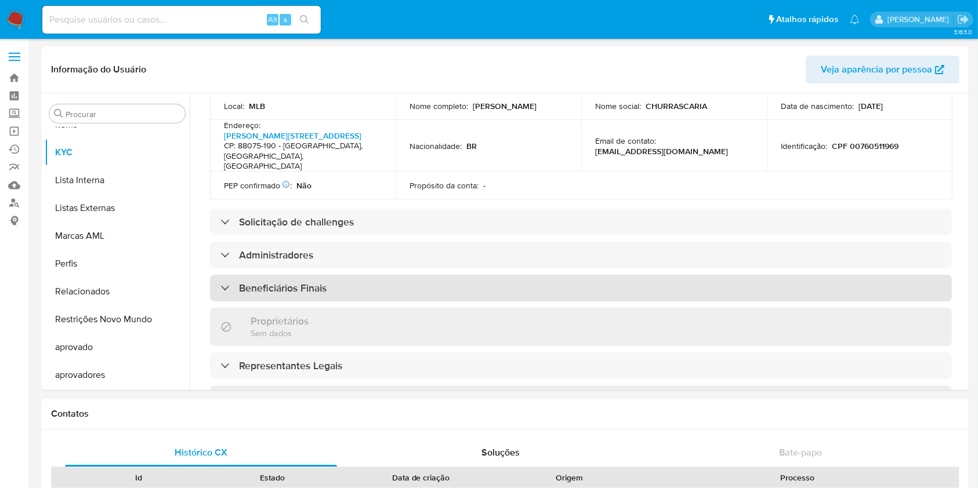
click at [291, 282] on h3 "Beneficiários Finais" at bounding box center [283, 288] width 88 height 13
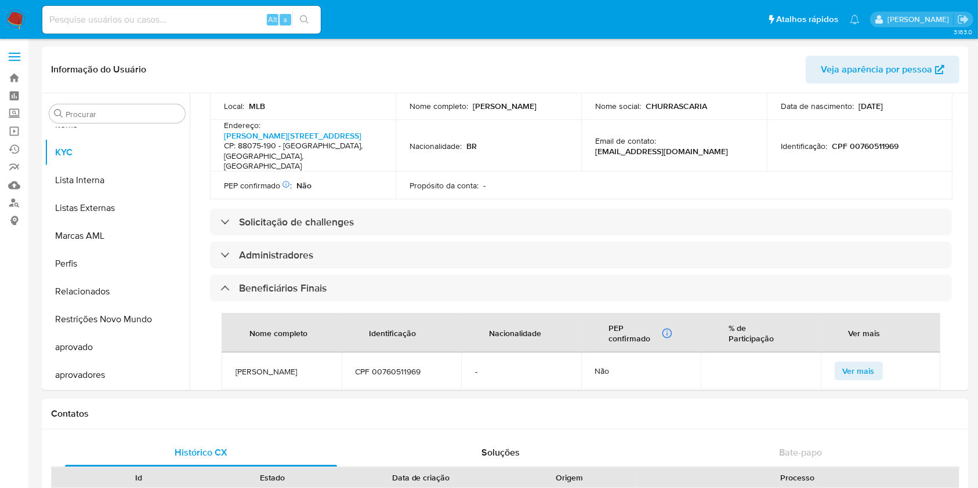
click at [297, 367] on span "MICHELLE CRISTINA JESUS DE OLIVEIRA" at bounding box center [282, 372] width 92 height 10
copy span "MICHELLE CRISTINA JESUS DE OLIVEIRA"
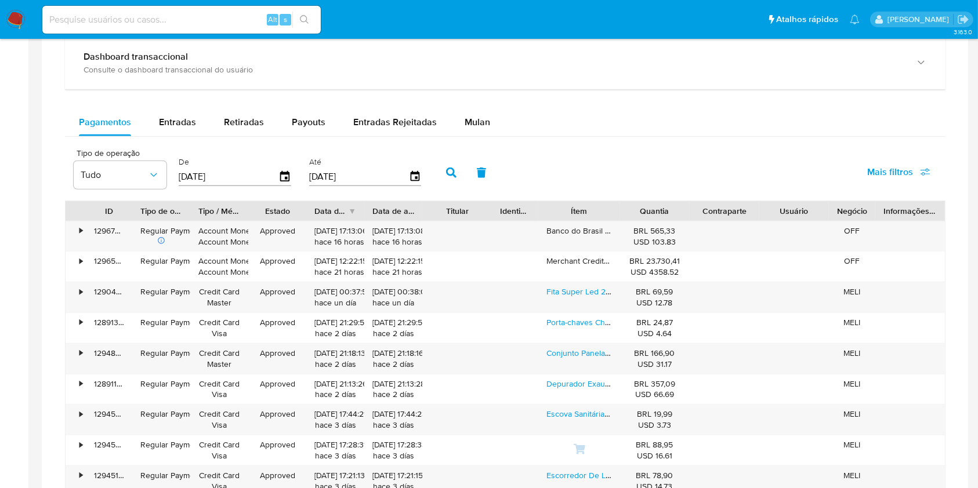
scroll to position [618, 0]
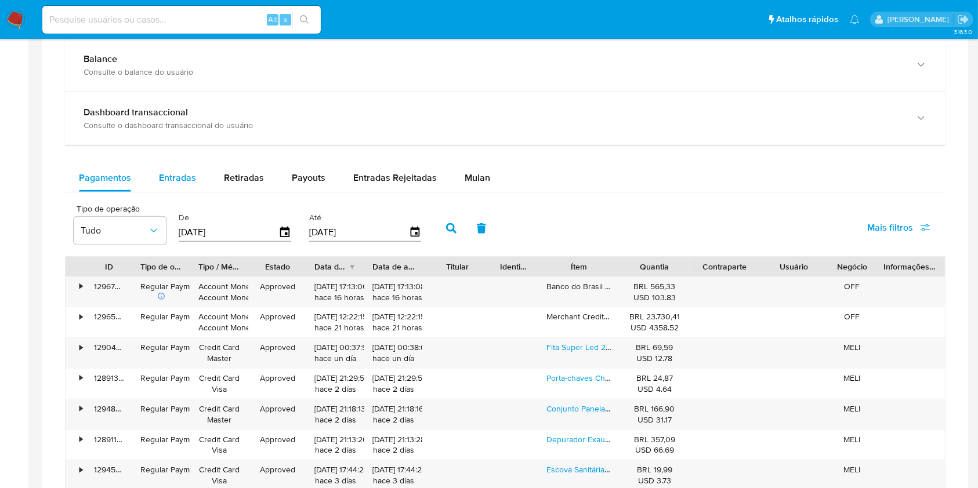
click at [155, 175] on button "Entradas" at bounding box center [177, 178] width 65 height 28
select select "10"
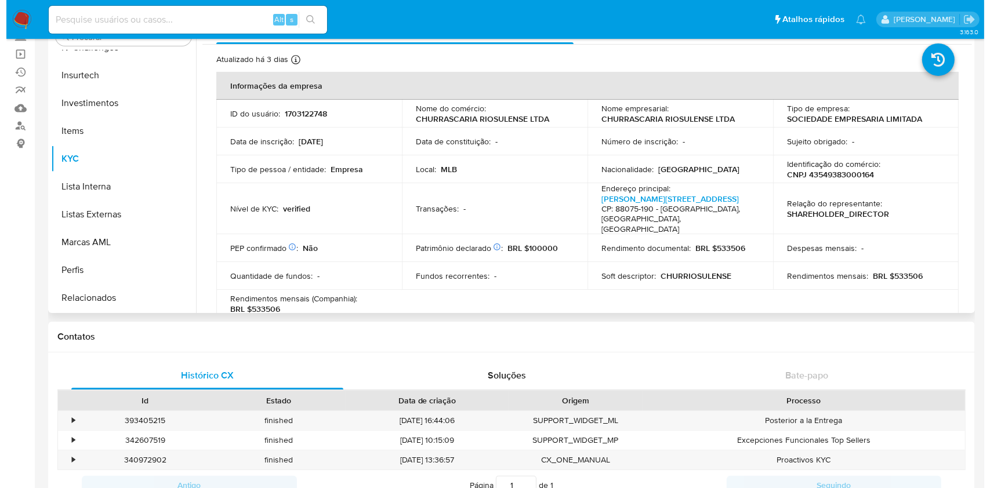
scroll to position [320, 0]
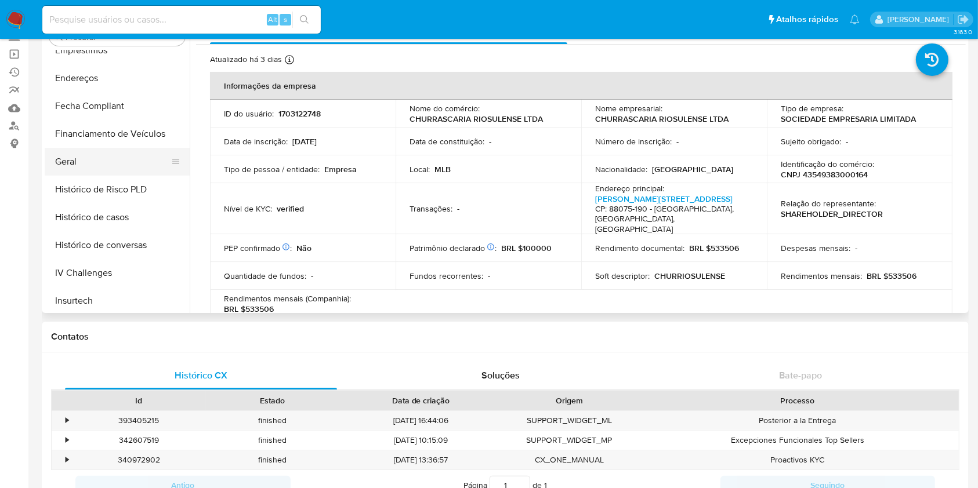
click at [95, 158] on button "Geral" at bounding box center [113, 162] width 136 height 28
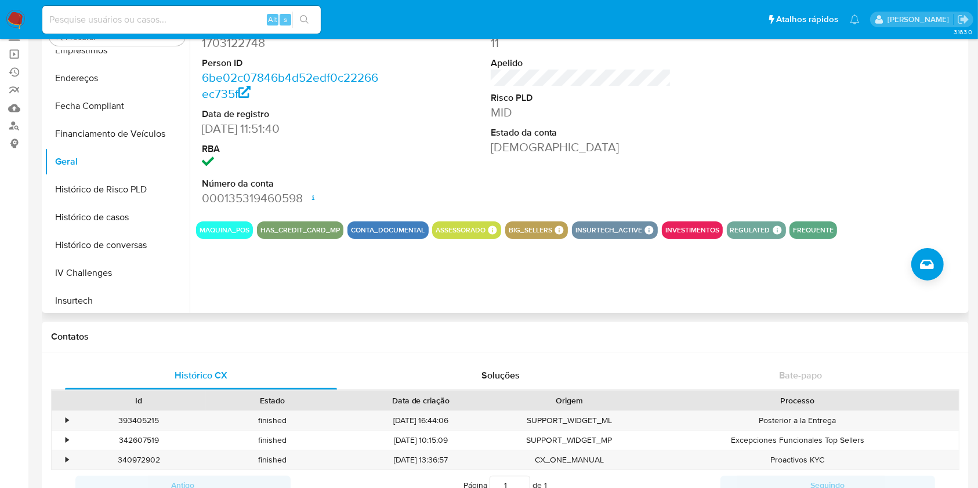
click at [946, 262] on div "ID do usuário 1703122748 Person ID 6be02c07846b4d52edf0c22266ec735f Data de reg…" at bounding box center [578, 164] width 776 height 297
click at [942, 262] on button "Criar caso manual" at bounding box center [927, 264] width 32 height 32
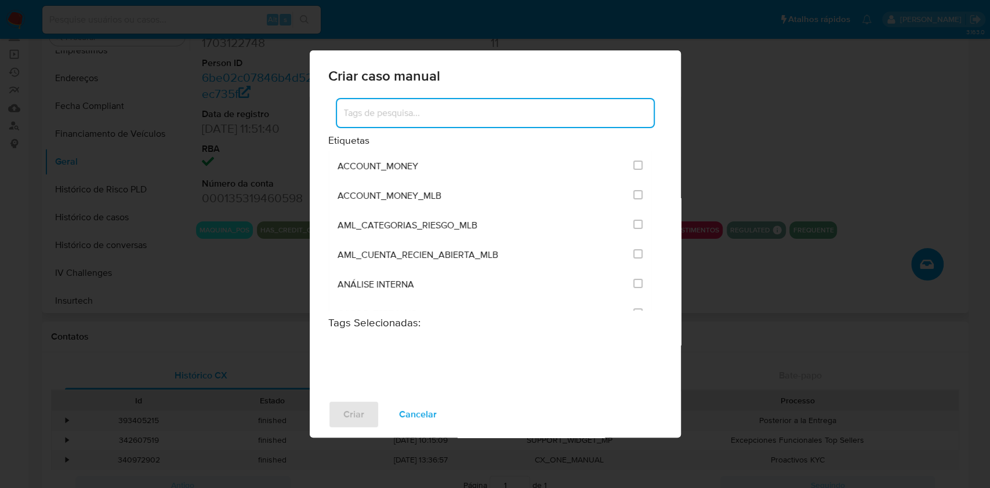
click at [520, 114] on input at bounding box center [495, 113] width 317 height 15
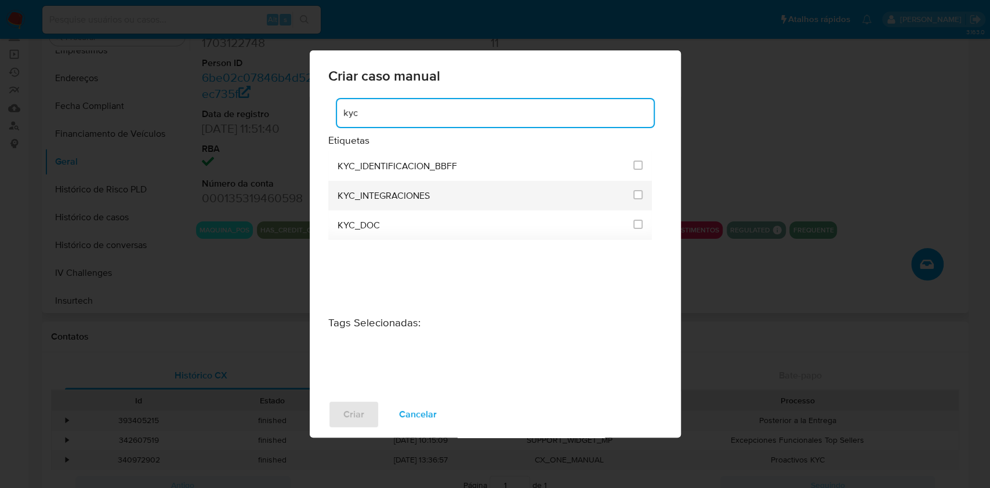
type input "kyc"
click at [636, 189] on div at bounding box center [637, 195] width 9 height 12
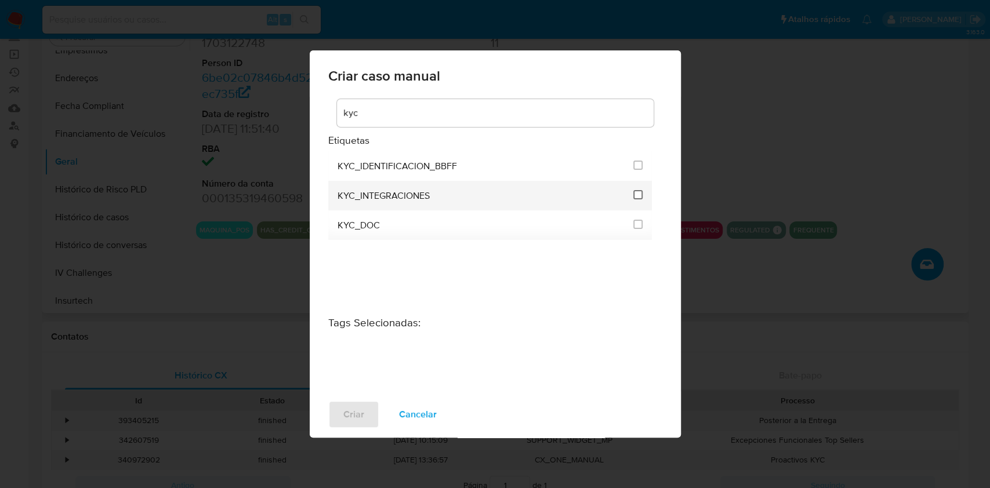
click at [633, 193] on input "2093" at bounding box center [637, 194] width 9 height 9
checkbox input "true"
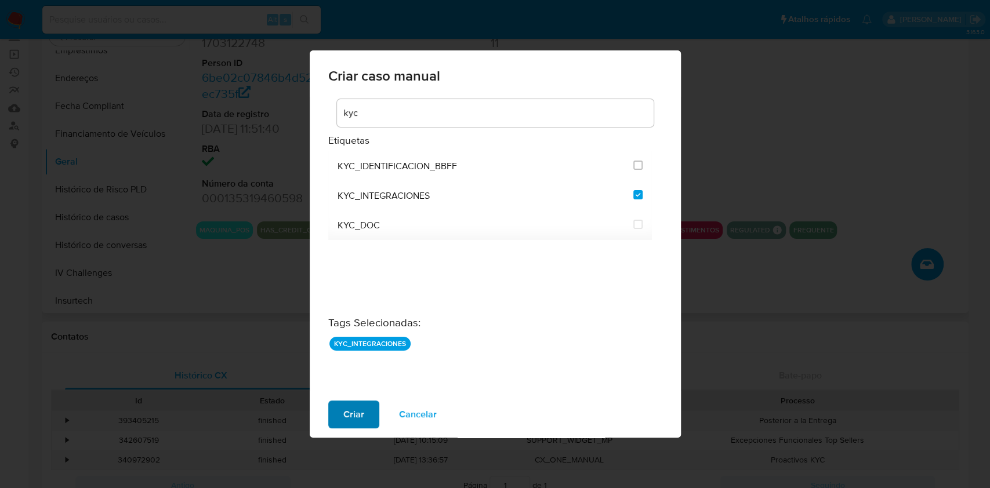
click at [345, 418] on span "Criar" at bounding box center [353, 415] width 21 height 26
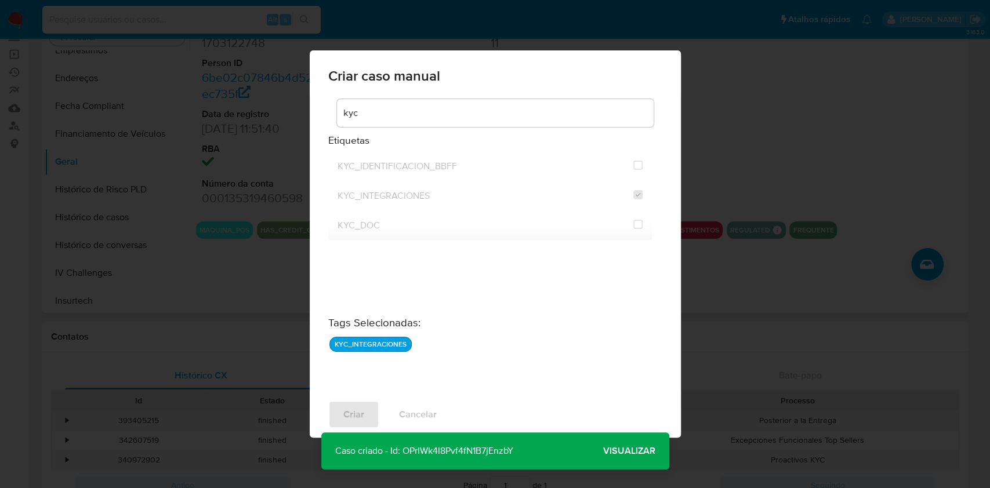
click at [617, 451] on span "Visualizar" at bounding box center [629, 451] width 52 height 0
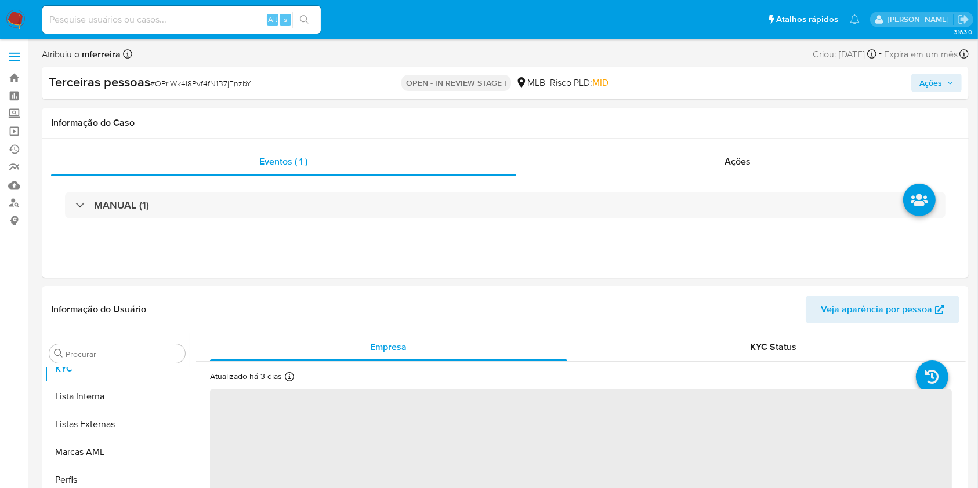
scroll to position [657, 0]
select select "10"
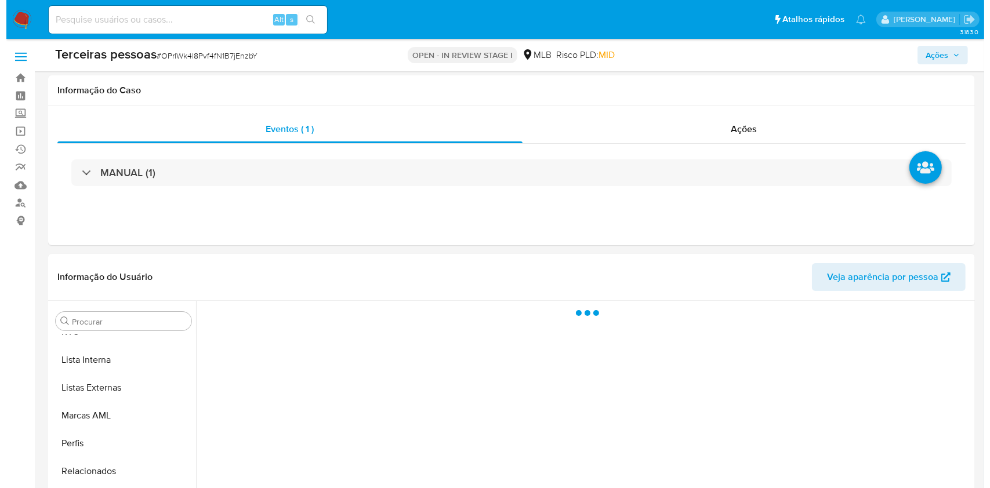
scroll to position [213, 0]
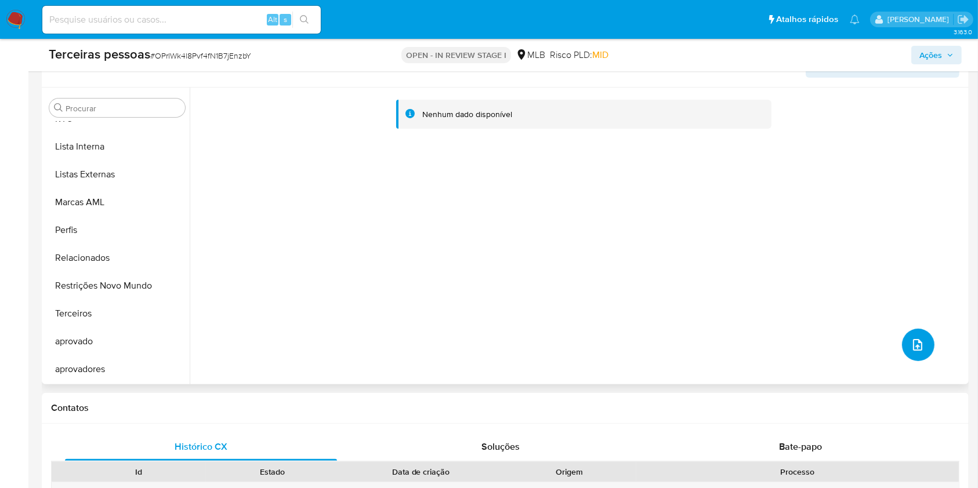
click at [911, 345] on icon "upload-file" at bounding box center [918, 345] width 14 height 14
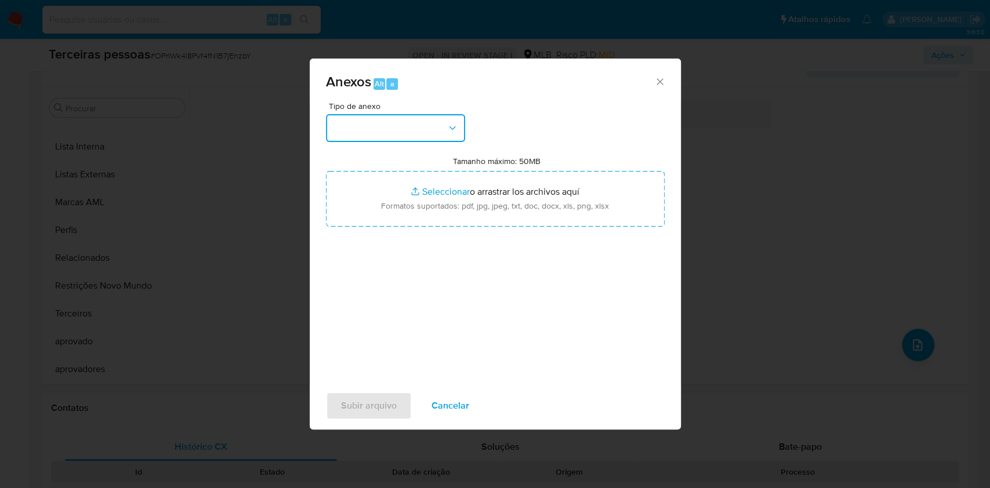
click at [375, 123] on button "button" at bounding box center [395, 128] width 139 height 28
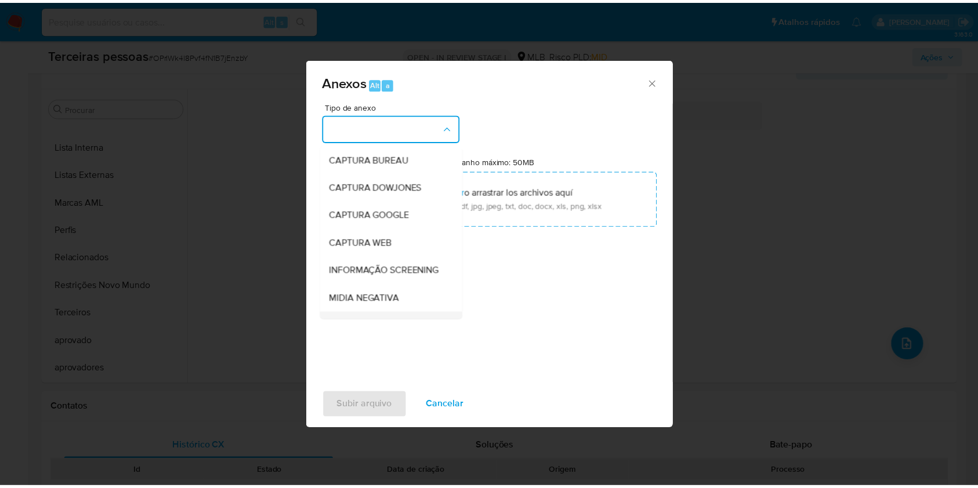
scroll to position [178, 0]
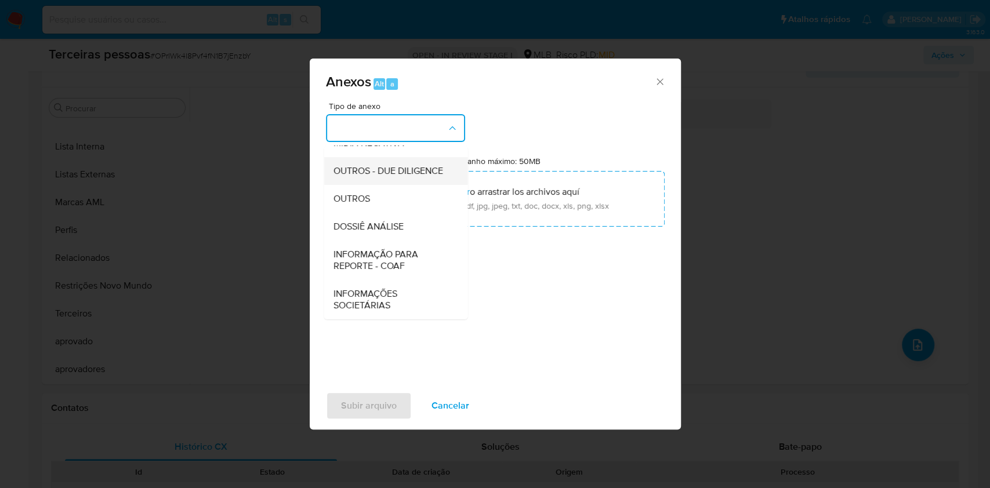
click at [361, 165] on span "OUTROS - DUE DILIGENCE" at bounding box center [388, 171] width 110 height 12
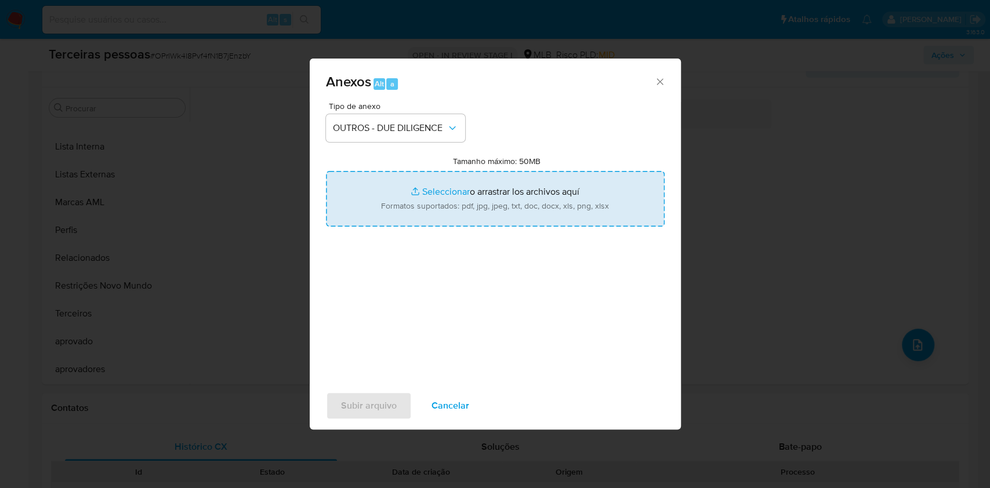
click at [461, 180] on input "Tamanho máximo: 50MB Seleccionar archivos" at bounding box center [495, 199] width 339 height 56
type input "C:\fakepath\socios.pdf"
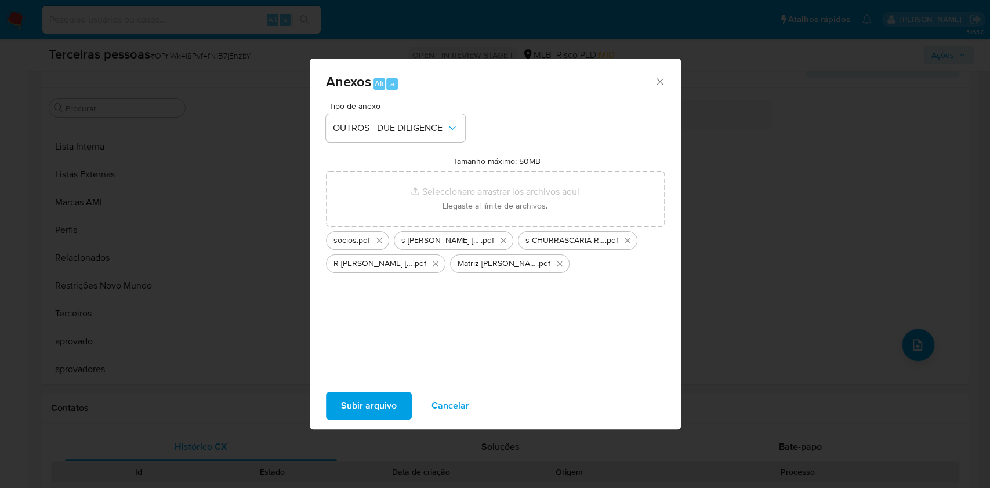
click at [394, 405] on span "Subir arquivo" at bounding box center [369, 406] width 56 height 26
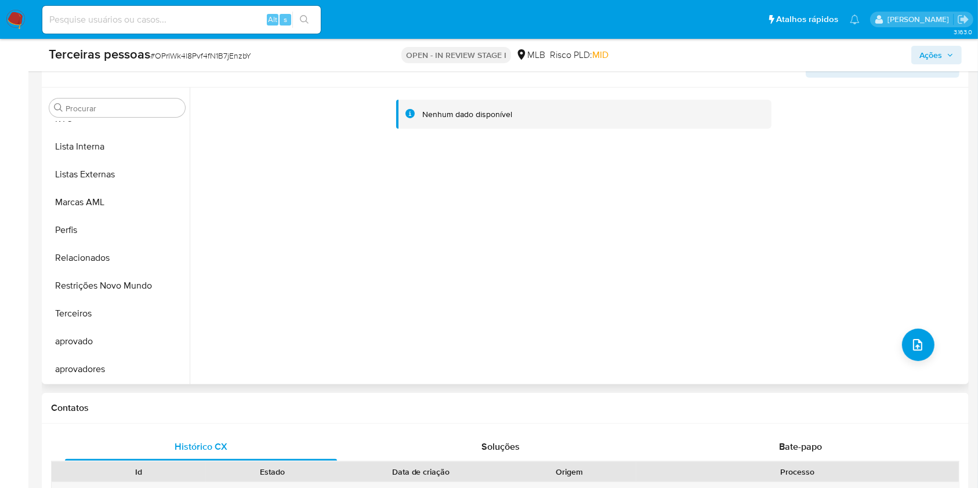
click at [339, 312] on div "Nenhum dado disponível" at bounding box center [578, 236] width 776 height 297
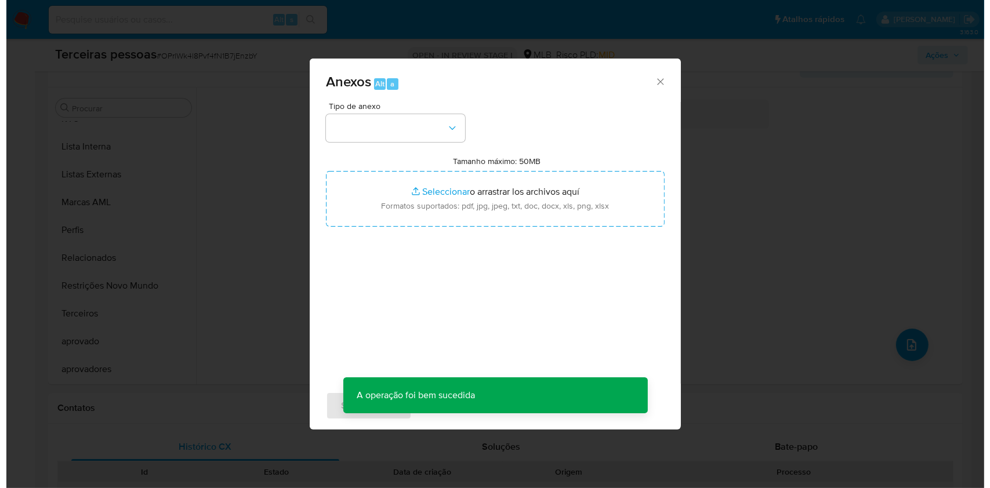
scroll to position [181, 0]
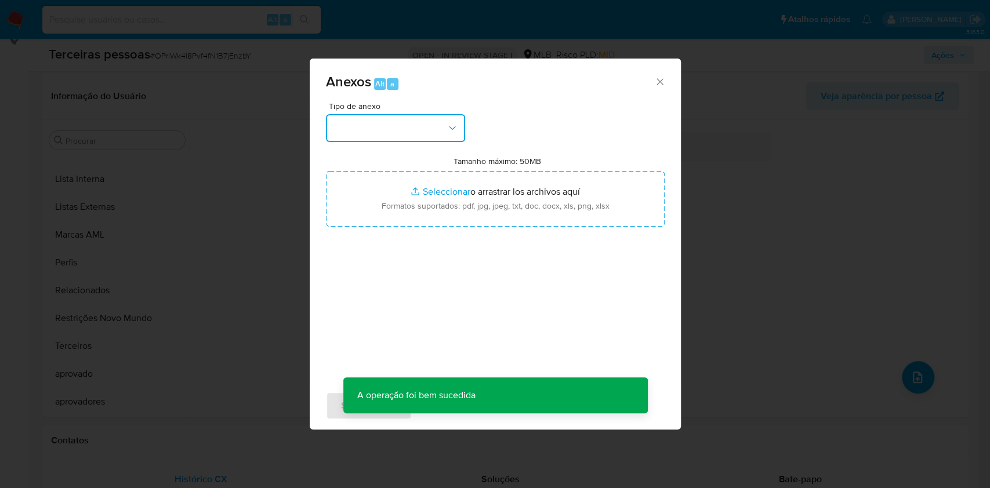
click at [412, 124] on button "button" at bounding box center [395, 128] width 139 height 28
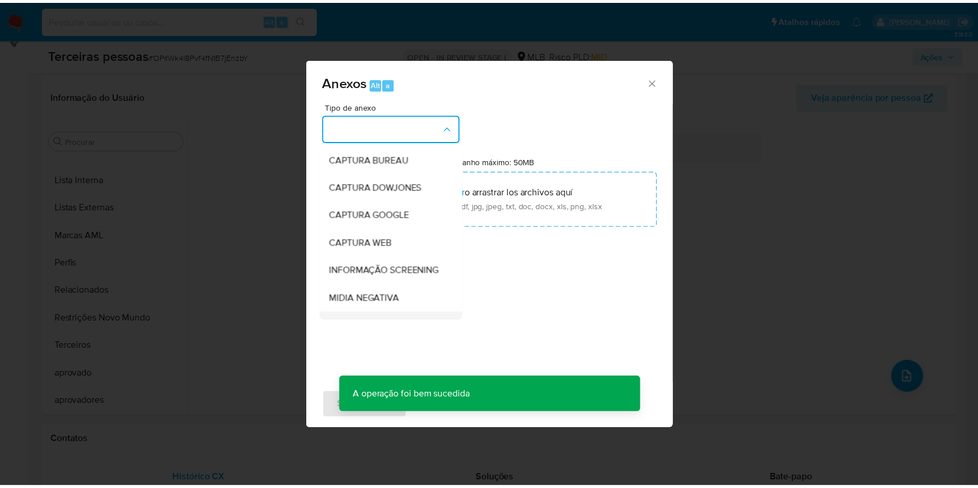
scroll to position [178, 0]
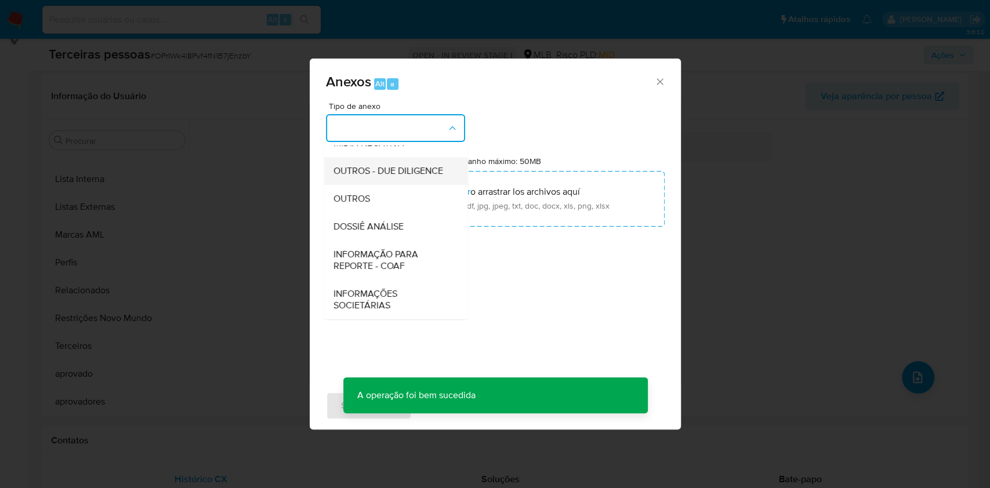
click at [376, 165] on span "OUTROS - DUE DILIGENCE" at bounding box center [388, 171] width 110 height 12
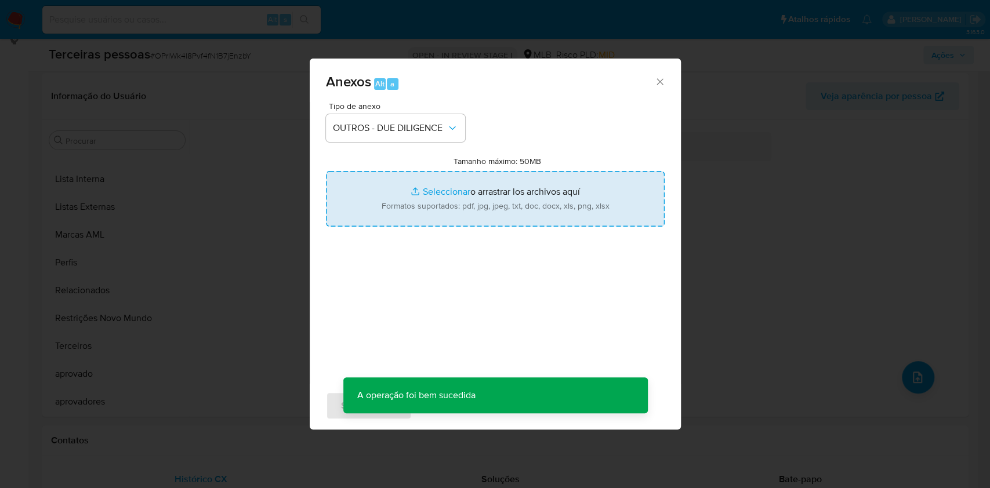
click at [419, 201] on input "Tamanho máximo: 50MB Seleccionar archivos" at bounding box center [495, 199] width 339 height 56
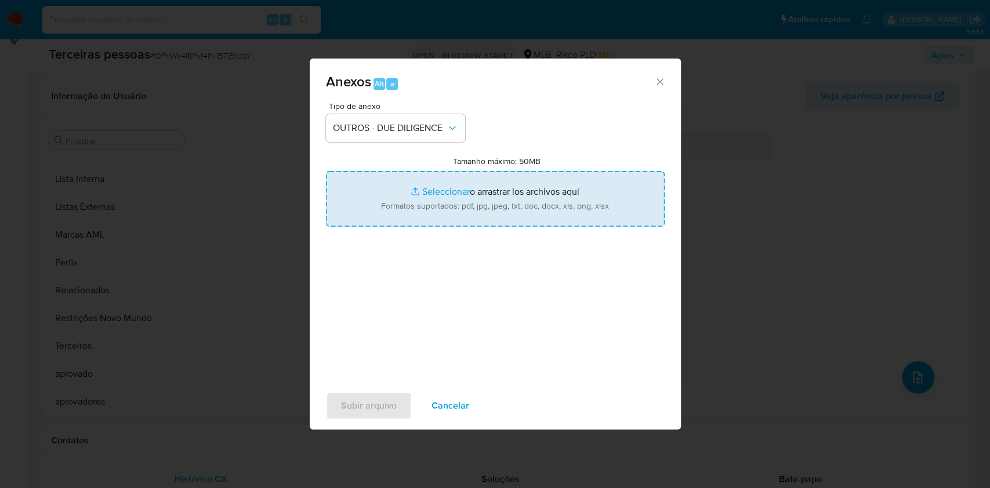
type input "C:\fakepath\g-CHURRASCARIA RIOSULENSE LTDA.pdf"
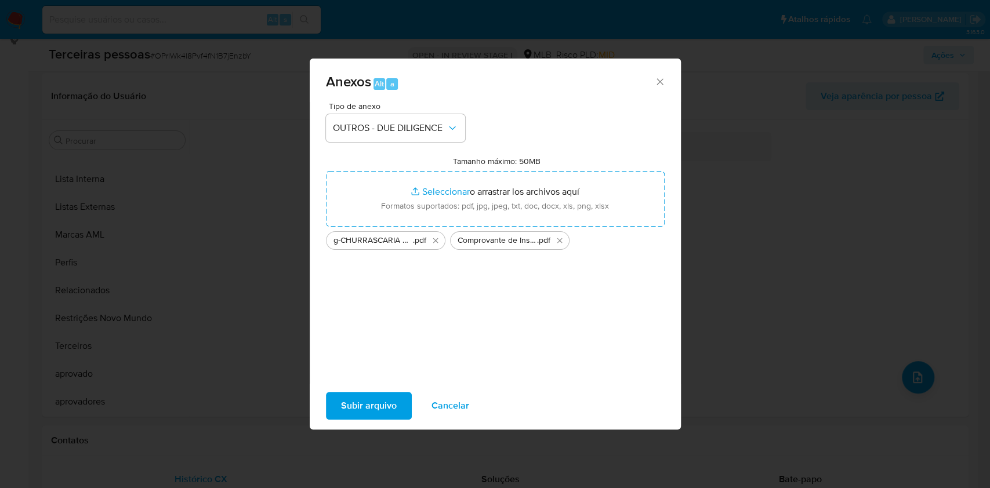
click at [368, 407] on span "Subir arquivo" at bounding box center [369, 406] width 56 height 26
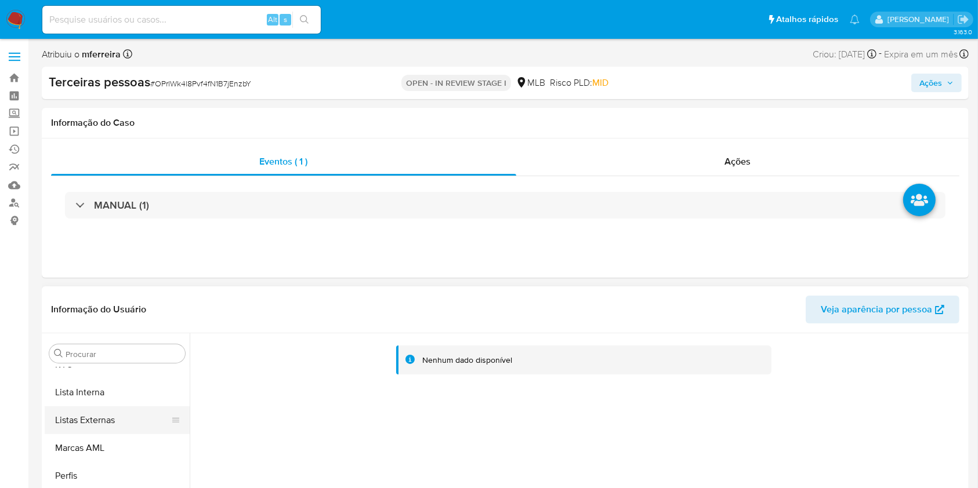
scroll to position [580, 0]
click at [130, 426] on button "Items" at bounding box center [113, 414] width 136 height 28
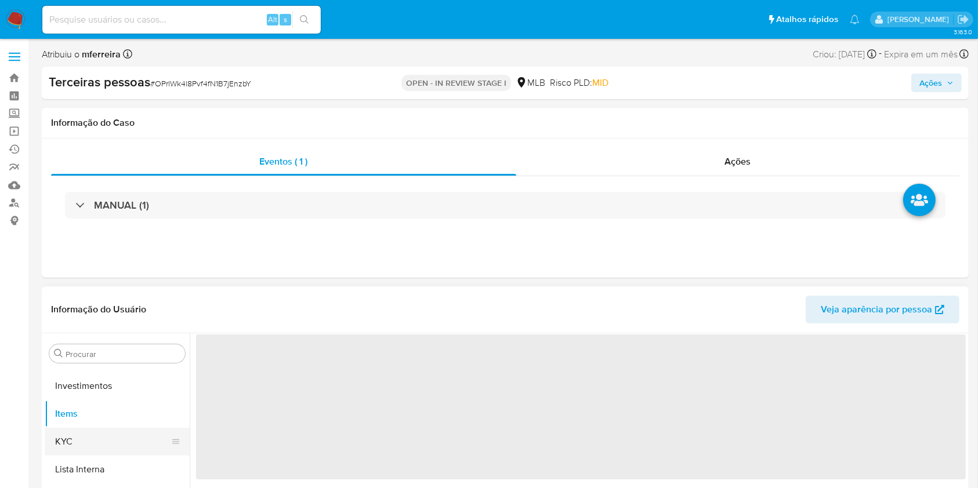
click at [149, 443] on button "KYC" at bounding box center [113, 442] width 136 height 28
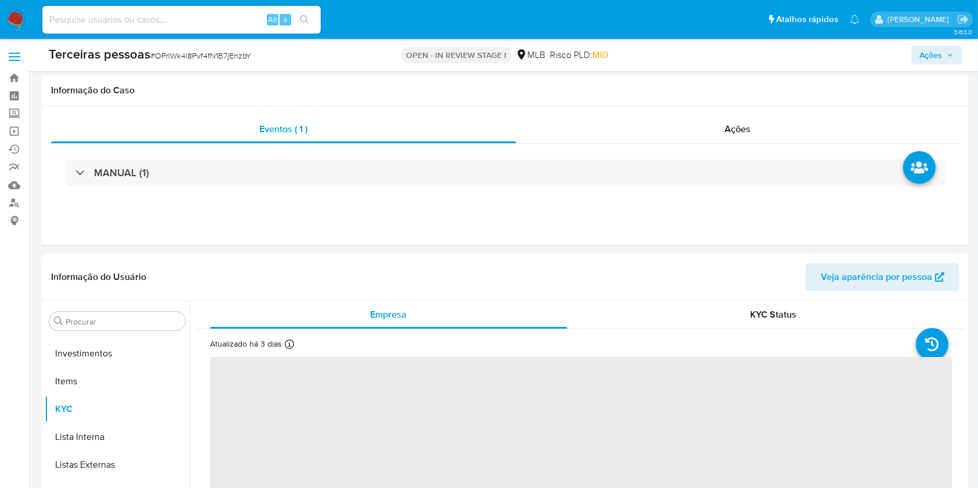
scroll to position [77, 0]
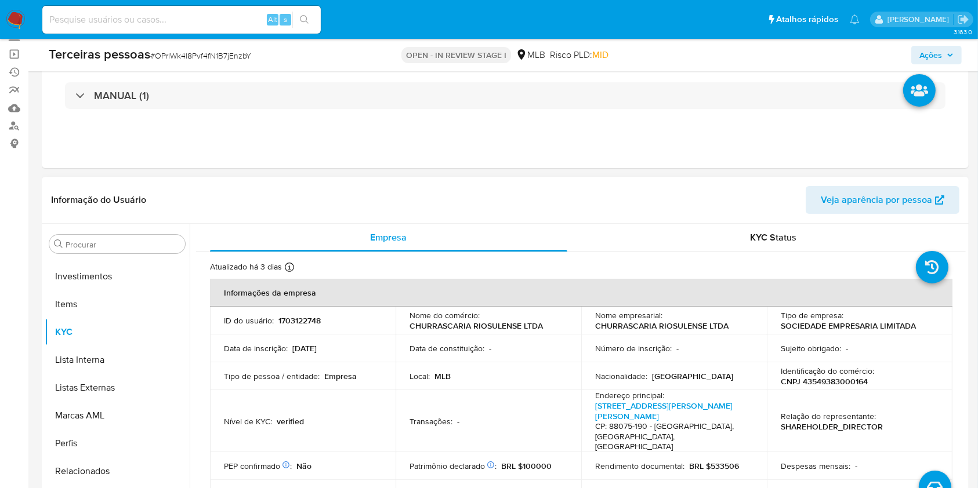
drag, startPoint x: 825, startPoint y: 389, endPoint x: 822, endPoint y: 373, distance: 16.5
click at [825, 389] on td "Identificação do comércio : CNPJ 43549383000164" at bounding box center [860, 377] width 186 height 28
click at [822, 373] on p "Identificação do comércio :" at bounding box center [827, 371] width 93 height 10
click at [830, 382] on p "CNPJ 43549383000164" at bounding box center [824, 381] width 87 height 10
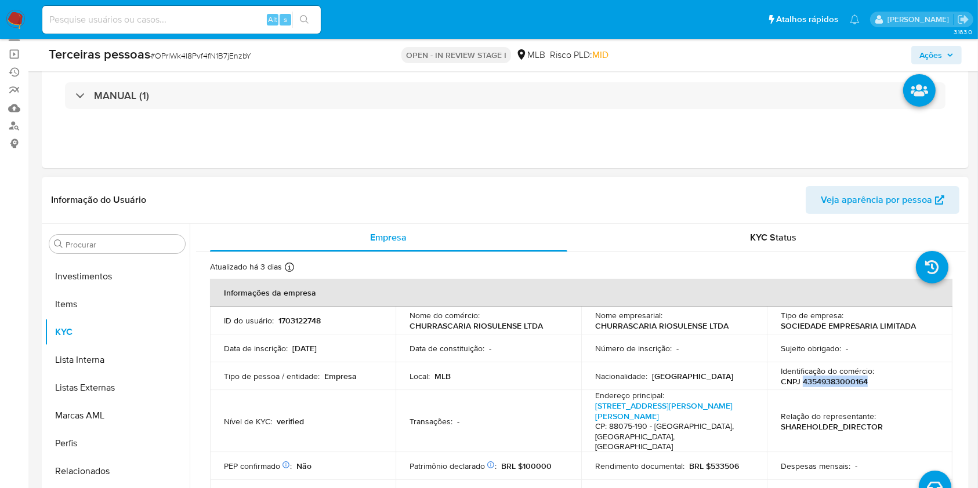
copy p "43549383000164"
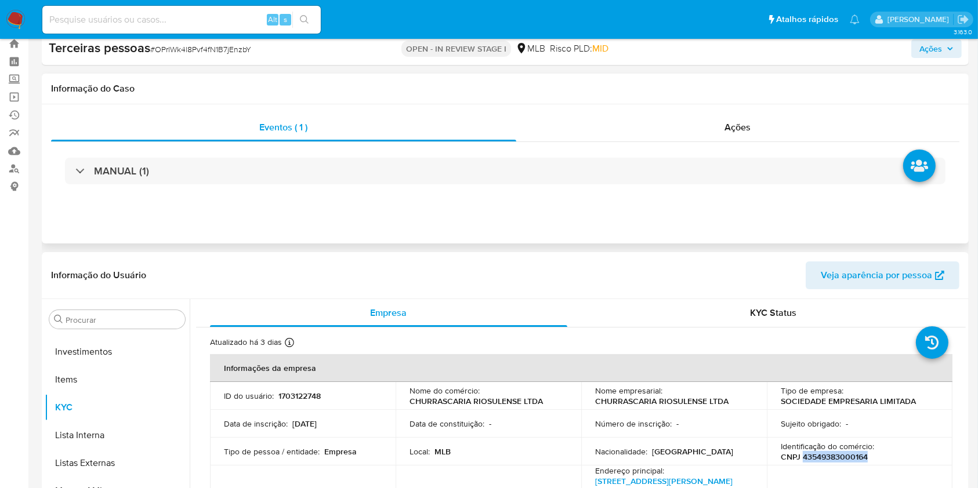
scroll to position [0, 0]
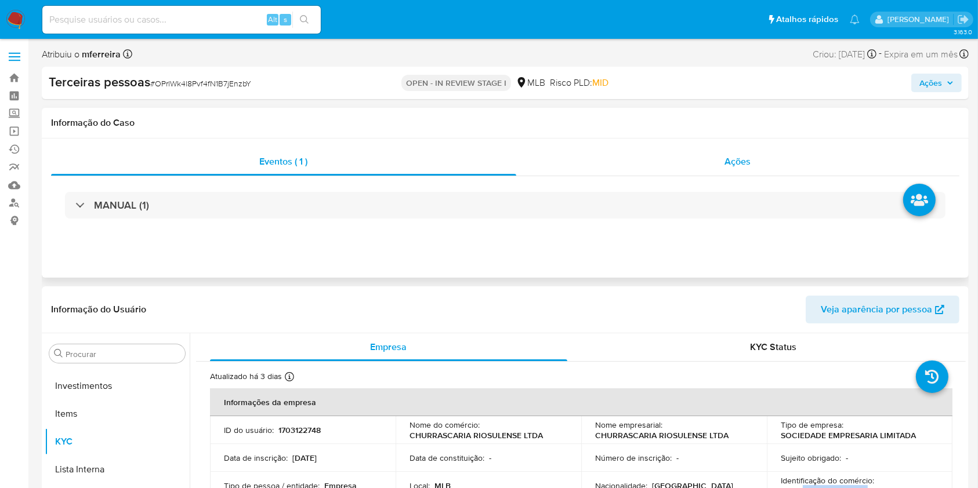
click at [738, 174] on div "Ações" at bounding box center [737, 162] width 443 height 28
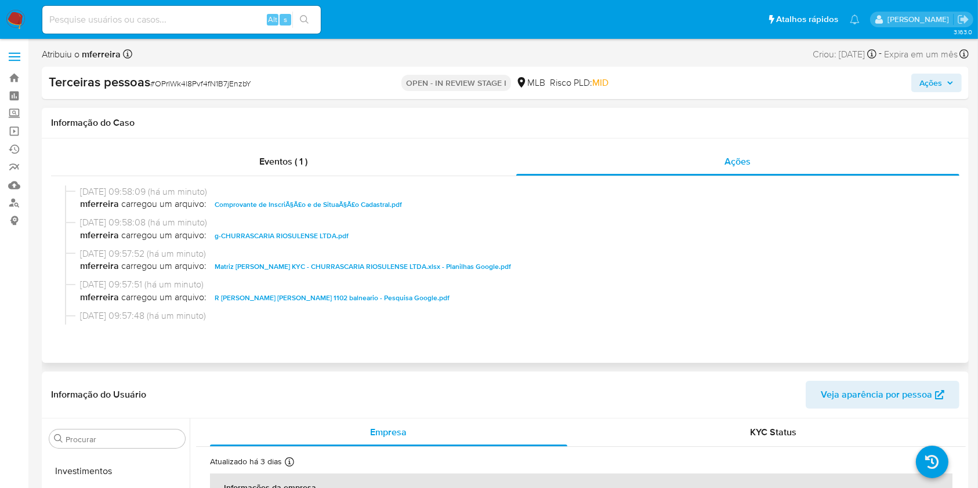
click at [480, 333] on div at bounding box center [505, 255] width 908 height 158
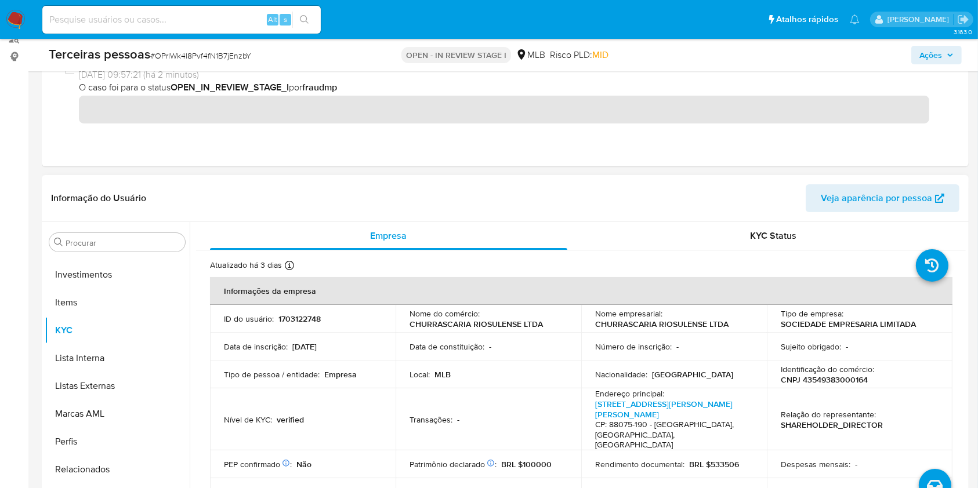
scroll to position [232, 0]
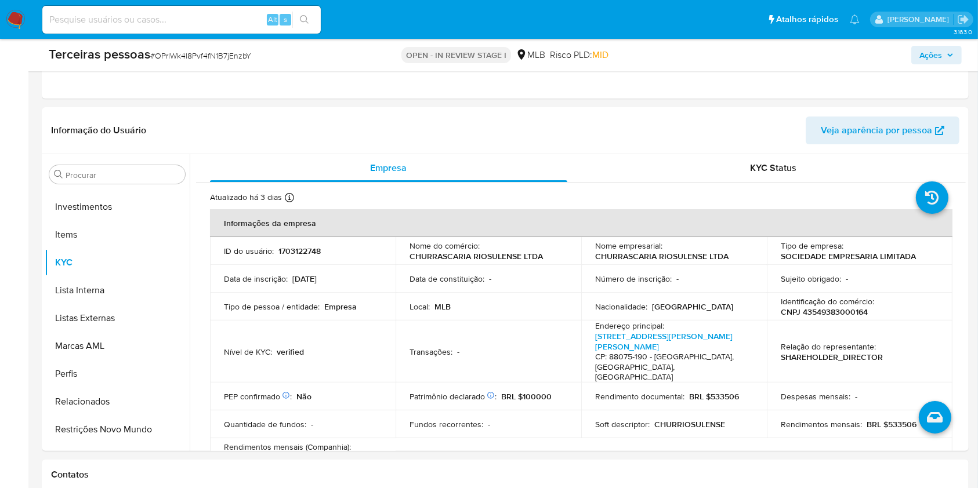
click at [938, 57] on span "Ações" at bounding box center [930, 55] width 23 height 19
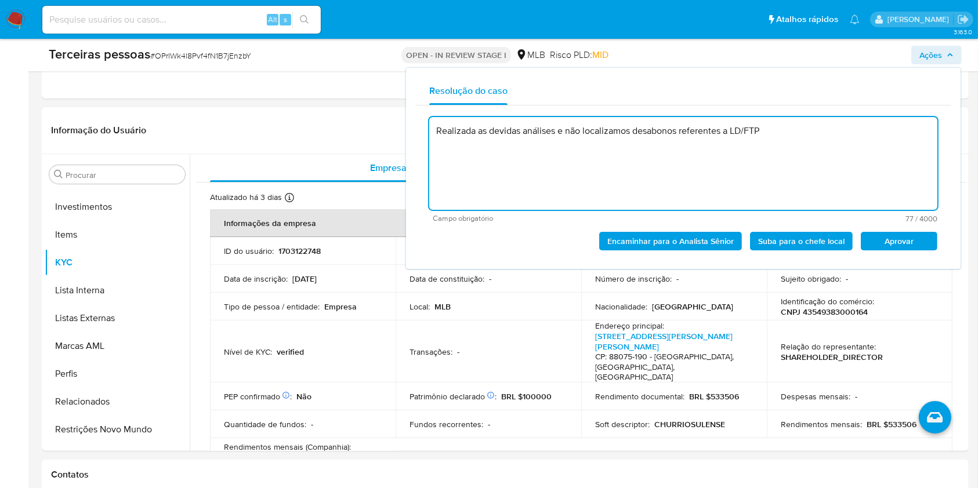
click at [915, 245] on span "Aprovar" at bounding box center [899, 241] width 60 height 16
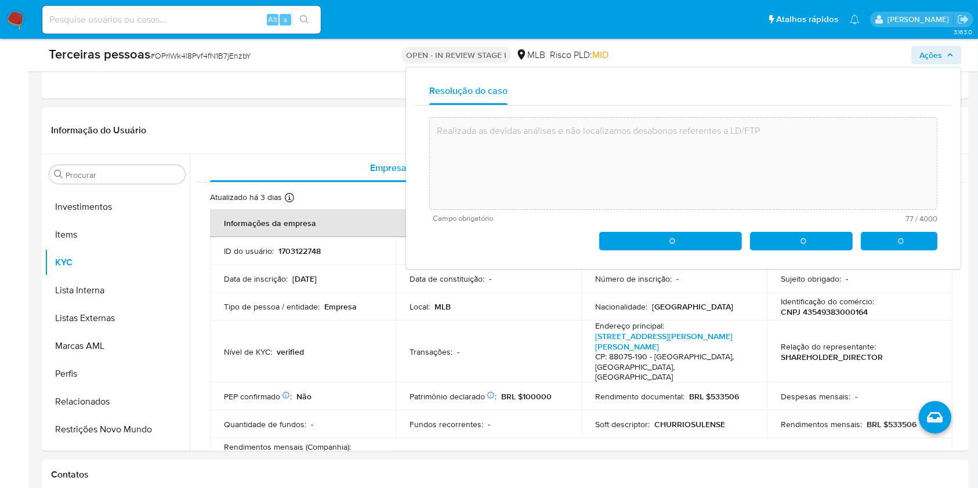
type textarea "Realizada as devidas análises e não localizamos desabonos referentes a LD/FTP"
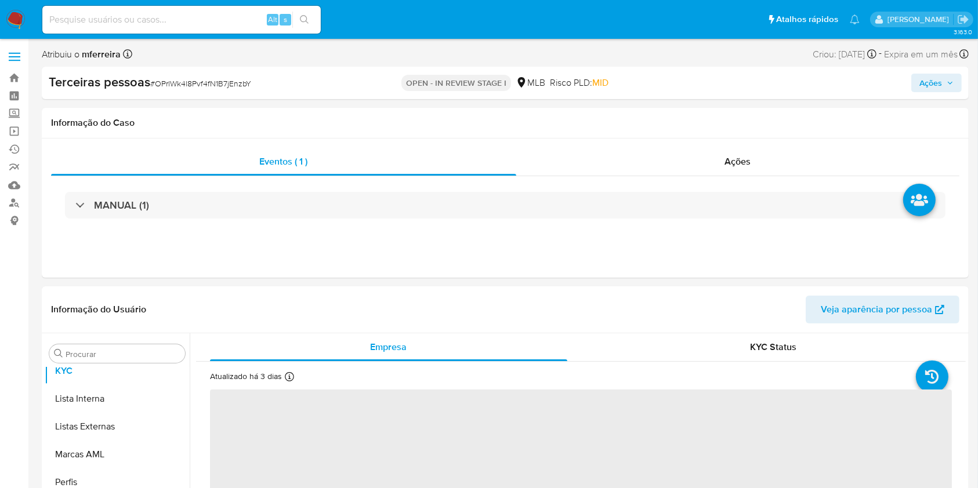
scroll to position [657, 0]
click at [938, 82] on span "Ações" at bounding box center [930, 83] width 23 height 19
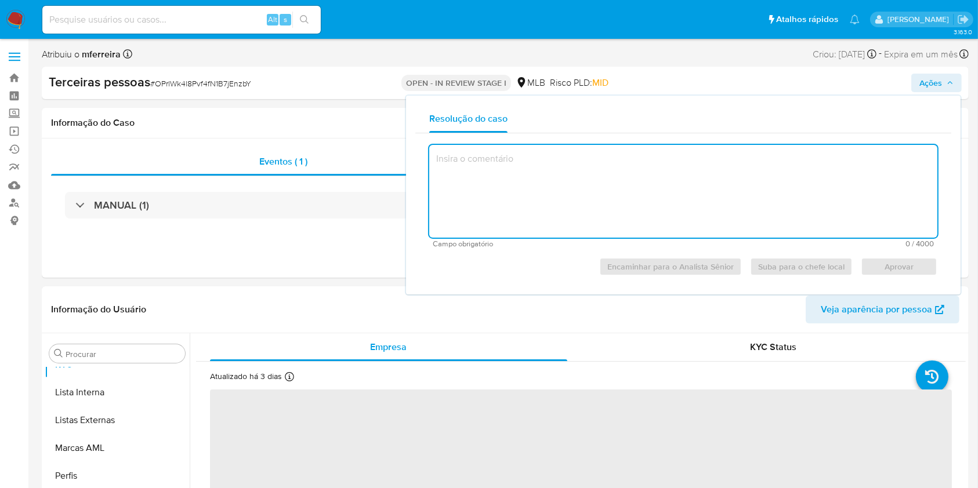
type textarea "Realizada as devidas análises e não localizamos desabonos referentes a LD/FTP"
select select "10"
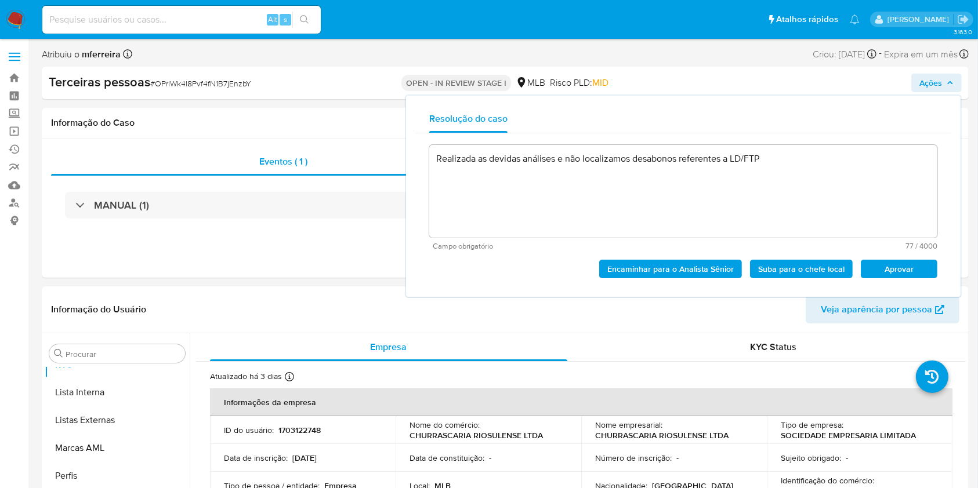
click at [924, 266] on span "Aprovar" at bounding box center [899, 269] width 60 height 16
type textarea "Realizada as devidas análises e não localizamos desabonos referentes a LD/FTP"
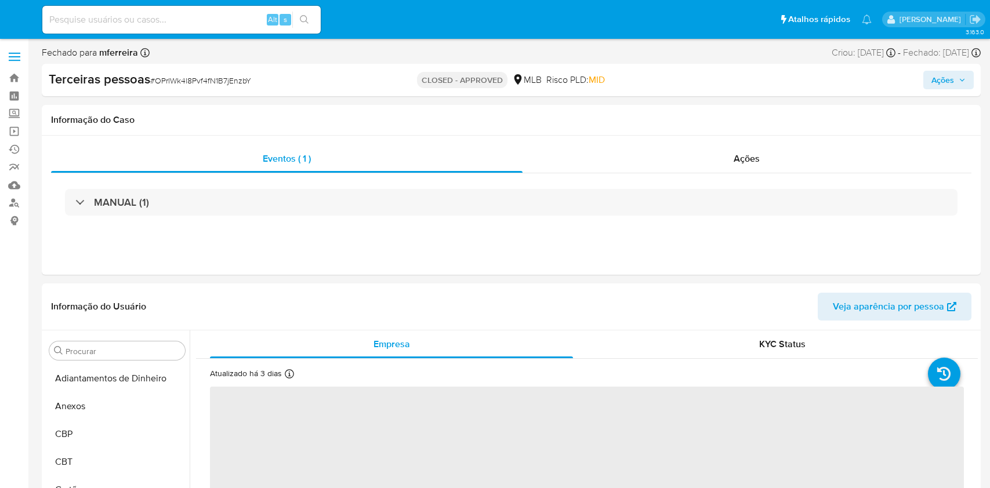
select select "10"
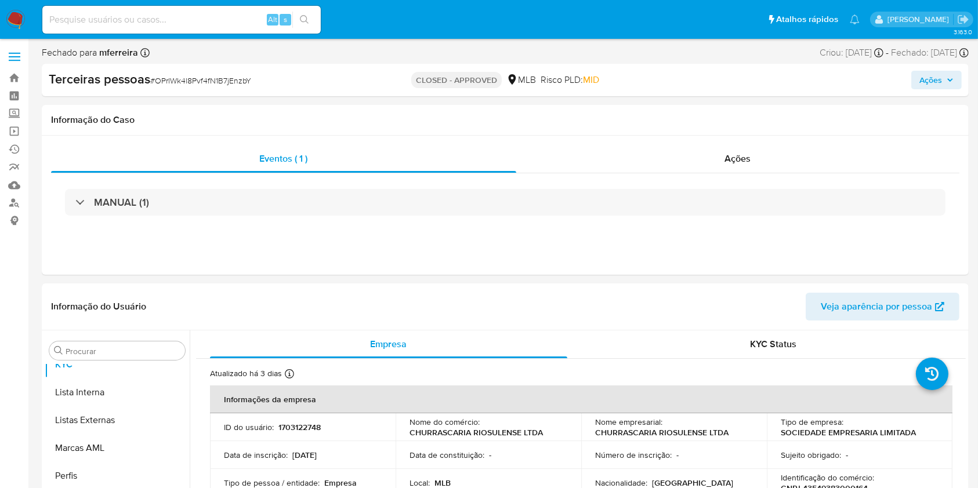
scroll to position [657, 0]
click at [162, 10] on div "Alt s" at bounding box center [181, 20] width 278 height 28
click at [172, 20] on input at bounding box center [181, 19] width 278 height 15
paste input "2512882589"
type input "2512882589"
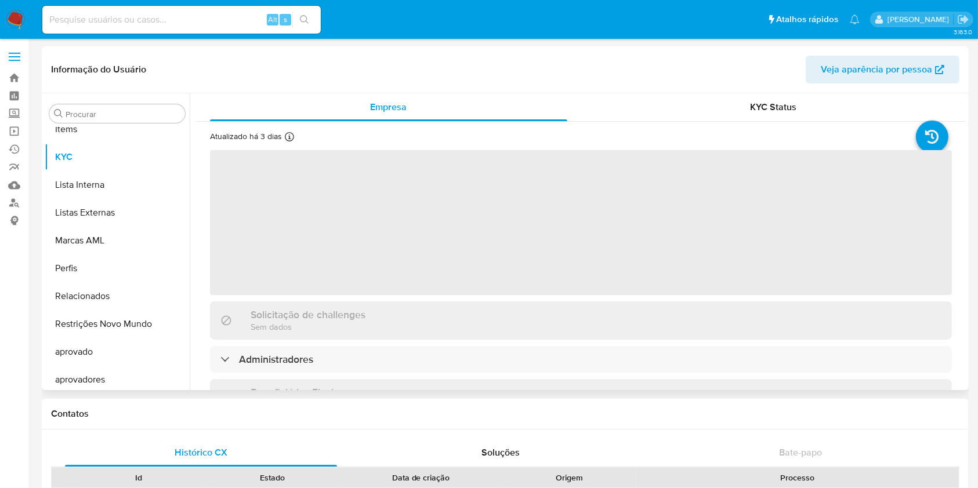
scroll to position [629, 0]
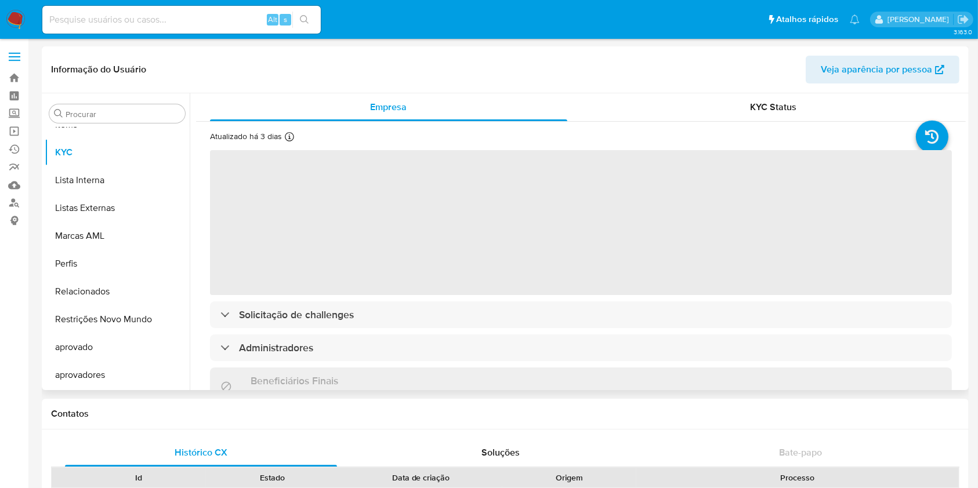
select select "10"
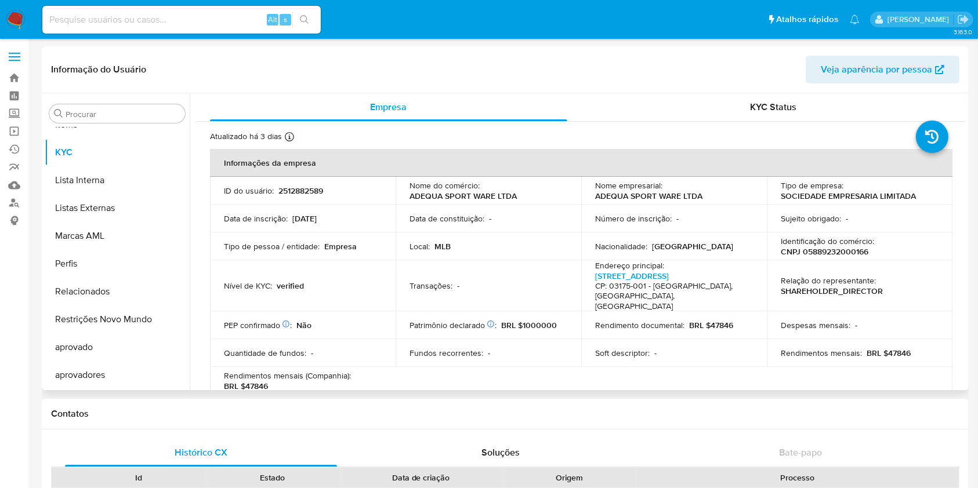
click at [822, 258] on td "Identificação do comércio : CNPJ 05889232000166" at bounding box center [860, 247] width 186 height 28
click at [821, 253] on p "CNPJ 05889232000166" at bounding box center [825, 252] width 88 height 10
copy p "05889232000166"
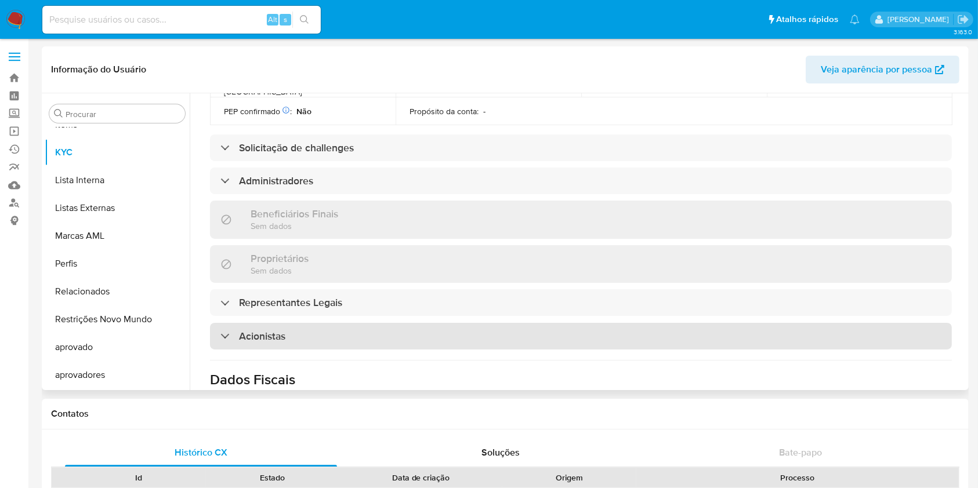
click at [289, 323] on div "Acionistas" at bounding box center [581, 336] width 742 height 27
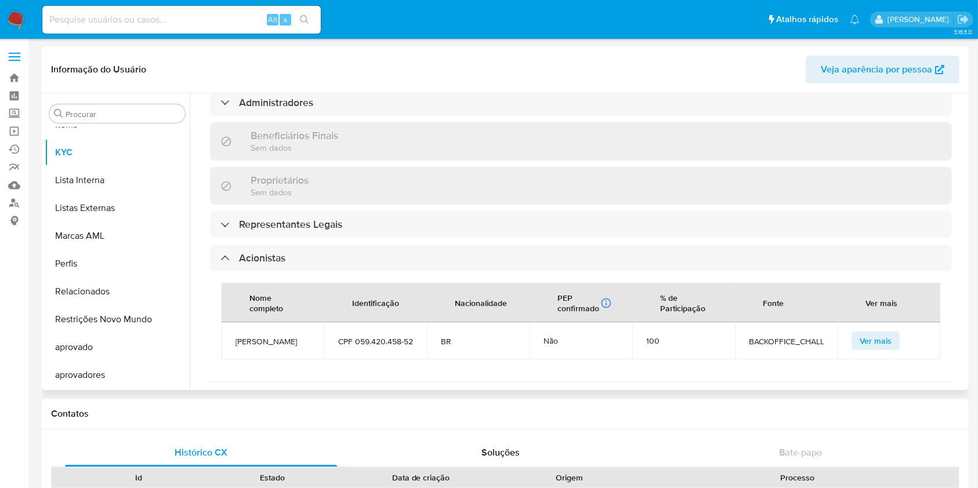
scroll to position [618, 0]
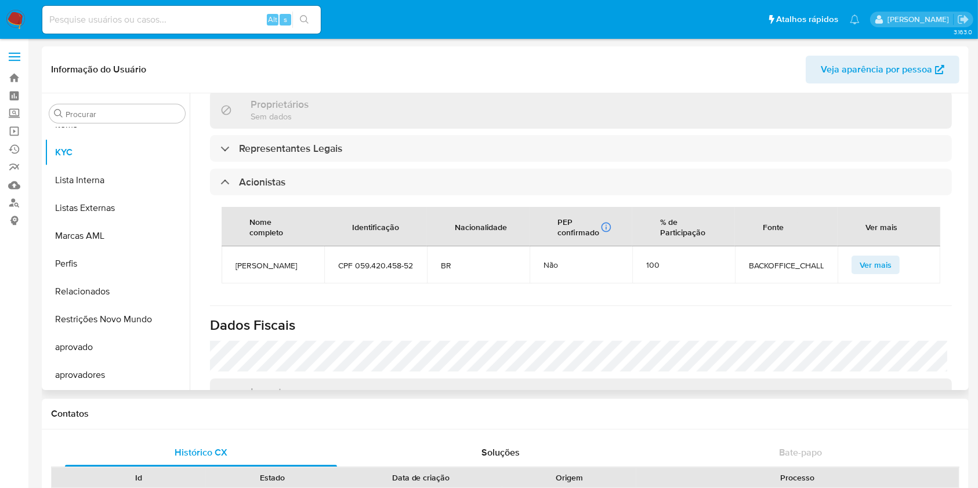
click at [248, 260] on span "Luis Antonio Ortega Portilho" at bounding box center [273, 265] width 75 height 10
copy span "Luis Antonio Ortega Portilho"
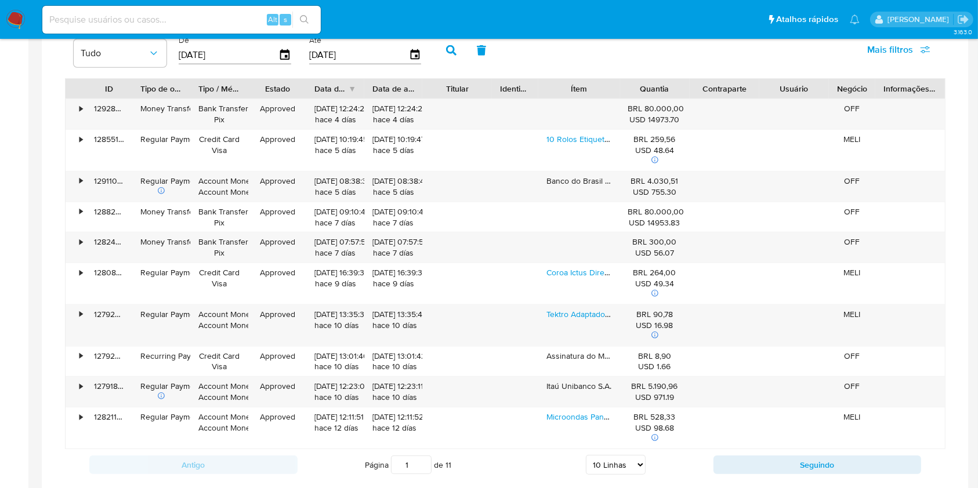
scroll to position [664, 0]
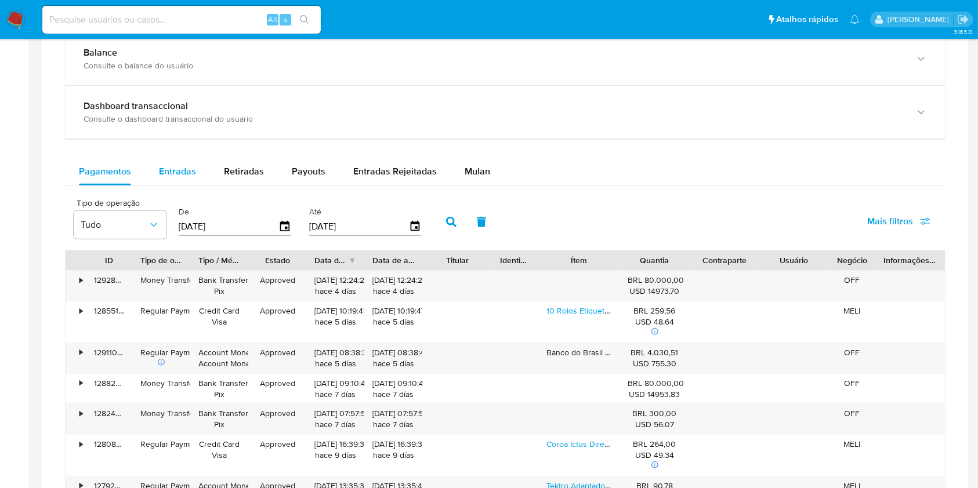
click at [172, 168] on span "Entradas" at bounding box center [177, 171] width 37 height 13
select select "10"
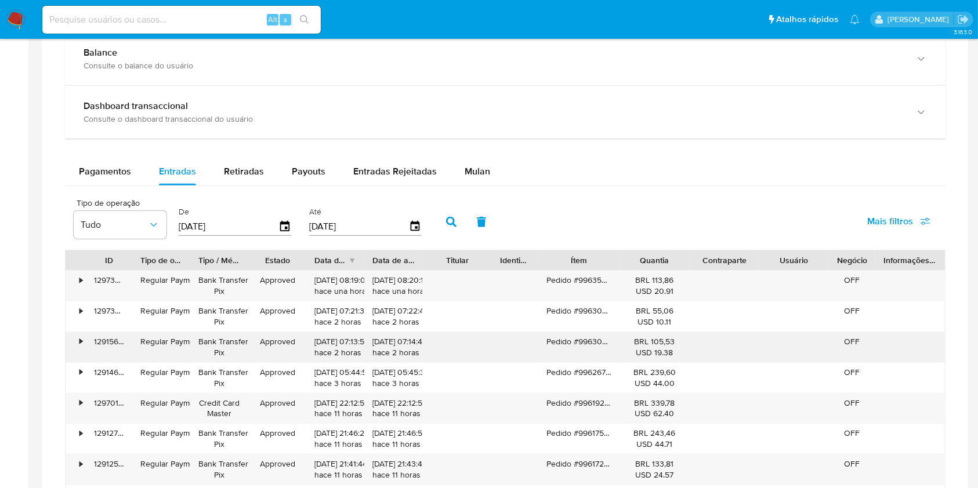
scroll to position [818, 0]
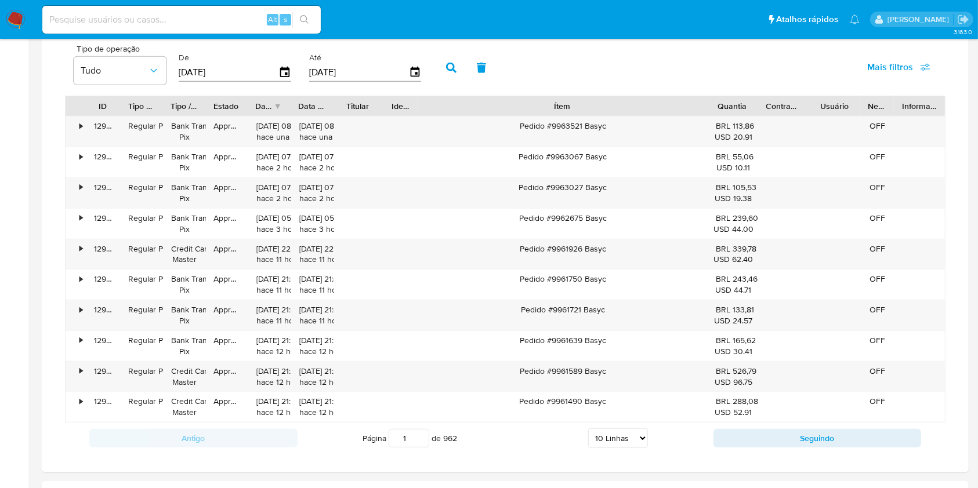
drag, startPoint x: 630, startPoint y: 104, endPoint x: 837, endPoint y: 100, distance: 207.1
click at [837, 100] on div "ID Tipo de operação Tipo / Método Estado Data de criação Data de aprovação Titu…" at bounding box center [505, 106] width 879 height 20
click at [589, 123] on div "Pedido #9963521 Basyc" at bounding box center [562, 132] width 289 height 30
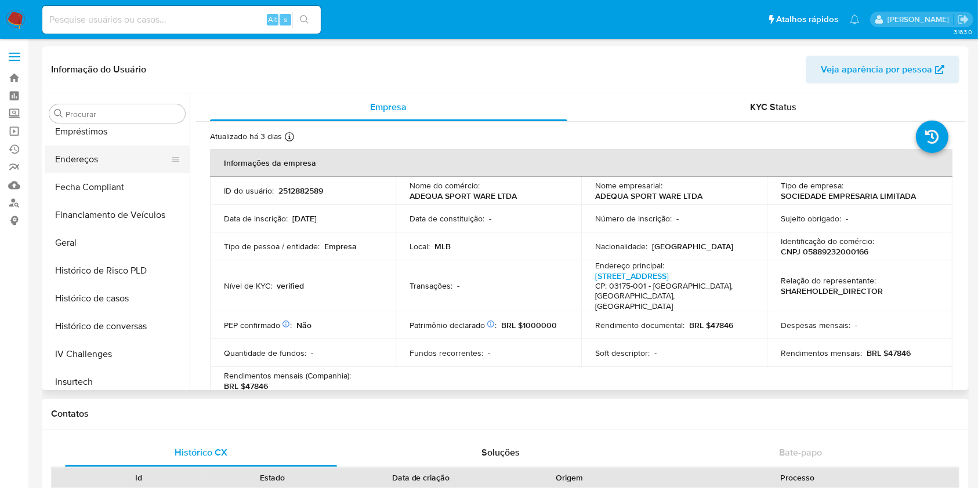
scroll to position [306, 0]
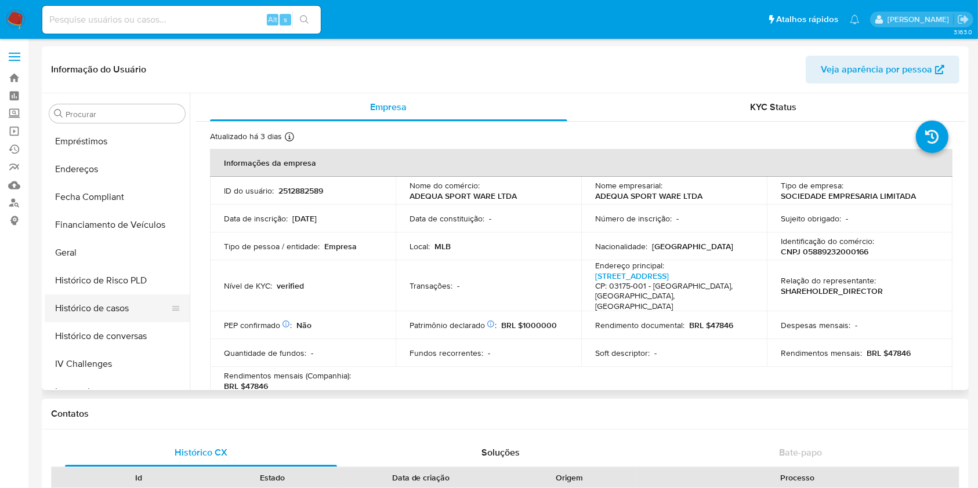
click at [111, 313] on button "Histórico de casos" at bounding box center [113, 309] width 136 height 28
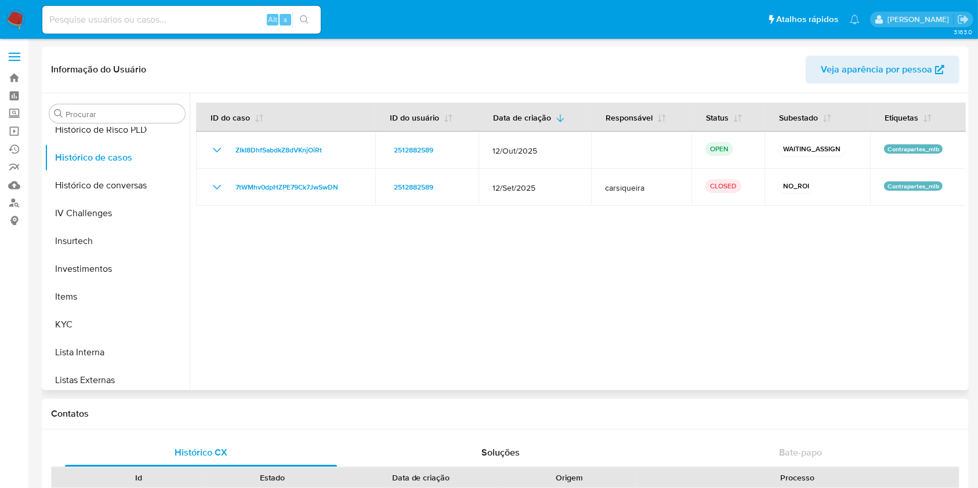
scroll to position [458, 0]
click at [96, 320] on button "KYC" at bounding box center [113, 324] width 136 height 28
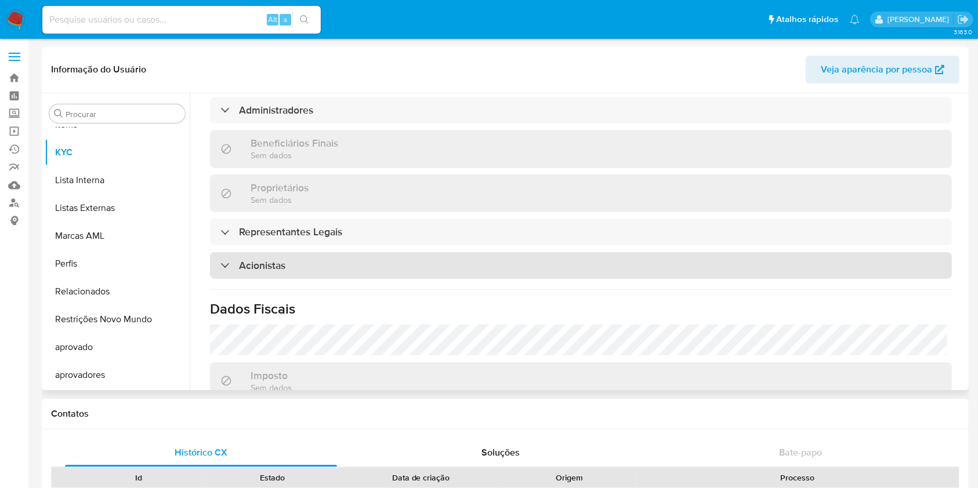
scroll to position [536, 0]
click at [303, 251] on div "Acionistas" at bounding box center [581, 264] width 742 height 27
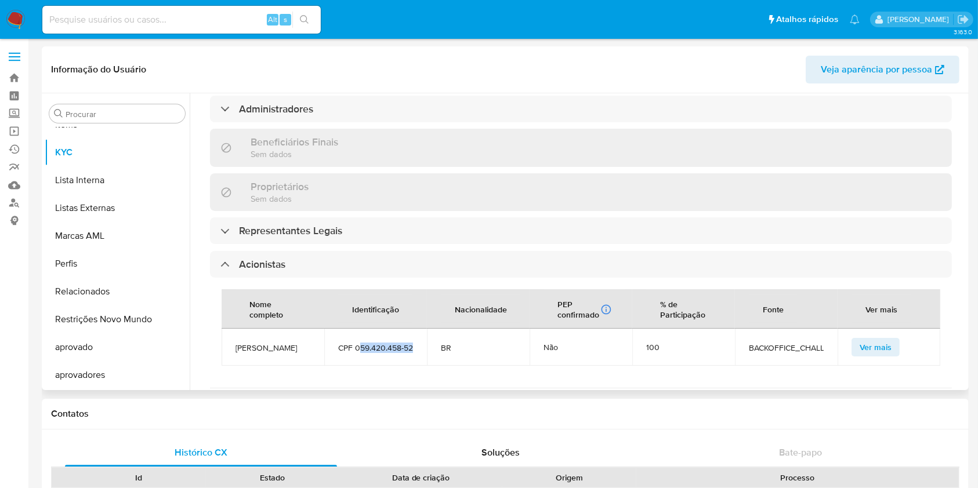
drag, startPoint x: 357, startPoint y: 324, endPoint x: 358, endPoint y: 341, distance: 16.3
click at [358, 343] on span "CPF 059.420.458-52" at bounding box center [375, 348] width 75 height 10
drag, startPoint x: 354, startPoint y: 323, endPoint x: 358, endPoint y: 345, distance: 22.4
click at [358, 345] on td "CPF 059.420.458-52" at bounding box center [375, 347] width 103 height 37
copy span "059.420.458-52"
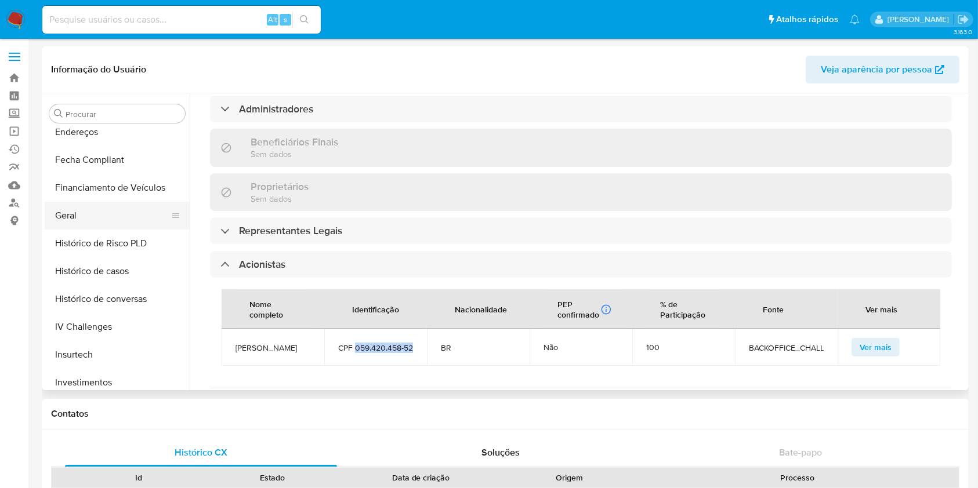
scroll to position [242, 0]
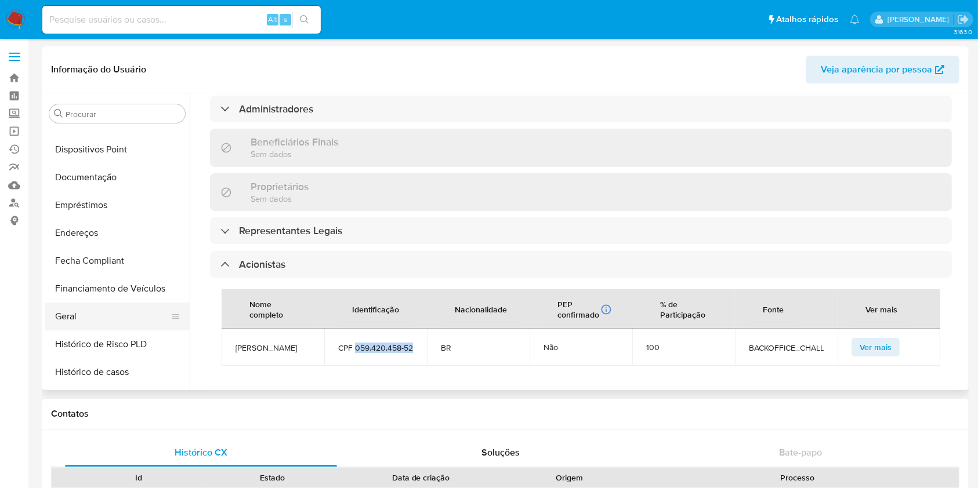
click at [88, 314] on button "Geral" at bounding box center [113, 317] width 136 height 28
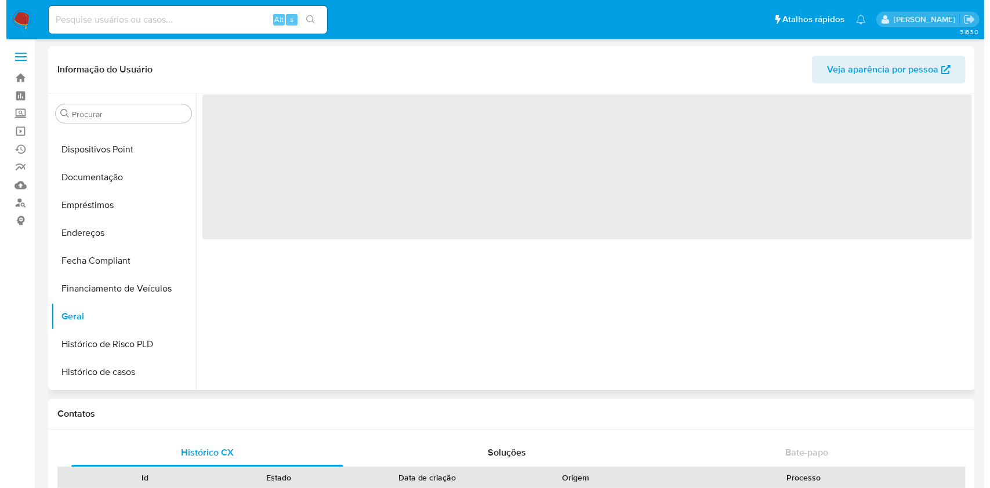
scroll to position [0, 0]
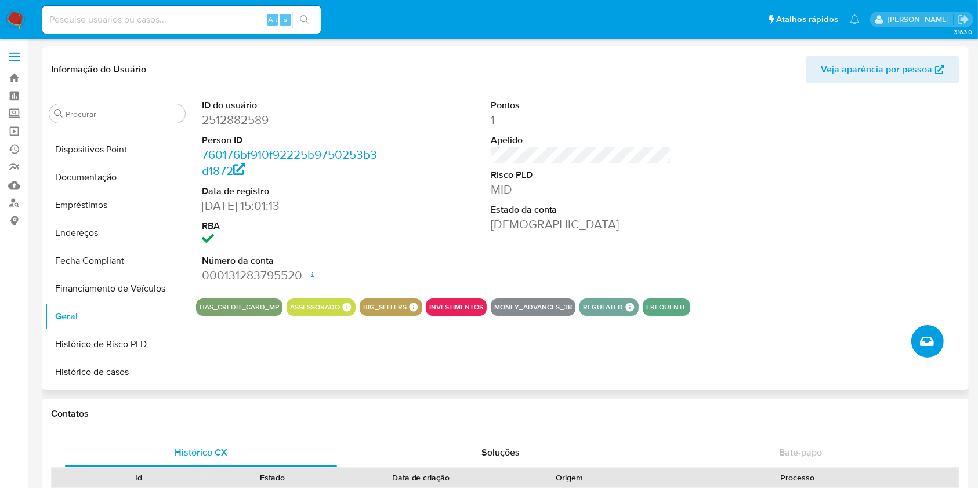
click at [926, 342] on icon "Criar caso manual" at bounding box center [927, 342] width 14 height 14
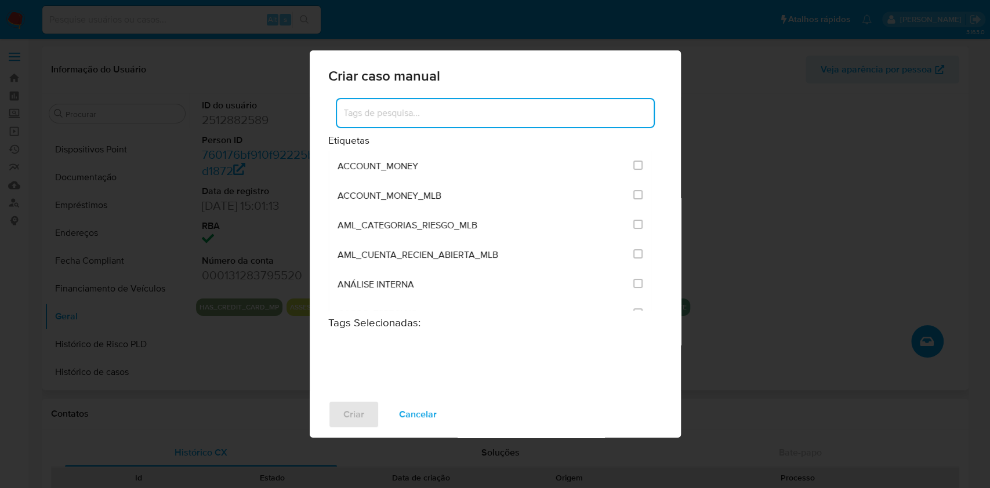
click at [427, 108] on input at bounding box center [495, 113] width 317 height 15
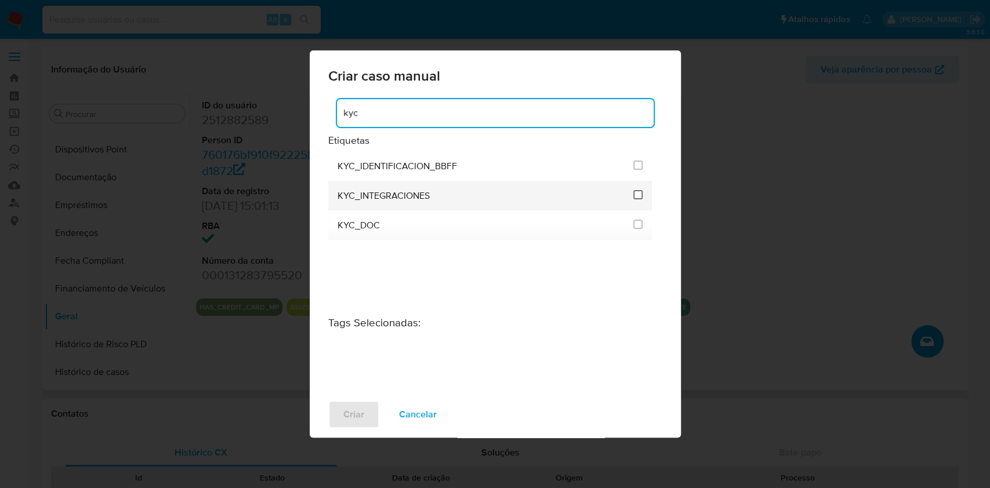
type input "kyc"
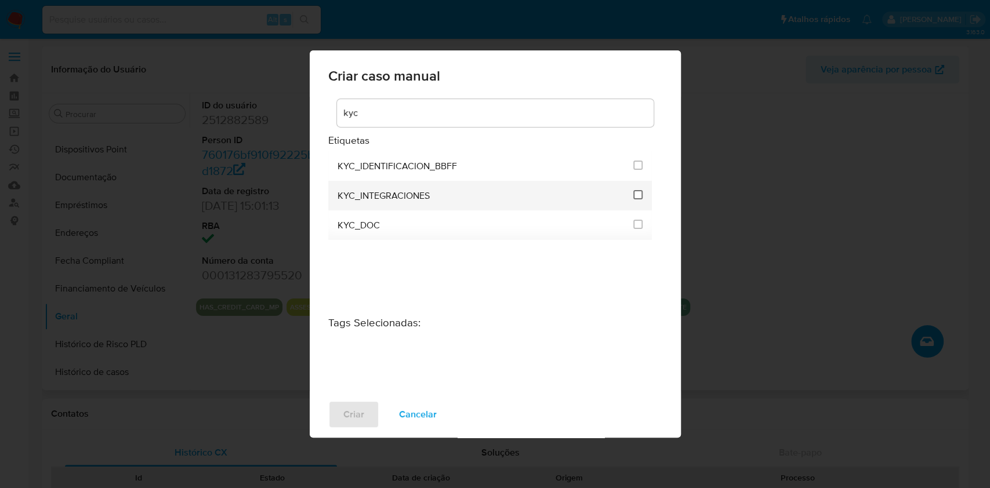
click at [639, 195] on input "2093" at bounding box center [637, 194] width 9 height 9
checkbox input "true"
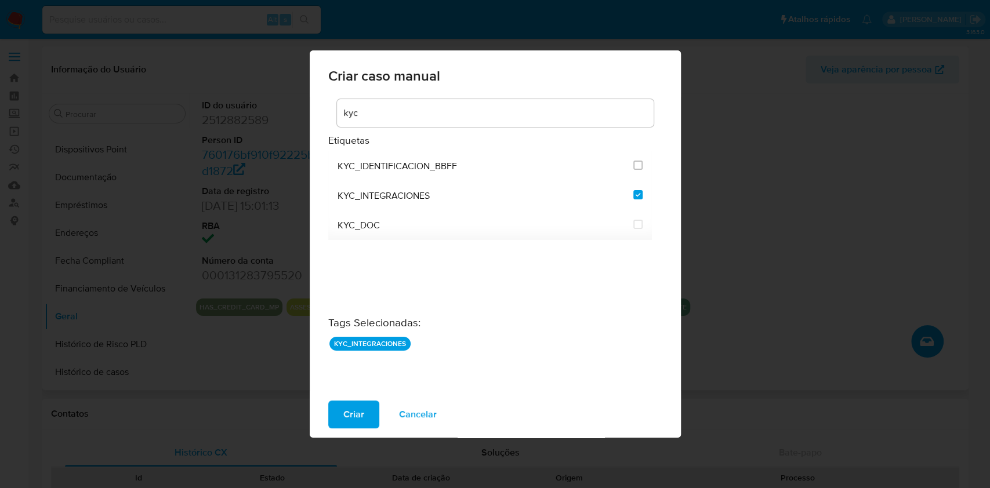
click at [344, 434] on div "Criar Cancelar" at bounding box center [495, 415] width 371 height 46
click at [350, 424] on span "Criar" at bounding box center [353, 415] width 21 height 26
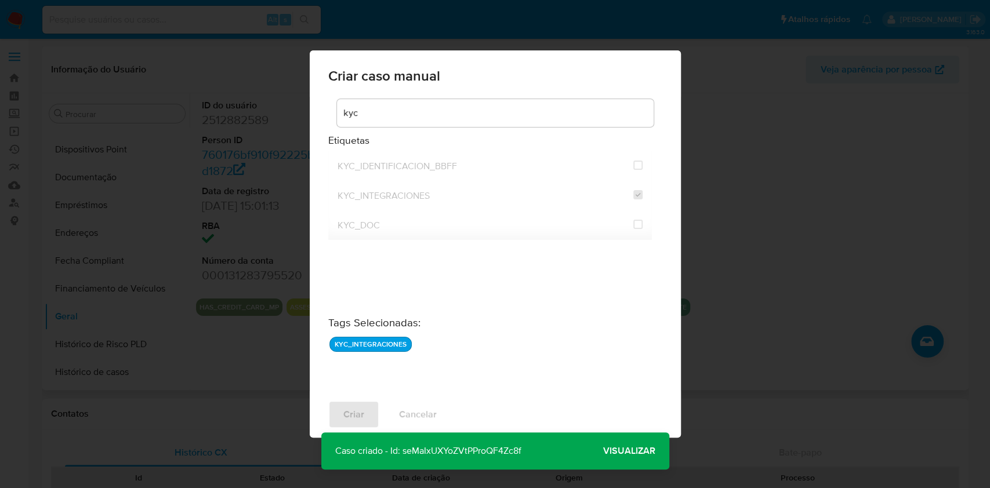
click at [635, 451] on span "Visualizar" at bounding box center [629, 451] width 52 height 0
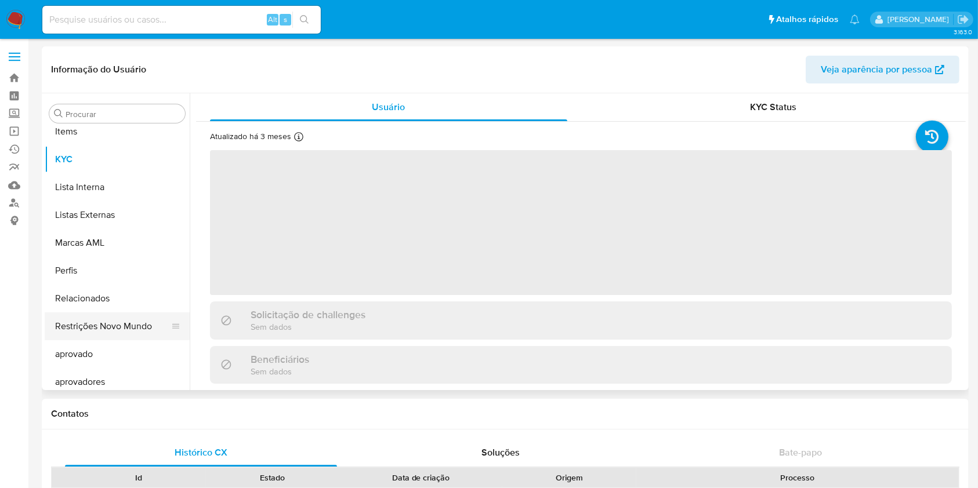
scroll to position [629, 0]
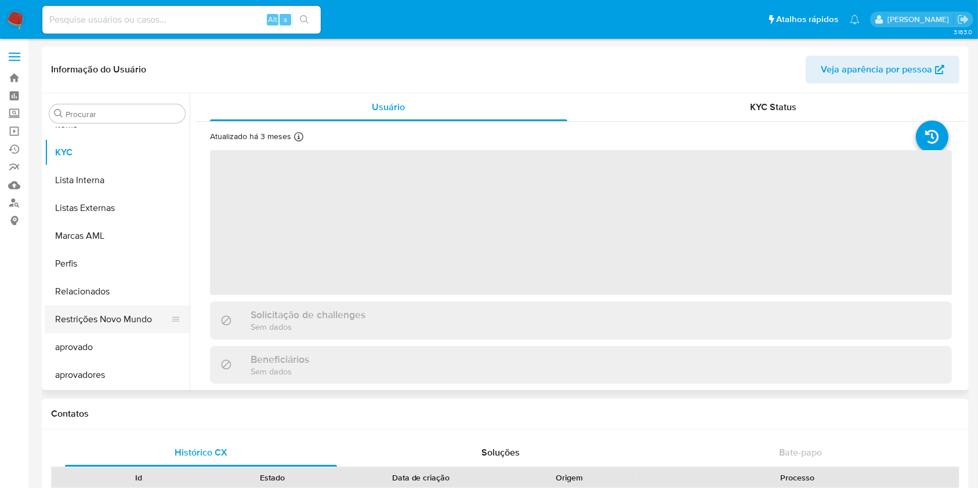
click at [114, 326] on button "Restrições Novo Mundo" at bounding box center [113, 320] width 136 height 28
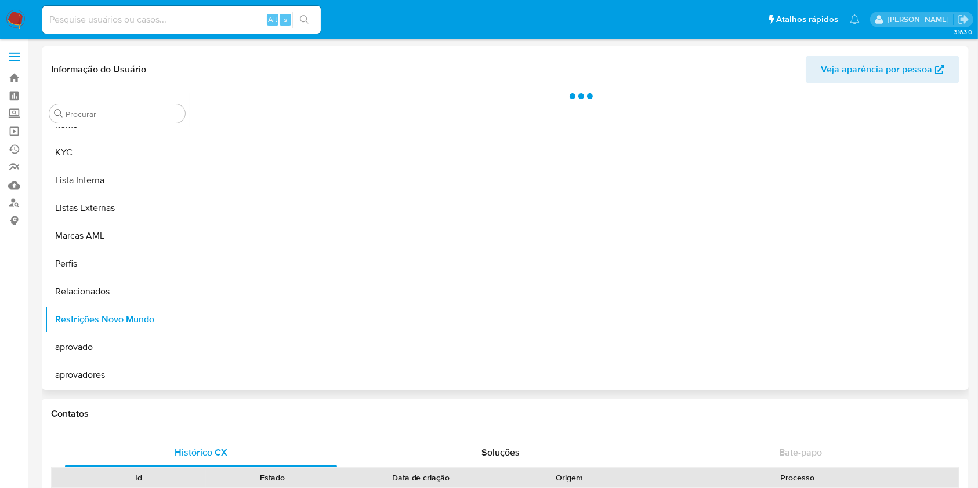
select select "10"
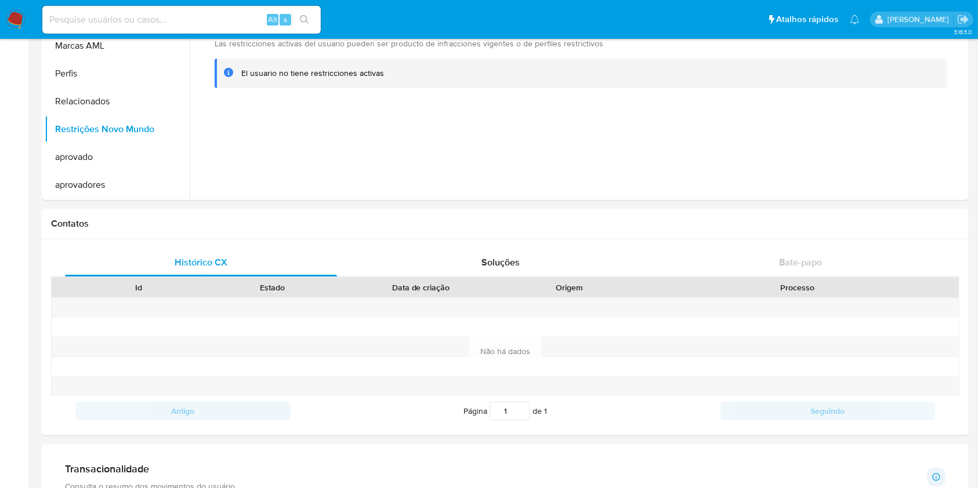
scroll to position [77, 0]
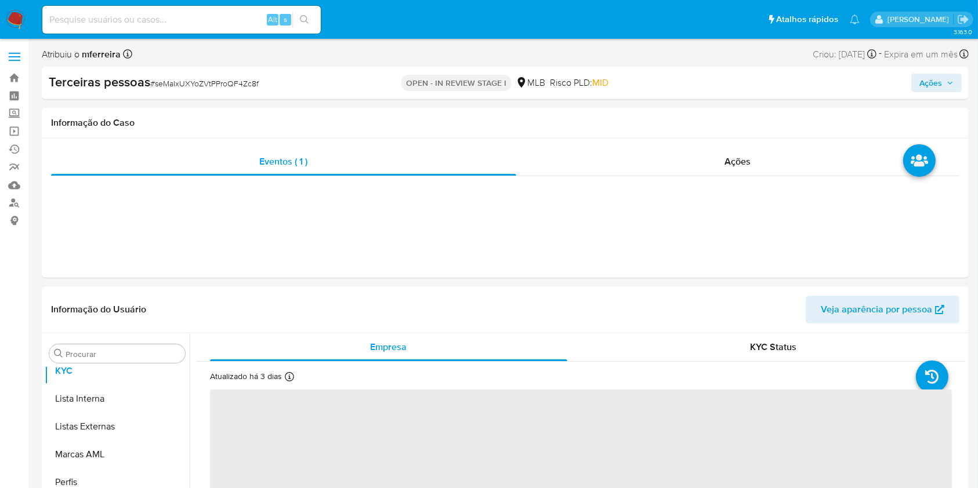
scroll to position [657, 0]
select select "10"
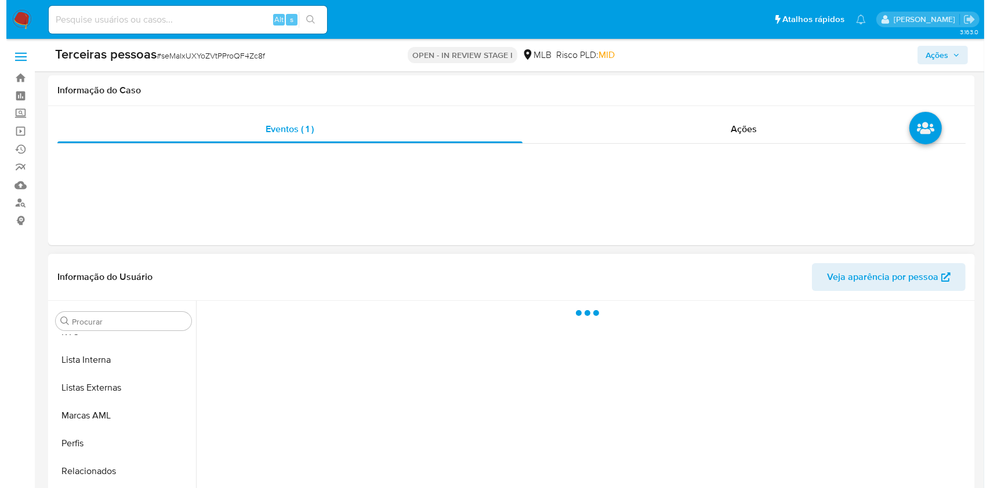
scroll to position [213, 0]
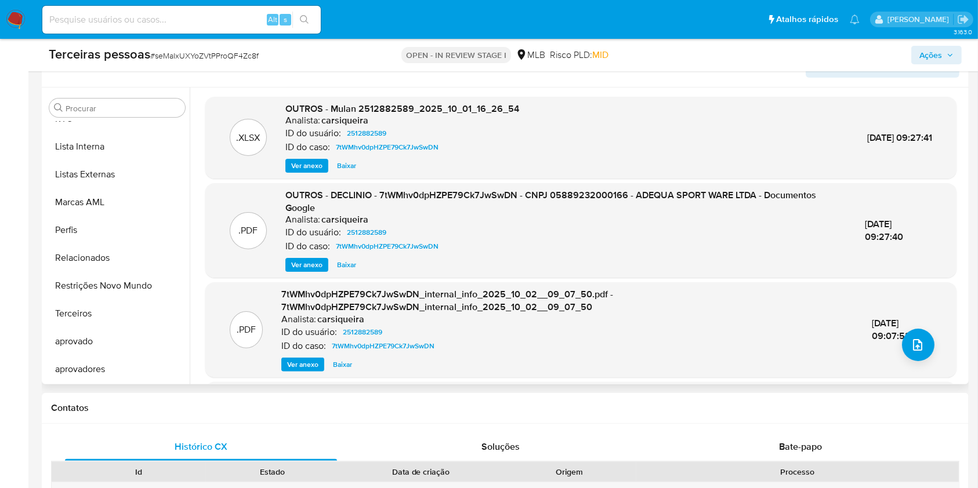
click at [934, 348] on div ".PDF 7tWMhv0dpHZPE79Ck7JwSwDN_internal_info_2025_10_02__09_07_50.pdf - 7tWMhv0d…" at bounding box center [581, 329] width 740 height 83
click at [926, 347] on button "upload-file" at bounding box center [918, 345] width 32 height 32
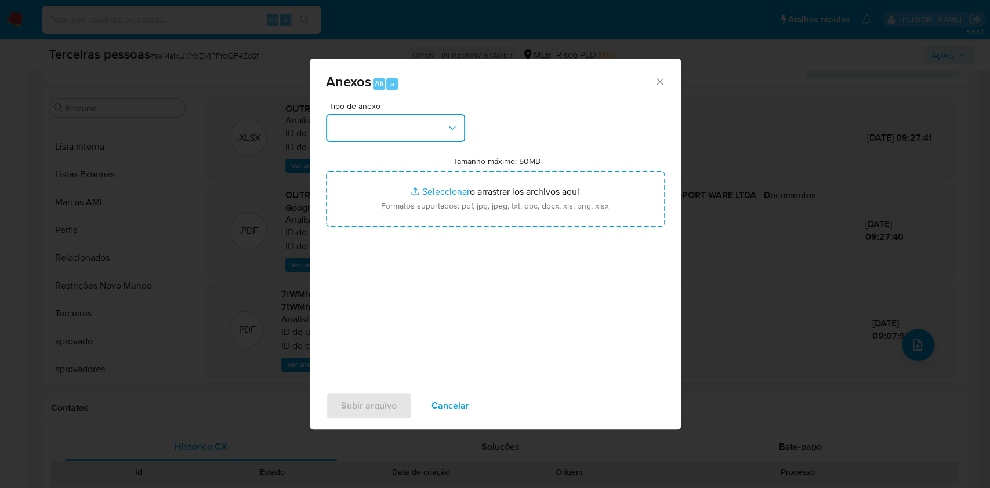
click at [432, 134] on button "button" at bounding box center [395, 128] width 139 height 28
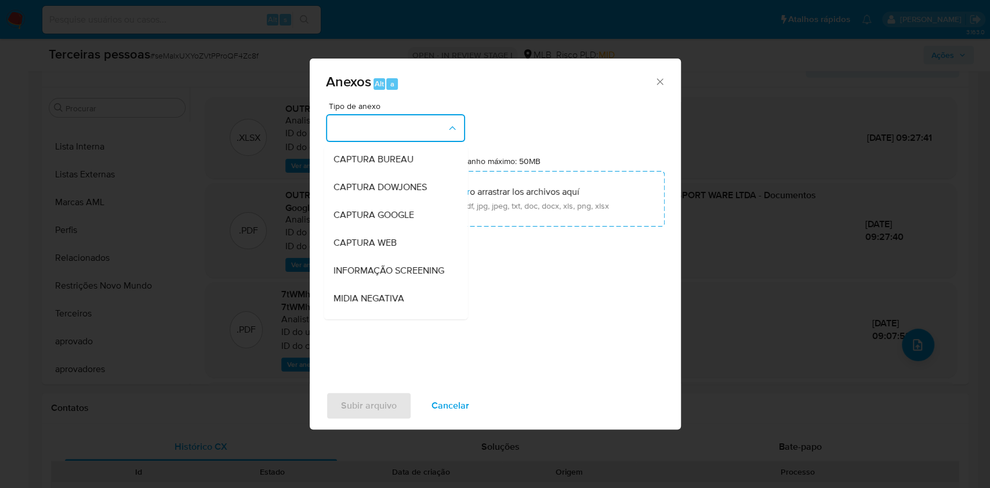
scroll to position [178, 0]
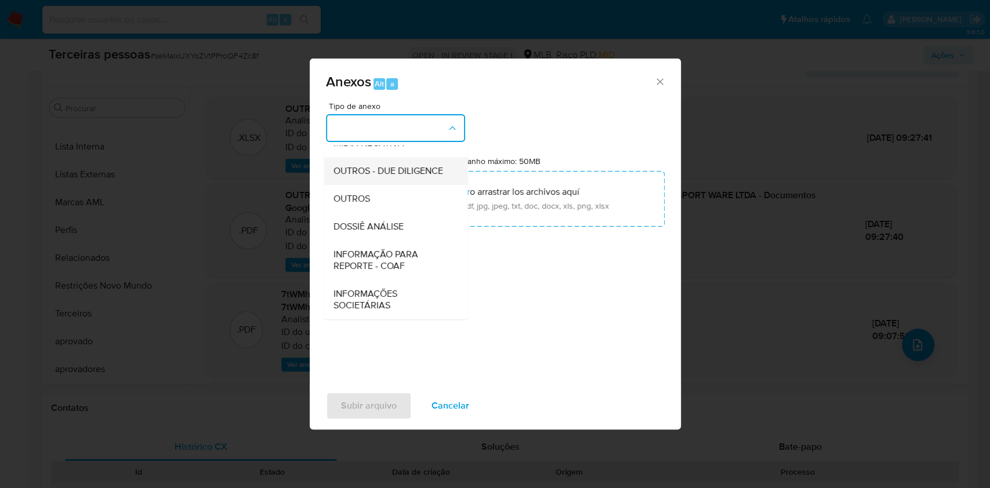
click at [381, 178] on div "OUTROS - DUE DILIGENCE" at bounding box center [392, 171] width 118 height 28
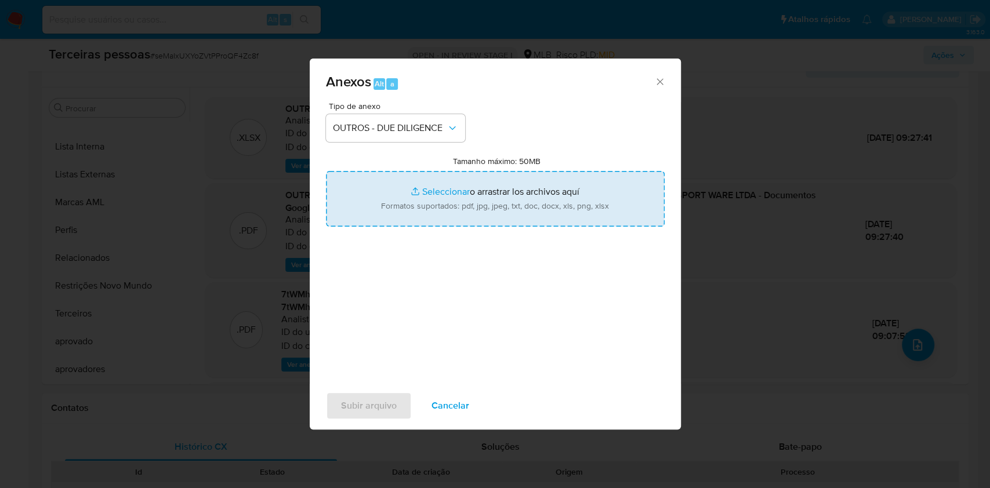
click at [447, 195] on input "Tamanho máximo: 50MB Seleccionar archivos" at bounding box center [495, 199] width 339 height 56
type input "C:\fakepath\s-Luis Antonio Ortega Portilho.pdf"
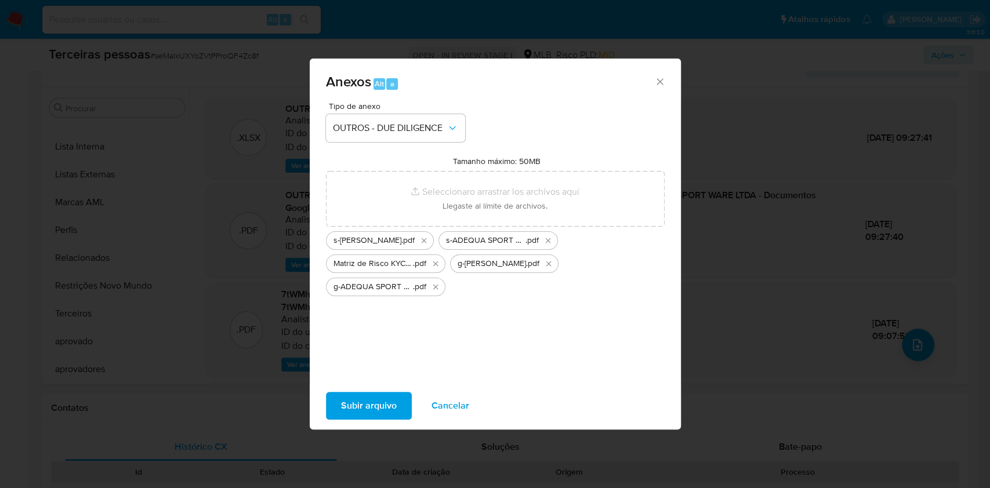
click at [356, 403] on span "Subir arquivo" at bounding box center [369, 406] width 56 height 26
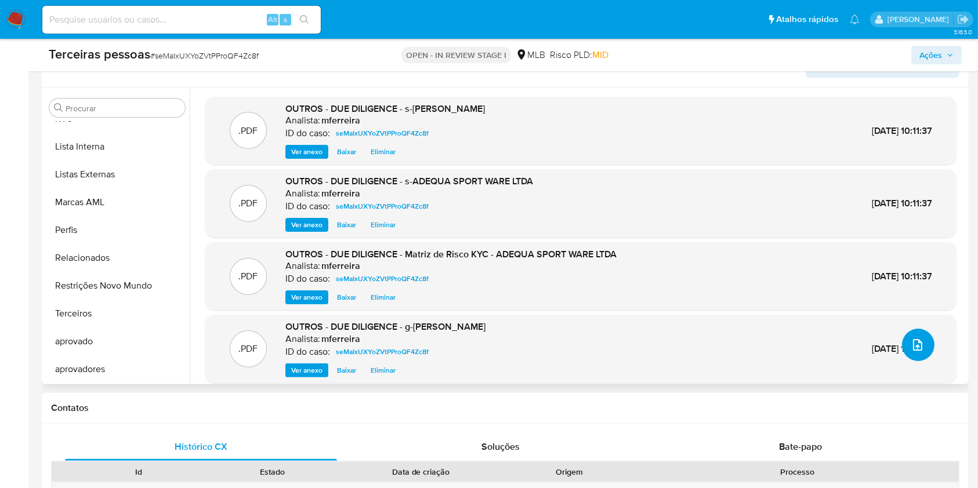
click at [915, 354] on button "upload-file" at bounding box center [918, 345] width 32 height 32
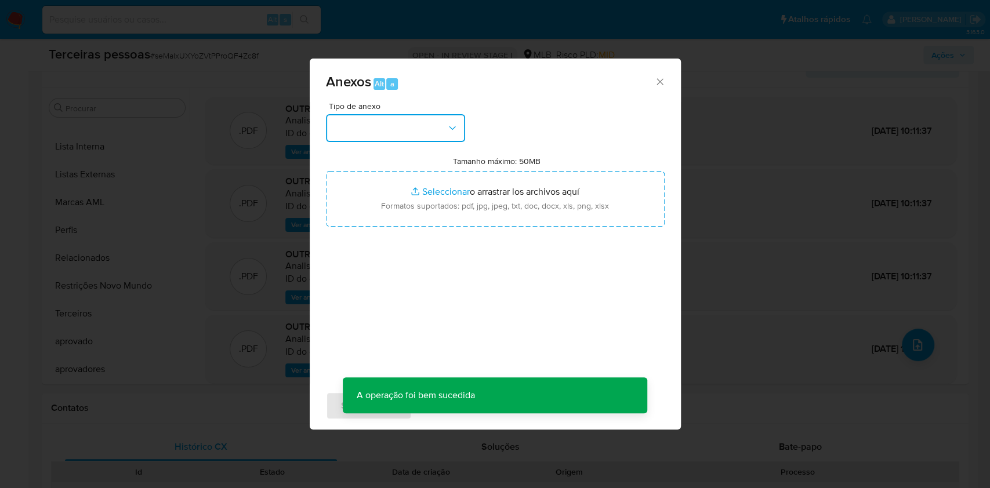
click at [394, 133] on button "button" at bounding box center [395, 128] width 139 height 28
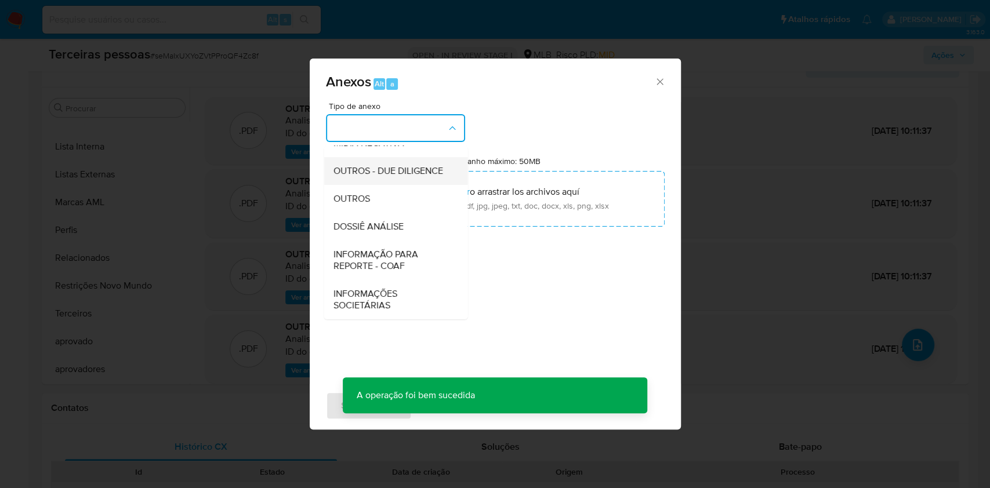
click at [381, 165] on span "OUTROS - DUE DILIGENCE" at bounding box center [388, 171] width 110 height 12
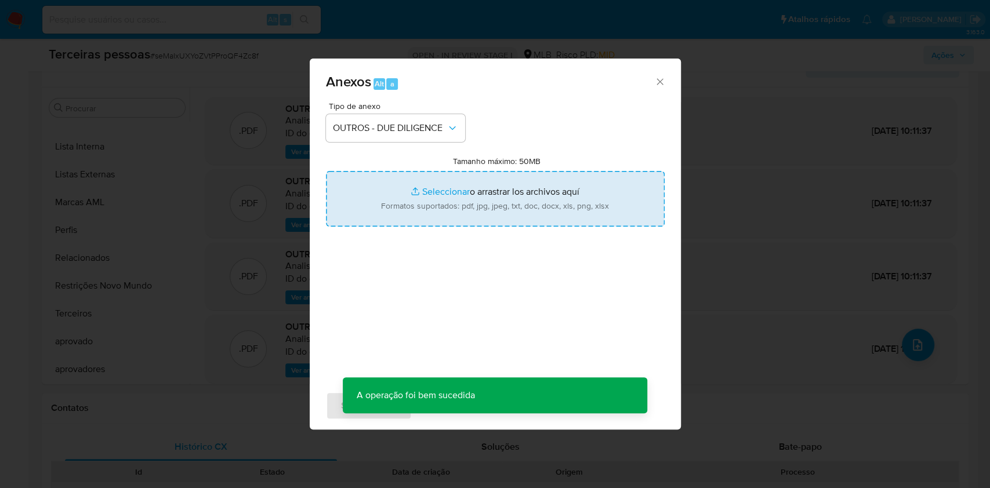
click at [470, 186] on input "Tamanho máximo: 50MB Seleccionar archivos" at bounding box center [495, 199] width 339 height 56
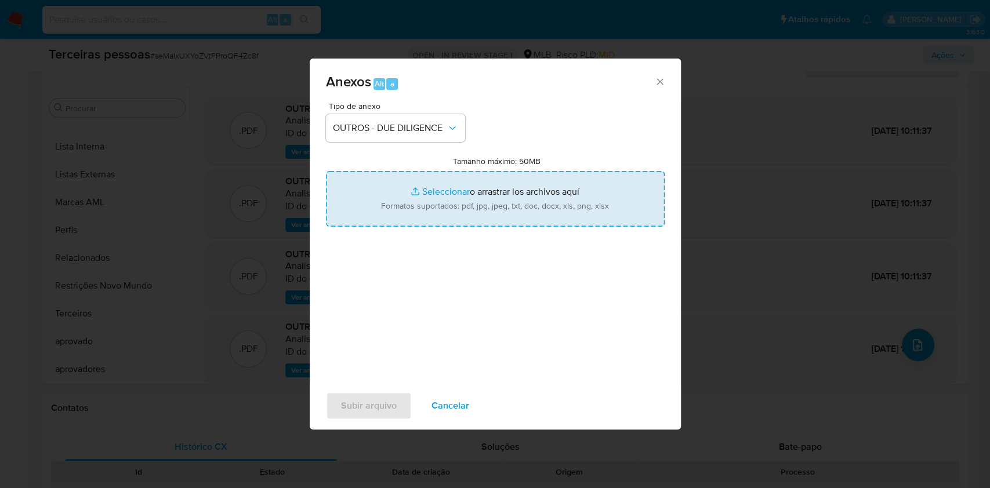
type input "C:\fakepath\Comprovante de Inscrição e de Situação Cadastral.pdf"
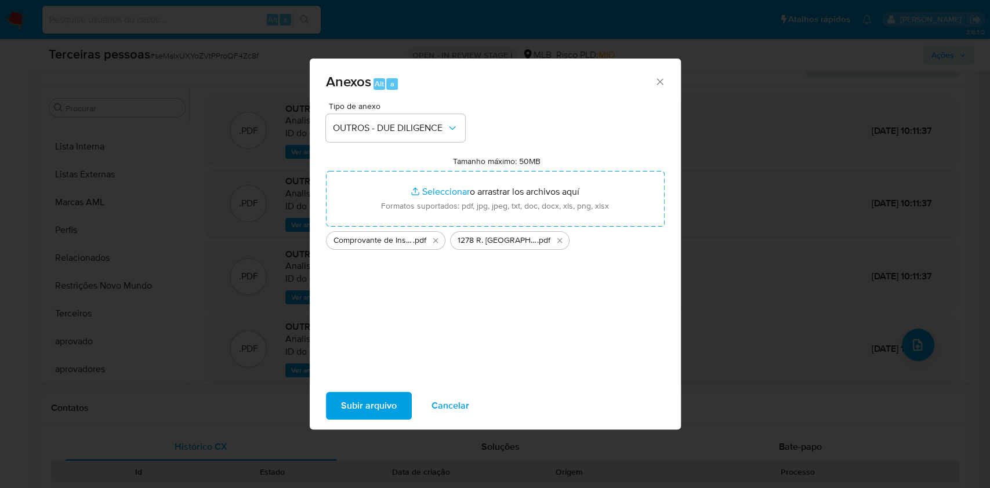
click at [383, 407] on span "Subir arquivo" at bounding box center [369, 406] width 56 height 26
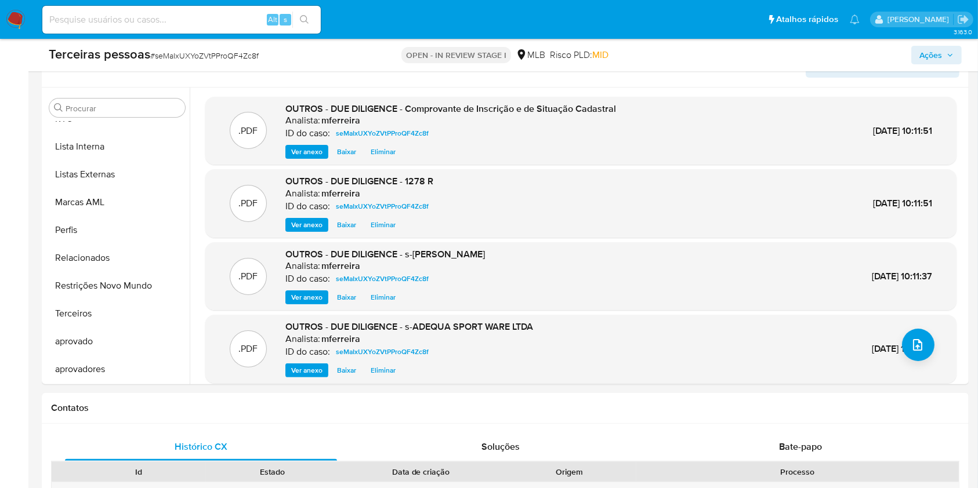
click at [958, 56] on button "Ações" at bounding box center [936, 55] width 50 height 19
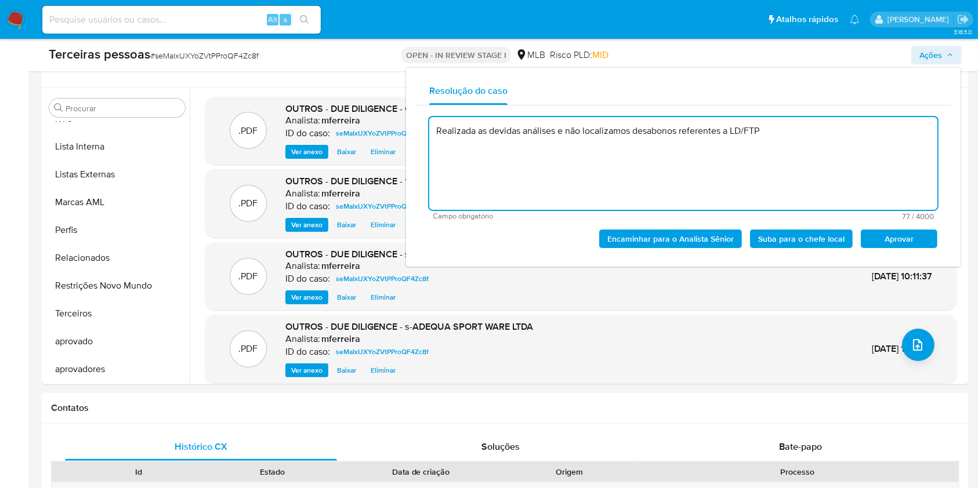
click at [914, 242] on span "Aprovar" at bounding box center [899, 239] width 60 height 16
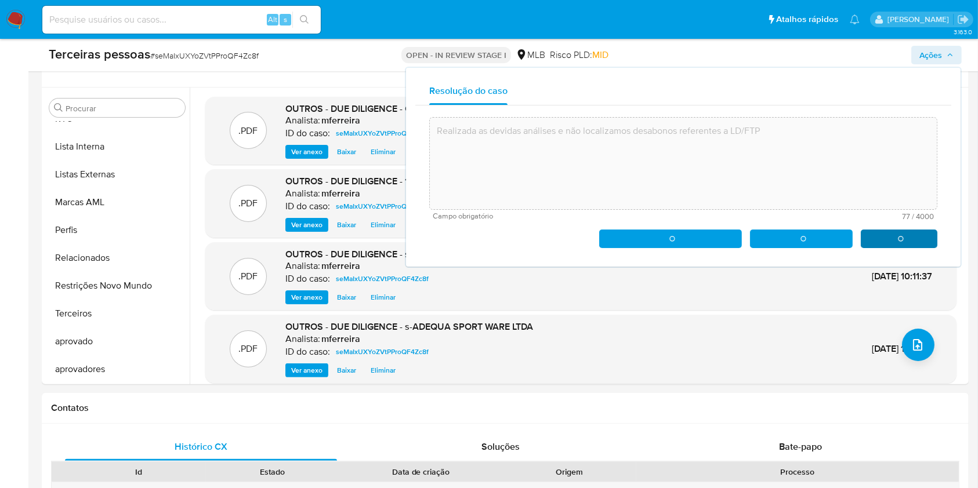
type textarea "Realizada as devidas análises e não localizamos desabonos referentes a LD/FTP"
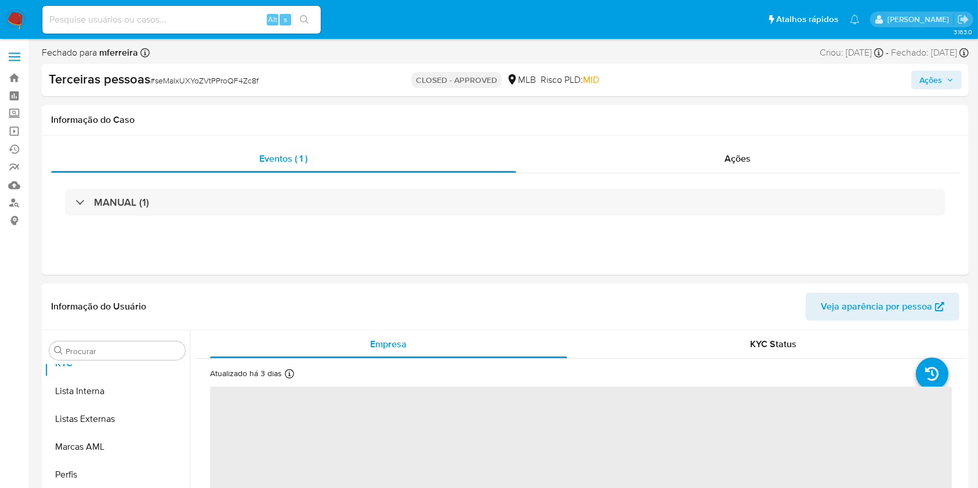
scroll to position [657, 0]
select select "10"
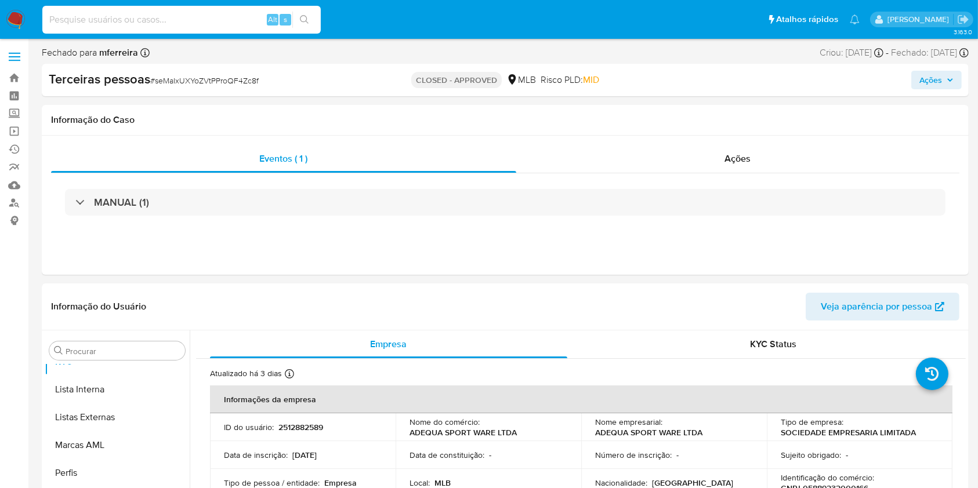
click at [224, 18] on input at bounding box center [181, 19] width 278 height 15
paste input "2389177323"
type input "2389177323"
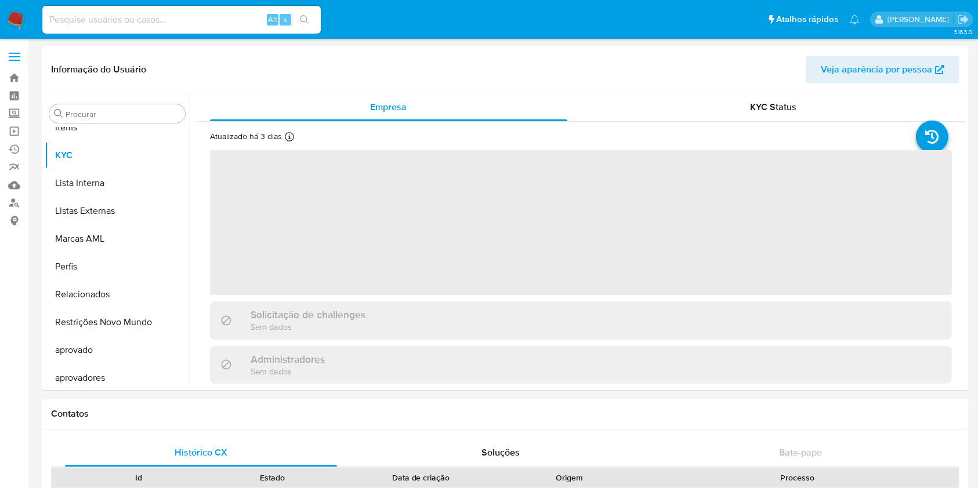
scroll to position [629, 0]
select select "10"
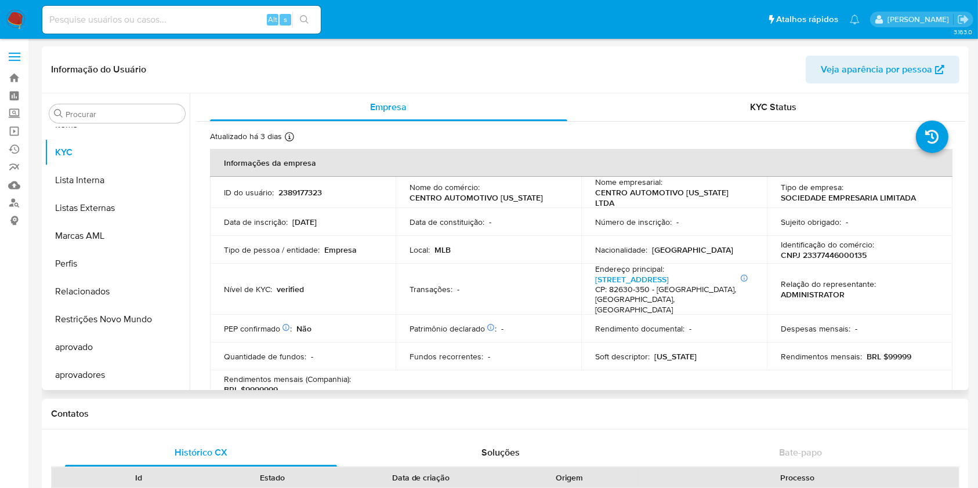
click at [834, 254] on p "CNPJ 23377446000135" at bounding box center [824, 255] width 86 height 10
click at [832, 253] on p "CNPJ 23377446000135" at bounding box center [824, 255] width 86 height 10
copy p "23377446000135"
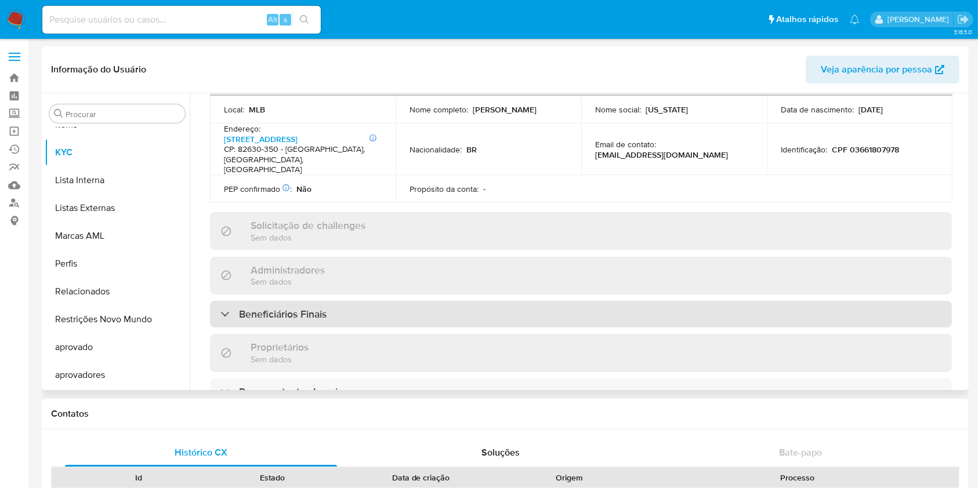
click at [320, 308] on h3 "Beneficiários Finais" at bounding box center [283, 314] width 88 height 13
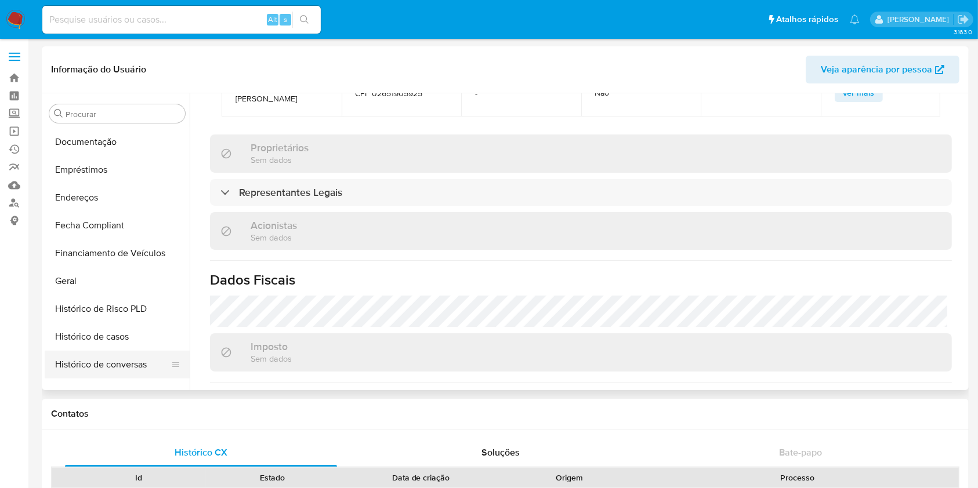
scroll to position [242, 0]
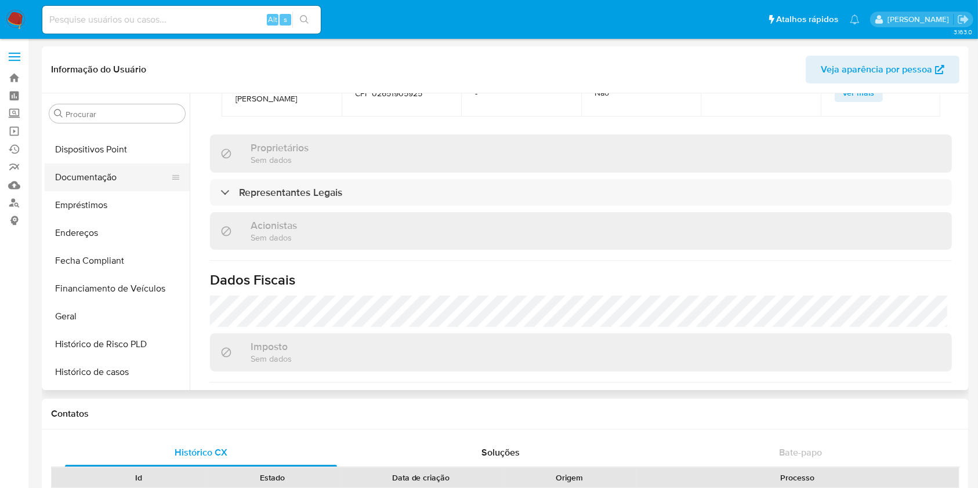
click at [102, 168] on button "Documentação" at bounding box center [113, 178] width 136 height 28
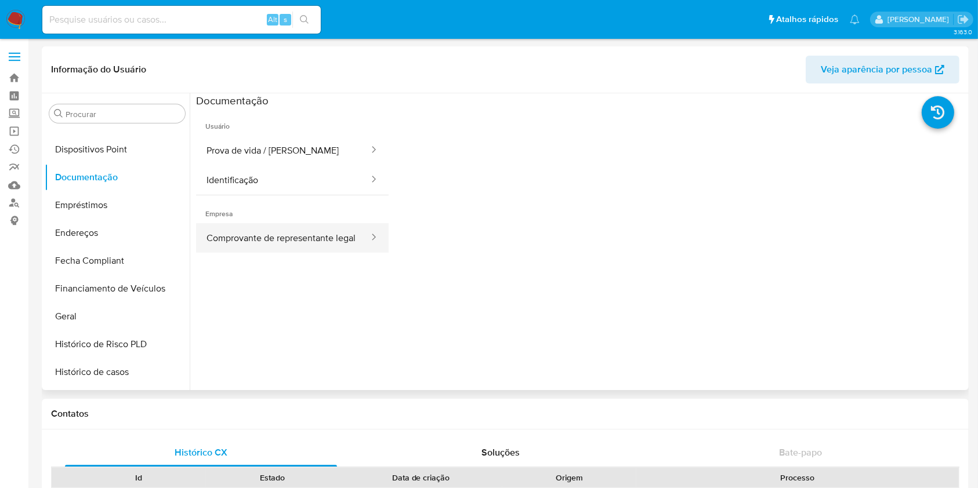
click at [330, 238] on button "Comprovante de representante legal" at bounding box center [283, 238] width 174 height 30
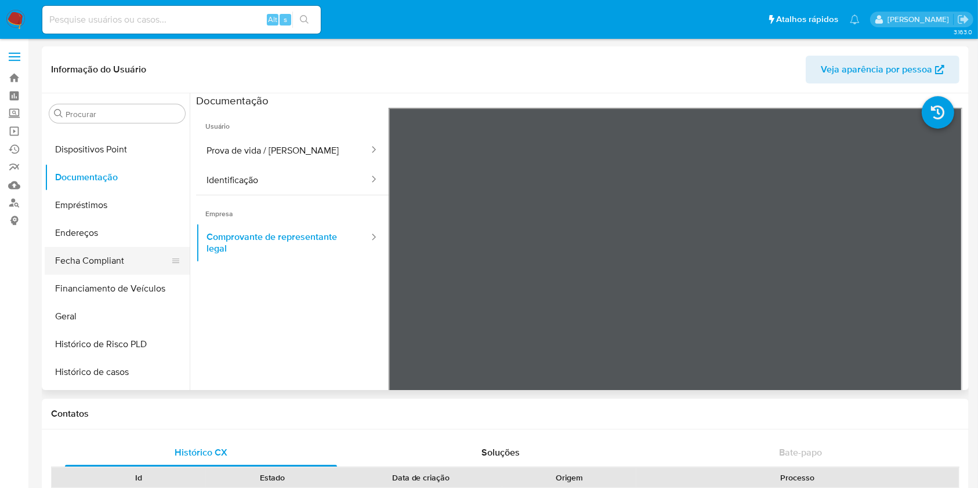
scroll to position [629, 0]
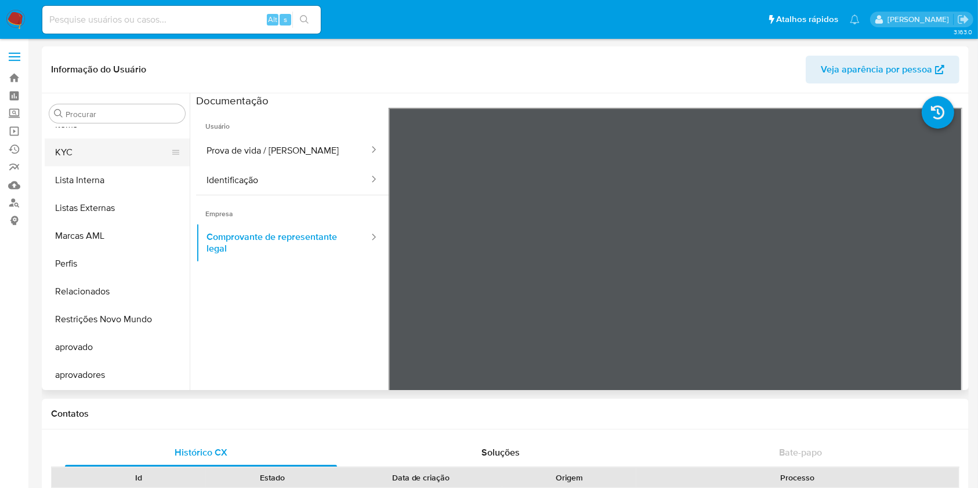
click at [82, 156] on button "KYC" at bounding box center [113, 153] width 136 height 28
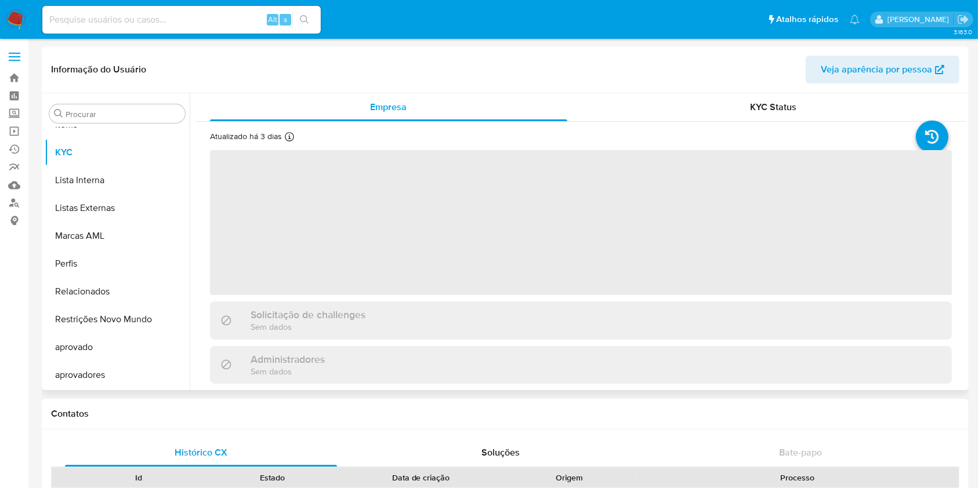
scroll to position [154, 0]
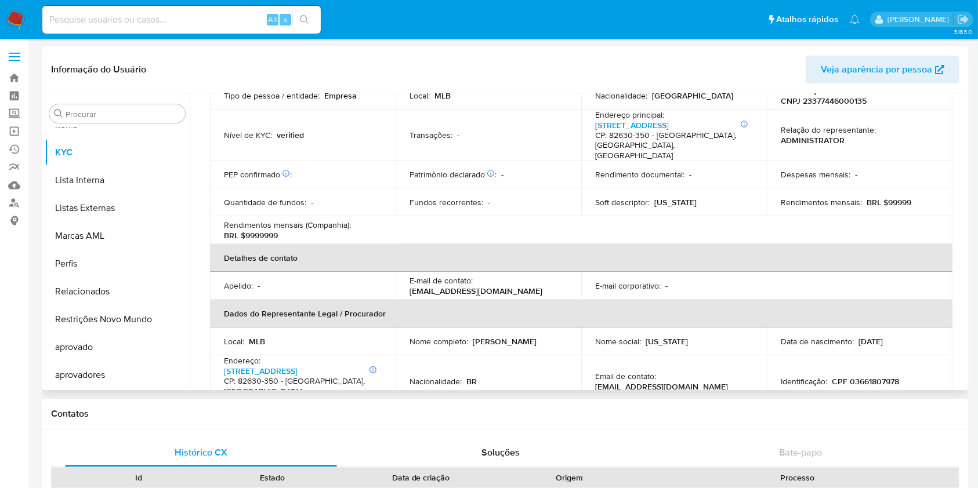
click at [300, 259] on div "Informações da empresa ID do usuário : 2389177323 Nome do comércio : CENTRO AUT…" at bounding box center [581, 481] width 742 height 973
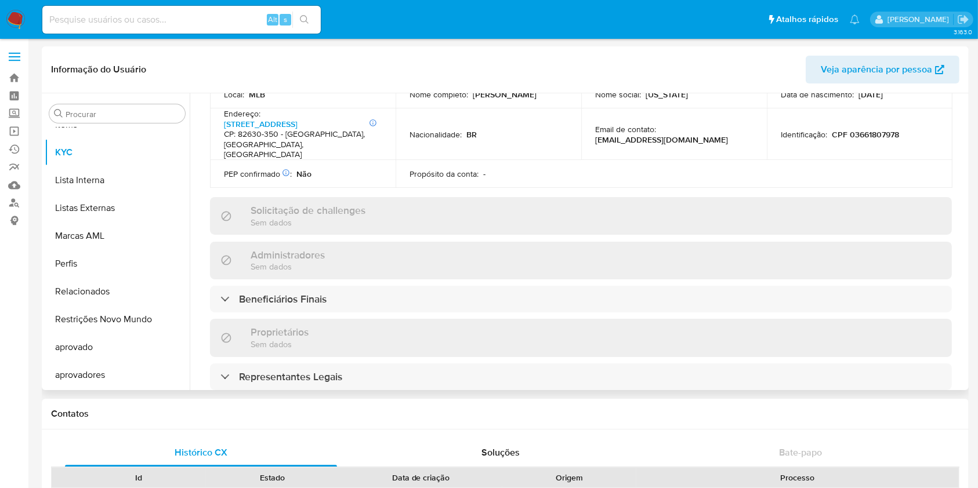
scroll to position [464, 0]
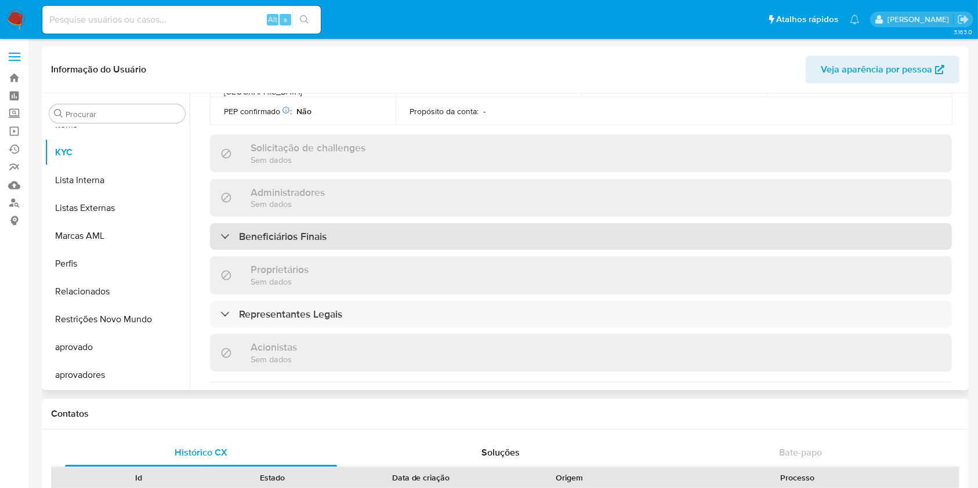
click at [266, 230] on h3 "Beneficiários Finais" at bounding box center [283, 236] width 88 height 13
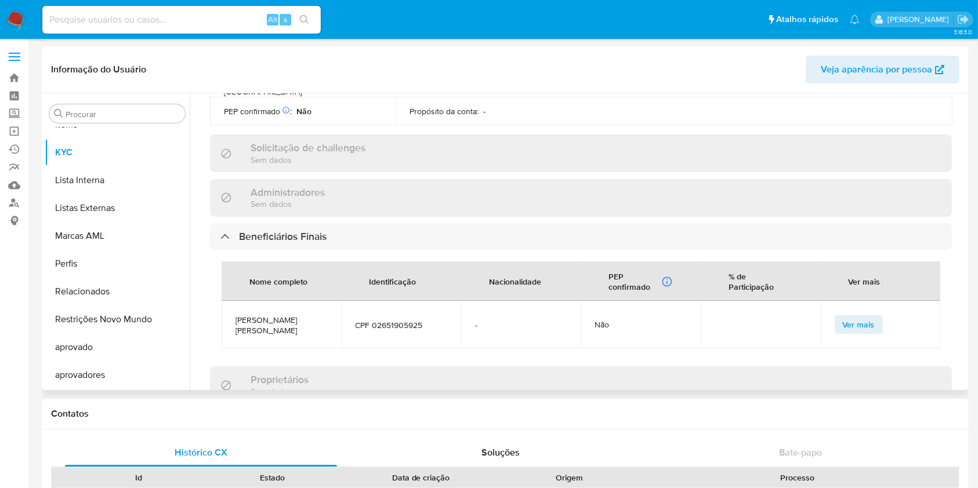
scroll to position [696, 0]
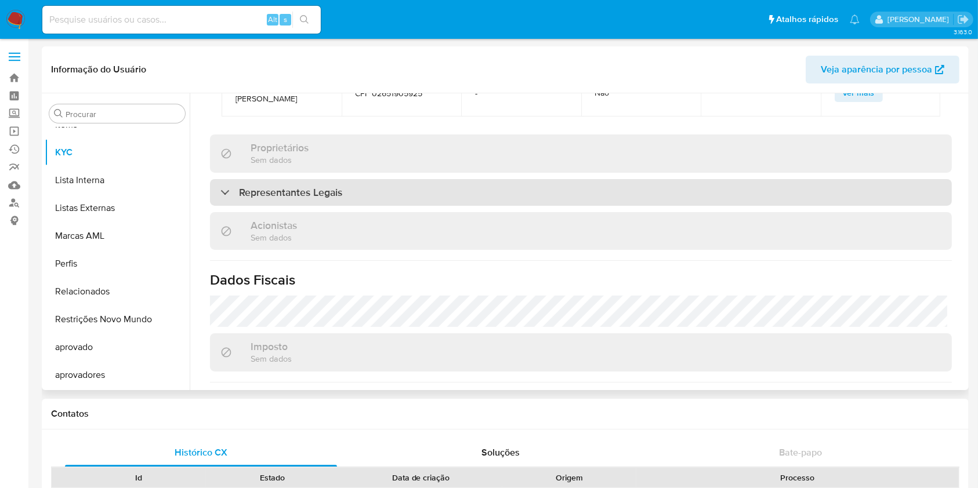
click at [261, 179] on div "Representantes Legais" at bounding box center [581, 192] width 742 height 27
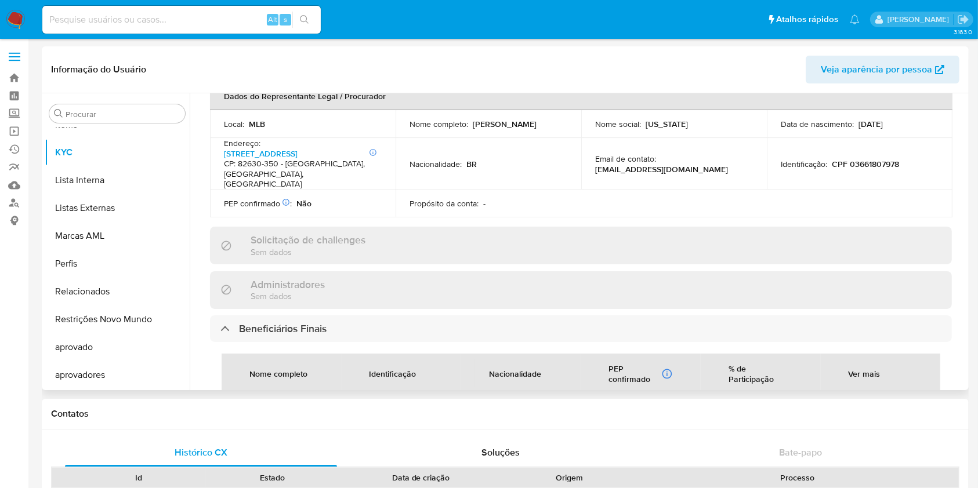
scroll to position [154, 0]
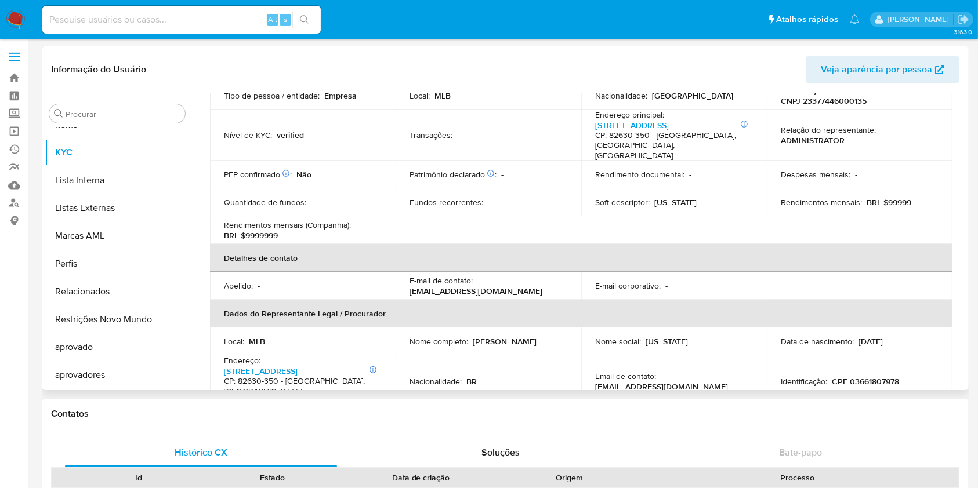
drag, startPoint x: 469, startPoint y: 331, endPoint x: 558, endPoint y: 339, distance: 89.2
click at [558, 339] on td "Nome completo : [PERSON_NAME]" at bounding box center [489, 342] width 186 height 28
copy div "[PERSON_NAME]"
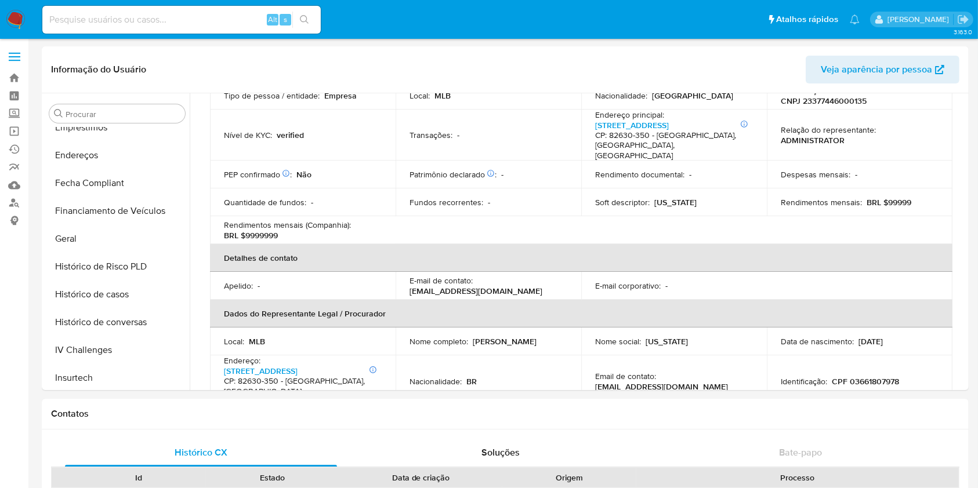
scroll to position [242, 0]
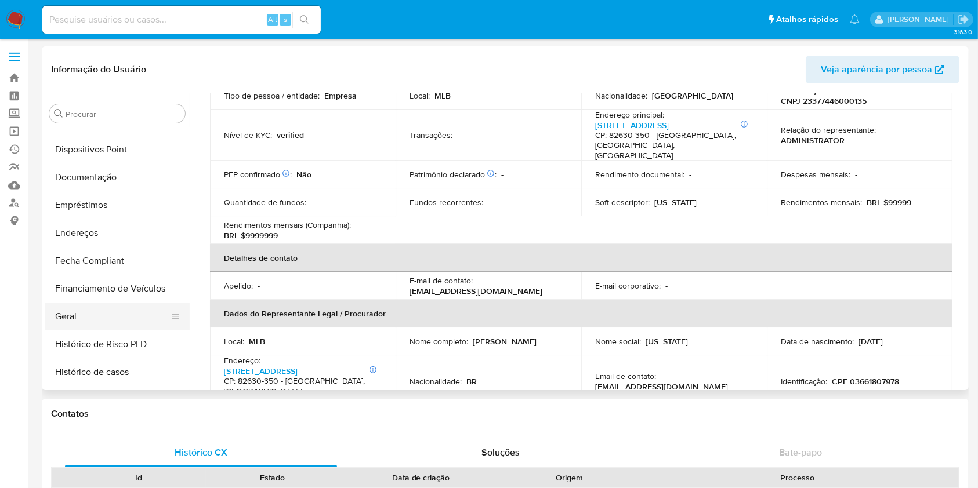
click at [115, 315] on button "Geral" at bounding box center [113, 317] width 136 height 28
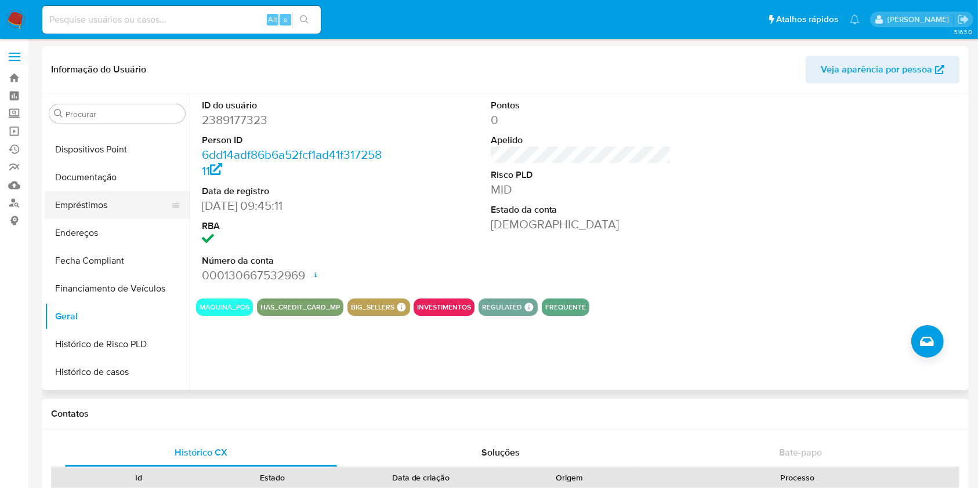
scroll to position [397, 0]
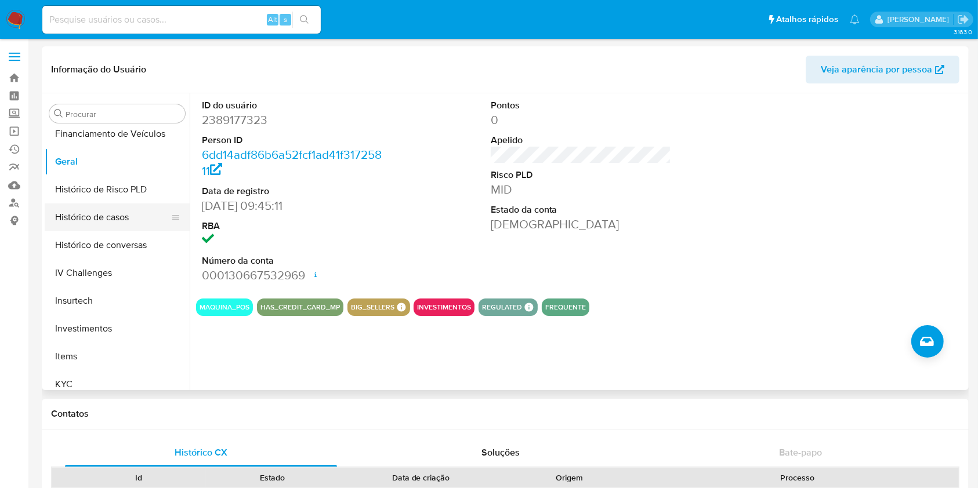
click at [115, 215] on button "Histórico de casos" at bounding box center [113, 218] width 136 height 28
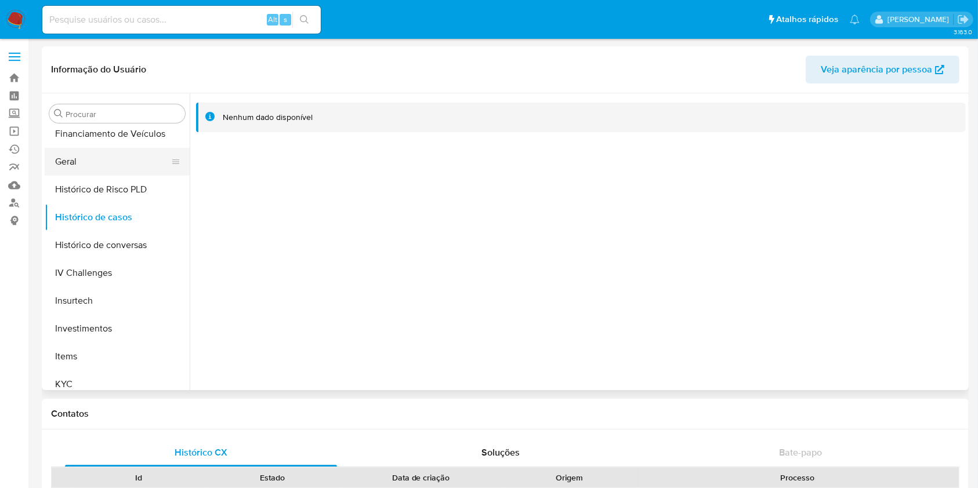
click at [77, 157] on button "Geral" at bounding box center [113, 162] width 136 height 28
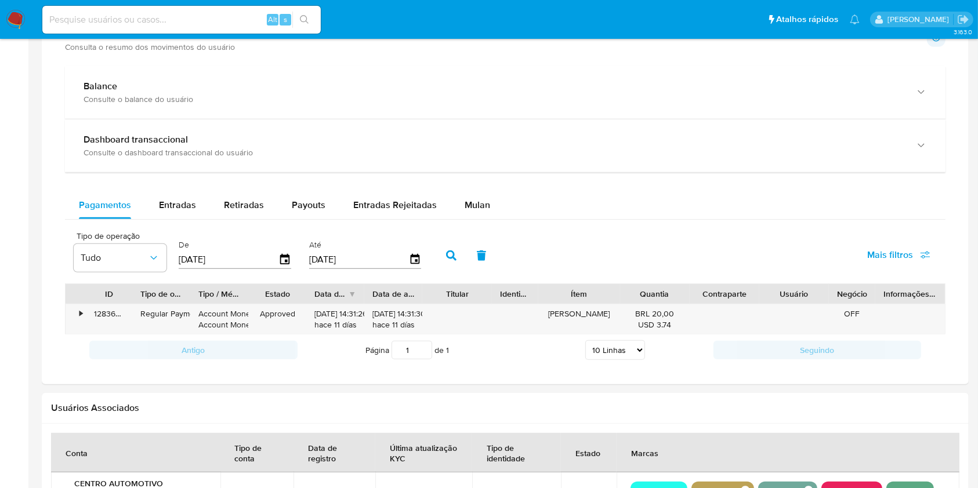
scroll to position [696, 0]
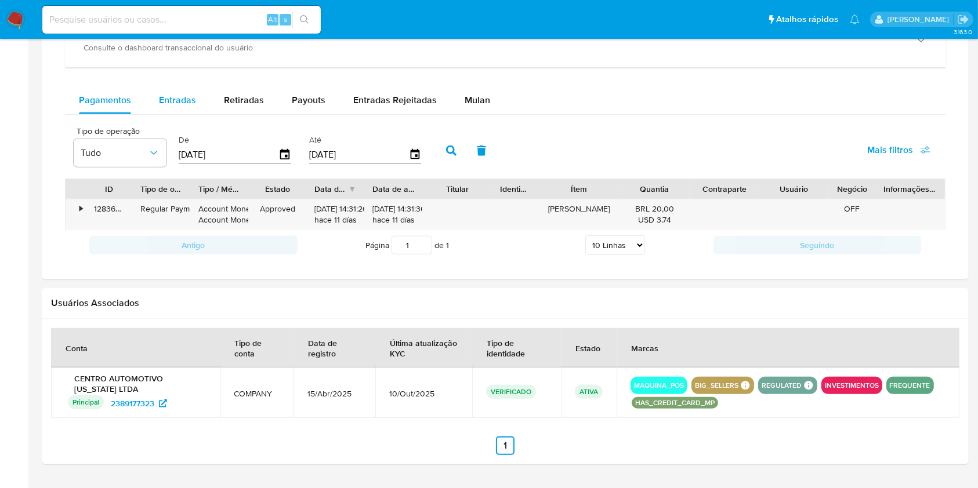
click at [167, 95] on span "Entradas" at bounding box center [177, 99] width 37 height 13
select select "10"
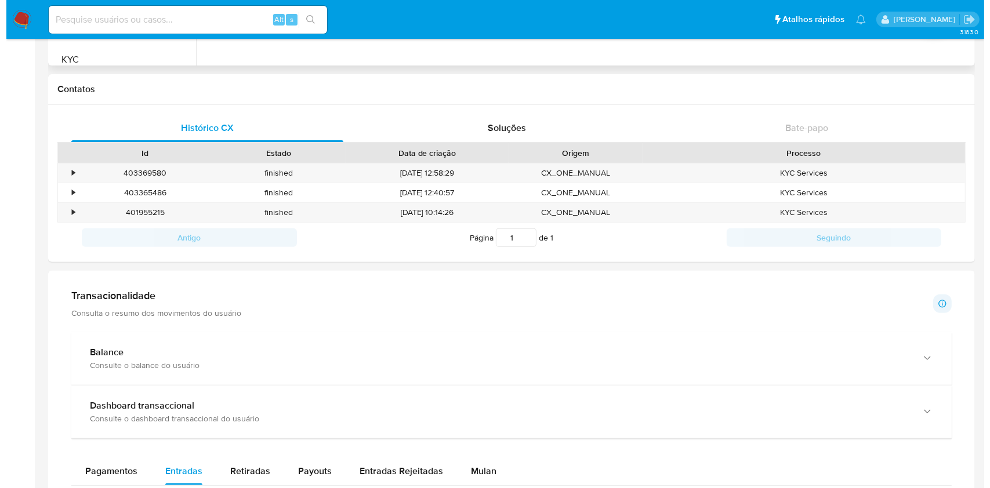
scroll to position [77, 0]
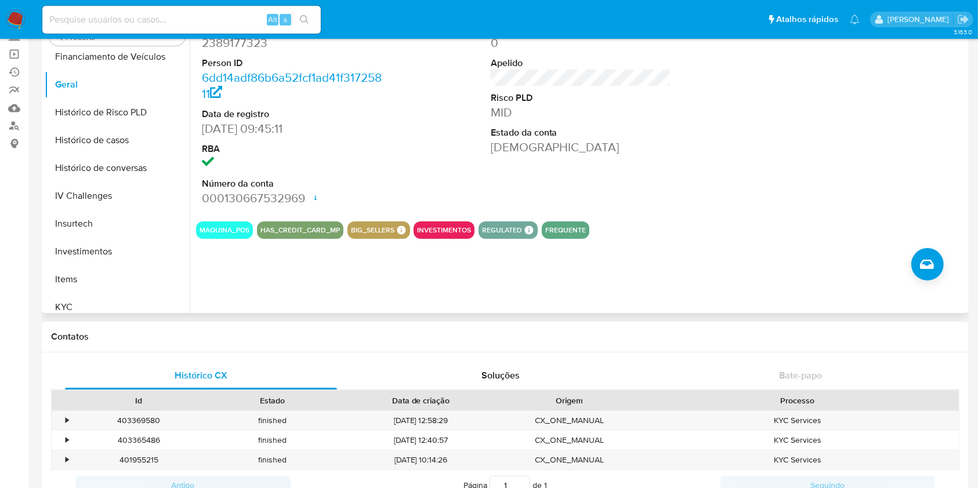
click at [930, 245] on div "ID do usuário 2389177323 Person ID 6dd14adf86b6a52fcf1ad41f31725811 Data de reg…" at bounding box center [578, 164] width 776 height 297
click at [930, 262] on icon "Criar caso manual" at bounding box center [927, 264] width 14 height 9
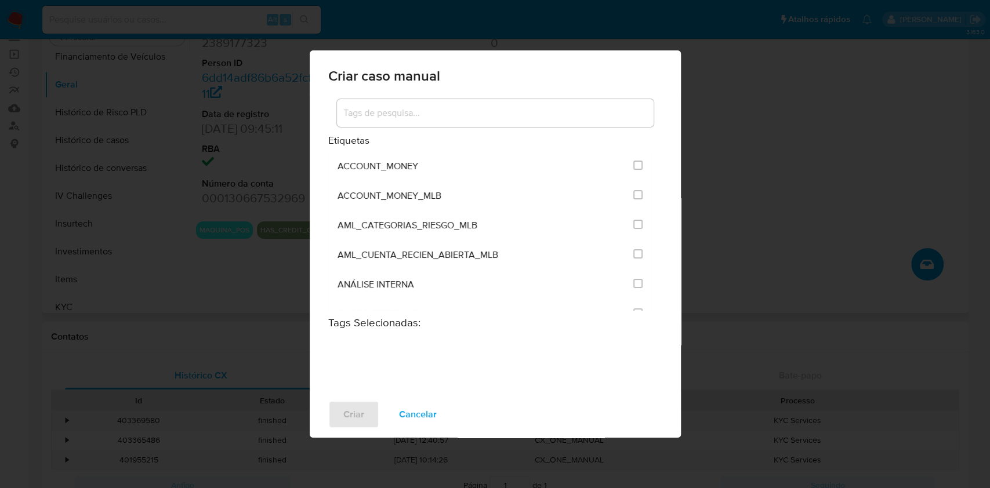
click at [415, 107] on input at bounding box center [495, 113] width 317 height 15
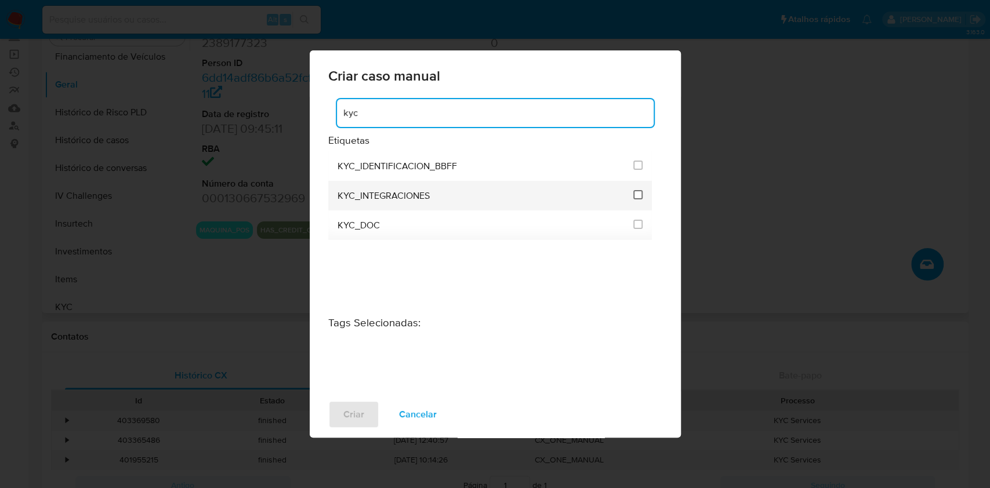
type input "kyc"
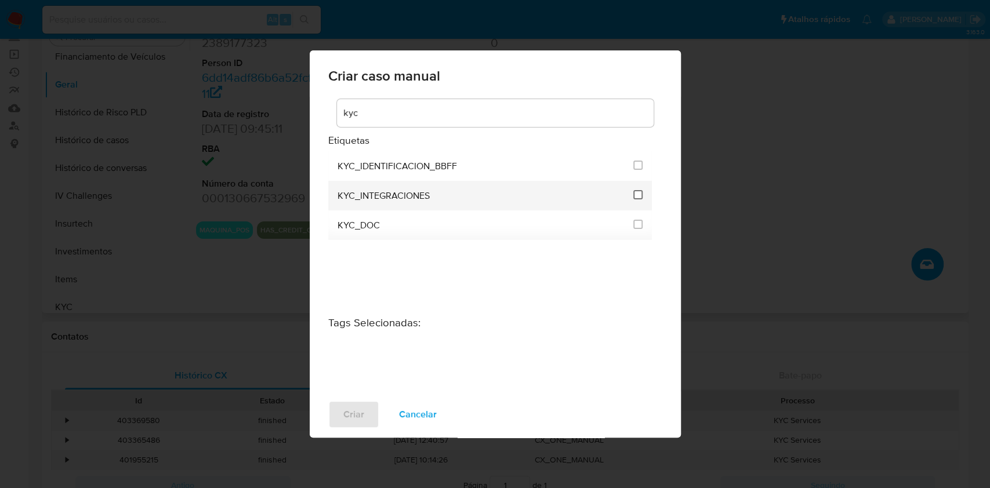
click at [636, 196] on input "2093" at bounding box center [637, 194] width 9 height 9
checkbox input "true"
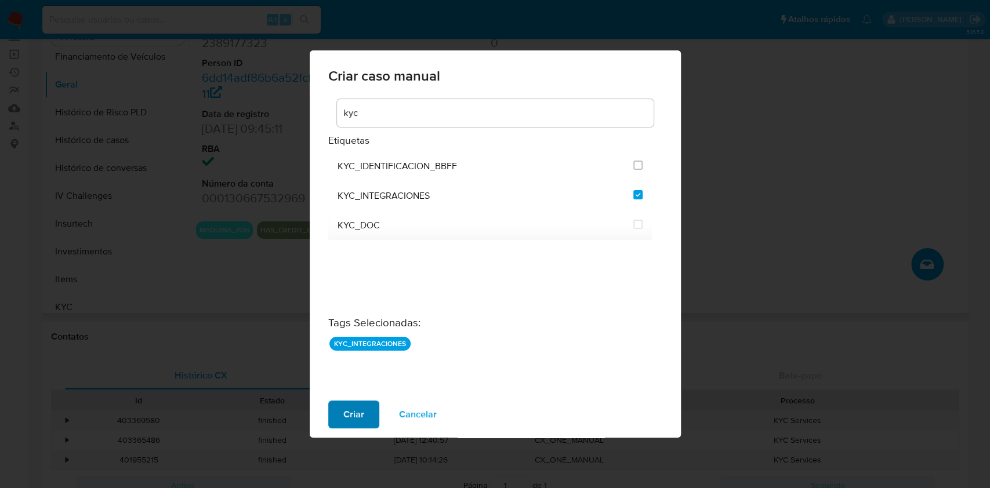
click at [362, 412] on span "Criar" at bounding box center [353, 415] width 21 height 26
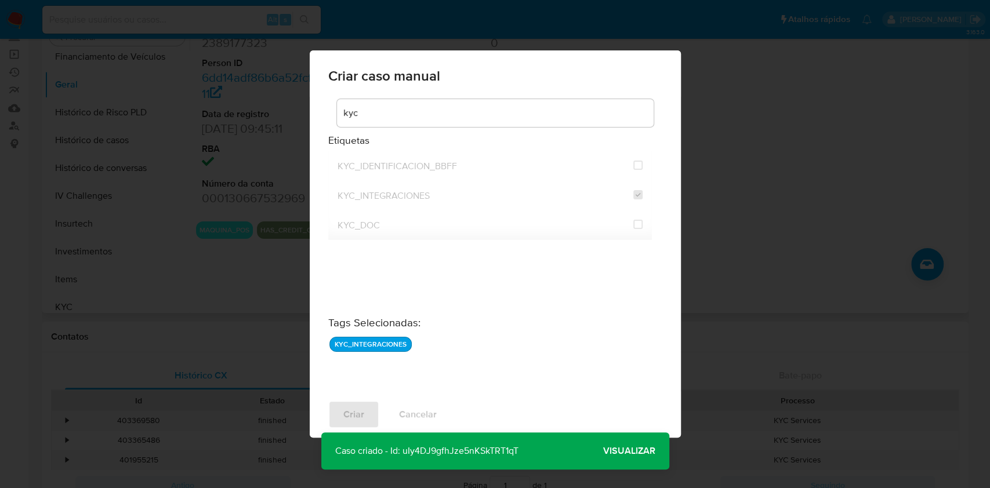
click at [628, 451] on span "Visualizar" at bounding box center [629, 451] width 52 height 0
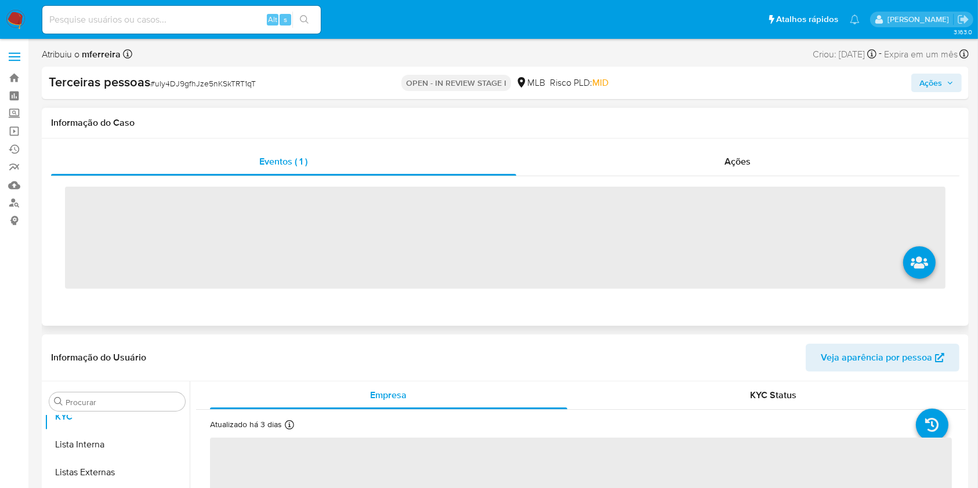
scroll to position [657, 0]
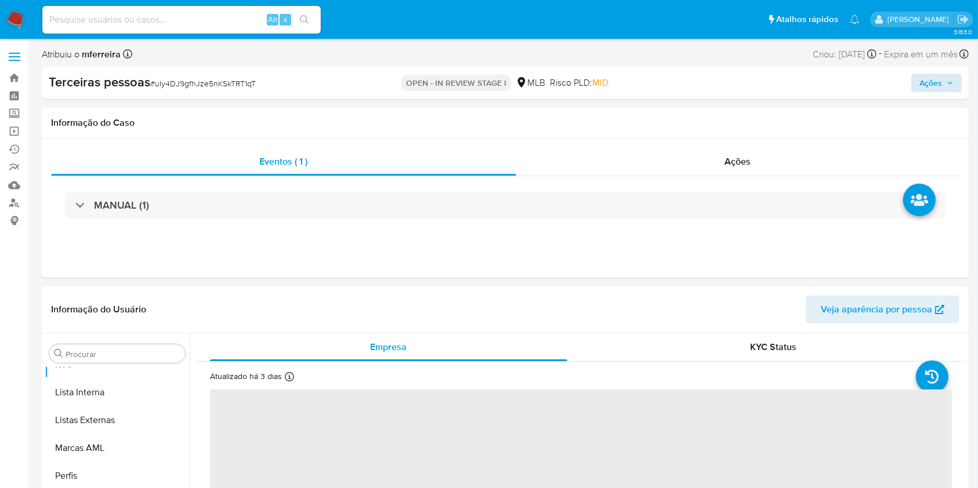
select select "10"
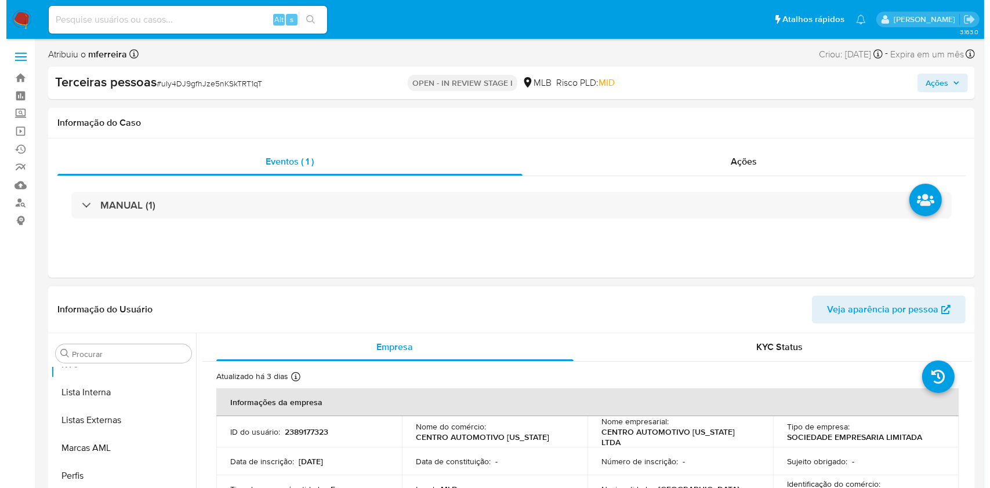
scroll to position [213, 0]
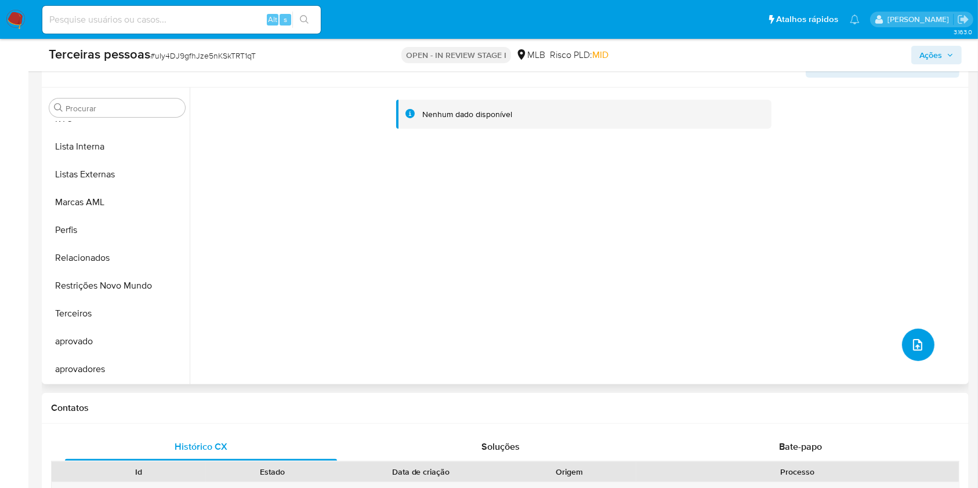
click at [902, 341] on button "upload-file" at bounding box center [918, 345] width 32 height 32
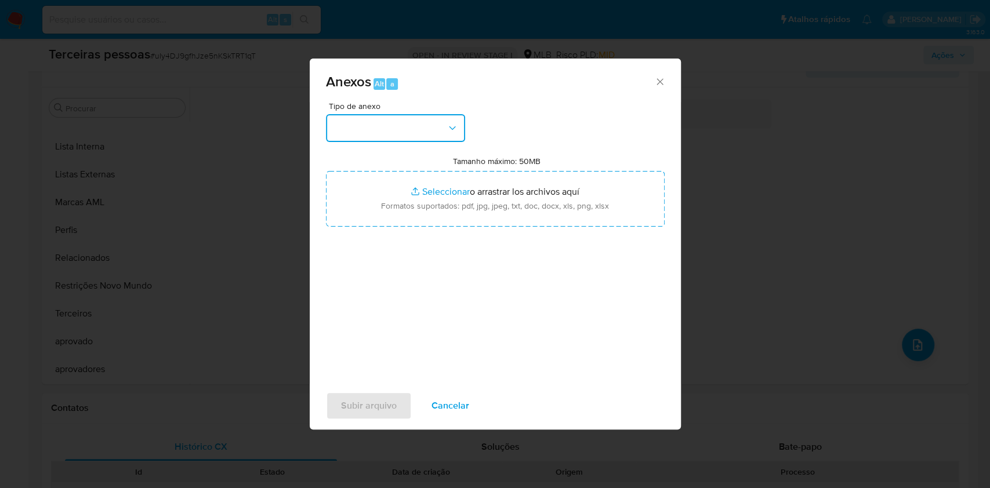
click at [448, 136] on button "button" at bounding box center [395, 128] width 139 height 28
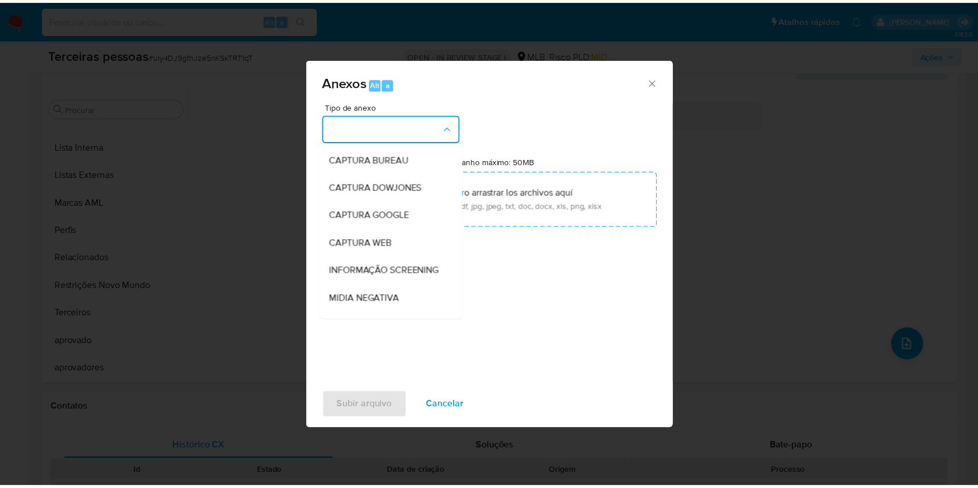
scroll to position [178, 0]
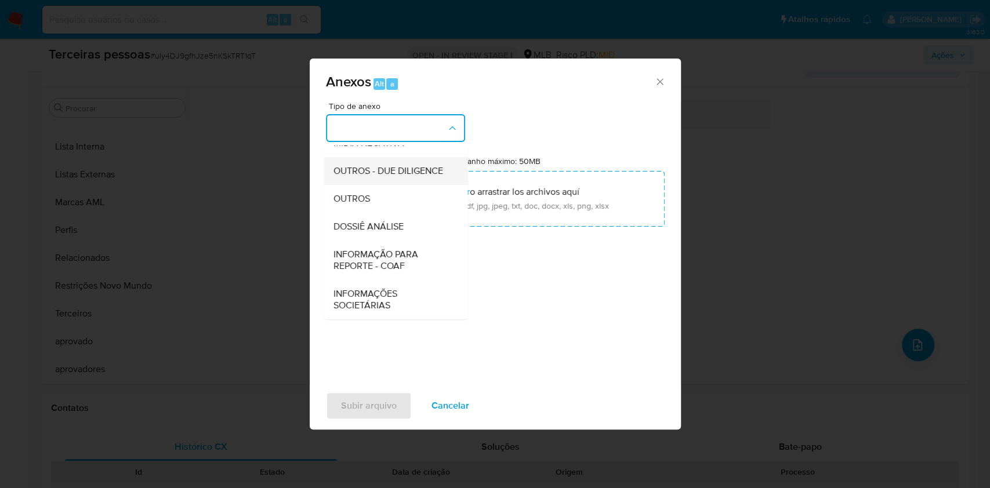
click at [381, 179] on div "OUTROS - DUE DILIGENCE" at bounding box center [392, 171] width 118 height 28
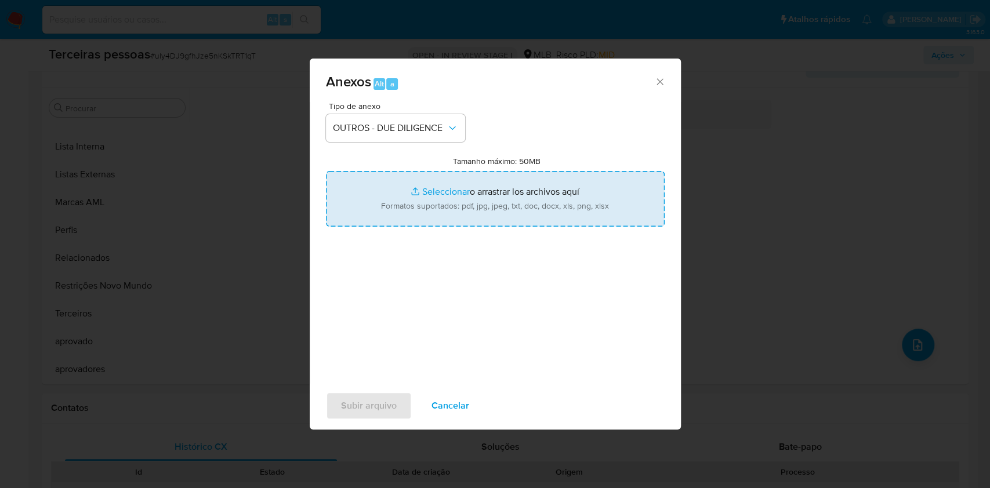
click at [459, 212] on input "Tamanho máximo: 50MB Seleccionar archivos" at bounding box center [495, 199] width 339 height 56
type input "C:\fakepath\socio.pdf"
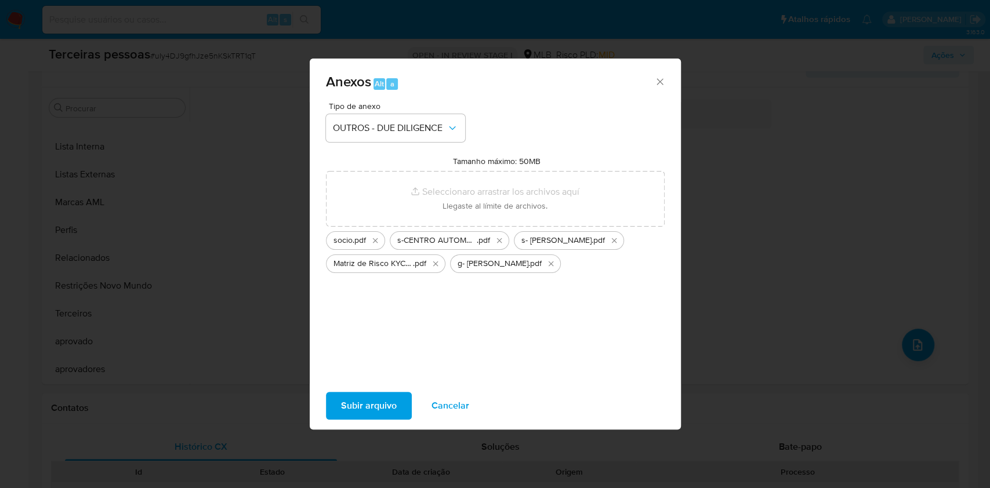
click at [373, 390] on div "Subir arquivo Cancelar" at bounding box center [495, 406] width 371 height 44
click at [376, 415] on span "Subir arquivo" at bounding box center [369, 406] width 56 height 26
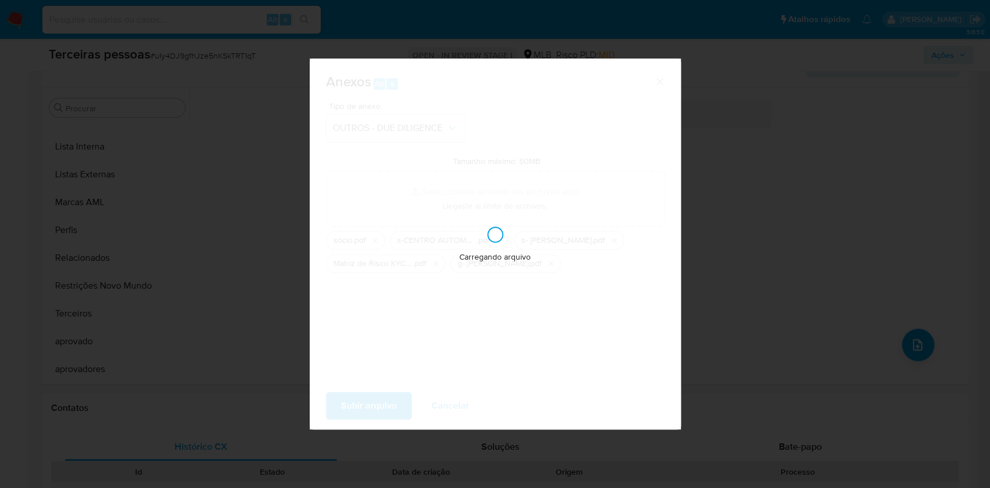
click at [720, 220] on div "Anexos Alt a Tipo de anexo OUTROS - DUE DILIGENCE Tamanho máximo: 50MB Seleccio…" at bounding box center [495, 244] width 990 height 488
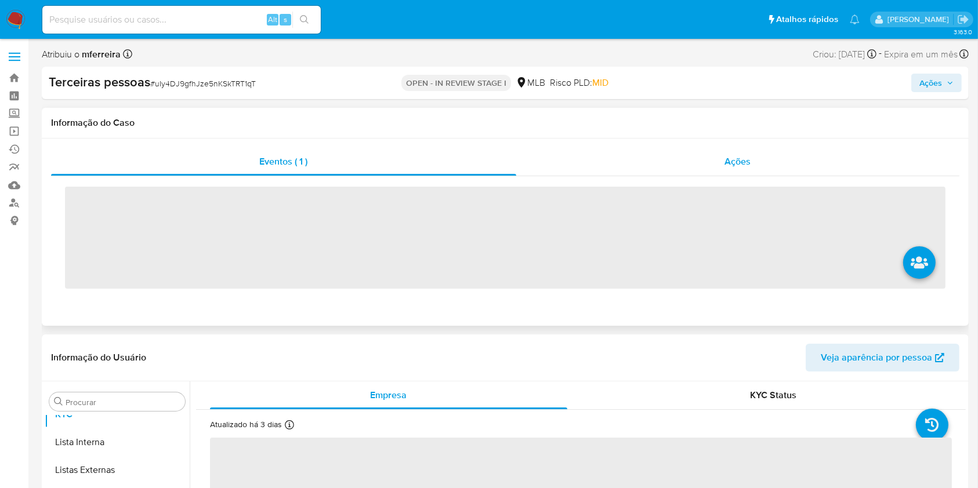
scroll to position [657, 0]
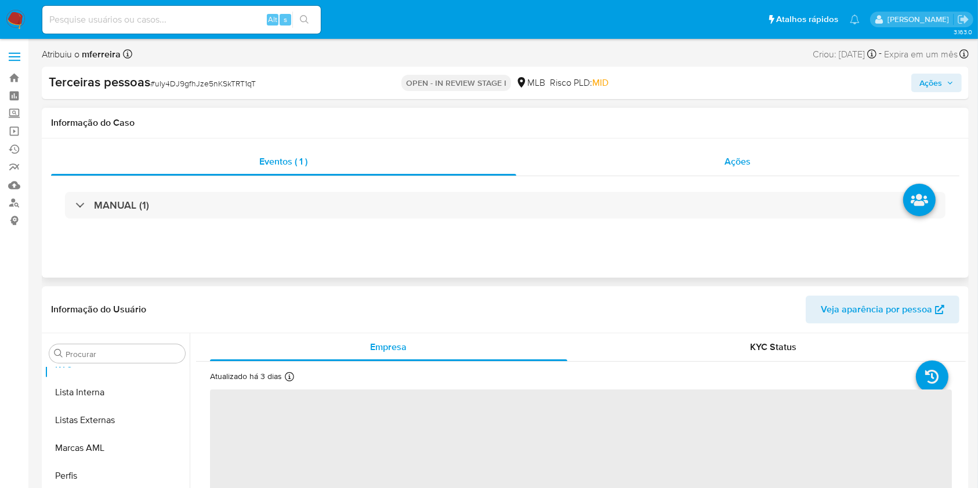
click at [715, 157] on div "Ações" at bounding box center [737, 162] width 443 height 28
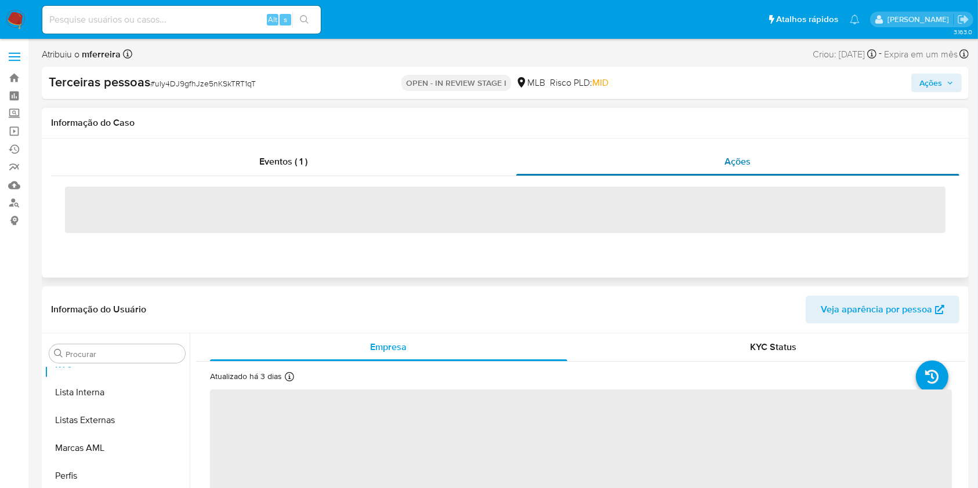
select select "10"
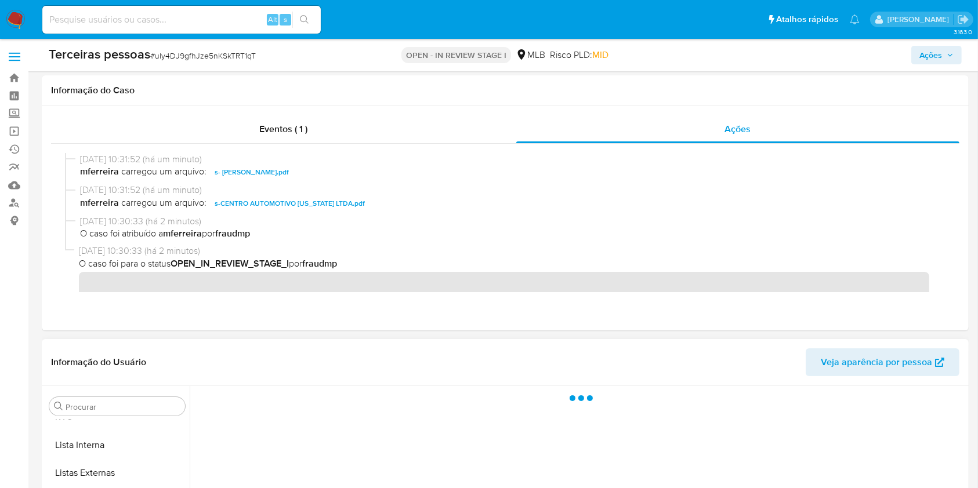
scroll to position [299, 0]
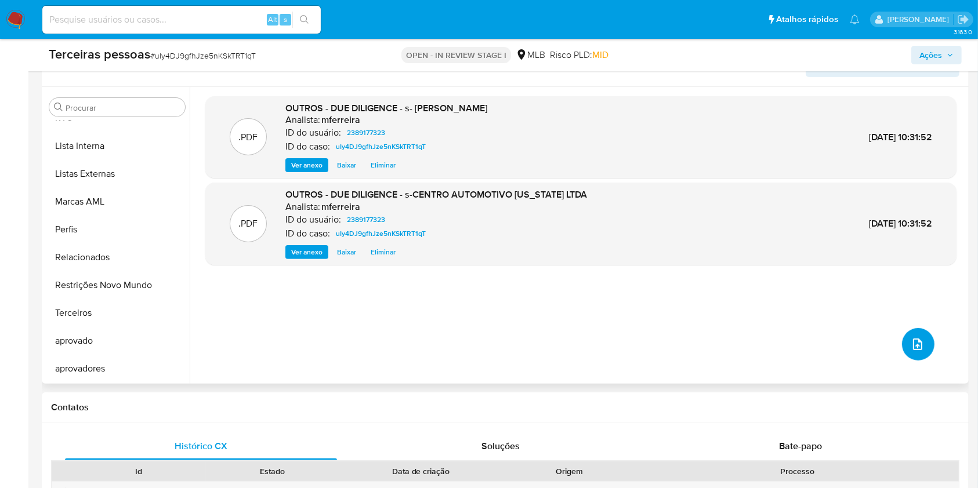
click at [914, 346] on icon "upload-file" at bounding box center [918, 345] width 14 height 14
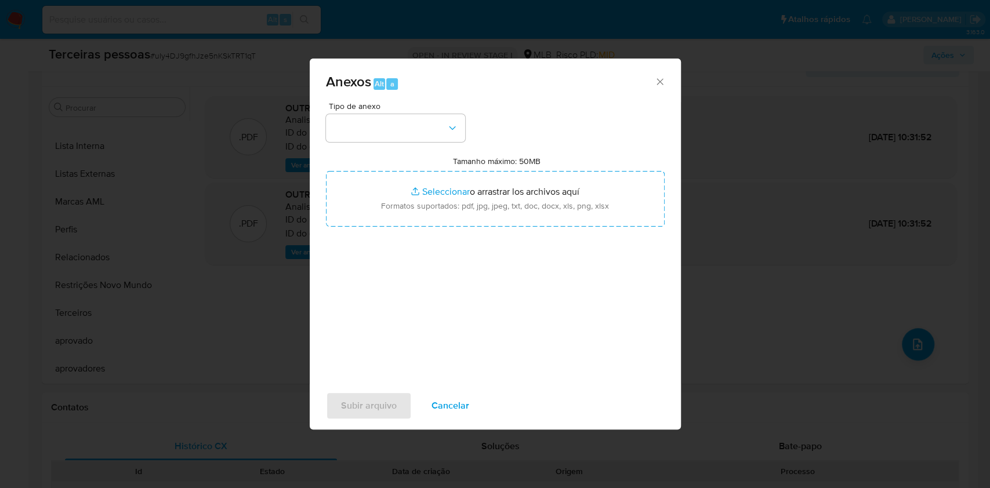
click at [473, 405] on button "Cancelar" at bounding box center [451, 406] width 68 height 28
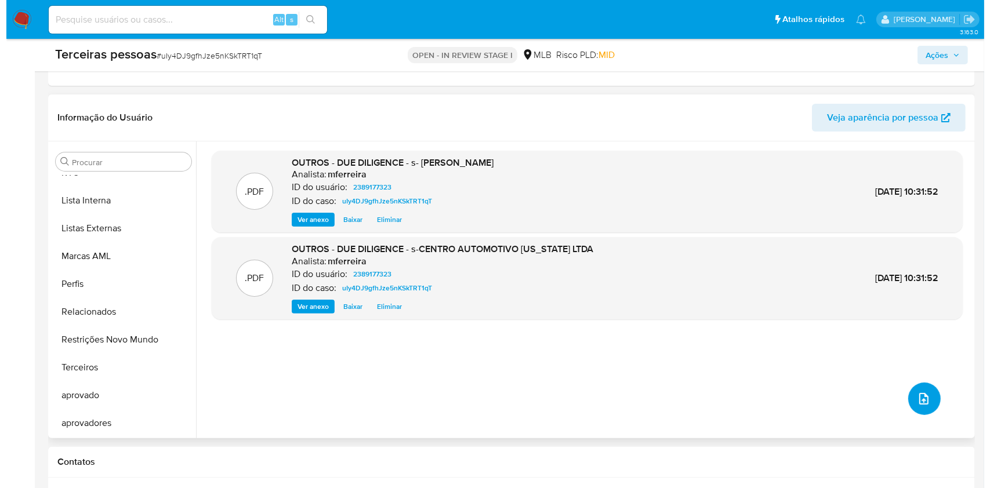
scroll to position [222, 0]
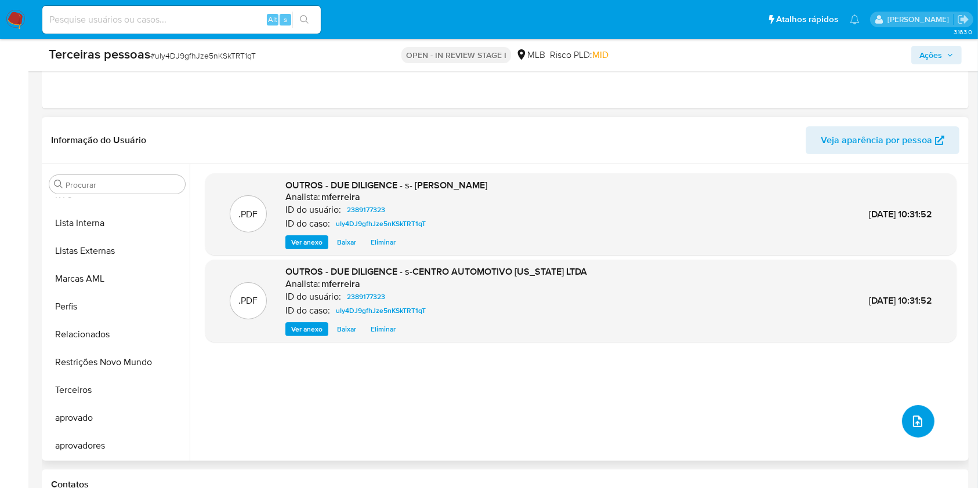
click at [913, 423] on icon "upload-file" at bounding box center [917, 422] width 9 height 12
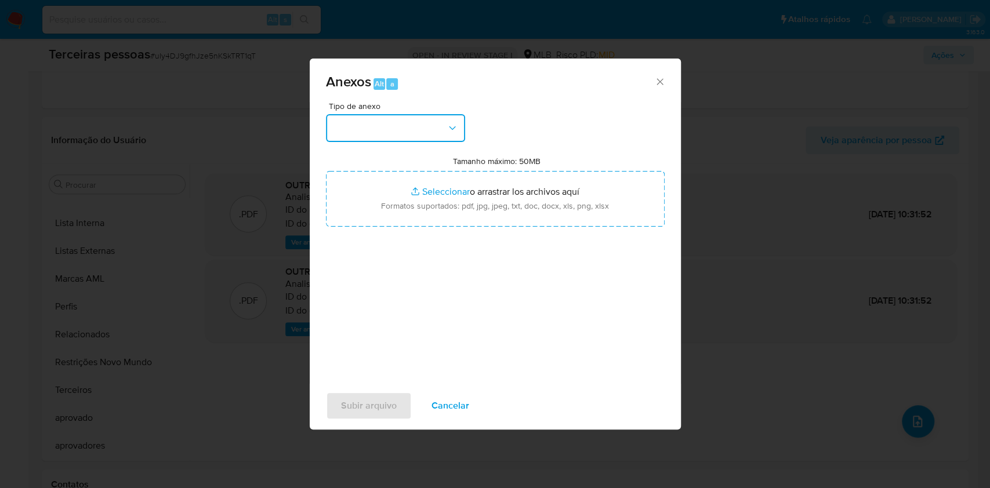
click at [428, 129] on button "button" at bounding box center [395, 128] width 139 height 28
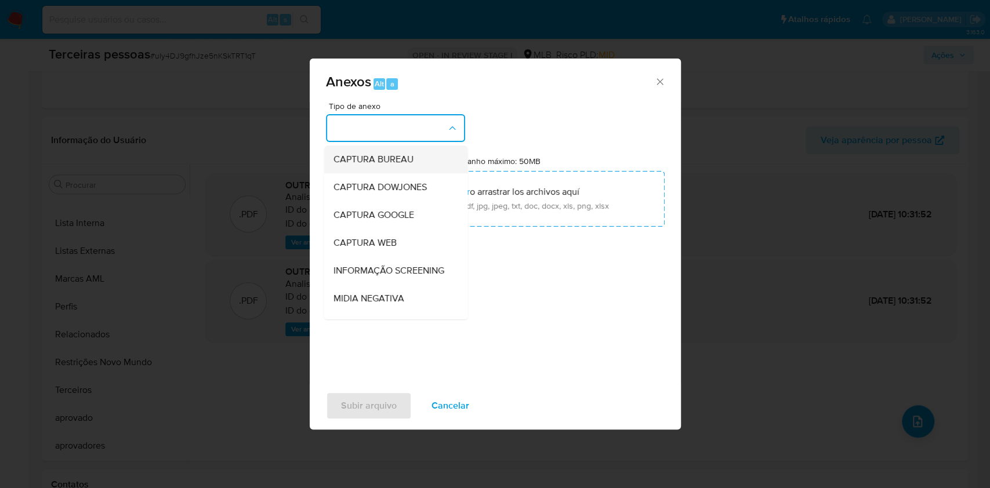
click at [380, 154] on span "CAPTURA BUREAU" at bounding box center [373, 160] width 80 height 12
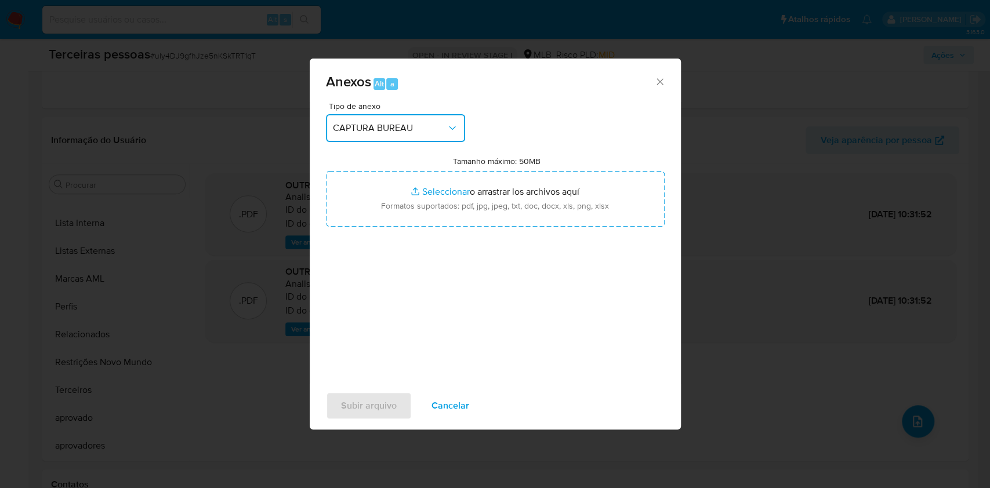
click at [388, 126] on span "CAPTURA BUREAU" at bounding box center [390, 128] width 114 height 12
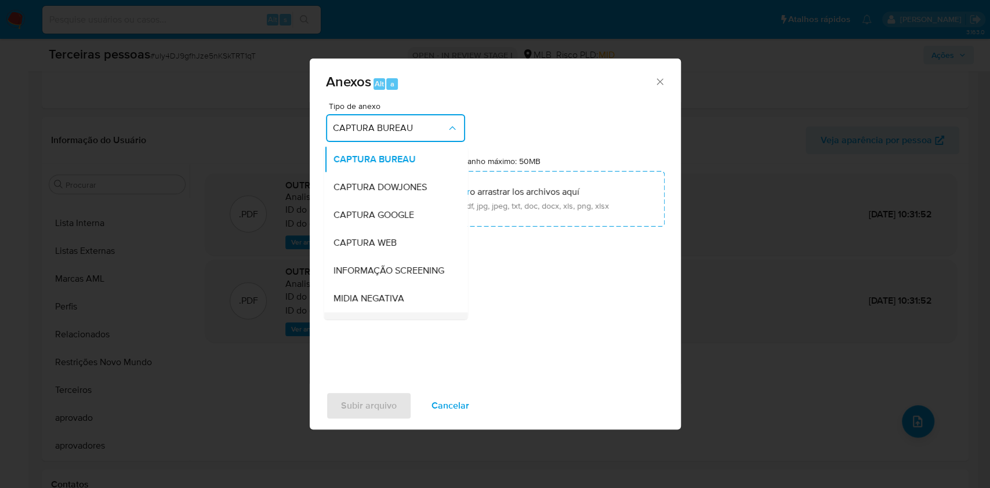
scroll to position [178, 0]
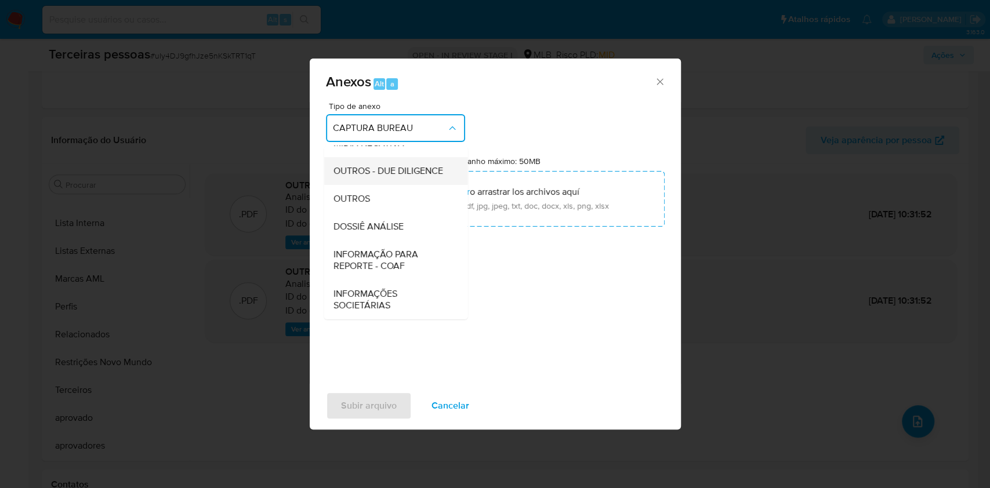
click at [376, 165] on span "OUTROS - DUE DILIGENCE" at bounding box center [388, 171] width 110 height 12
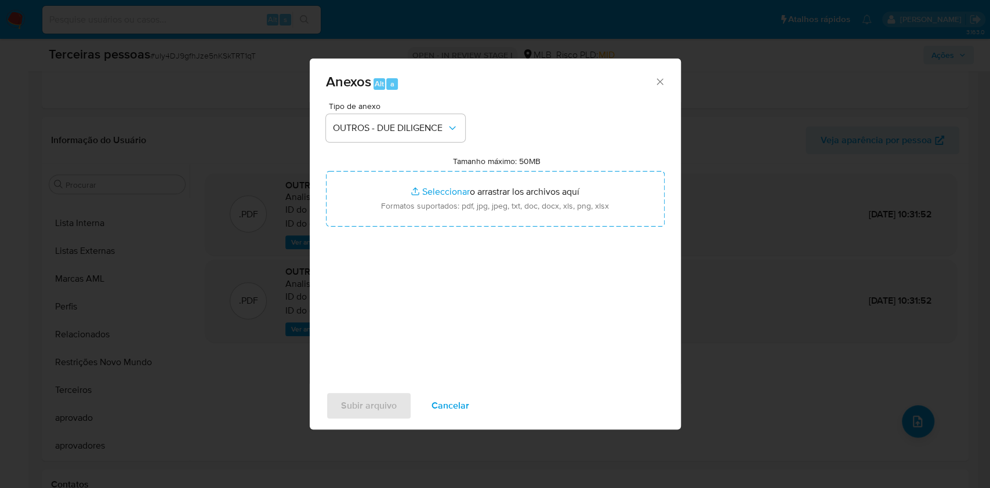
click at [479, 228] on div "Tipo de anexo OUTROS - DUE DILIGENCE Tamanho máximo: 50MB Seleccionar archivos …" at bounding box center [495, 239] width 339 height 274
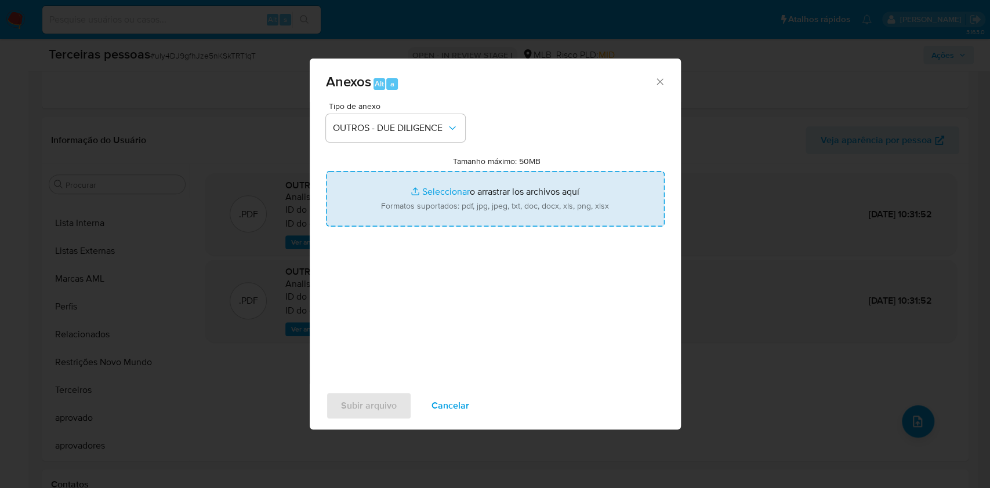
click at [471, 218] on input "Tamanho máximo: 50MB Seleccionar archivos" at bounding box center [495, 199] width 339 height 56
type input "C:\fakepath\socio.pdf"
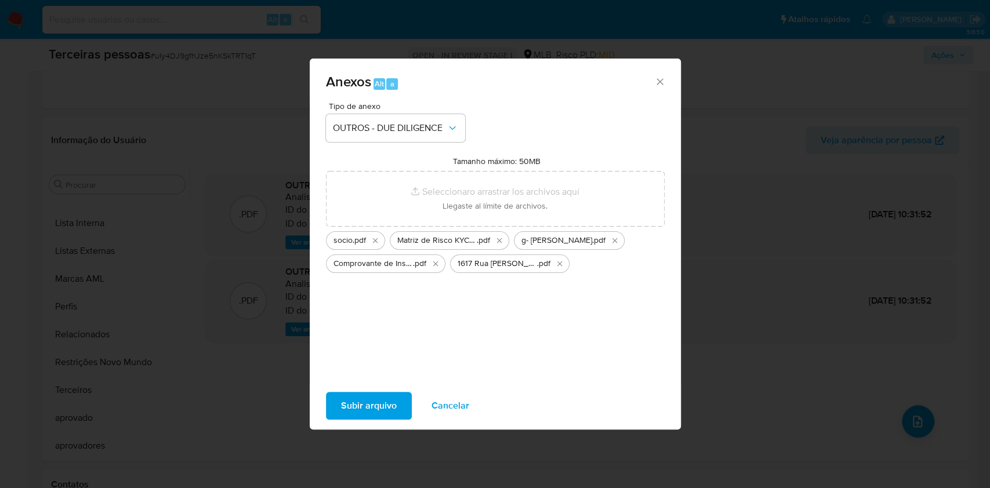
click at [381, 406] on span "Subir arquivo" at bounding box center [369, 406] width 56 height 26
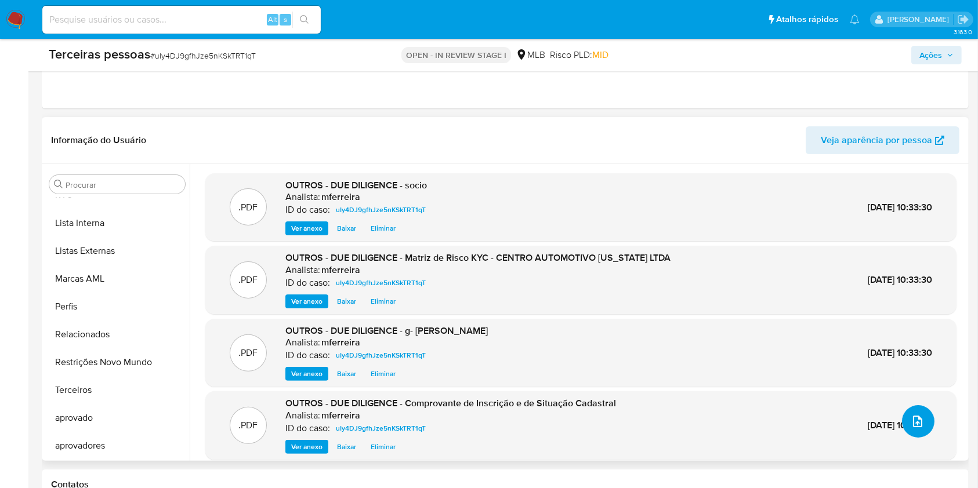
click at [911, 425] on icon "upload-file" at bounding box center [918, 422] width 14 height 14
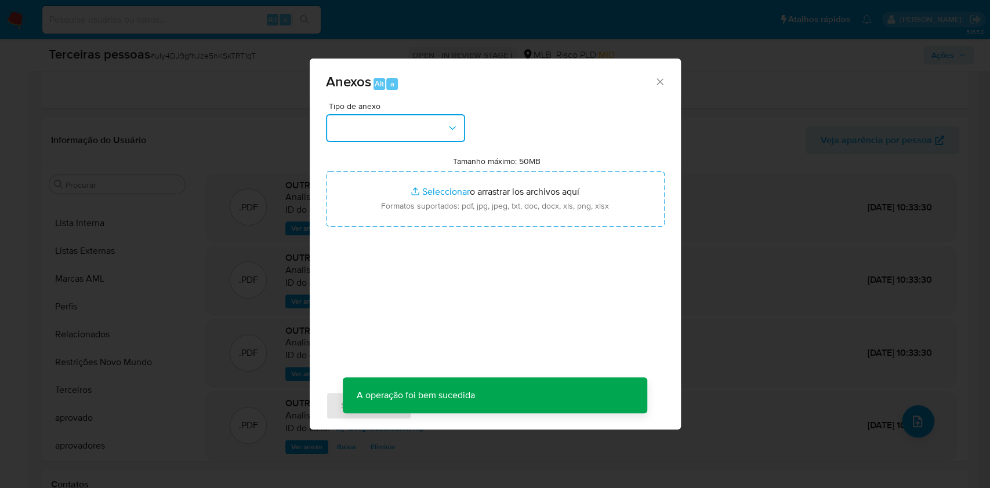
drag, startPoint x: 392, startPoint y: 118, endPoint x: 395, endPoint y: 124, distance: 6.8
click at [392, 122] on button "button" at bounding box center [395, 128] width 139 height 28
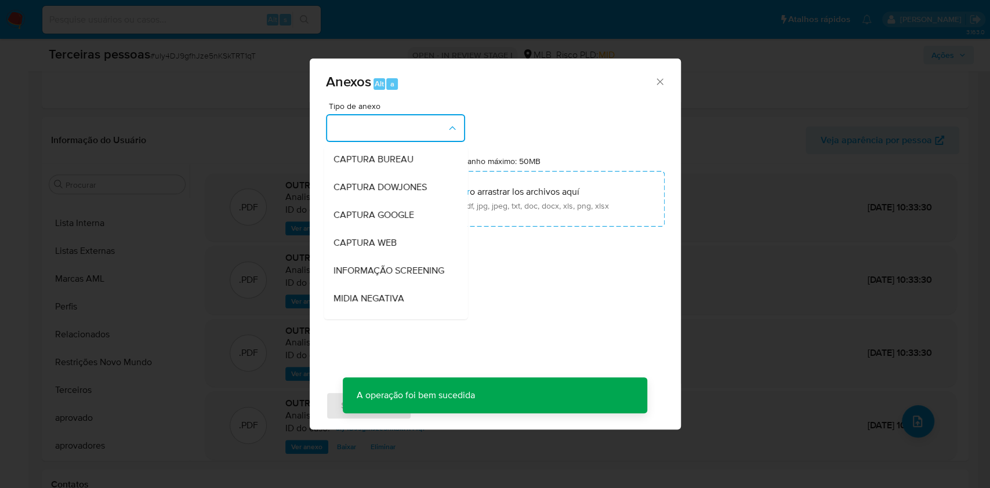
click at [395, 125] on button "button" at bounding box center [395, 128] width 139 height 28
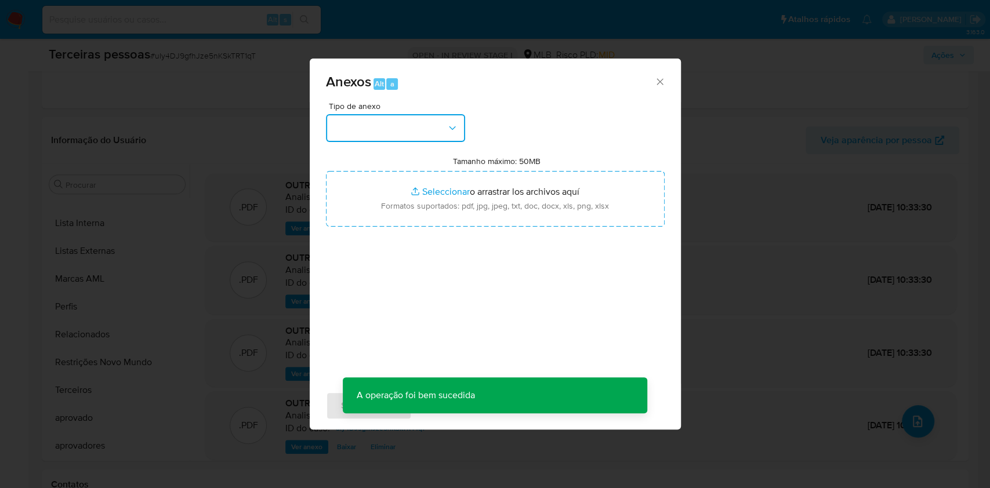
click at [379, 132] on button "button" at bounding box center [395, 128] width 139 height 28
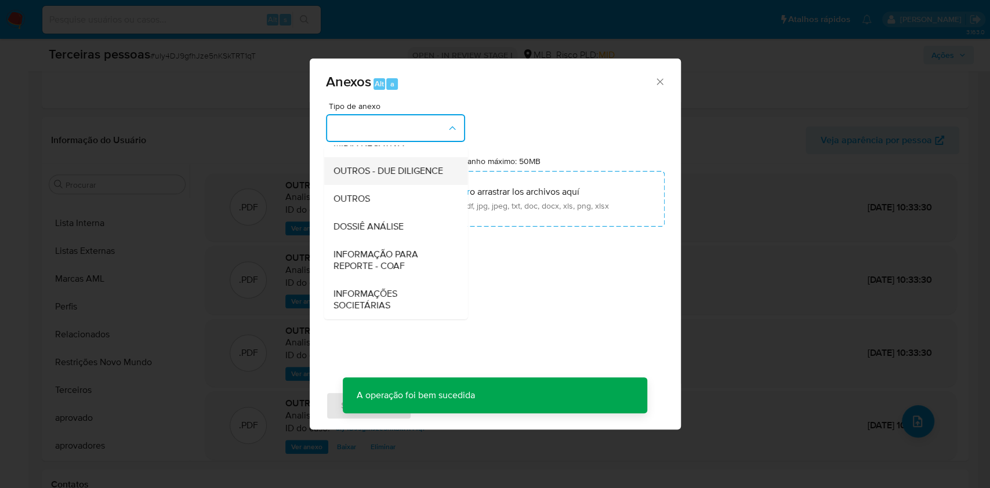
click at [377, 165] on span "OUTROS - DUE DILIGENCE" at bounding box center [388, 171] width 110 height 12
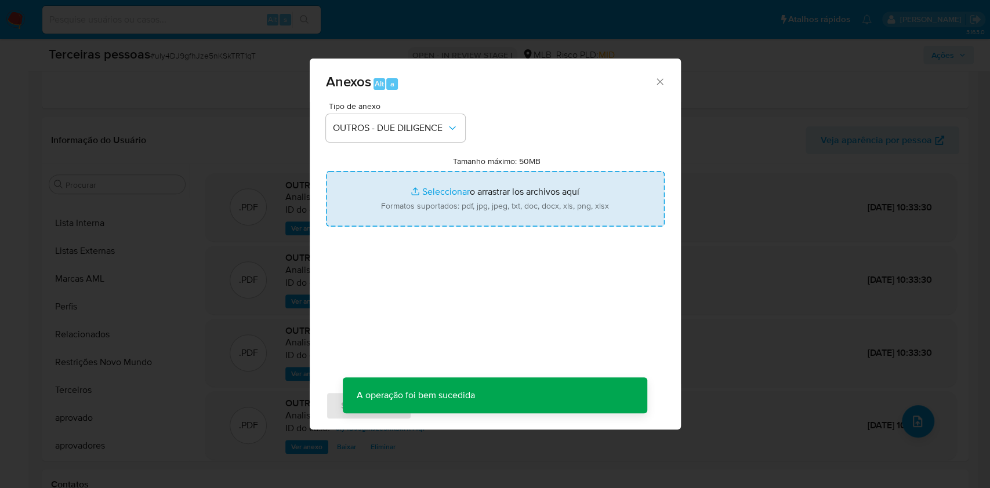
click at [416, 191] on input "Tamanho máximo: 50MB Seleccionar archivos" at bounding box center [495, 199] width 339 height 56
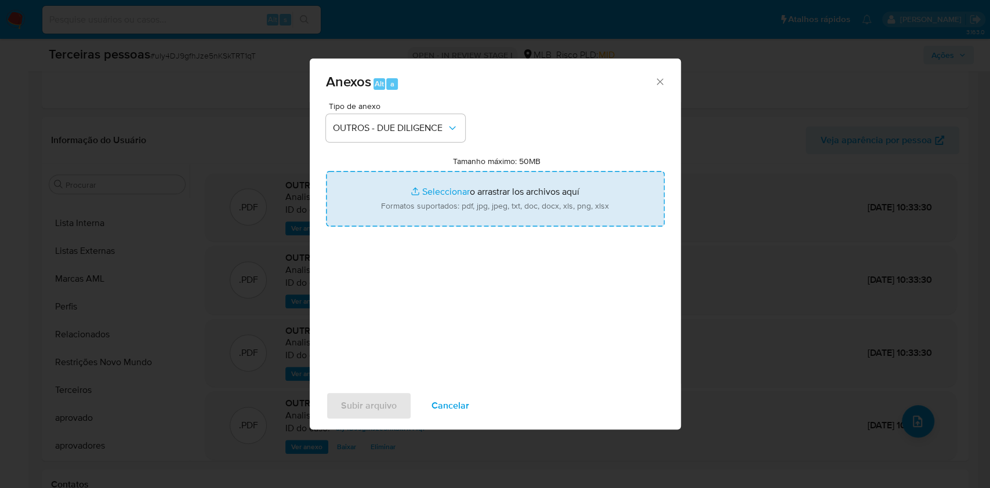
type input "C:\fakepath\g- CENTRO AUTOMOTIVO OKLAHOMA LTDA.pdf"
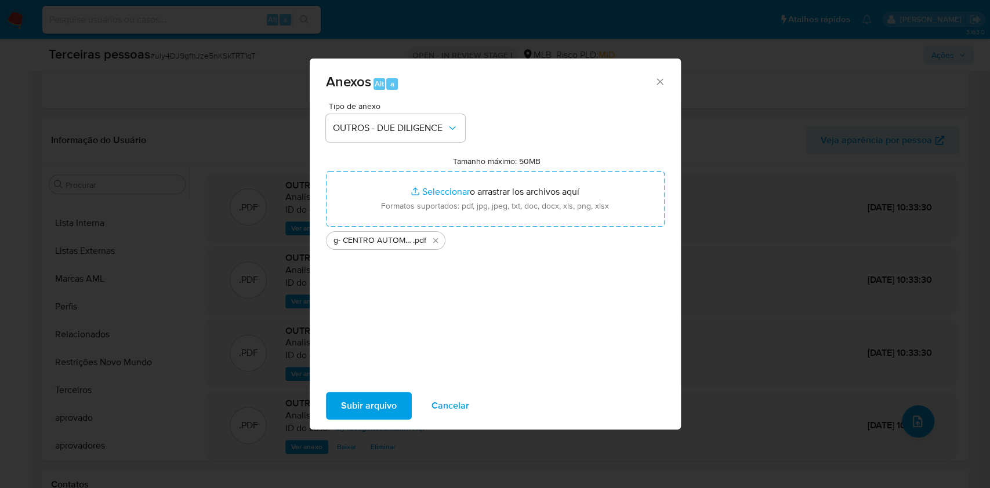
drag, startPoint x: 416, startPoint y: 191, endPoint x: 373, endPoint y: 404, distance: 217.2
click at [373, 404] on span "Subir arquivo" at bounding box center [369, 406] width 56 height 26
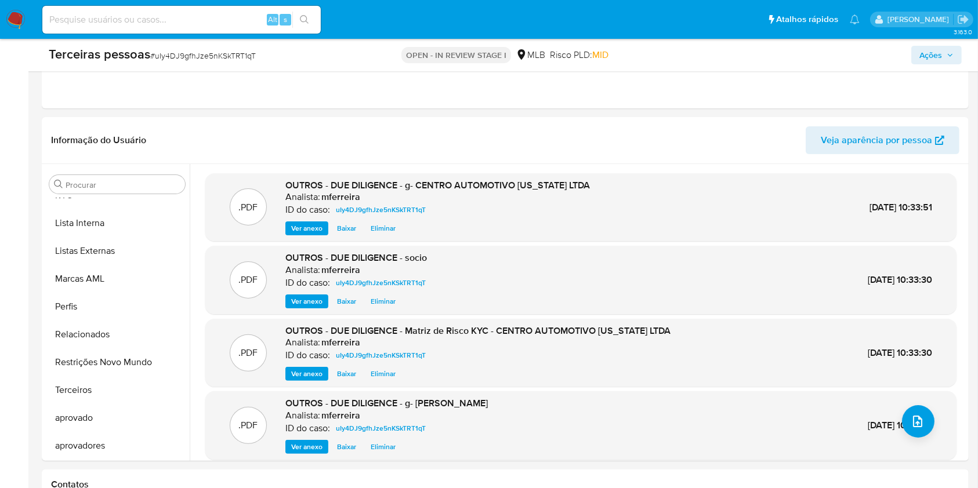
click at [956, 55] on button "Ações" at bounding box center [936, 55] width 50 height 19
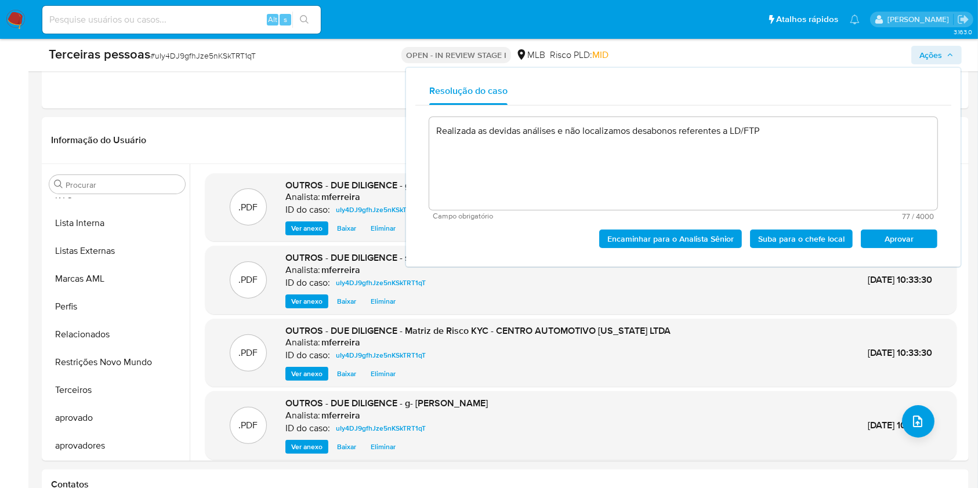
click at [885, 241] on span "Aprovar" at bounding box center [899, 239] width 60 height 16
type textarea "Realizada as devidas análises e não localizamos desabonos referentes a LD/FTP"
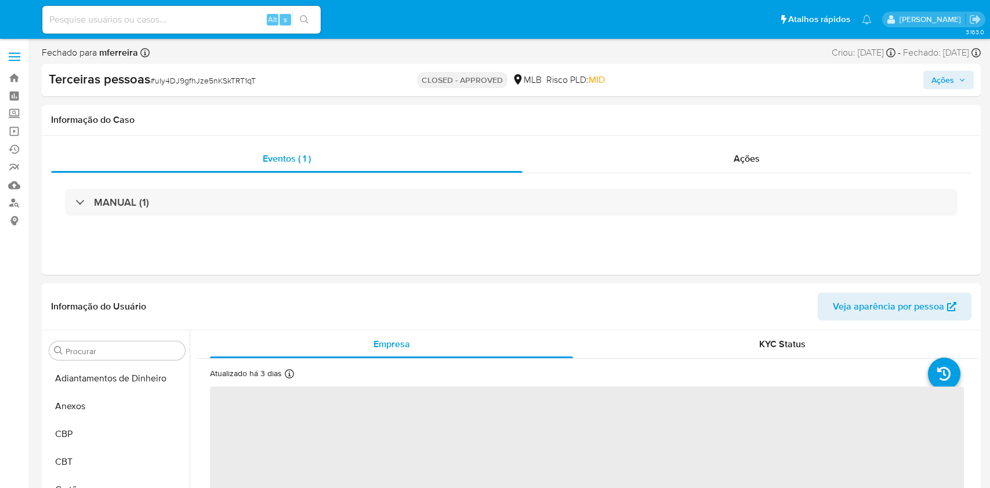
select select "10"
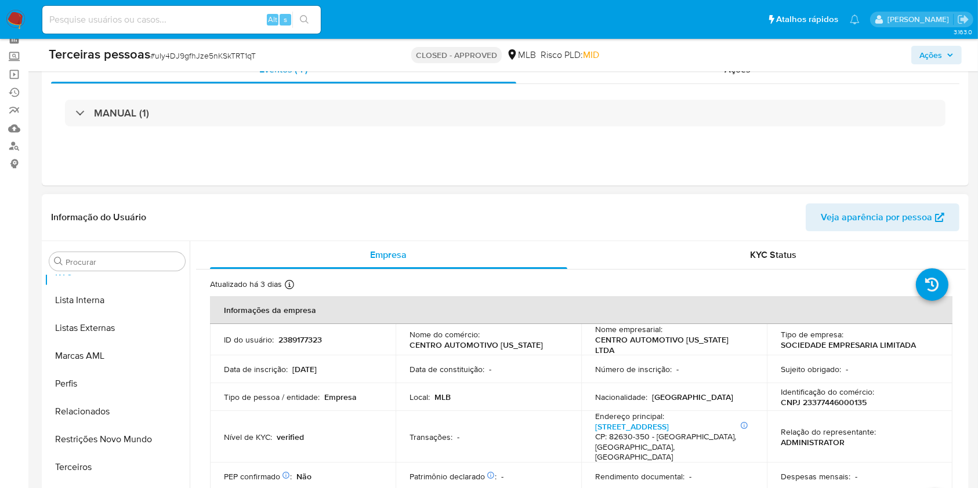
scroll to position [77, 0]
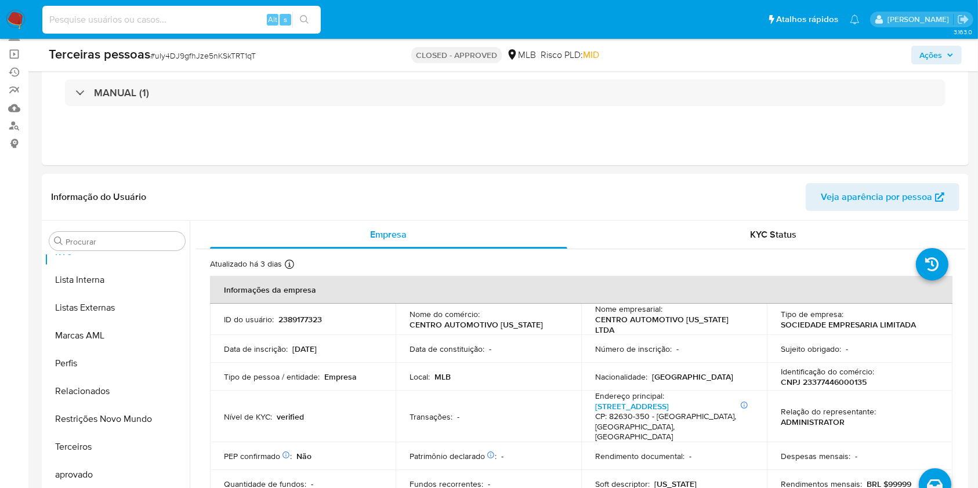
click at [251, 21] on input at bounding box center [181, 19] width 278 height 15
paste input "2343125072"
type input "2343125072"
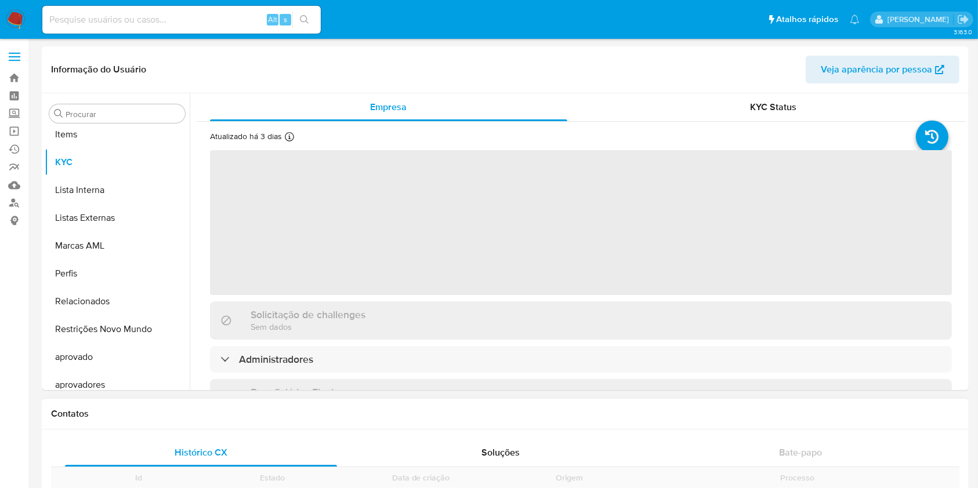
scroll to position [629, 0]
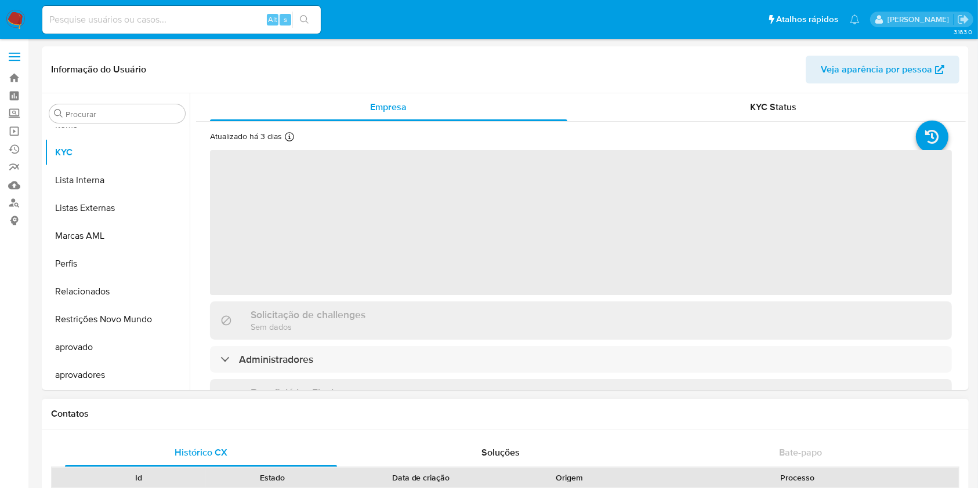
select select "10"
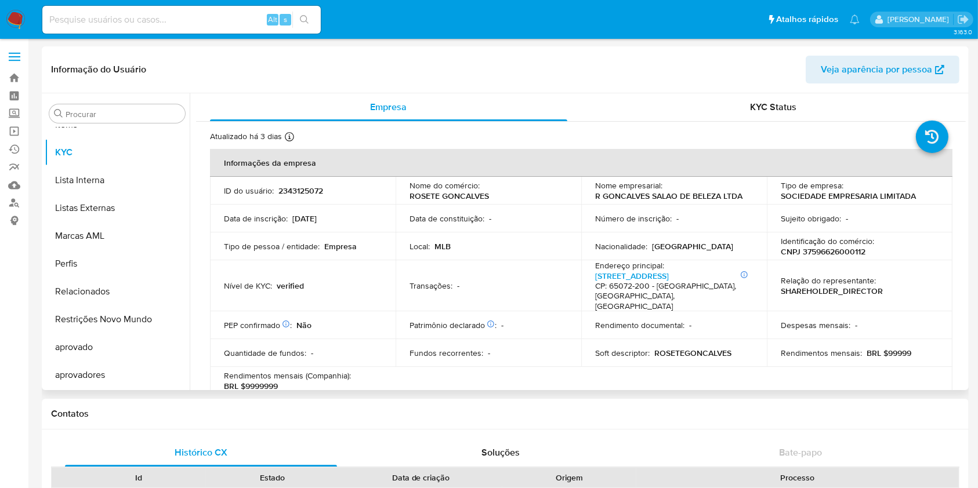
click at [830, 253] on p "CNPJ 37596626000112" at bounding box center [823, 252] width 85 height 10
copy p "37596626000112"
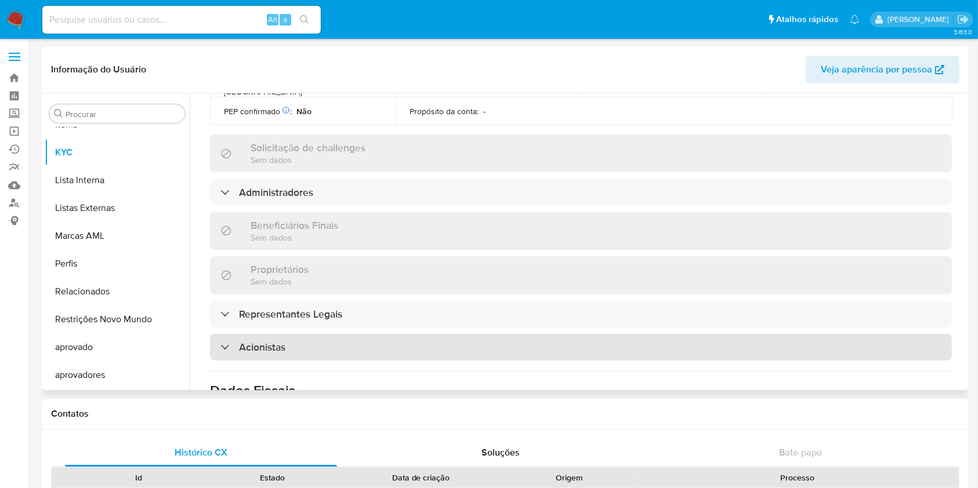
click at [287, 334] on div "Acionistas" at bounding box center [581, 347] width 742 height 27
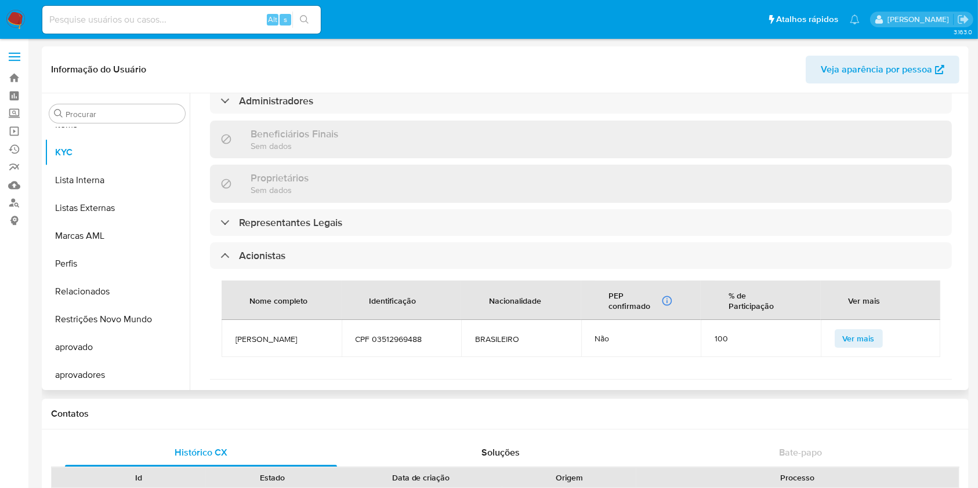
scroll to position [618, 0]
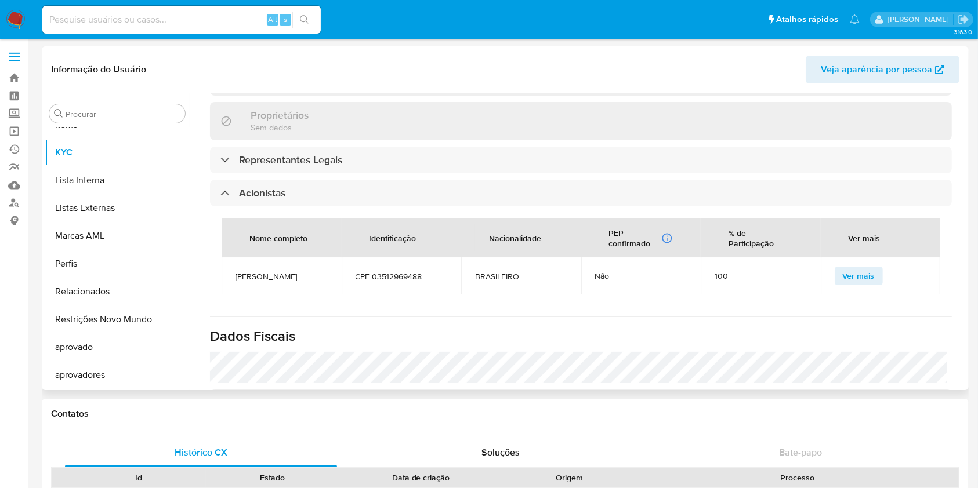
click at [259, 271] on span "EQUIELSON FERREIRA GONCALVES" at bounding box center [282, 276] width 92 height 10
copy span "EQUIELSON FERREIRA GONCALVES"
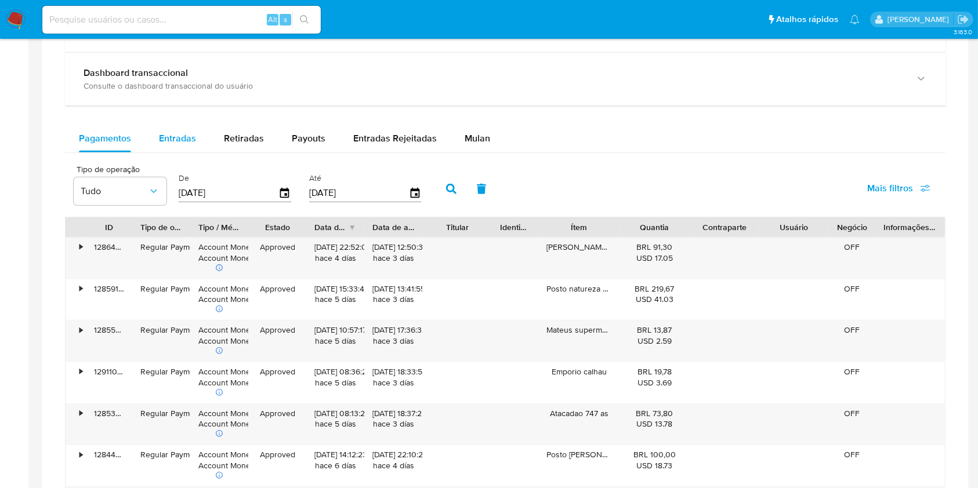
click at [162, 138] on span "Entradas" at bounding box center [177, 138] width 37 height 13
select select "10"
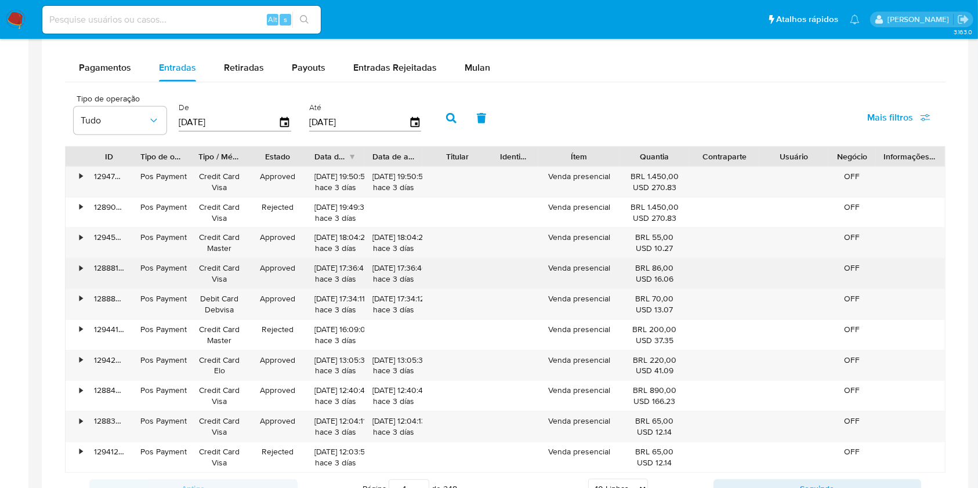
scroll to position [773, 0]
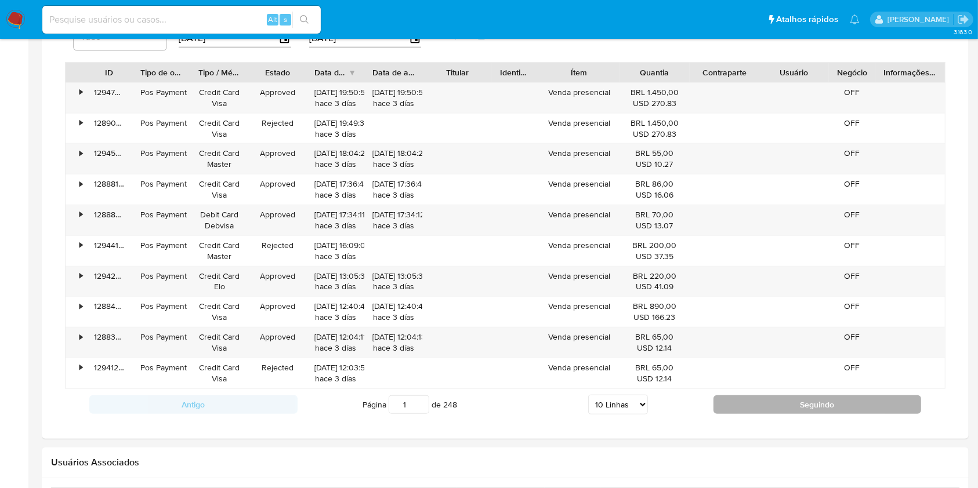
click at [821, 400] on button "Seguindo" at bounding box center [818, 405] width 208 height 19
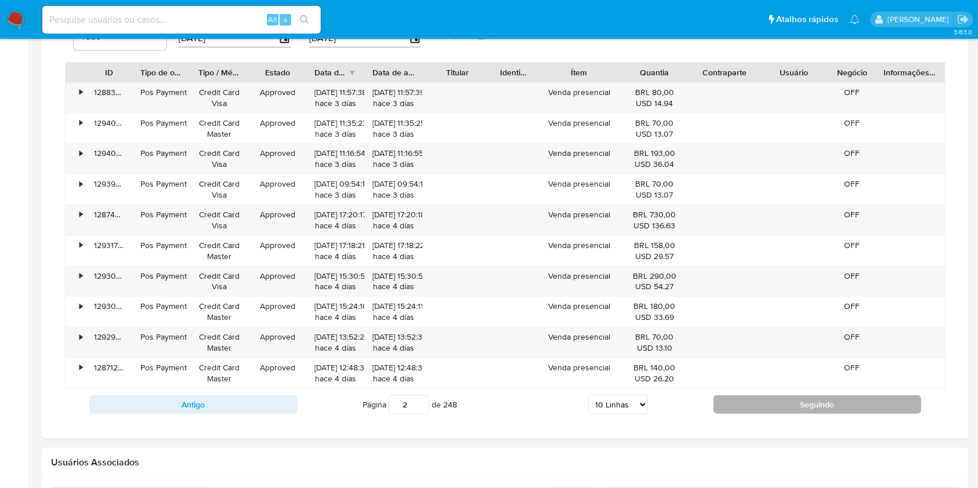
click at [821, 400] on button "Seguindo" at bounding box center [818, 405] width 208 height 19
type input "3"
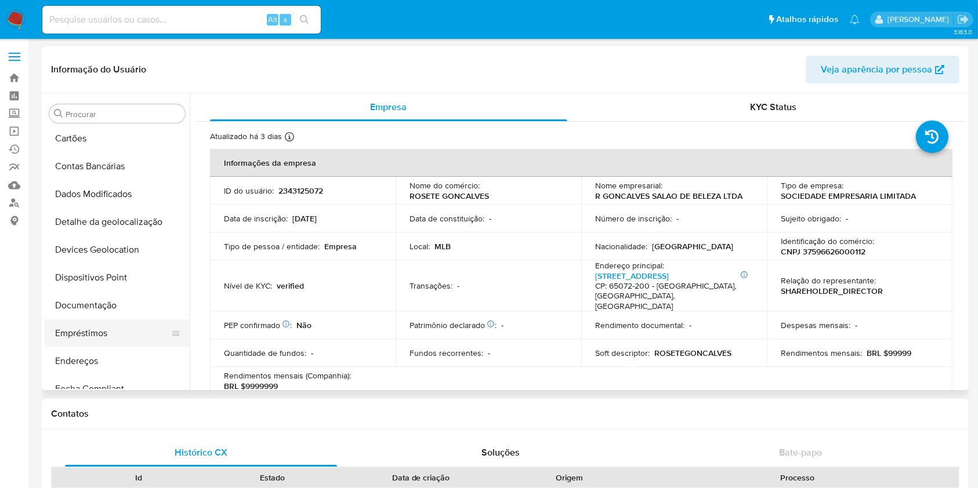
scroll to position [117, 0]
click at [106, 300] on button "Documentação" at bounding box center [113, 303] width 136 height 28
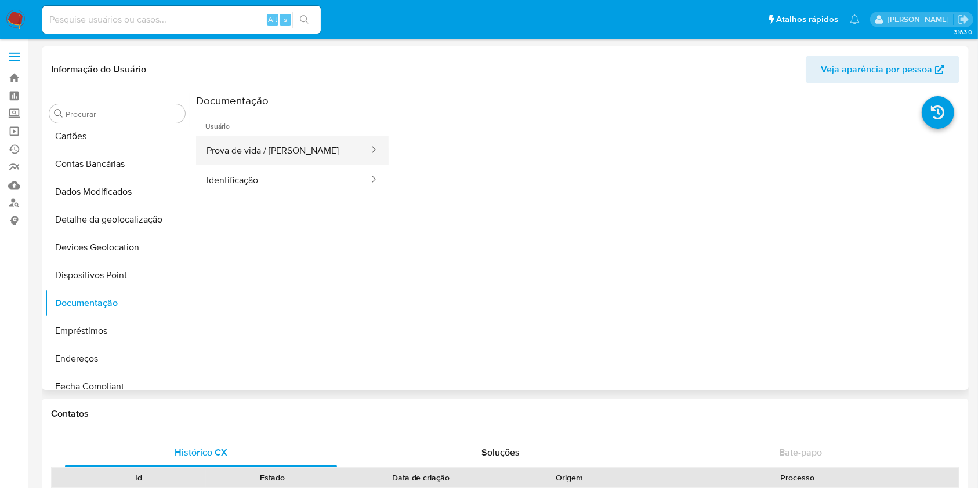
click at [290, 159] on button "Prova de vida / Selfie" at bounding box center [283, 151] width 174 height 30
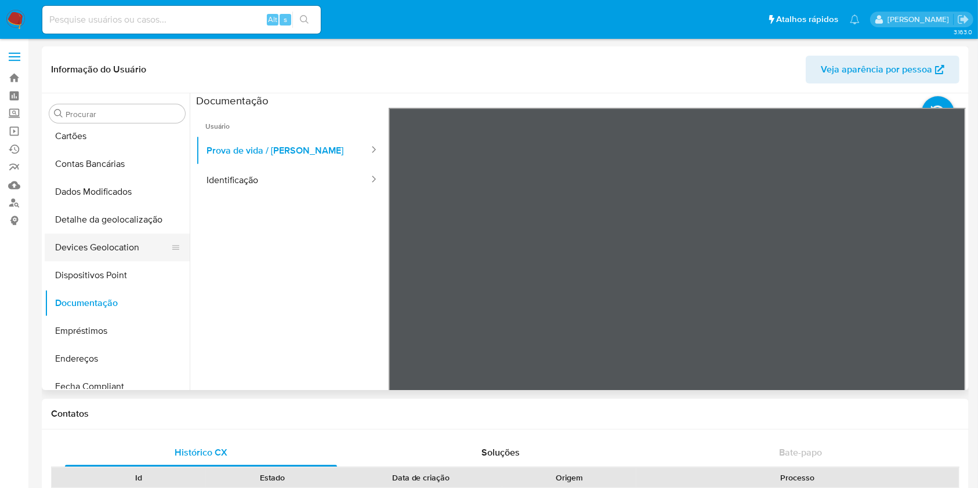
click at [128, 242] on button "Devices Geolocation" at bounding box center [113, 248] width 136 height 28
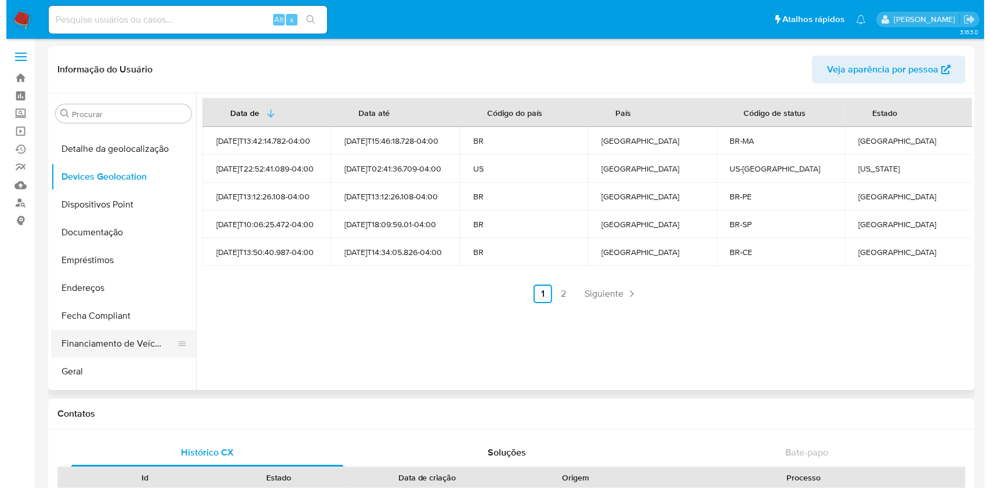
scroll to position [271, 0]
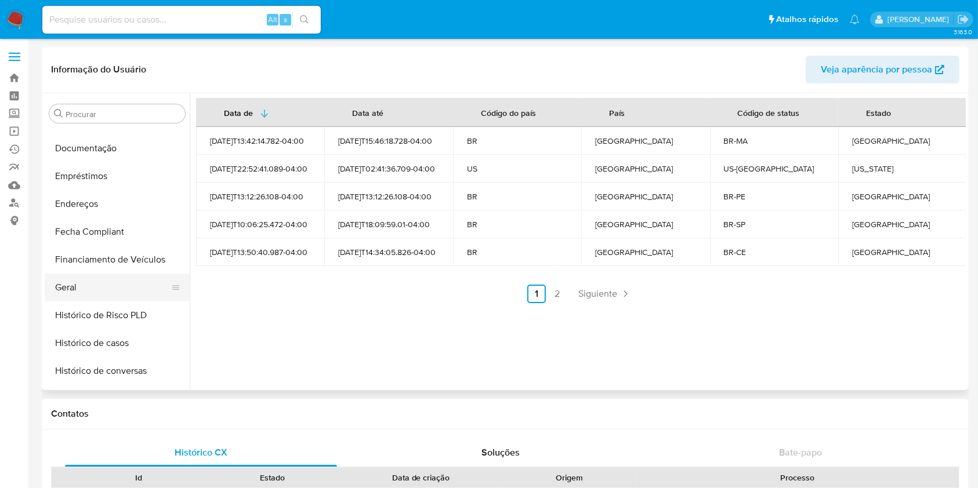
click at [115, 276] on button "Geral" at bounding box center [113, 288] width 136 height 28
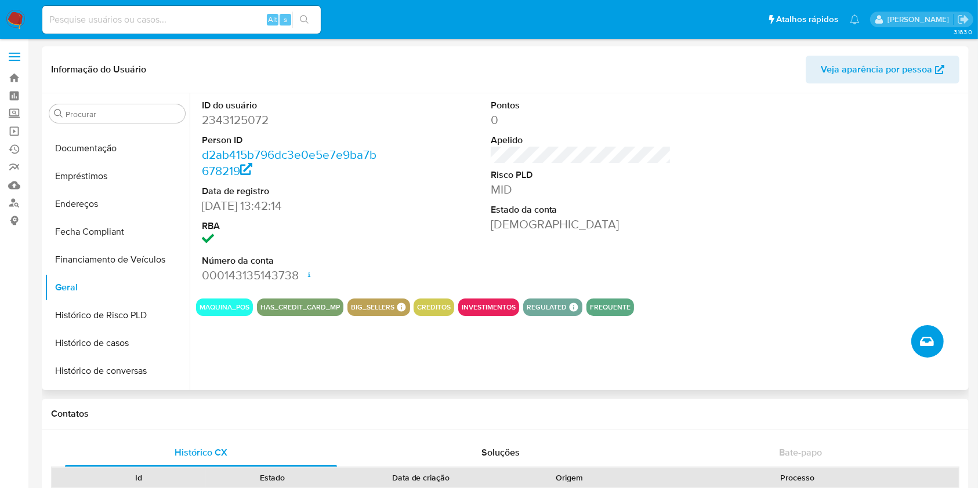
click at [914, 341] on button "Criar caso manual" at bounding box center [927, 341] width 32 height 32
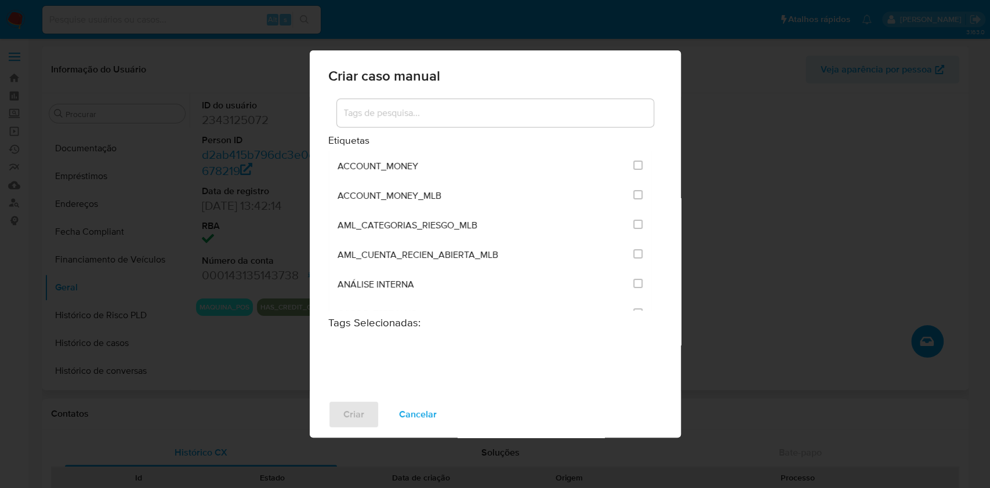
click at [517, 120] on input at bounding box center [495, 113] width 317 height 15
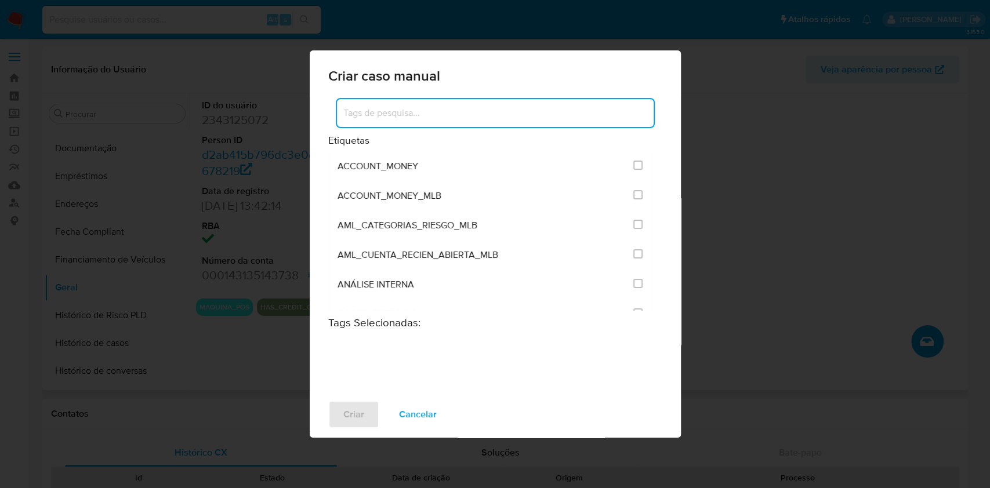
type input "i"
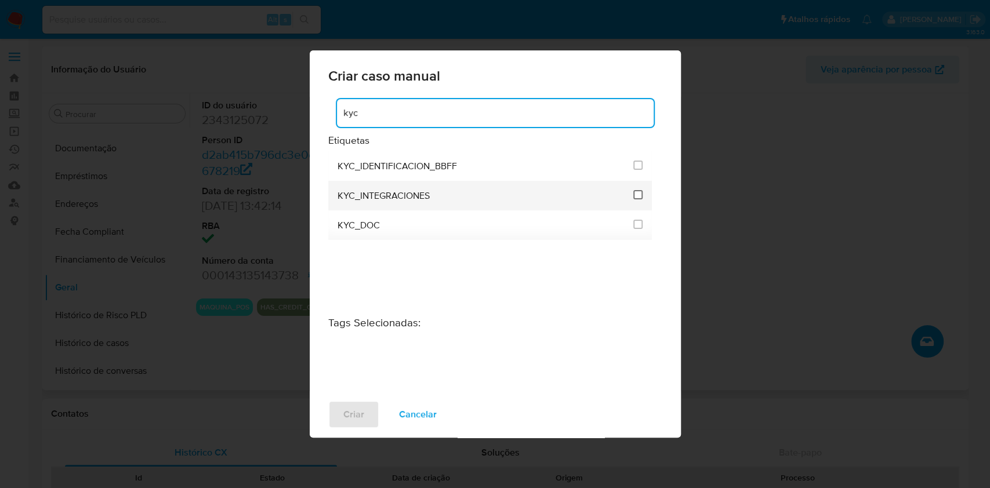
type input "kyc"
click at [633, 191] on input "2093" at bounding box center [637, 194] width 9 height 9
checkbox input "true"
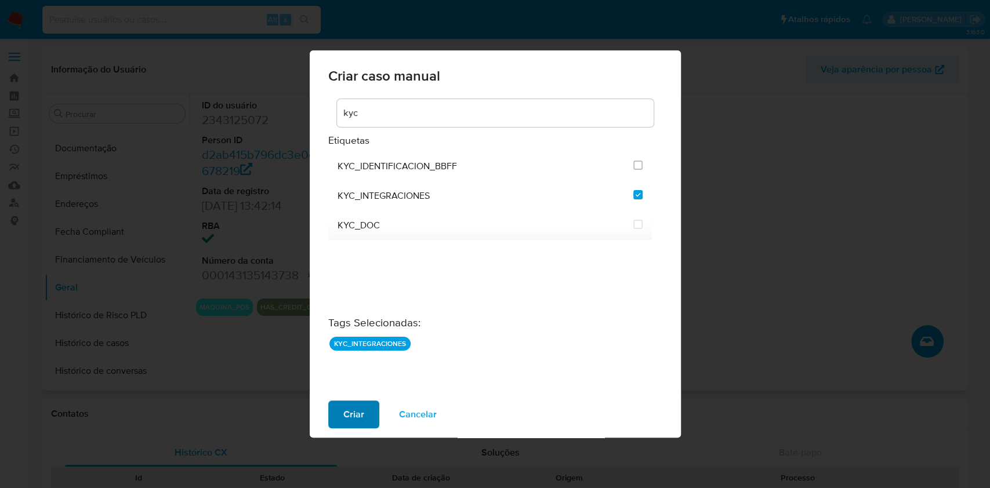
click at [357, 418] on span "Criar" at bounding box center [353, 415] width 21 height 26
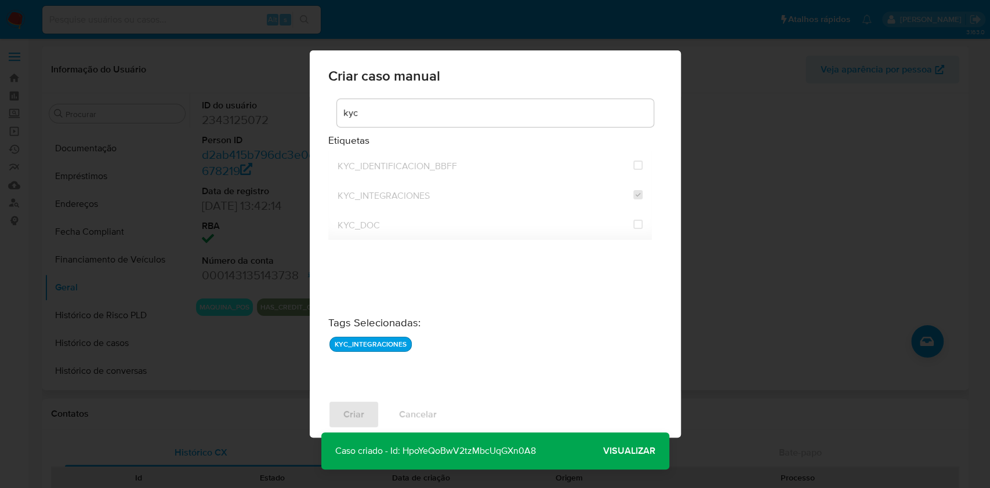
click at [632, 451] on span "Visualizar" at bounding box center [629, 451] width 52 height 0
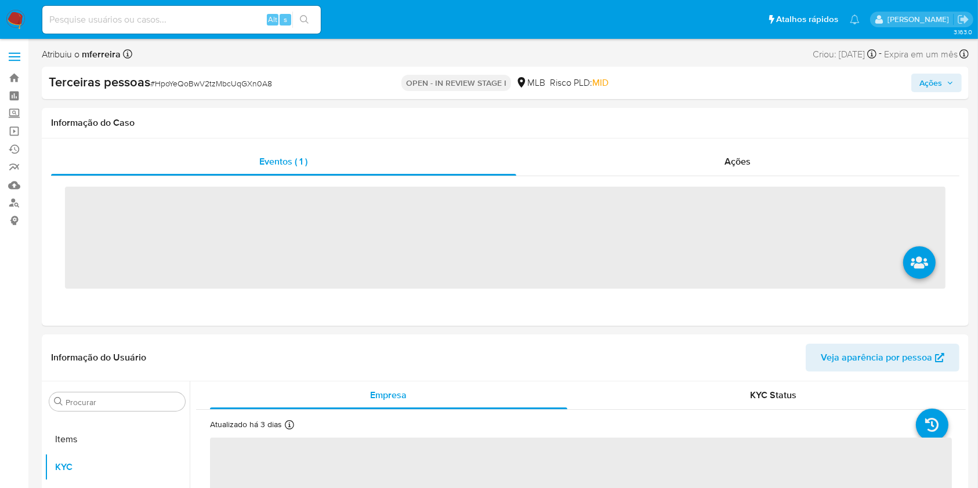
scroll to position [657, 0]
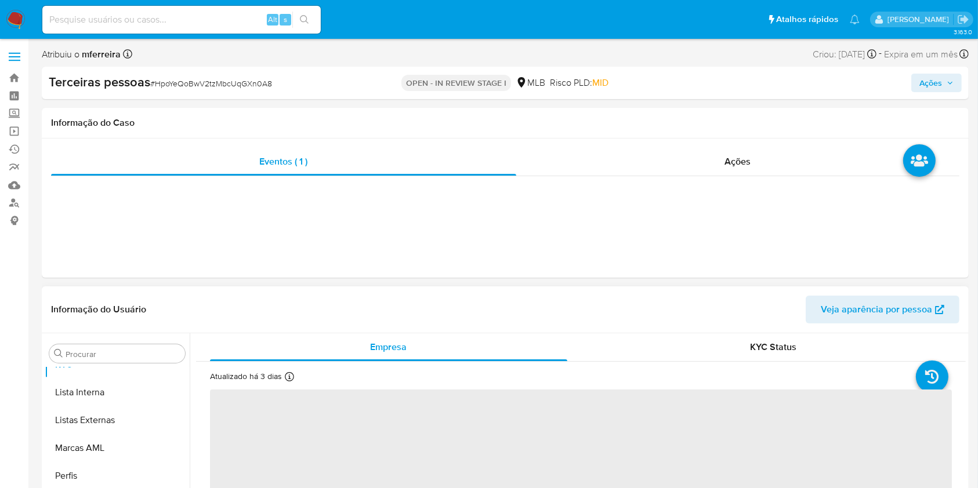
select select "10"
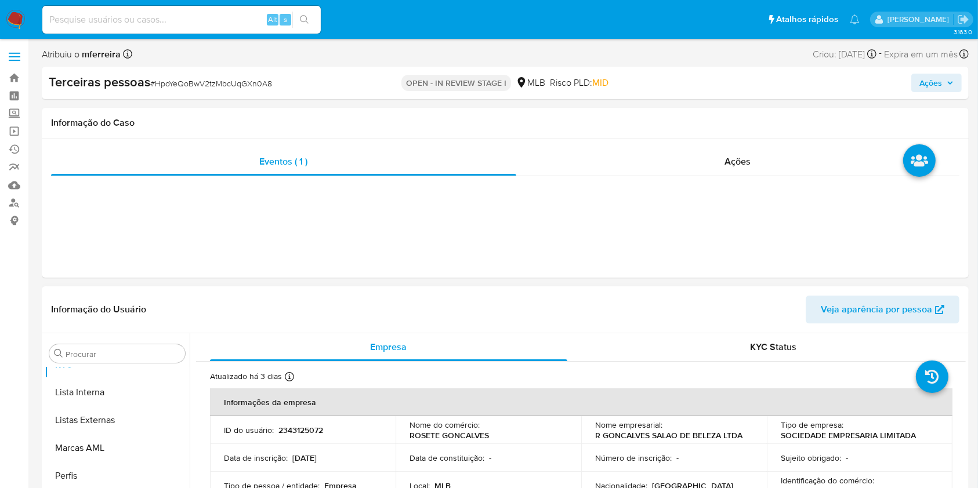
click at [548, 303] on header "Informação do Usuário Veja aparência por pessoa" at bounding box center [505, 310] width 908 height 28
click at [481, 309] on header "Informação do Usuário Veja aparência por pessoa" at bounding box center [505, 310] width 908 height 28
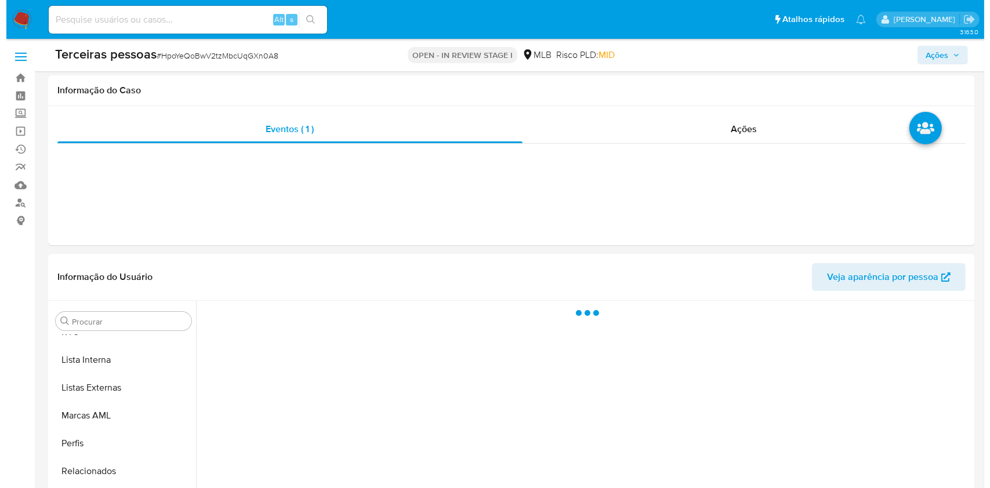
scroll to position [213, 0]
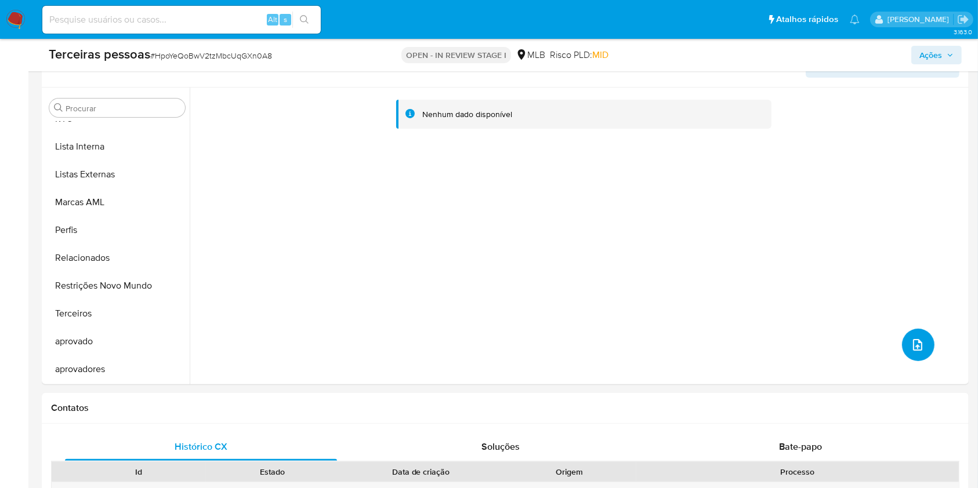
click at [913, 331] on button "upload-file" at bounding box center [918, 345] width 32 height 32
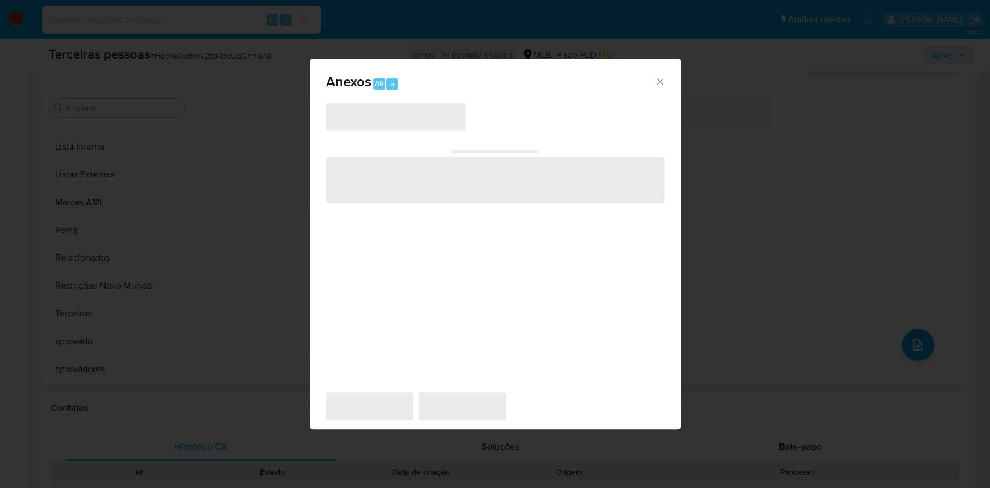
click at [921, 340] on div "Anexos Alt a ‌ ‌ ‌ ‌ ‌" at bounding box center [495, 244] width 990 height 488
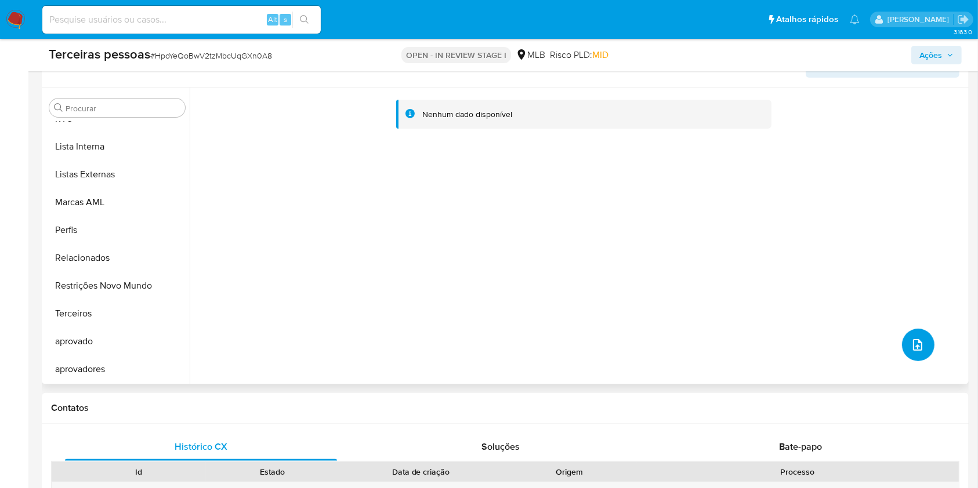
click at [917, 351] on button "upload-file" at bounding box center [918, 345] width 32 height 32
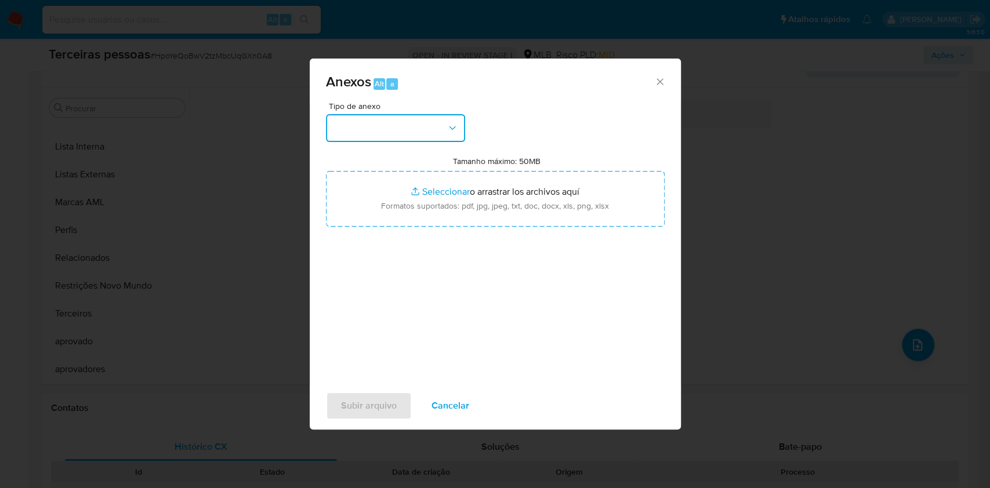
click at [335, 125] on button "button" at bounding box center [395, 128] width 139 height 28
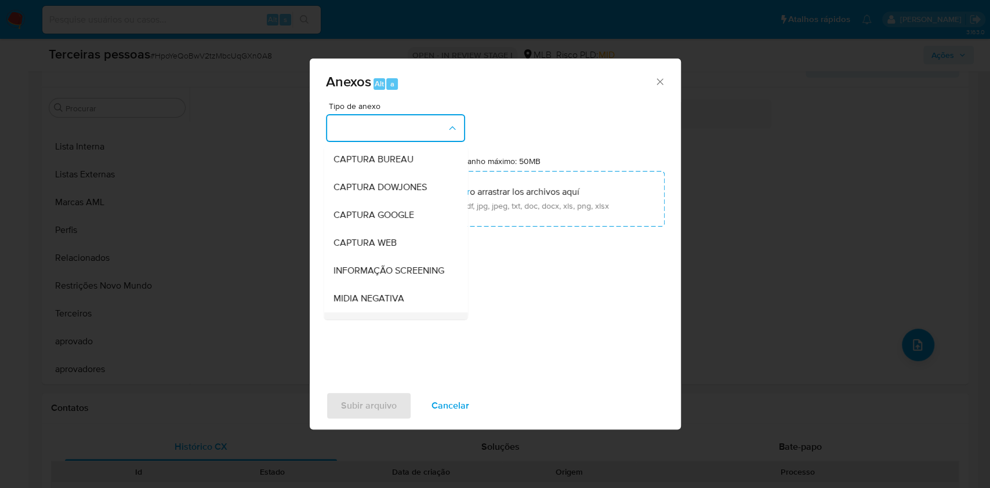
scroll to position [178, 0]
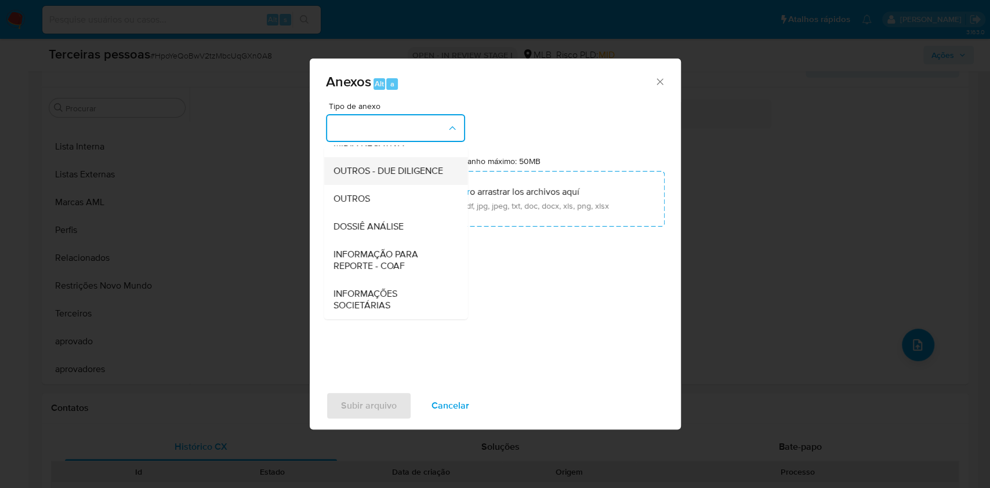
click at [378, 171] on span "OUTROS - DUE DILIGENCE" at bounding box center [388, 171] width 110 height 12
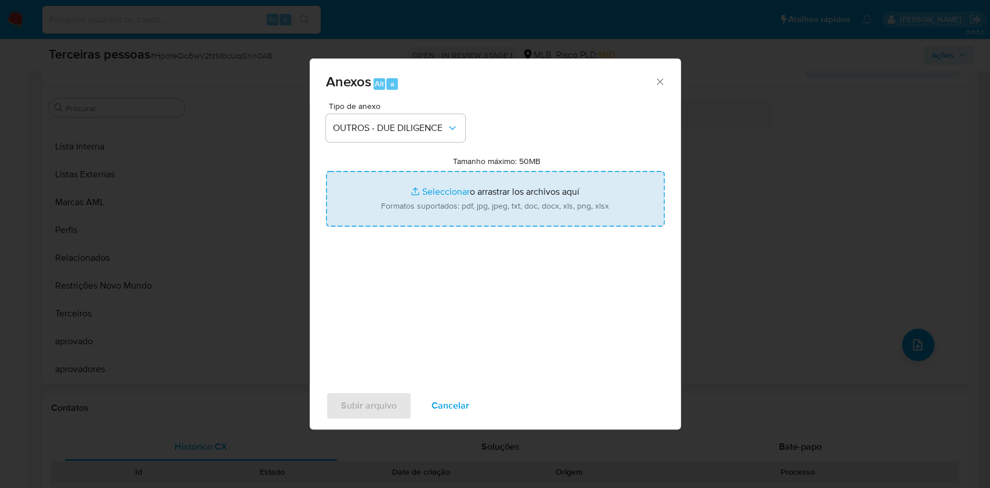
click at [454, 195] on input "Tamanho máximo: 50MB Seleccionar archivos" at bounding box center [495, 199] width 339 height 56
type input "C:\fakepath\s-R GONCALVES SALAO DE BELEZA LTDA.pdf"
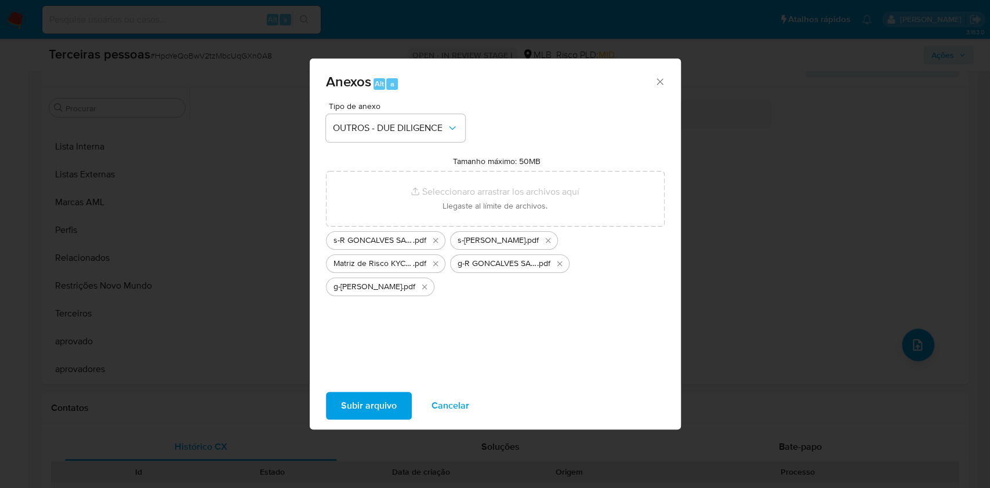
click at [388, 403] on span "Subir arquivo" at bounding box center [369, 406] width 56 height 26
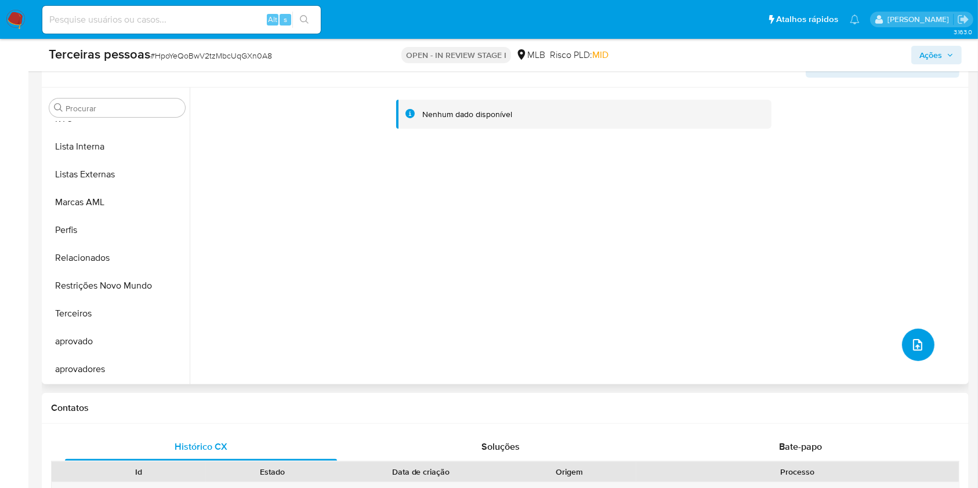
click at [928, 341] on button "upload-file" at bounding box center [918, 345] width 32 height 32
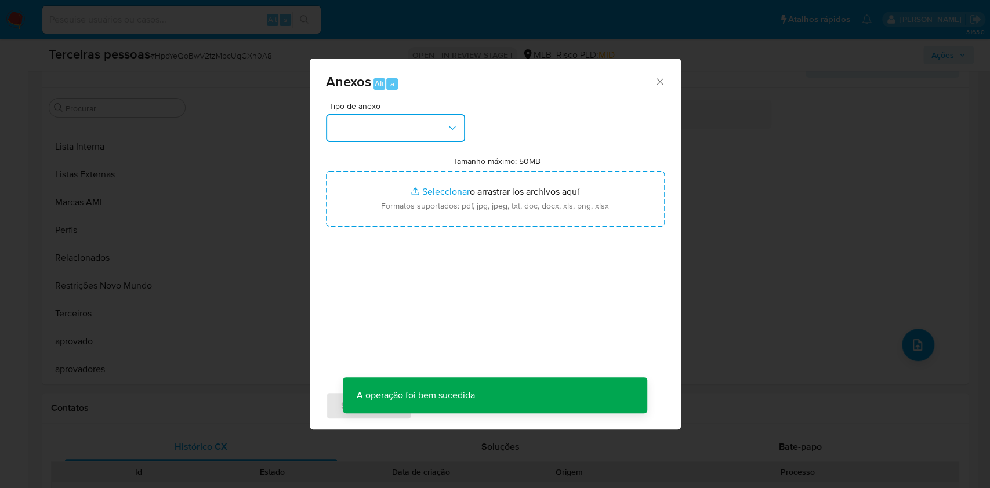
click at [421, 122] on button "button" at bounding box center [395, 128] width 139 height 28
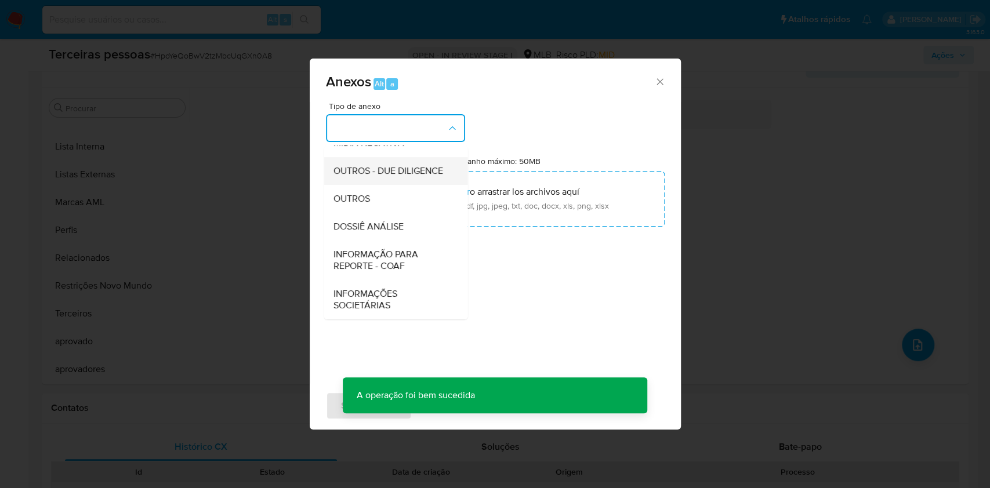
click at [376, 165] on span "OUTROS - DUE DILIGENCE" at bounding box center [388, 171] width 110 height 12
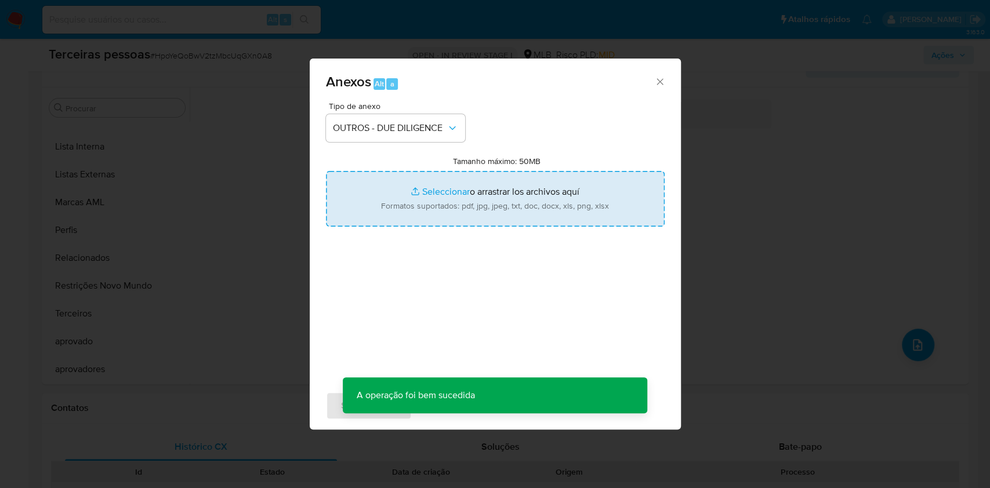
click at [439, 209] on input "Tamanho máximo: 50MB Seleccionar archivos" at bounding box center [495, 199] width 339 height 56
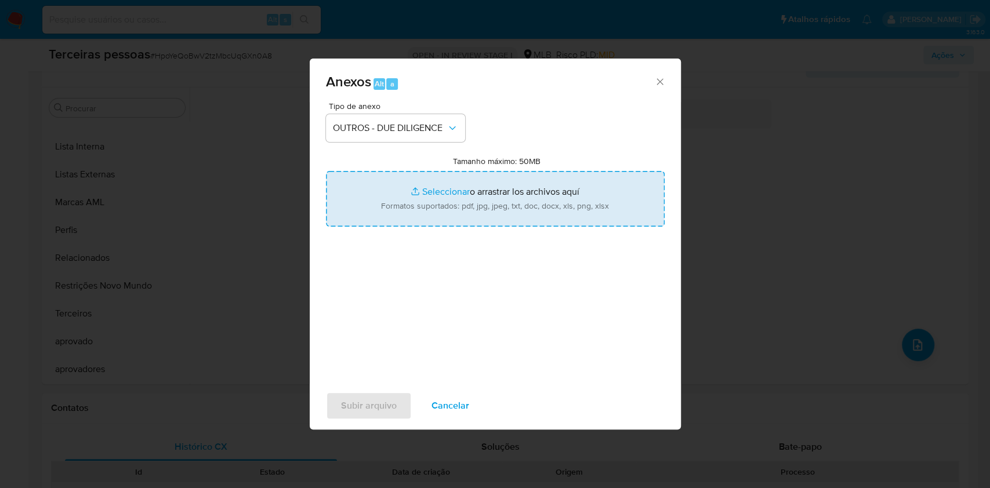
type input "C:\fakepath\Comprovante de Inscrição e de Situação Cadastral.pdf"
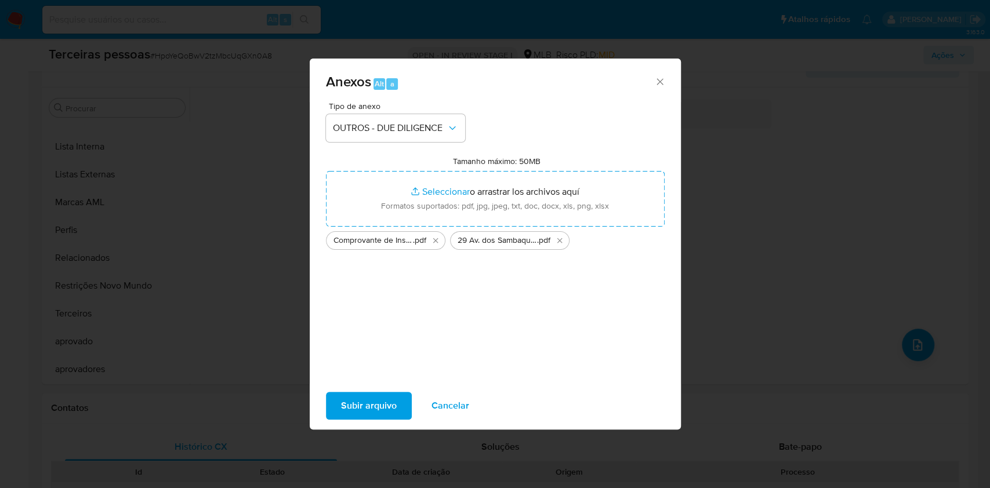
drag, startPoint x: 439, startPoint y: 209, endPoint x: 376, endPoint y: 401, distance: 202.7
click at [376, 401] on span "Subir arquivo" at bounding box center [369, 406] width 56 height 26
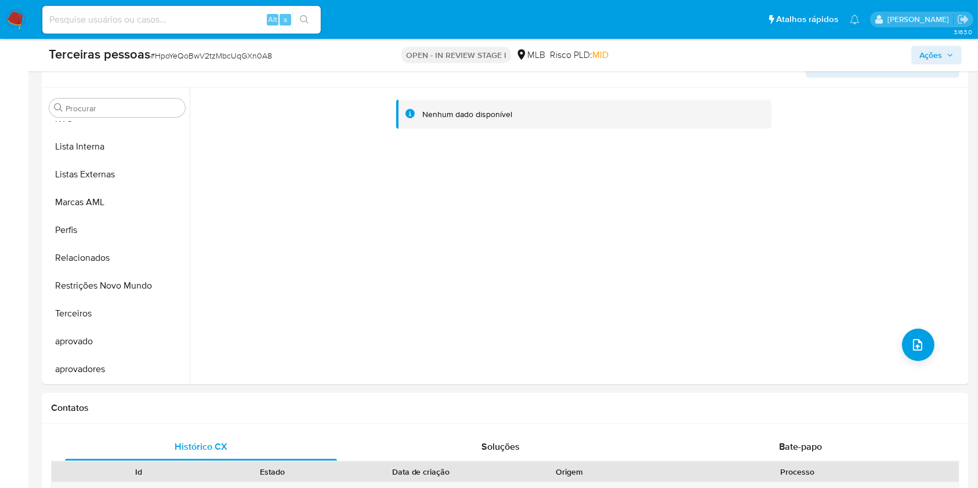
click at [961, 55] on button "Ações" at bounding box center [936, 55] width 50 height 19
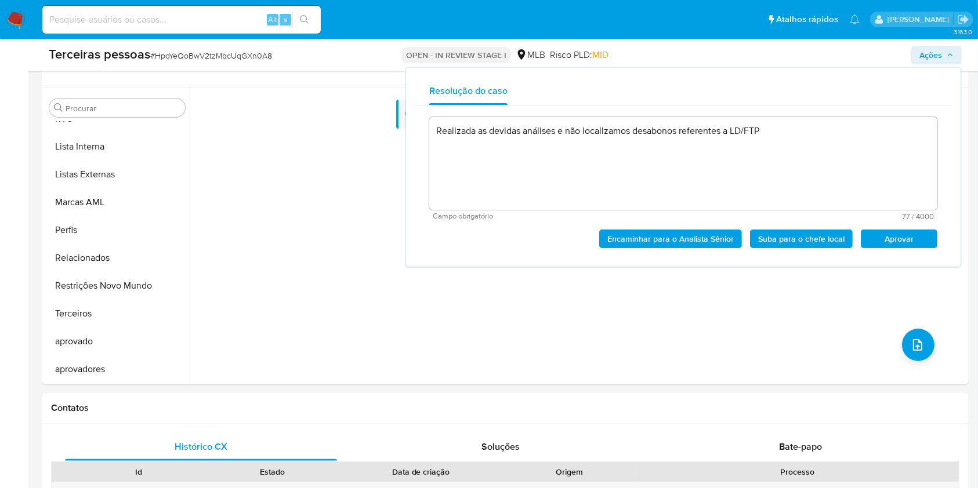
click at [892, 234] on span "Aprovar" at bounding box center [899, 239] width 60 height 16
type textarea "Realizada as devidas análises e não localizamos desabonos referentes a LD/FTP"
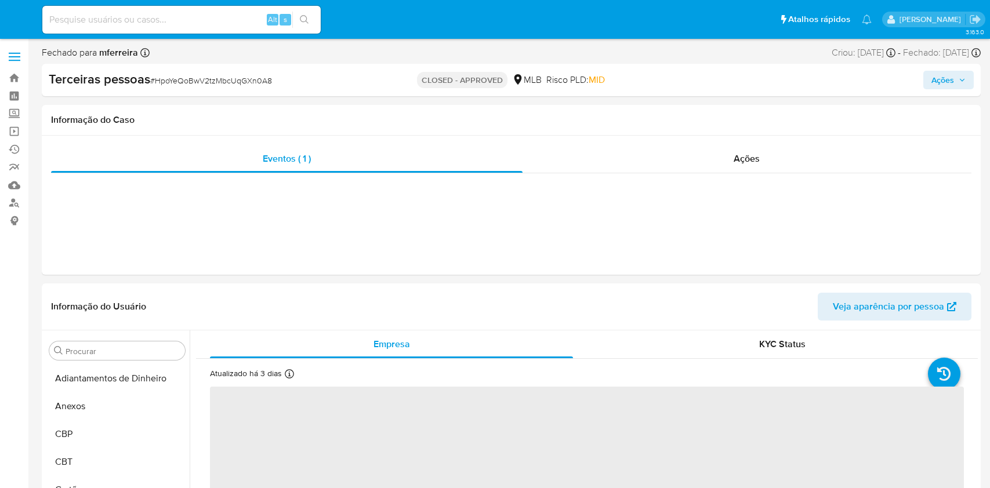
select select "10"
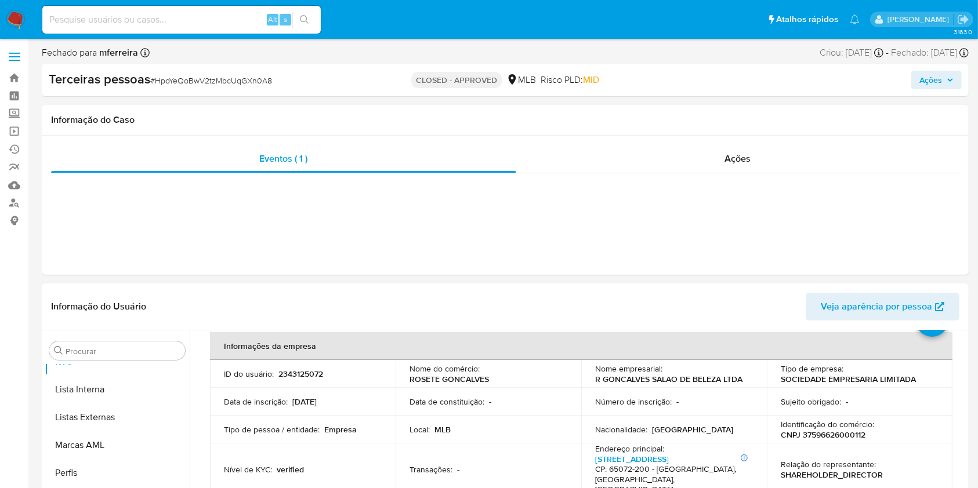
scroll to position [77, 0]
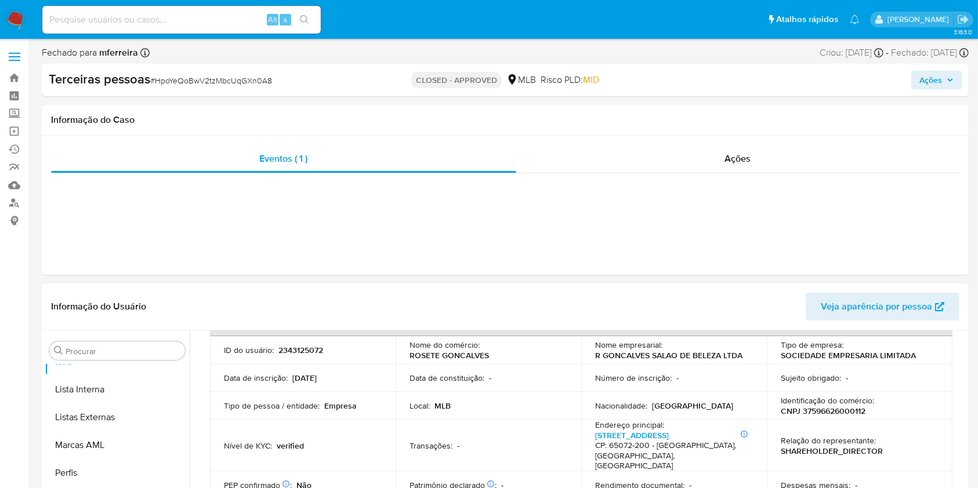
click at [847, 417] on td "Identificação do comércio : CNPJ 37596626000112" at bounding box center [860, 406] width 186 height 28
click at [846, 415] on p "CNPJ 37596626000112" at bounding box center [823, 411] width 85 height 10
copy div "Identificação do comércio : CNPJ 37596626000112"
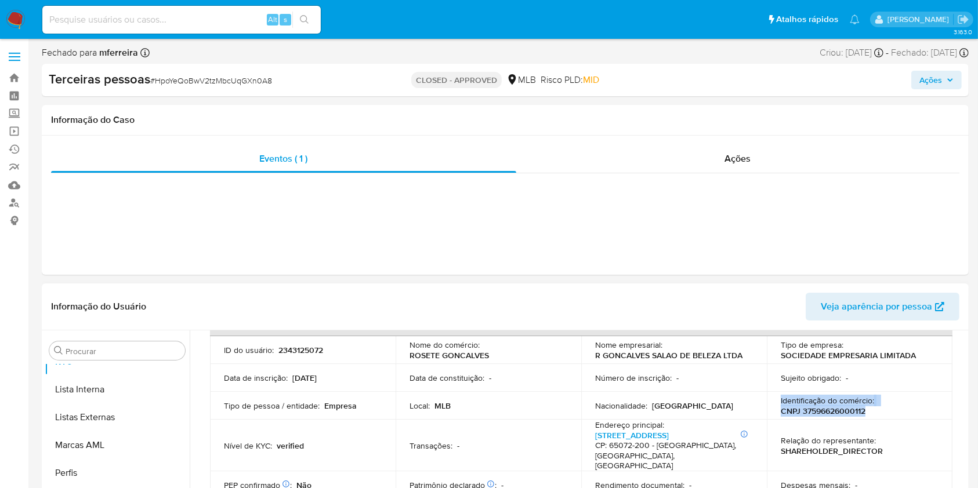
click at [835, 415] on p "CNPJ 37596626000112" at bounding box center [823, 411] width 85 height 10
click at [216, 18] on input at bounding box center [181, 19] width 278 height 15
paste input "514363930"
type input "514363930"
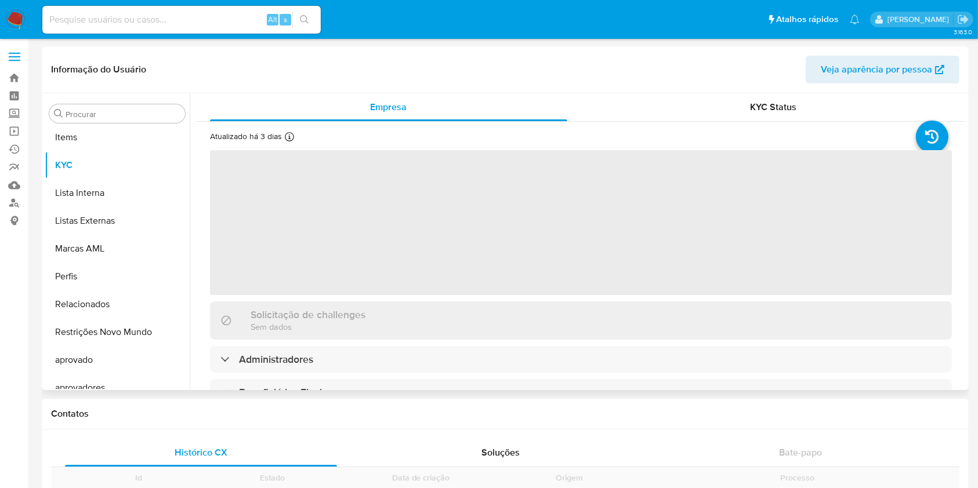
scroll to position [629, 0]
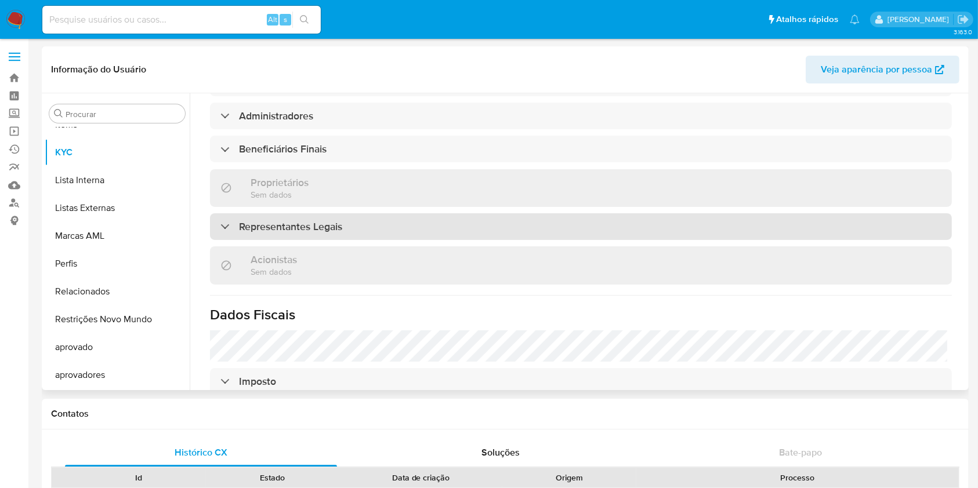
select select "10"
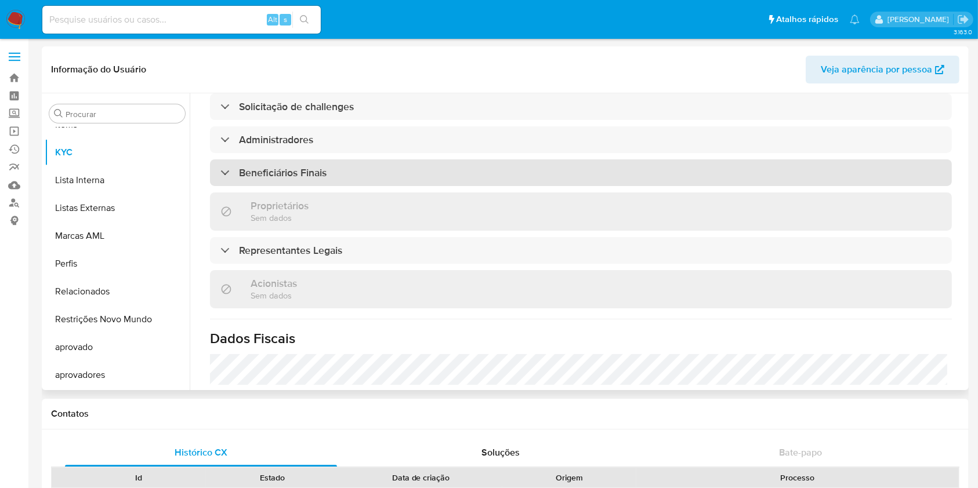
click at [292, 166] on h3 "Beneficiários Finais" at bounding box center [283, 172] width 88 height 13
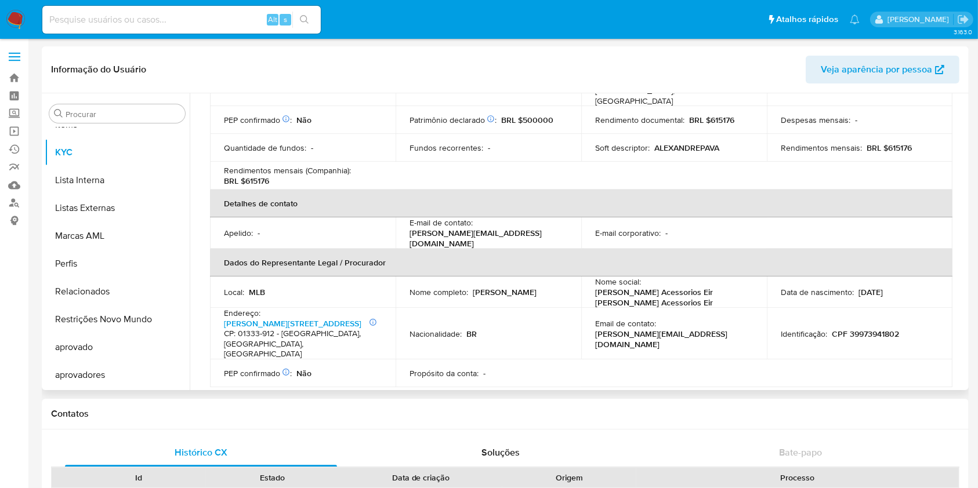
scroll to position [59, 0]
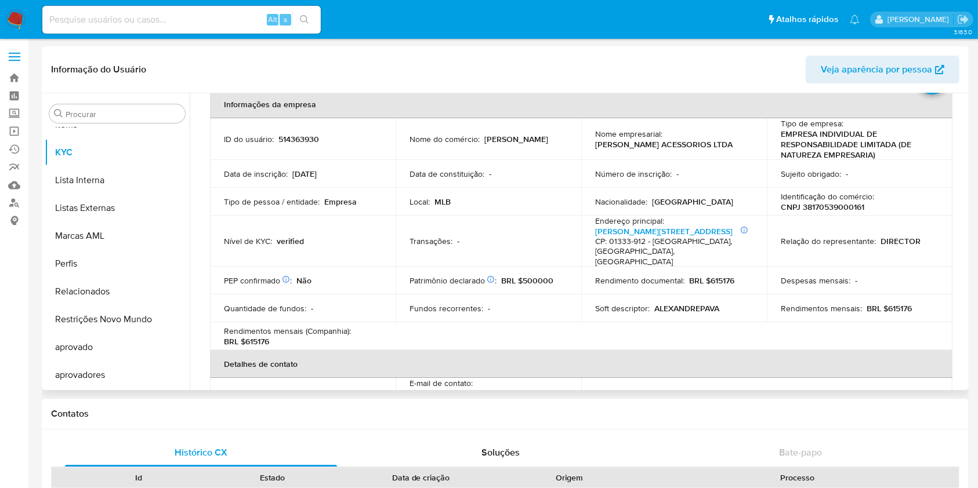
click at [857, 199] on p "Identificação do comércio :" at bounding box center [827, 196] width 93 height 10
click at [848, 207] on p "CNPJ 38170539000161" at bounding box center [823, 207] width 84 height 10
copy p "38170539000161"
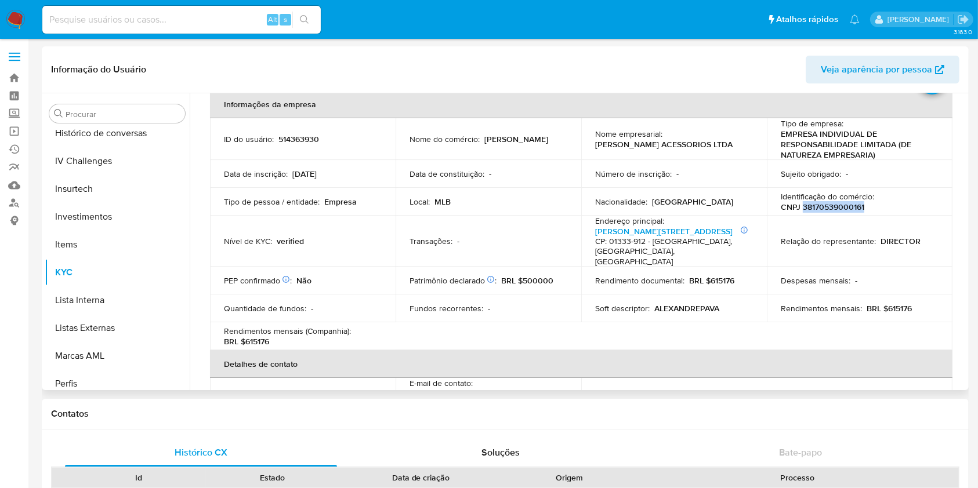
scroll to position [397, 0]
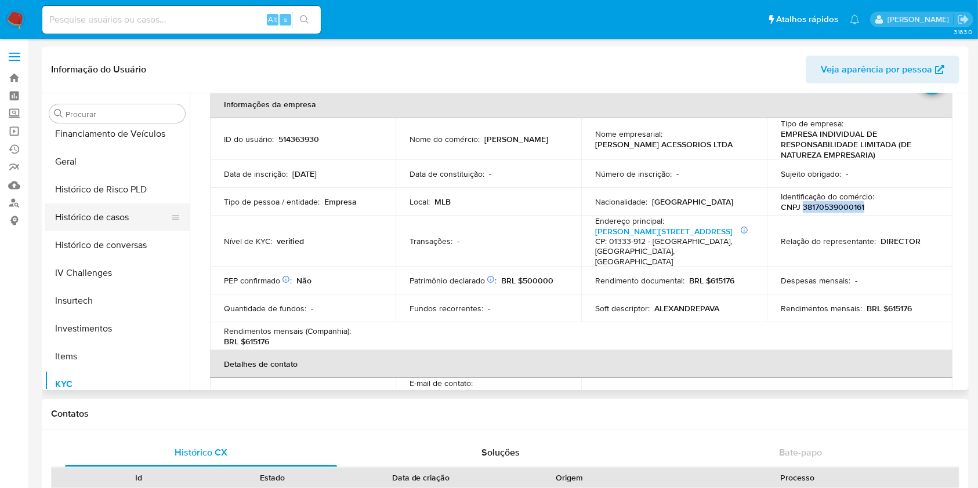
click at [117, 216] on button "Histórico de casos" at bounding box center [113, 218] width 136 height 28
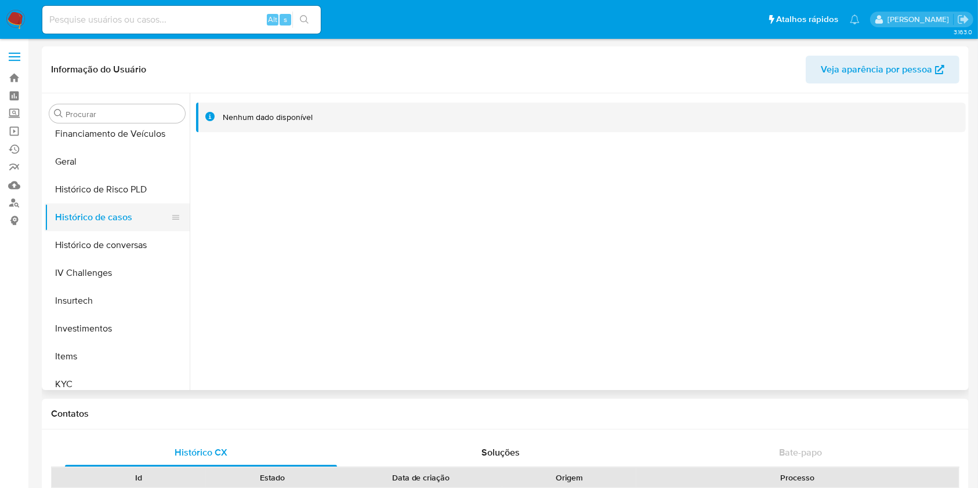
scroll to position [475, 0]
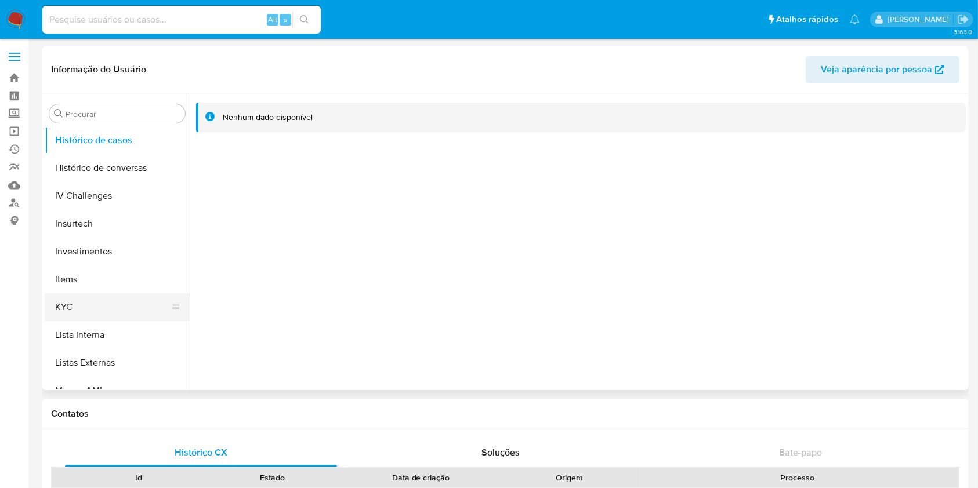
click at [126, 300] on button "KYC" at bounding box center [113, 308] width 136 height 28
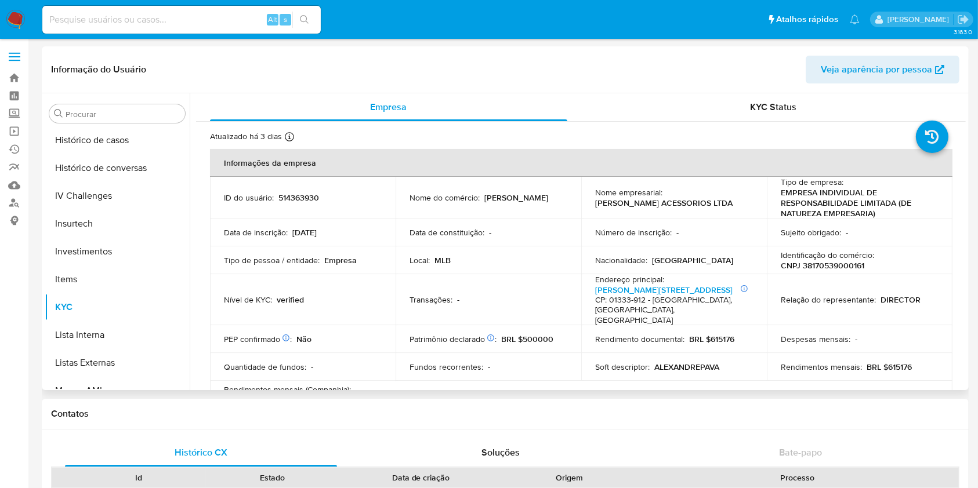
click at [845, 270] on p "CNPJ 38170539000161" at bounding box center [823, 265] width 84 height 10
copy p "38170539000161"
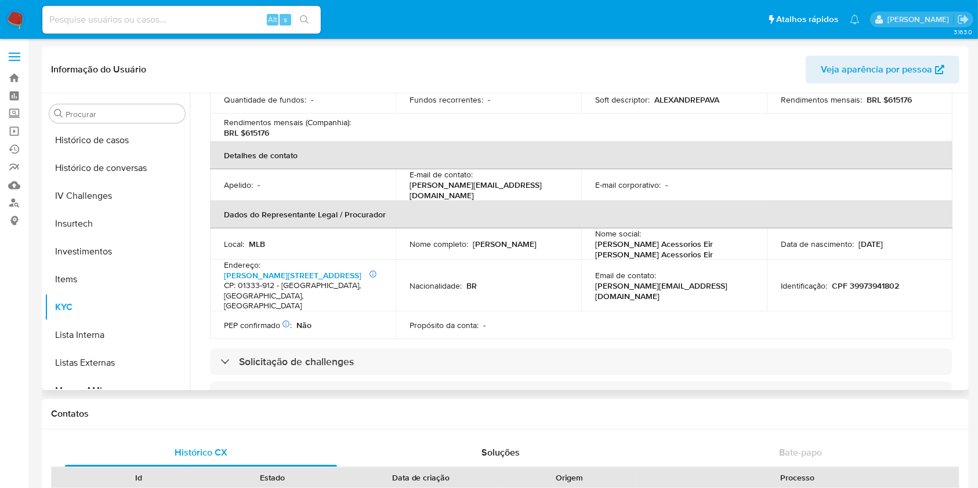
scroll to position [464, 0]
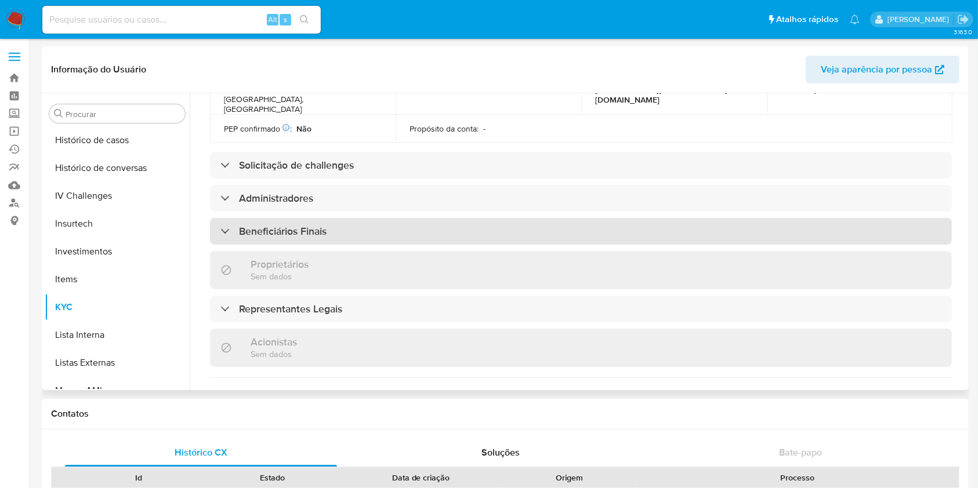
click at [292, 225] on h3 "Beneficiários Finais" at bounding box center [283, 231] width 88 height 13
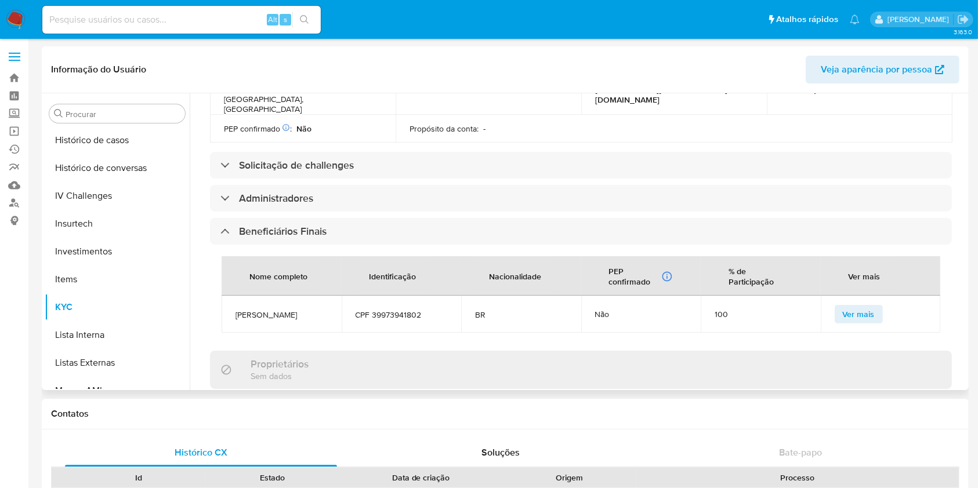
click at [288, 310] on span "[PERSON_NAME] [PERSON_NAME]" at bounding box center [282, 315] width 92 height 10
copy span "[PERSON_NAME] [PERSON_NAME]"
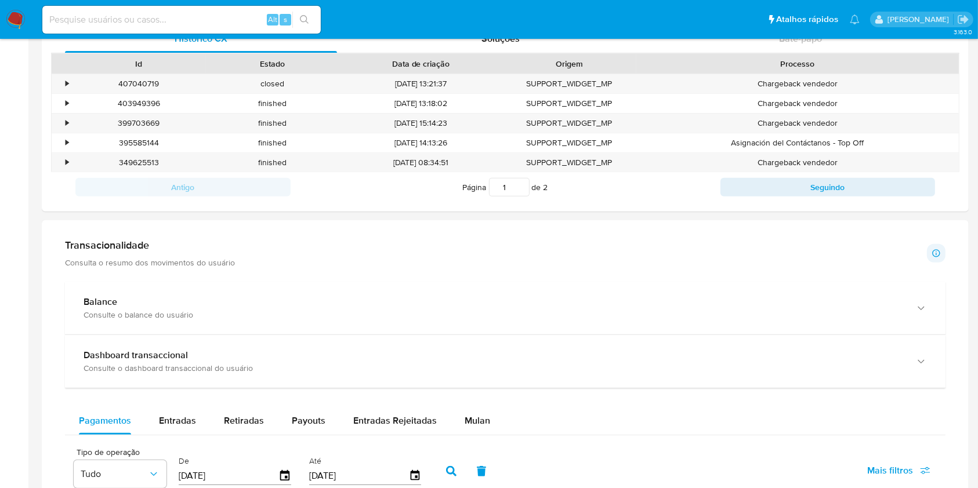
scroll to position [618, 0]
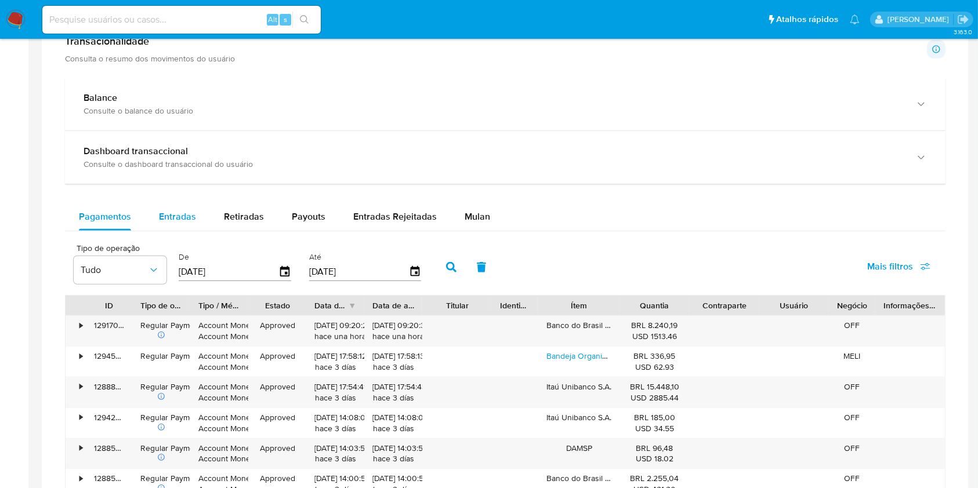
click at [163, 216] on span "Entradas" at bounding box center [177, 216] width 37 height 13
select select "10"
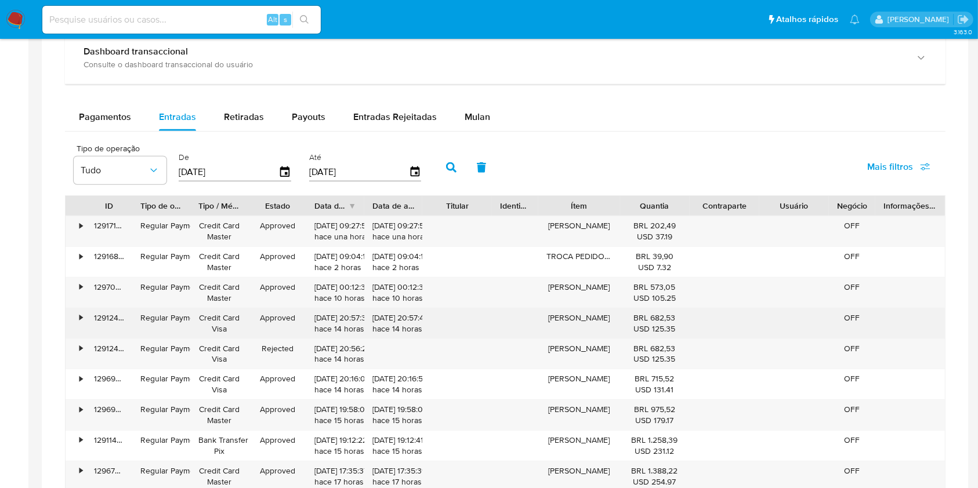
scroll to position [773, 0]
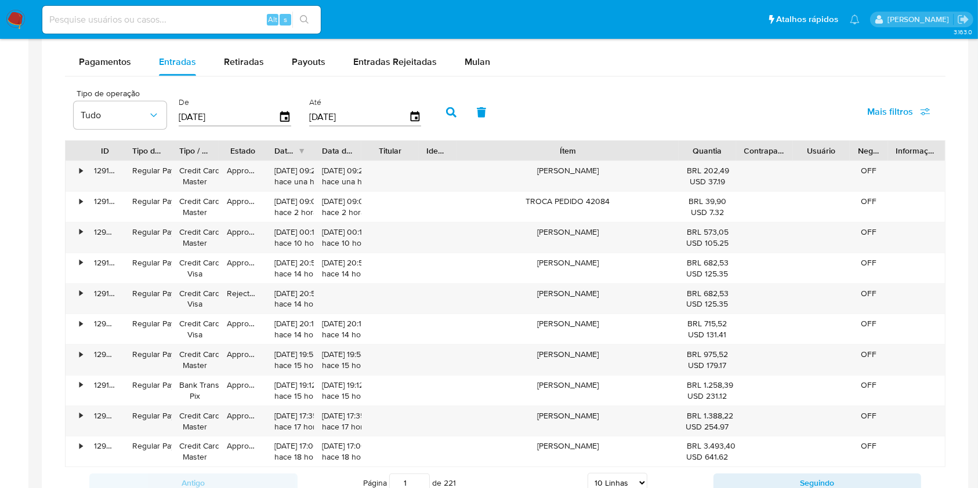
drag, startPoint x: 628, startPoint y: 147, endPoint x: 769, endPoint y: 160, distance: 141.5
click at [769, 160] on div "ID Tipo de operação Tipo / Método Estado Data de criação Data de aprovação Titu…" at bounding box center [505, 151] width 879 height 20
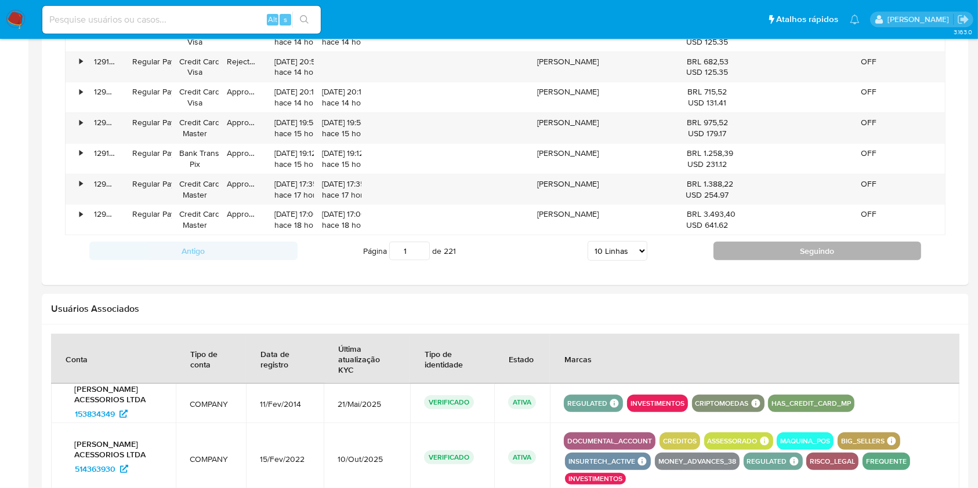
click at [811, 248] on button "Seguindo" at bounding box center [818, 251] width 208 height 19
type input "2"
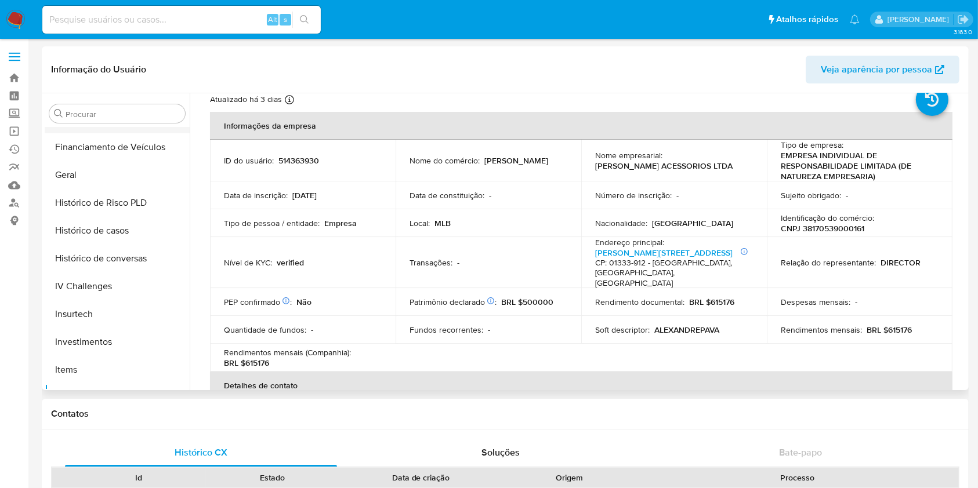
scroll to position [242, 0]
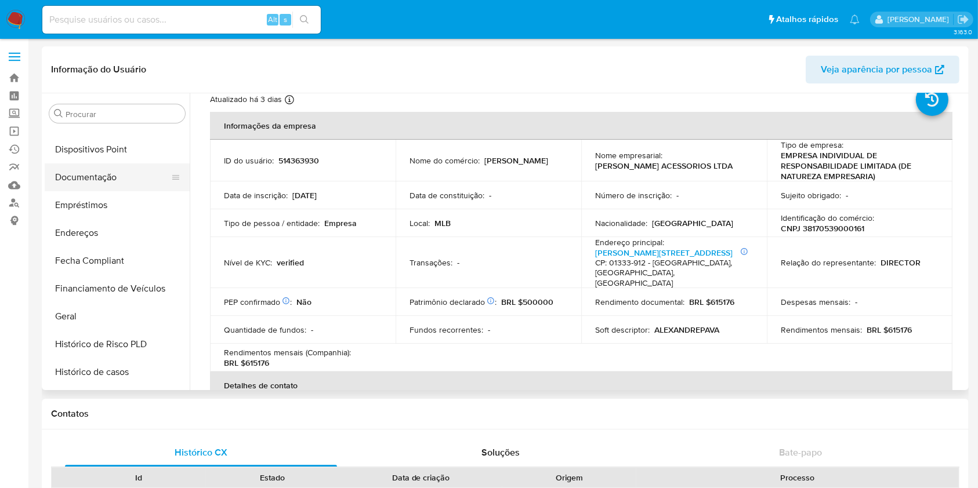
click at [105, 178] on button "Documentação" at bounding box center [113, 178] width 136 height 28
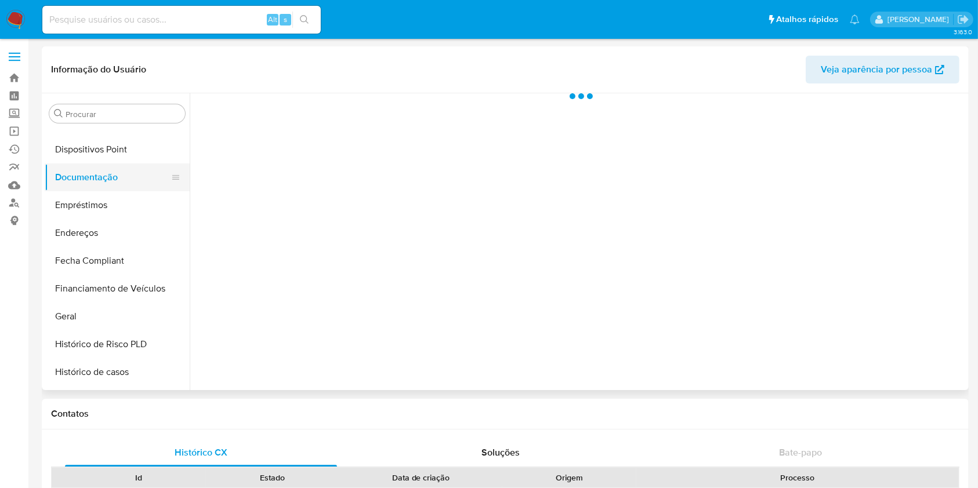
scroll to position [0, 0]
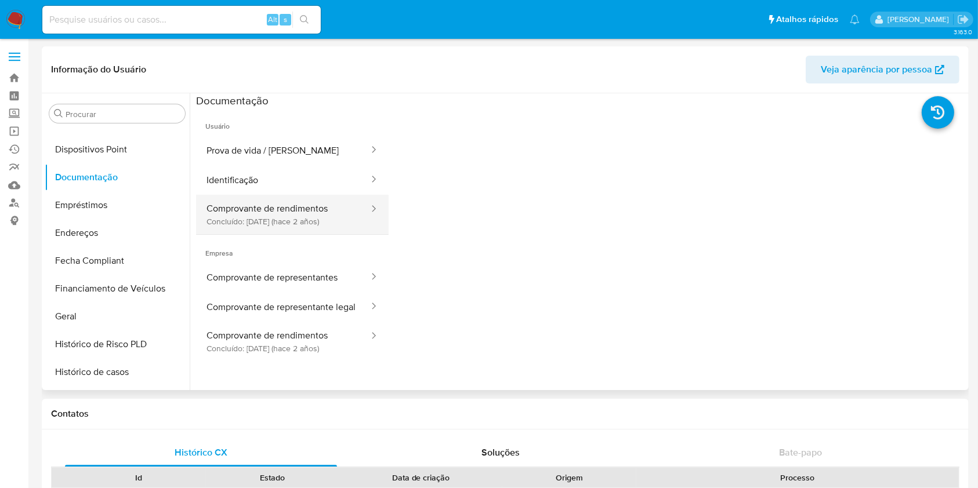
click at [323, 210] on button "Comprovante de rendimentos Concluído: 26/06/2023 (hace 2 años)" at bounding box center [283, 214] width 174 height 39
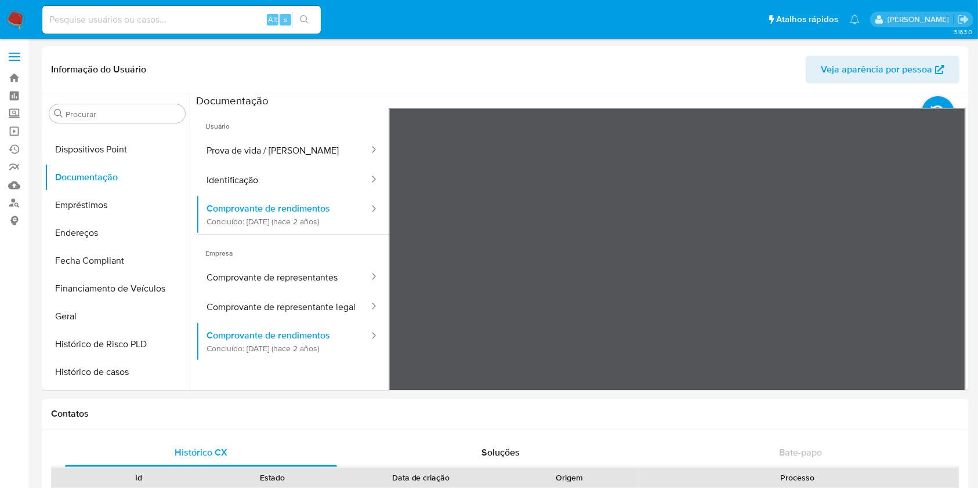
click at [599, 49] on div "Informação do Usuário Veja aparência por pessoa Procurar Adiantamentos de Dinhe…" at bounding box center [505, 218] width 927 height 344
click at [252, 133] on span "Usuário" at bounding box center [292, 122] width 193 height 28
click at [265, 148] on button "Prova de vida / Selfie" at bounding box center [283, 151] width 174 height 30
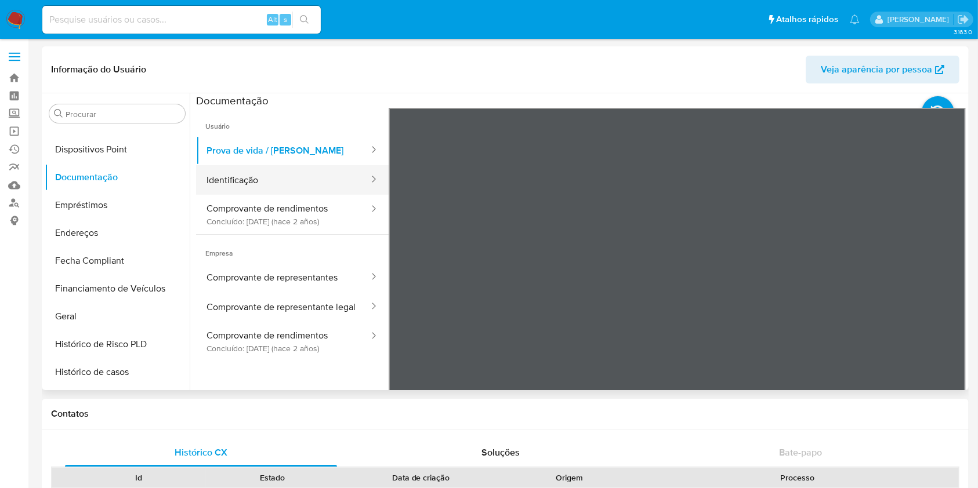
click at [276, 178] on button "Identificação" at bounding box center [283, 180] width 174 height 30
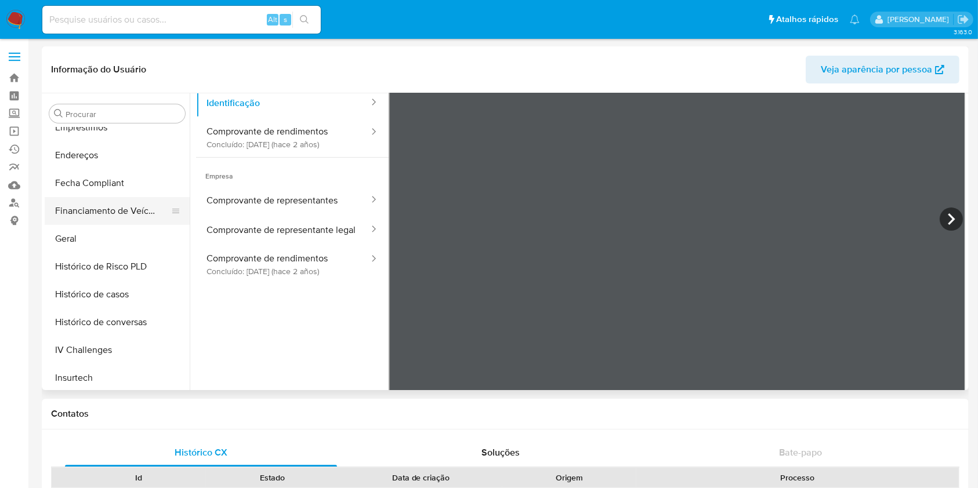
scroll to position [242, 0]
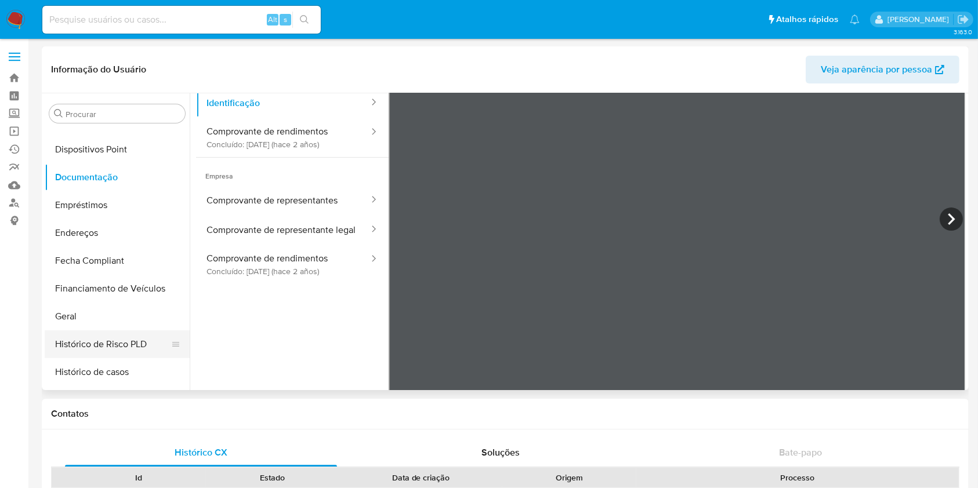
click at [103, 333] on button "Histórico de Risco PLD" at bounding box center [113, 345] width 136 height 28
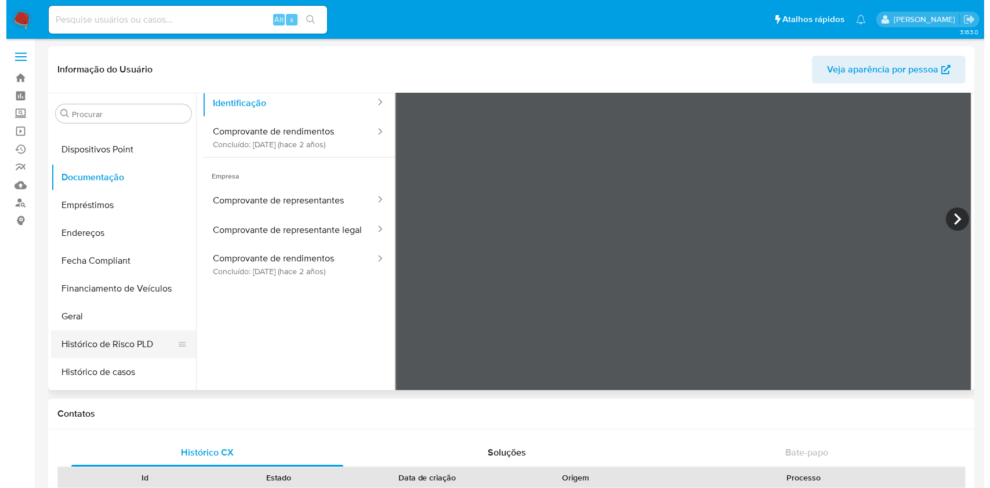
scroll to position [0, 0]
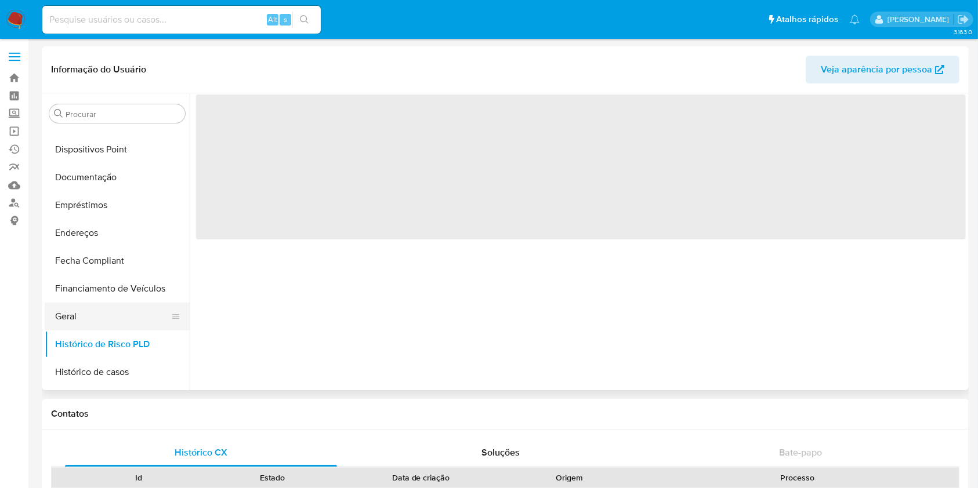
click at [106, 319] on button "Geral" at bounding box center [113, 317] width 136 height 28
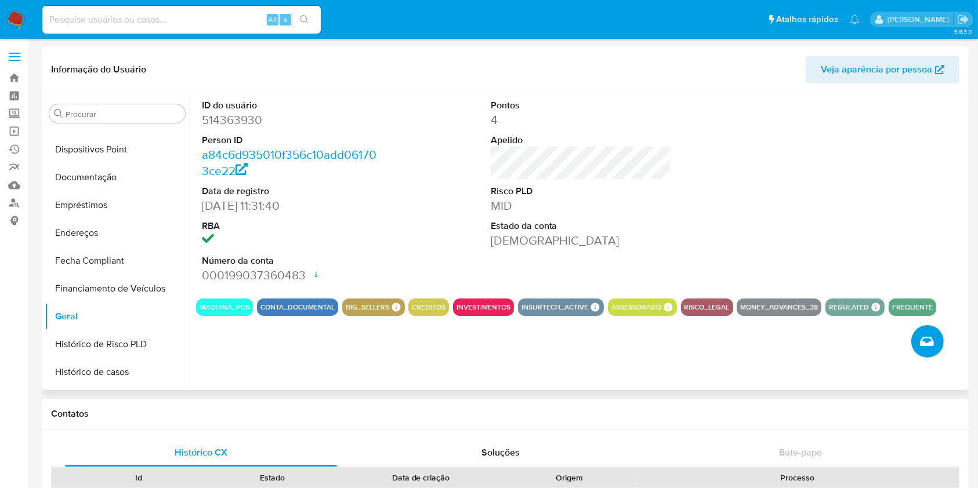
click at [933, 337] on icon "Criar caso manual" at bounding box center [927, 342] width 14 height 14
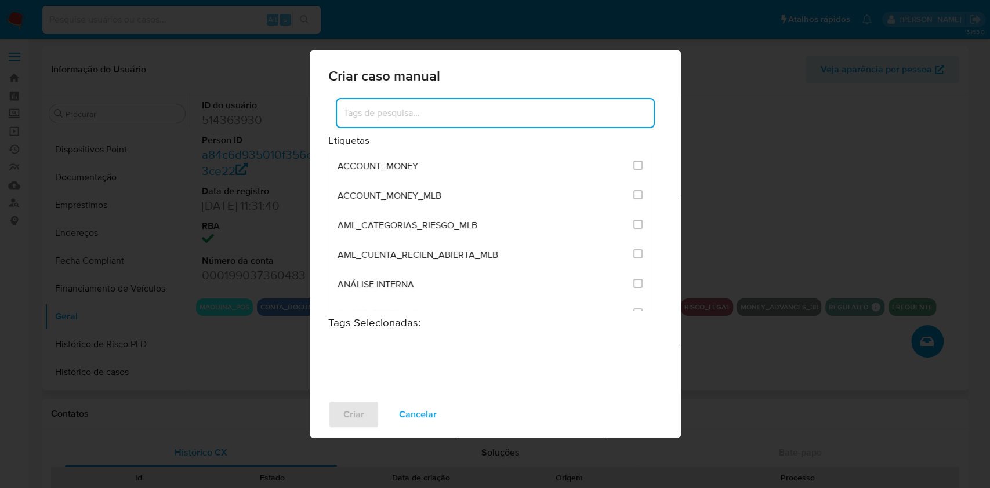
click at [518, 117] on input at bounding box center [495, 113] width 317 height 15
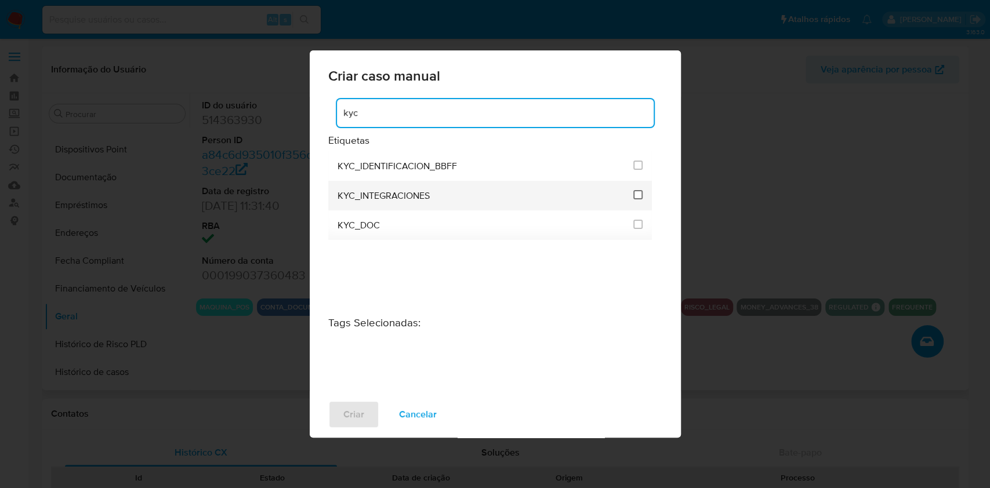
type input "kyc"
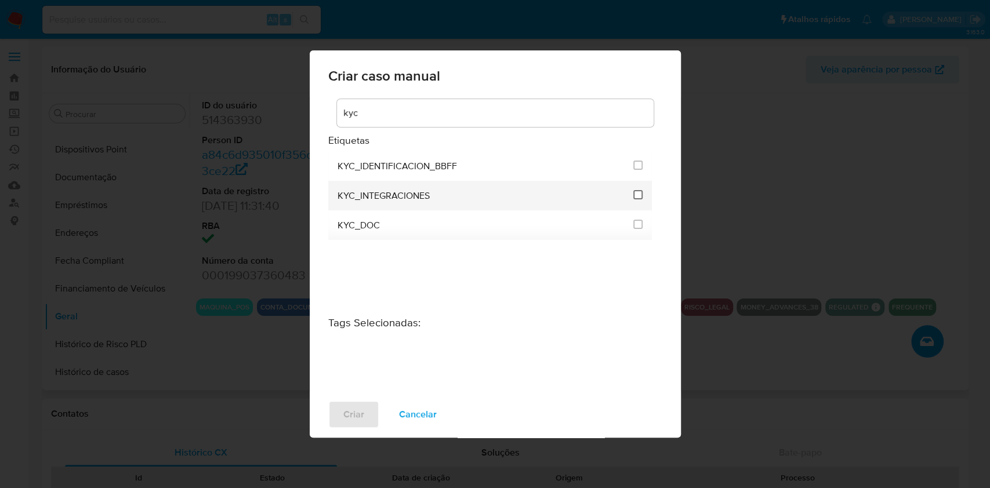
click at [640, 195] on input "2093" at bounding box center [637, 194] width 9 height 9
checkbox input "true"
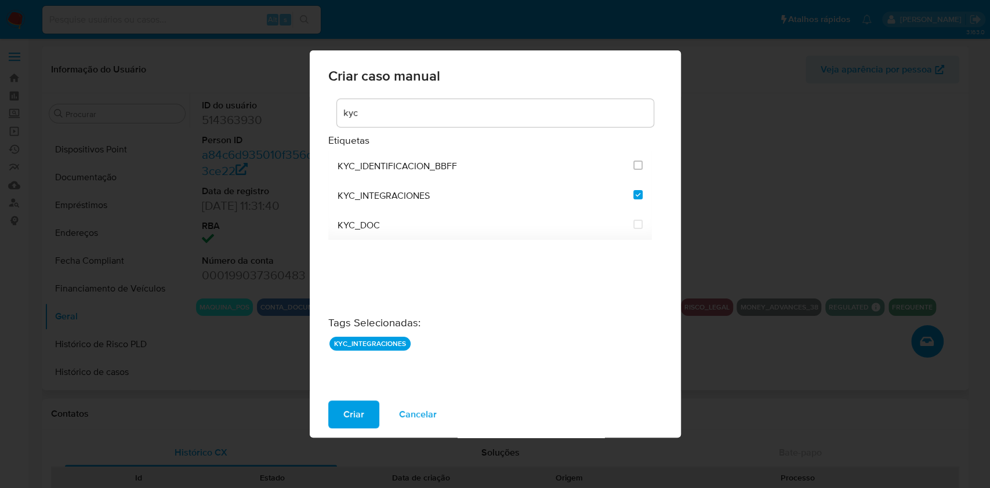
click at [334, 429] on div "Criar Cancelar" at bounding box center [495, 415] width 371 height 46
click at [344, 417] on span "Criar" at bounding box center [353, 415] width 21 height 26
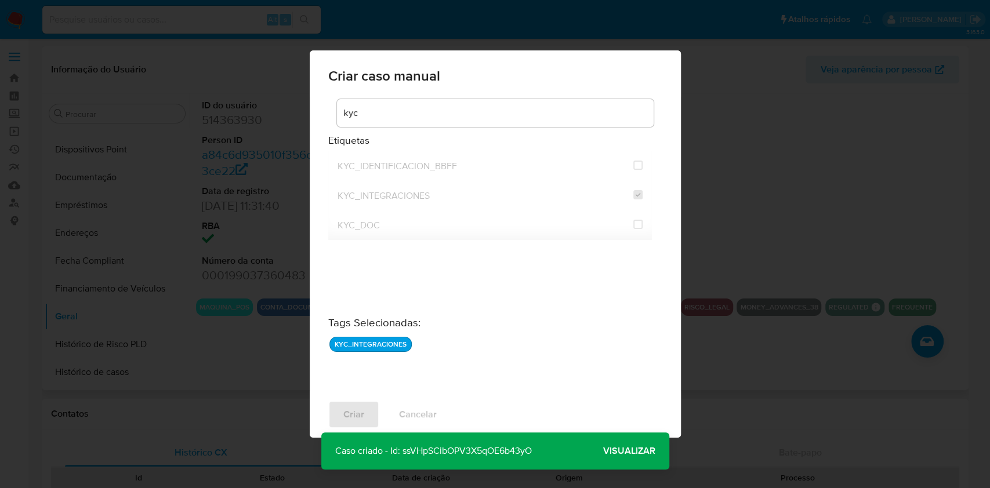
click at [635, 451] on span "Visualizar" at bounding box center [629, 451] width 52 height 0
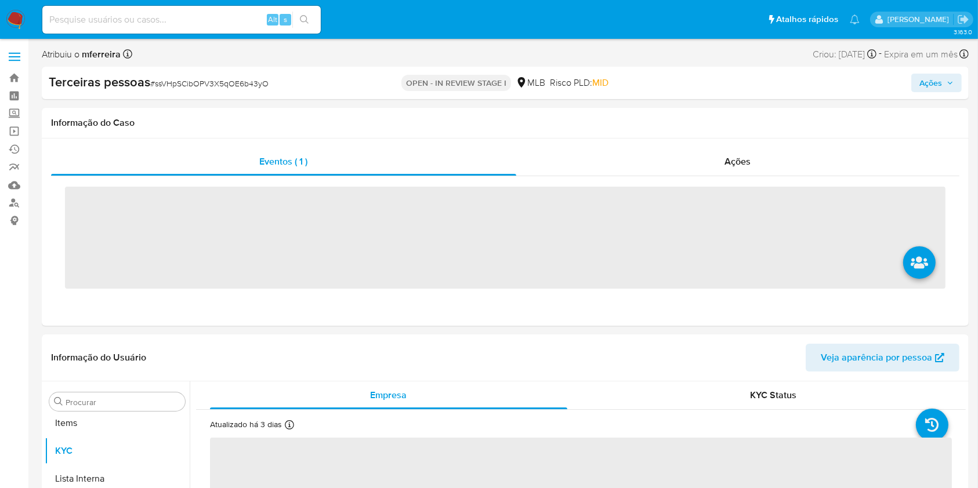
scroll to position [657, 0]
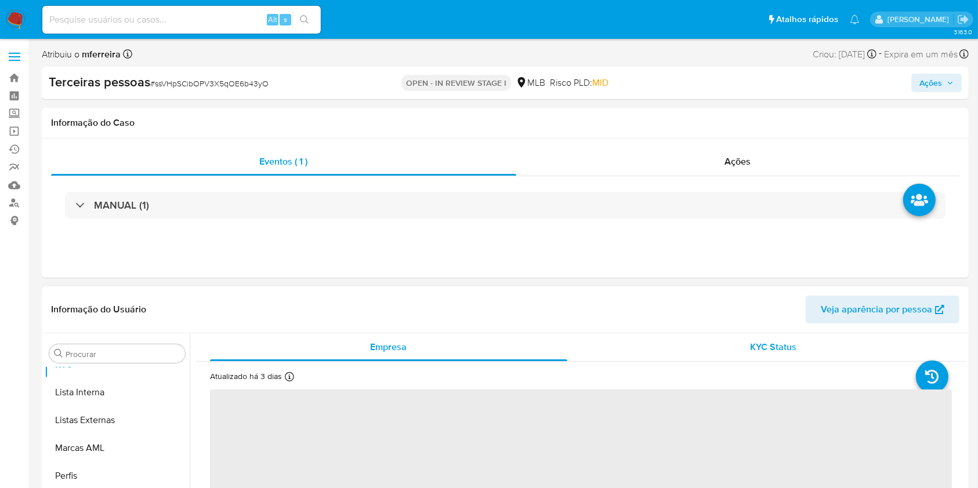
select select "10"
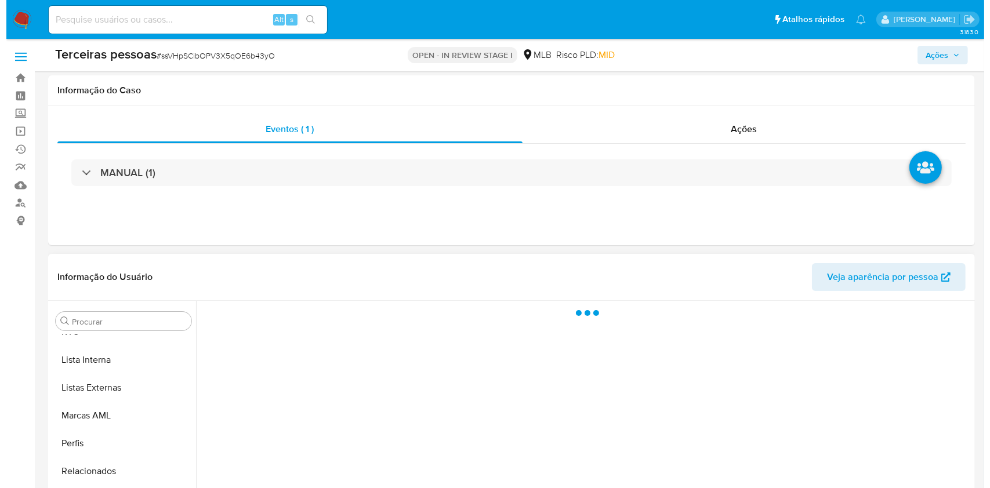
scroll to position [213, 0]
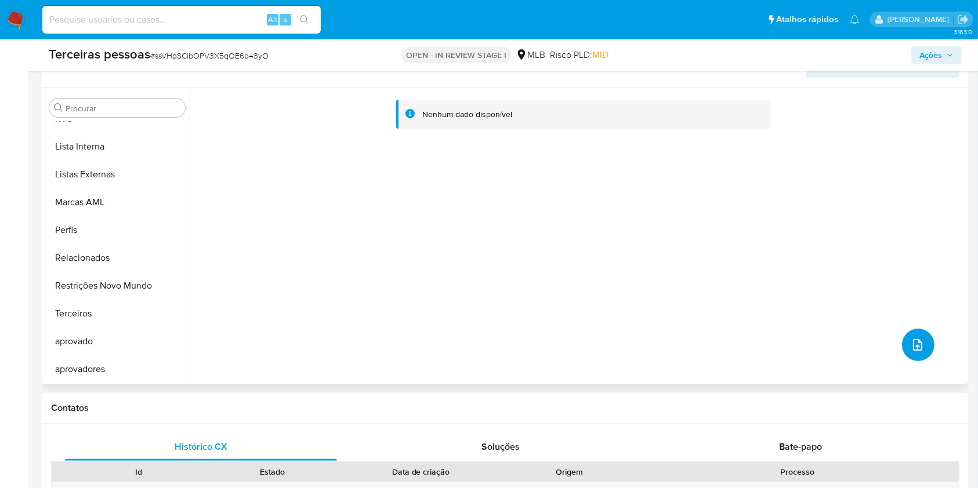
click at [910, 334] on button "upload-file" at bounding box center [918, 345] width 32 height 32
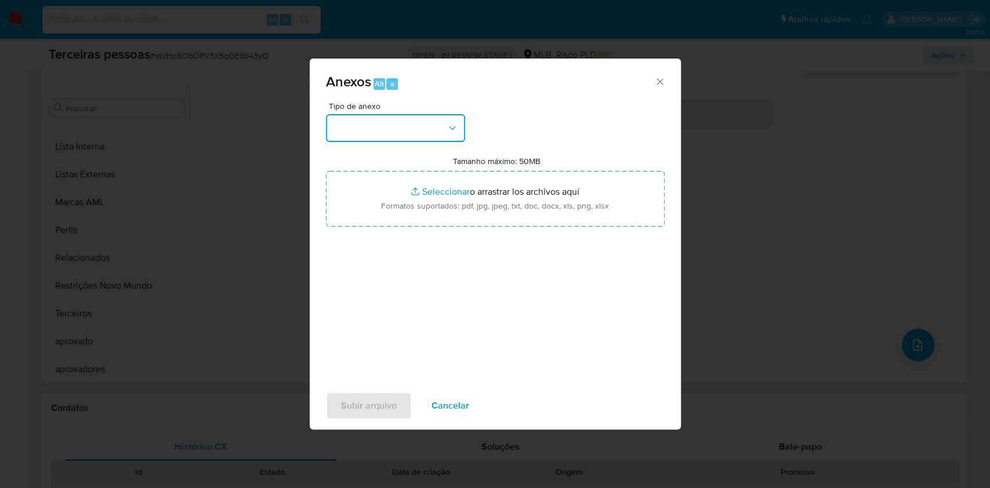
click at [421, 118] on button "button" at bounding box center [395, 128] width 139 height 28
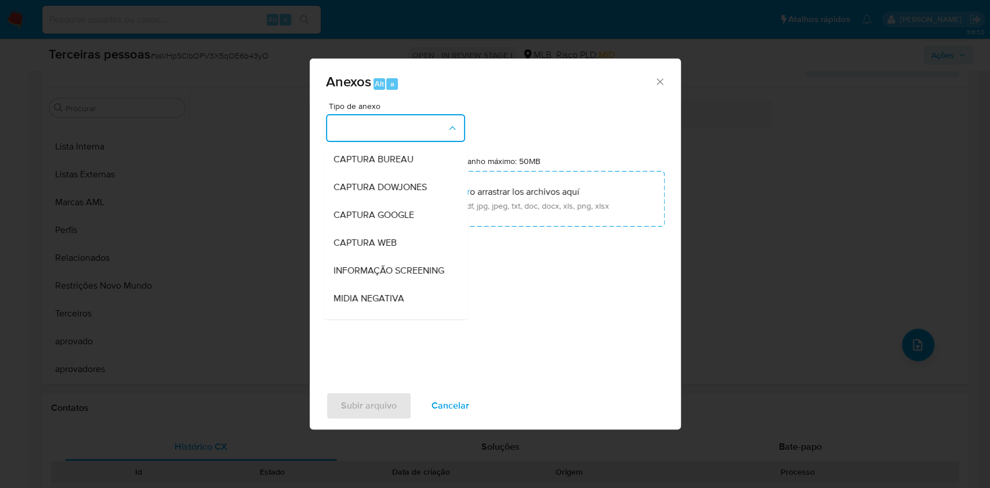
scroll to position [178, 0]
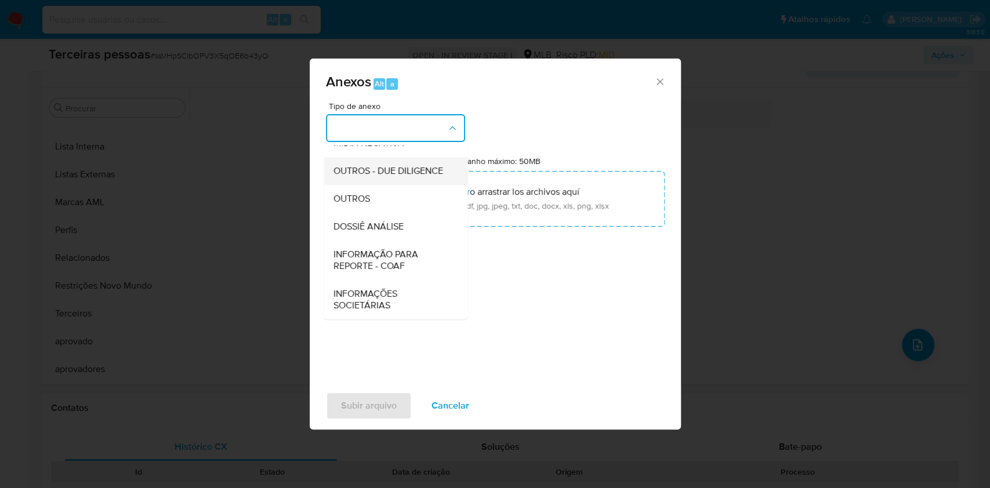
click at [346, 171] on span "OUTROS - DUE DILIGENCE" at bounding box center [388, 171] width 110 height 12
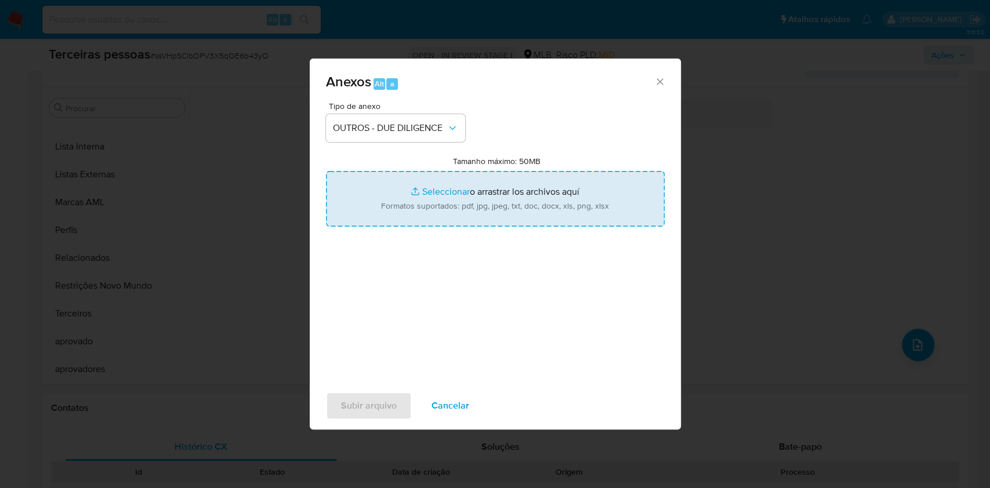
click at [390, 216] on input "Tamanho máximo: 50MB Seleccionar archivos" at bounding box center [495, 199] width 339 height 56
type input "C:\fakepath\s-[PERSON_NAME] ACESSORIOS LTDA.pdf"
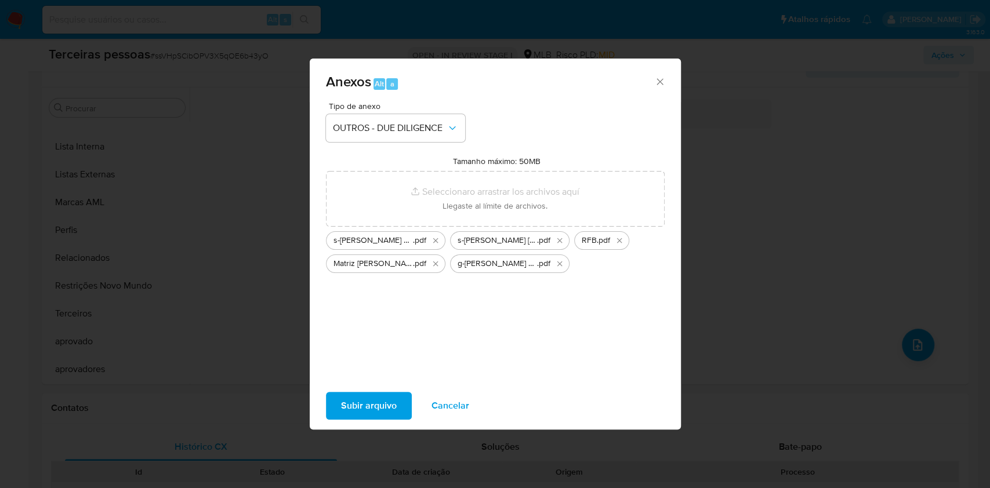
click at [489, 243] on span "s-[PERSON_NAME] [PERSON_NAME]" at bounding box center [497, 241] width 79 height 12
click at [370, 414] on span "Subir arquivo" at bounding box center [369, 406] width 56 height 26
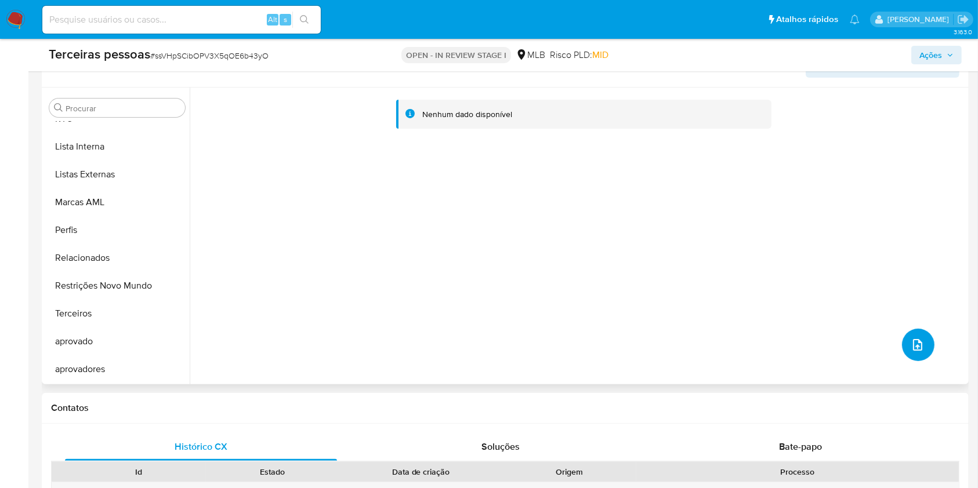
click at [905, 339] on button "upload-file" at bounding box center [918, 345] width 32 height 32
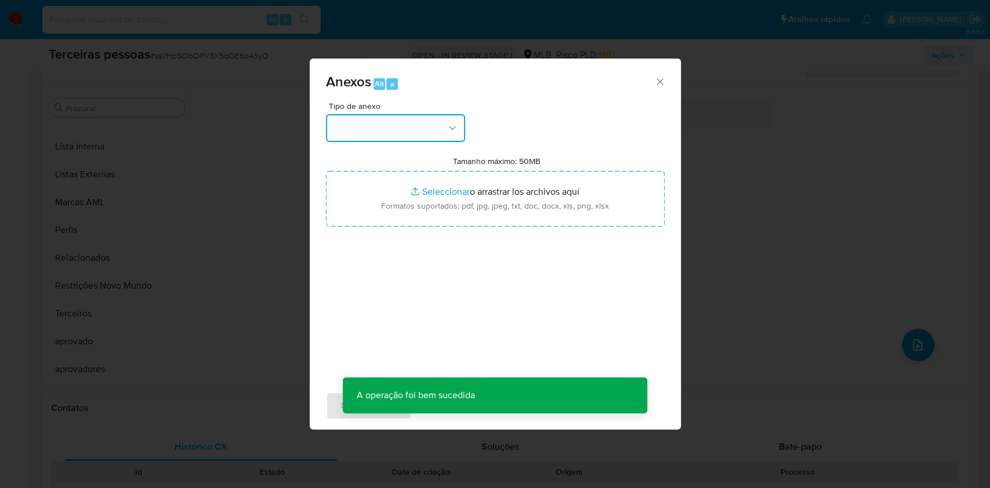
drag, startPoint x: 372, startPoint y: 124, endPoint x: 376, endPoint y: 135, distance: 12.3
click at [372, 124] on button "button" at bounding box center [395, 128] width 139 height 28
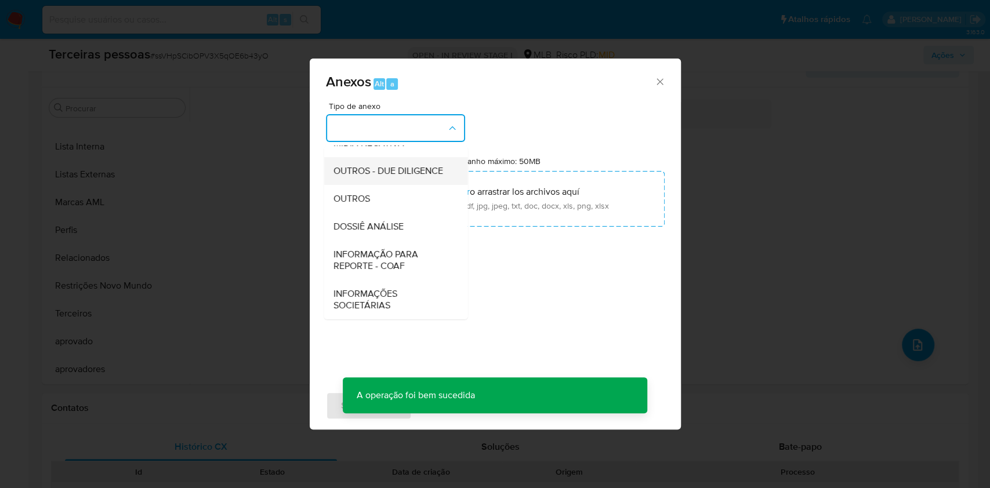
click at [353, 178] on div "OUTROS - DUE DILIGENCE" at bounding box center [392, 171] width 118 height 28
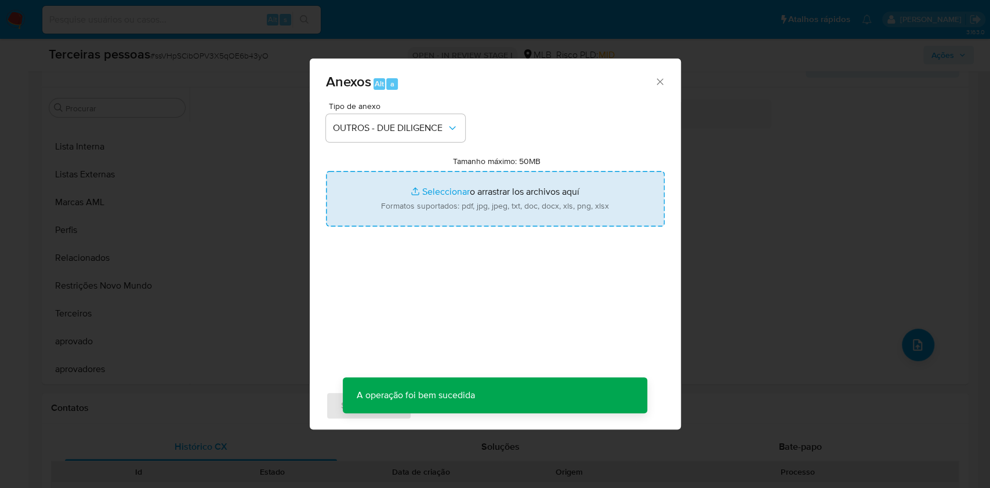
click at [383, 200] on input "Tamanho máximo: 50MB Seleccionar archivos" at bounding box center [495, 199] width 339 height 56
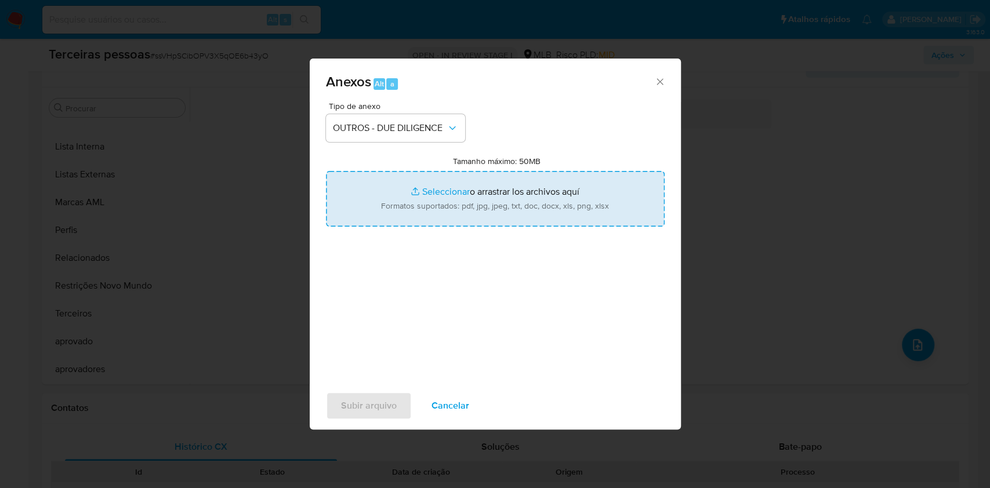
type input "C:\fakepath\g-Alexandre Alves Silva Pavao.pdf"
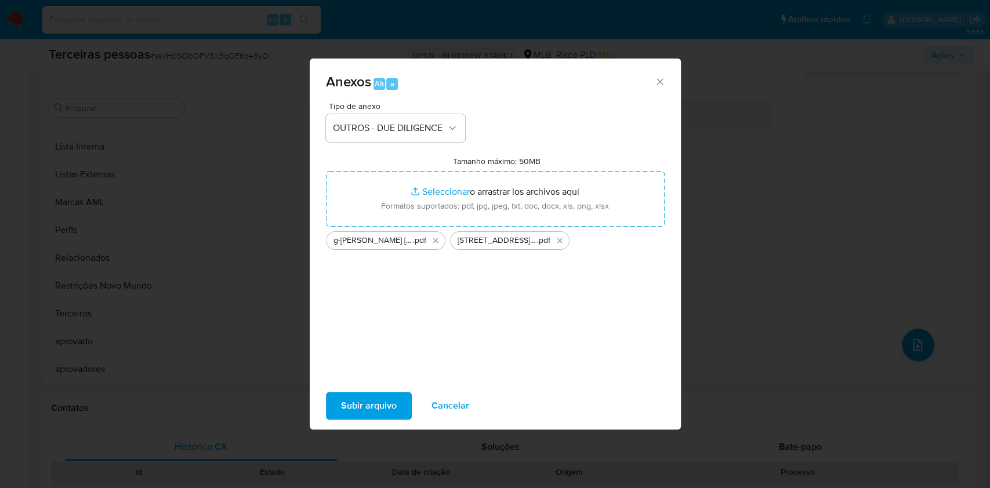
drag, startPoint x: 383, startPoint y: 200, endPoint x: 368, endPoint y: 408, distance: 208.8
click at [368, 408] on span "Subir arquivo" at bounding box center [369, 406] width 56 height 26
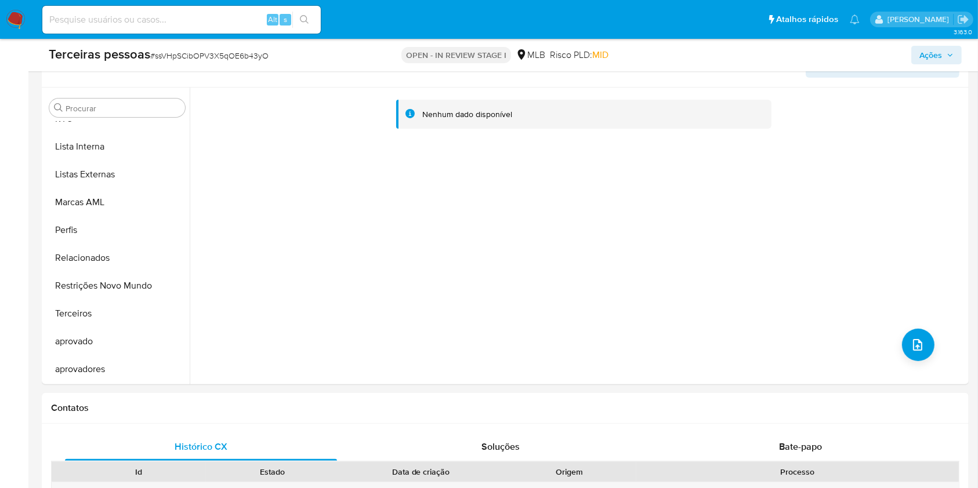
click at [947, 52] on icon "button" at bounding box center [950, 55] width 7 height 7
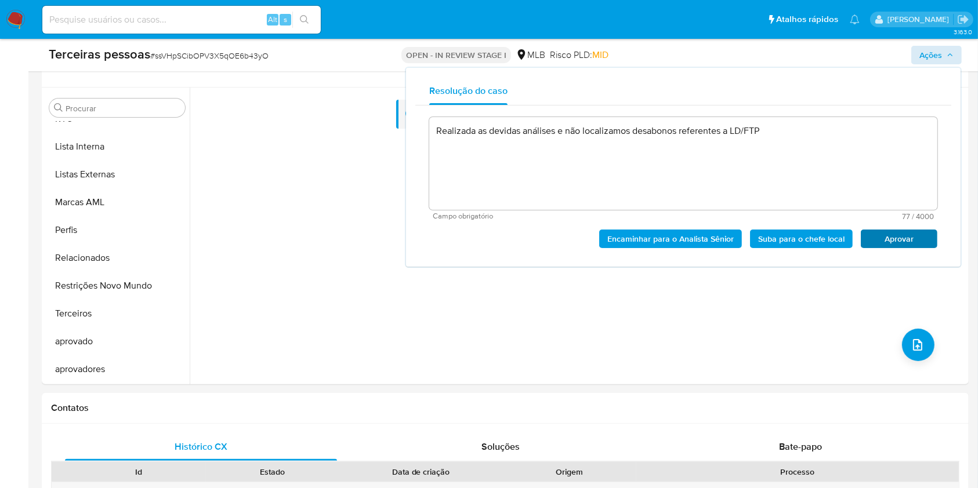
drag, startPoint x: 922, startPoint y: 214, endPoint x: 919, endPoint y: 243, distance: 29.1
click at [922, 216] on span "77 / 4000" at bounding box center [808, 217] width 251 height 8
click at [919, 243] on span "Aprovar" at bounding box center [899, 239] width 60 height 16
type textarea "Realizada as devidas análises e não localizamos desabonos referentes a LD/FTP"
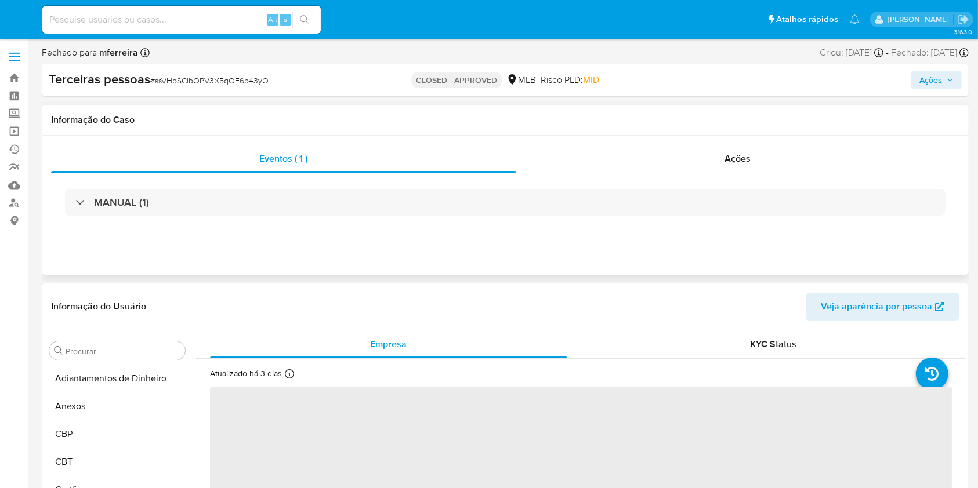
select select "10"
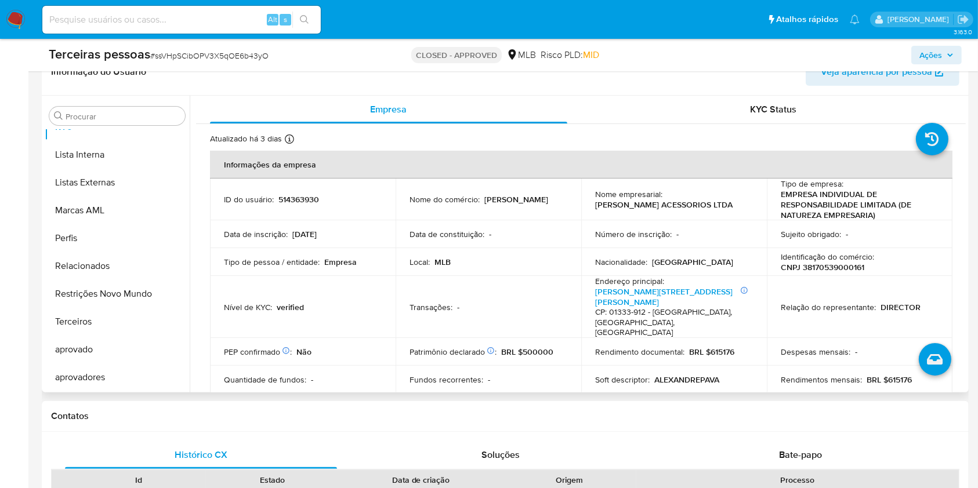
scroll to position [232, 0]
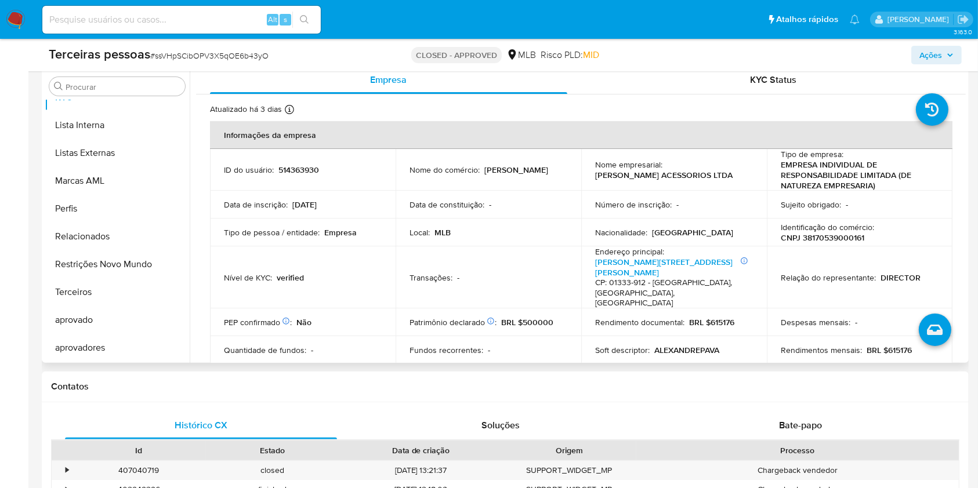
click at [831, 237] on p "CNPJ 38170539000161" at bounding box center [823, 238] width 84 height 10
copy p "38170539000161"
